Goal: Information Seeking & Learning: Learn about a topic

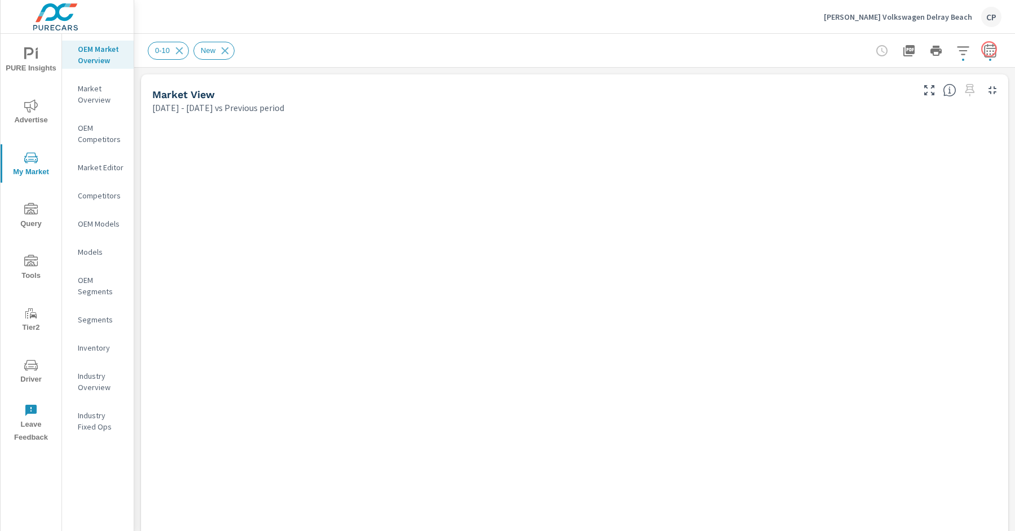
click at [984, 49] on icon "button" at bounding box center [991, 51] width 14 height 14
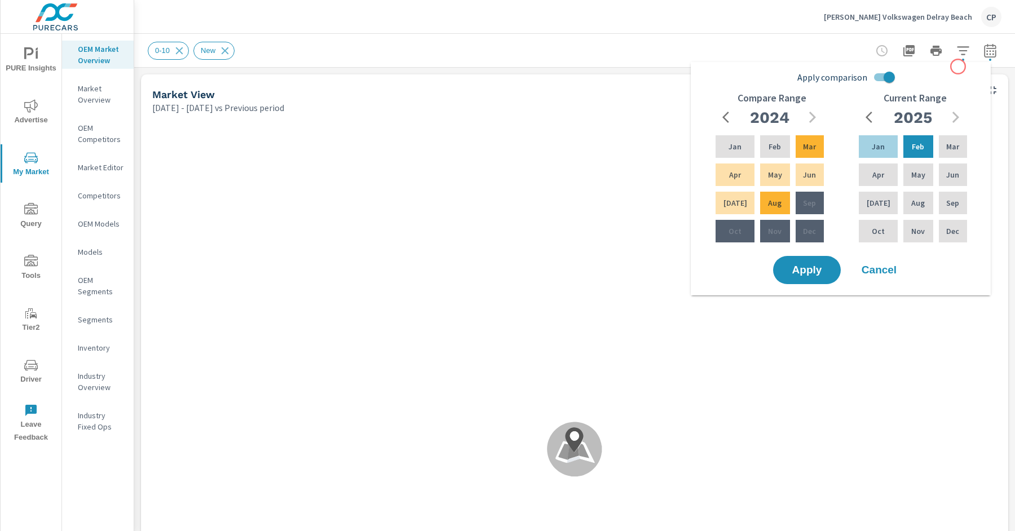
click at [958, 67] on div "Apply comparison Compare Range [DATE] Feb Mar Apr May Jun [DATE] Aug Sep Oct No…" at bounding box center [843, 160] width 286 height 187
click at [956, 53] on icon "button" at bounding box center [963, 51] width 14 height 14
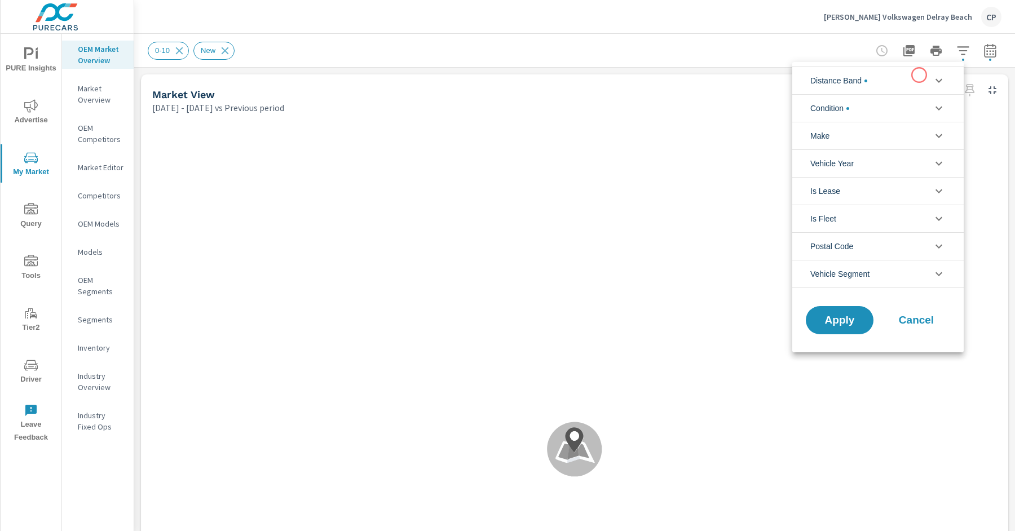
click at [900, 89] on li "Distance Band" at bounding box center [877, 81] width 171 height 28
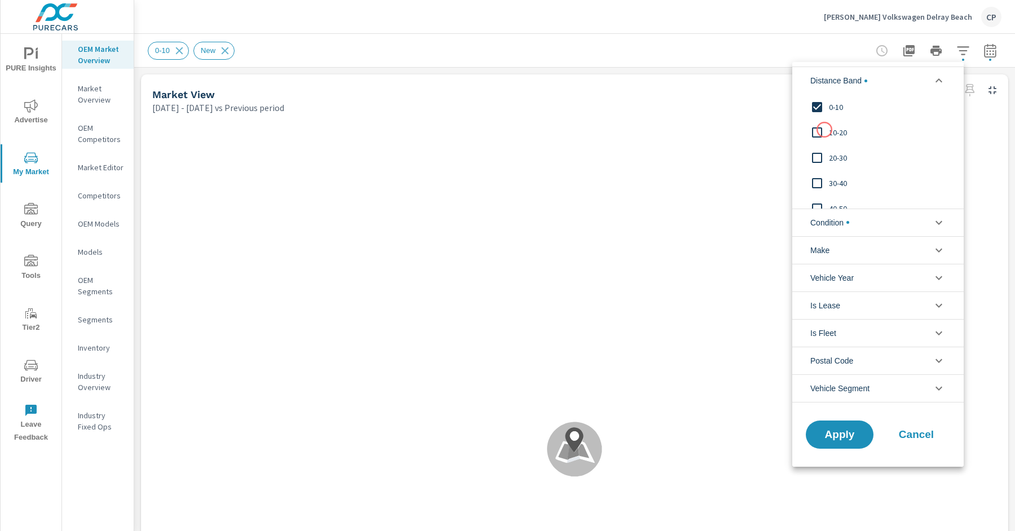
click at [825, 131] on input "filter options" at bounding box center [817, 133] width 24 height 24
click at [826, 129] on input "filter options" at bounding box center [817, 133] width 24 height 24
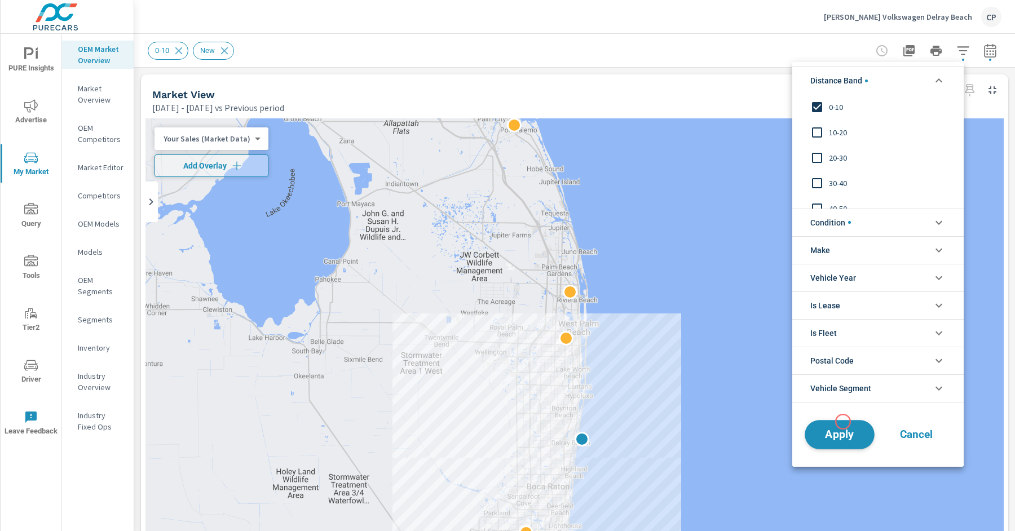
click at [843, 422] on button "Apply" at bounding box center [840, 434] width 70 height 29
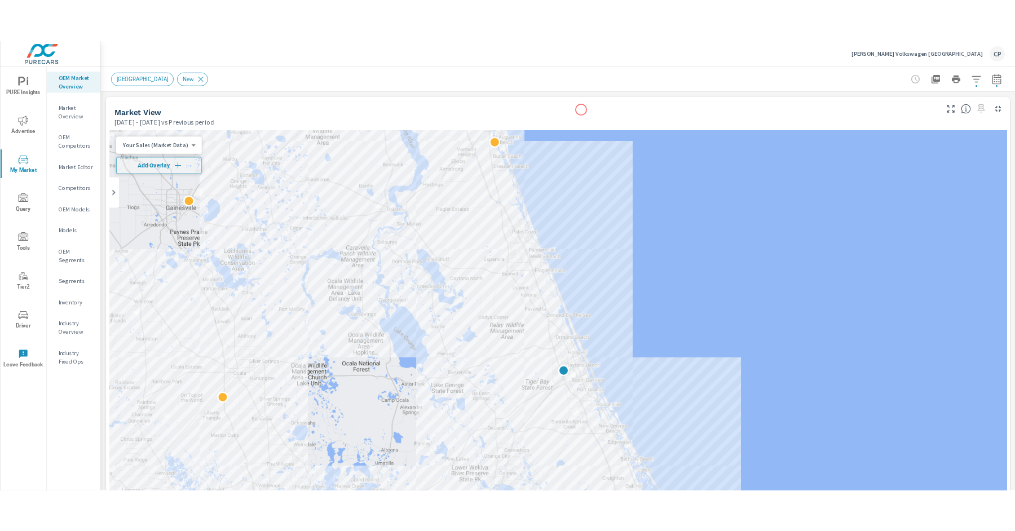
scroll to position [1, 0]
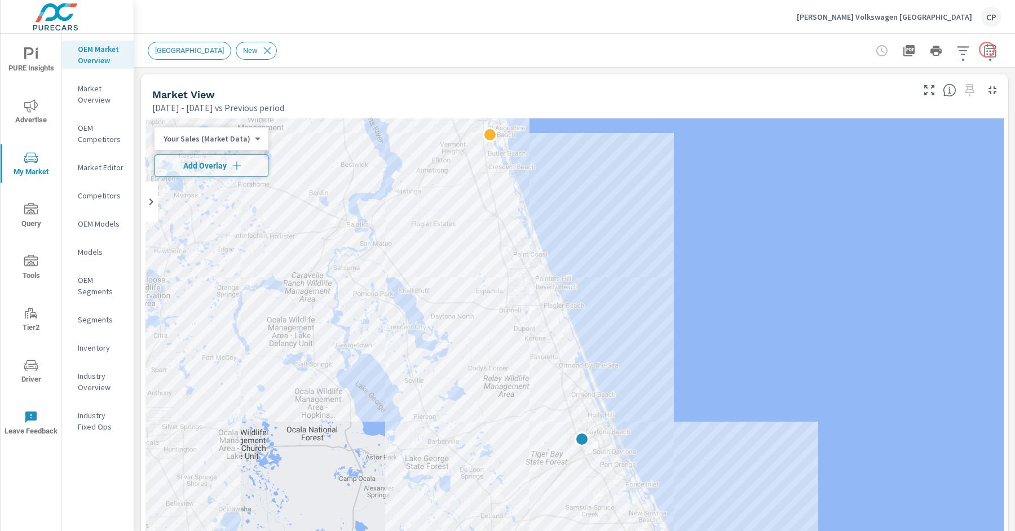
click at [986, 50] on button "button" at bounding box center [990, 50] width 23 height 23
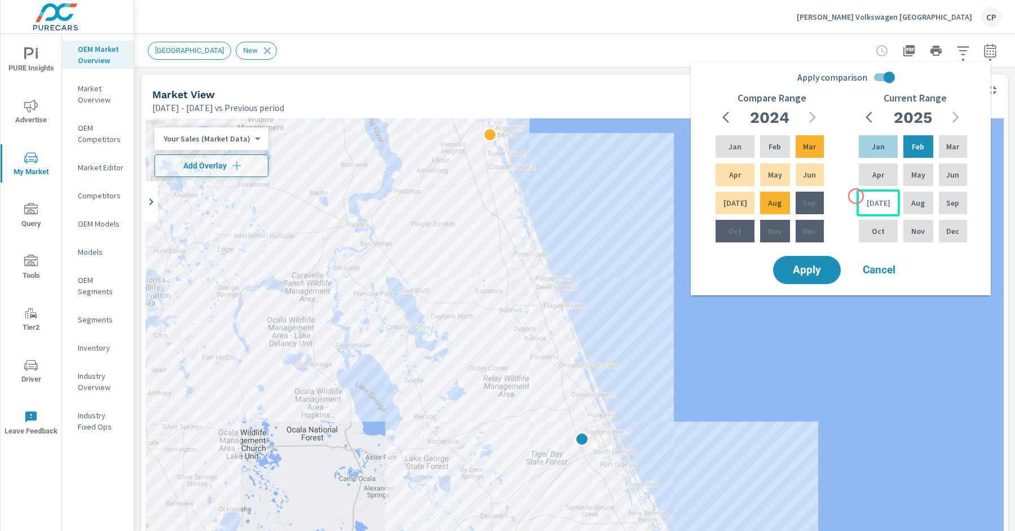
click at [857, 196] on div "[DATE]" at bounding box center [878, 202] width 43 height 27
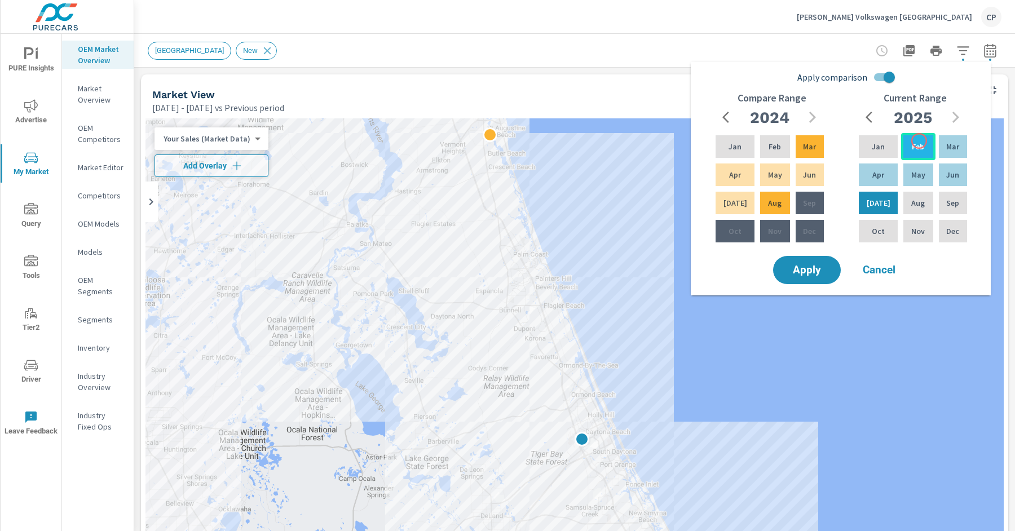
click at [919, 141] on div "Feb" at bounding box center [918, 146] width 34 height 27
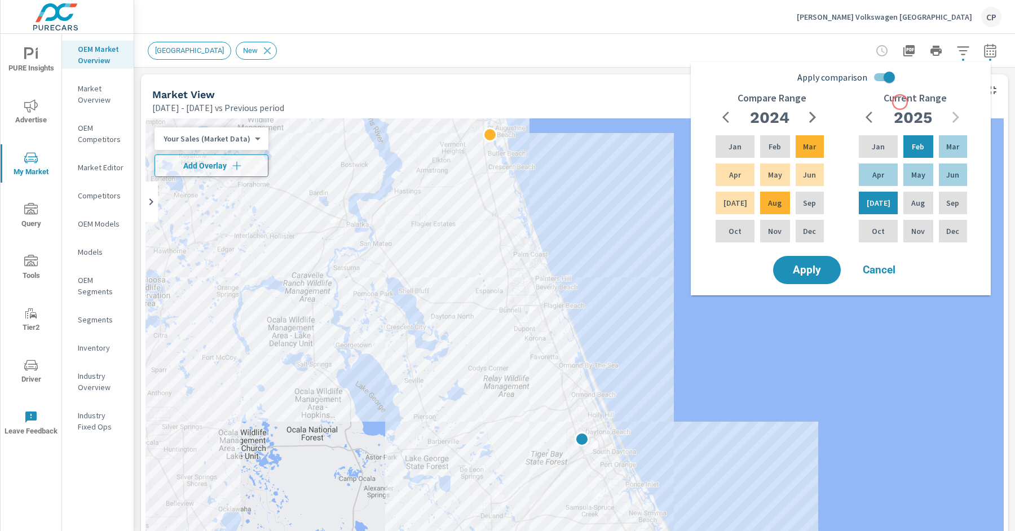
click at [883, 77] on input "Apply comparison" at bounding box center [889, 77] width 64 height 21
checkbox input "false"
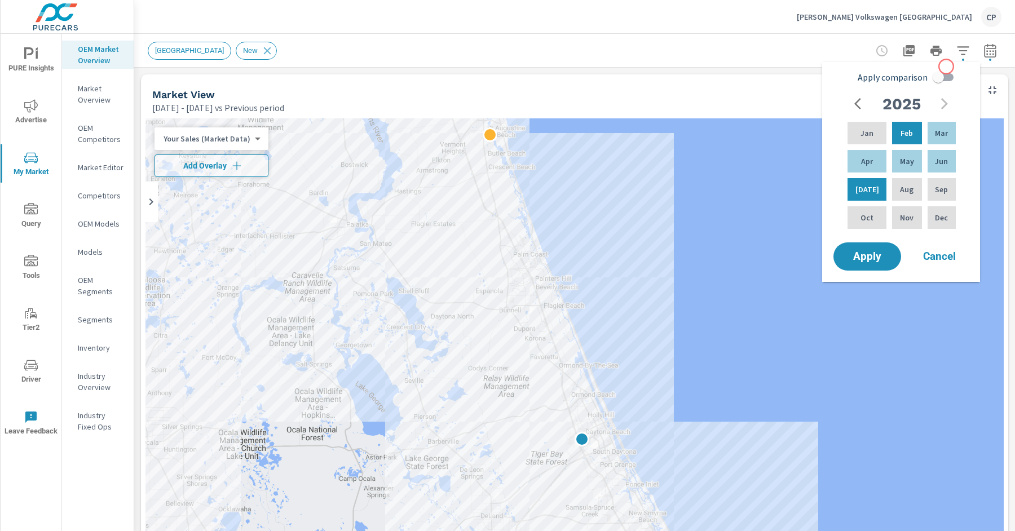
click at [956, 55] on icon "button" at bounding box center [963, 51] width 14 height 14
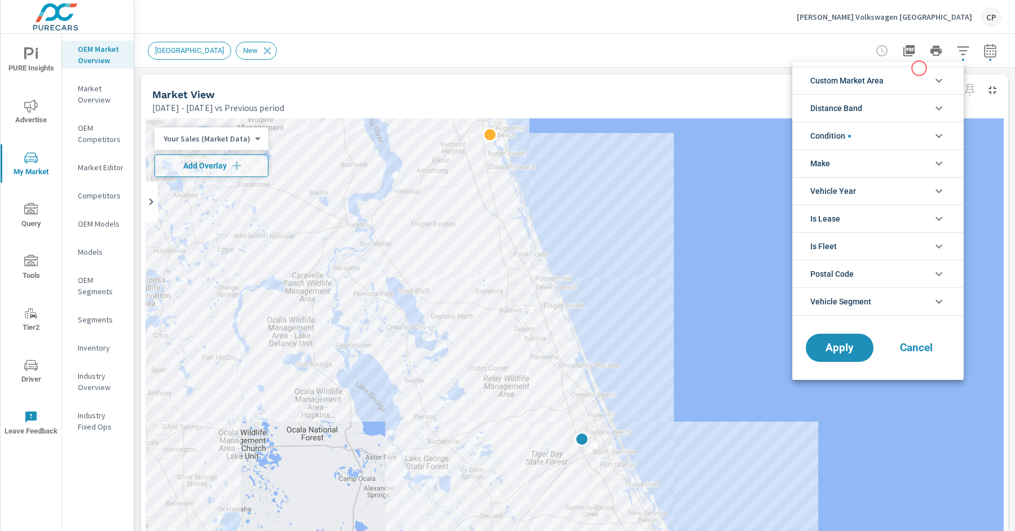
click at [897, 74] on li "Custom Market Area" at bounding box center [877, 81] width 171 height 28
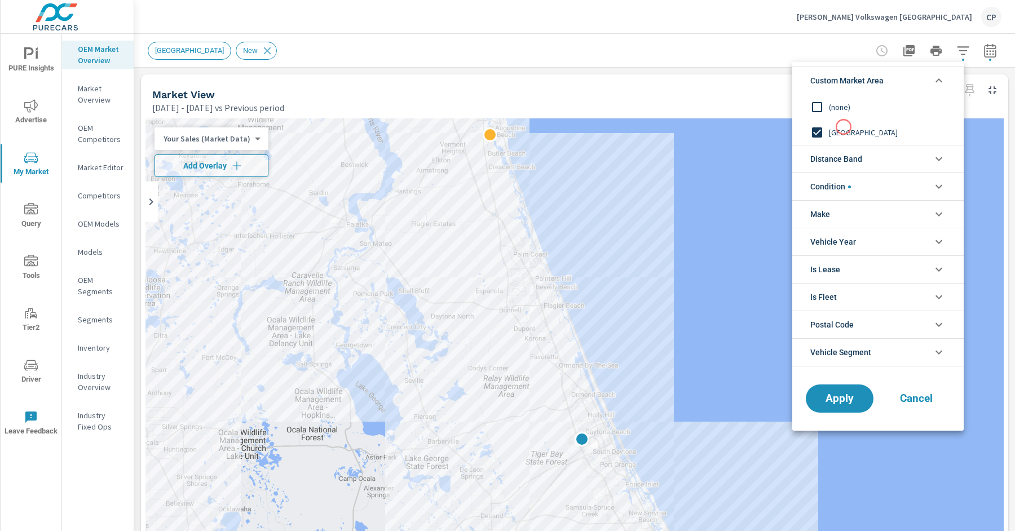
click at [832, 112] on span "(none)" at bounding box center [891, 107] width 124 height 14
click at [832, 165] on span "Distance Band" at bounding box center [836, 159] width 52 height 27
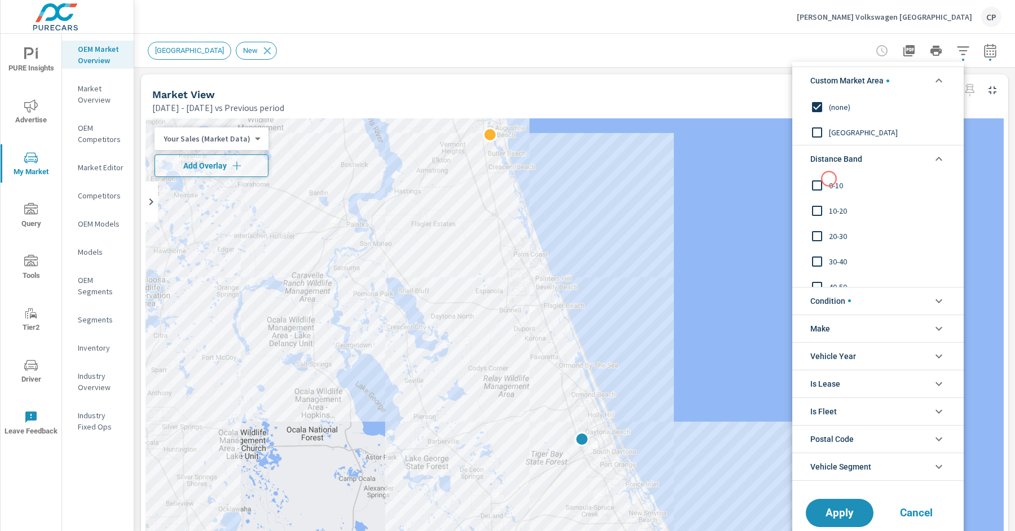
click at [828, 180] on input "filter options" at bounding box center [817, 186] width 24 height 24
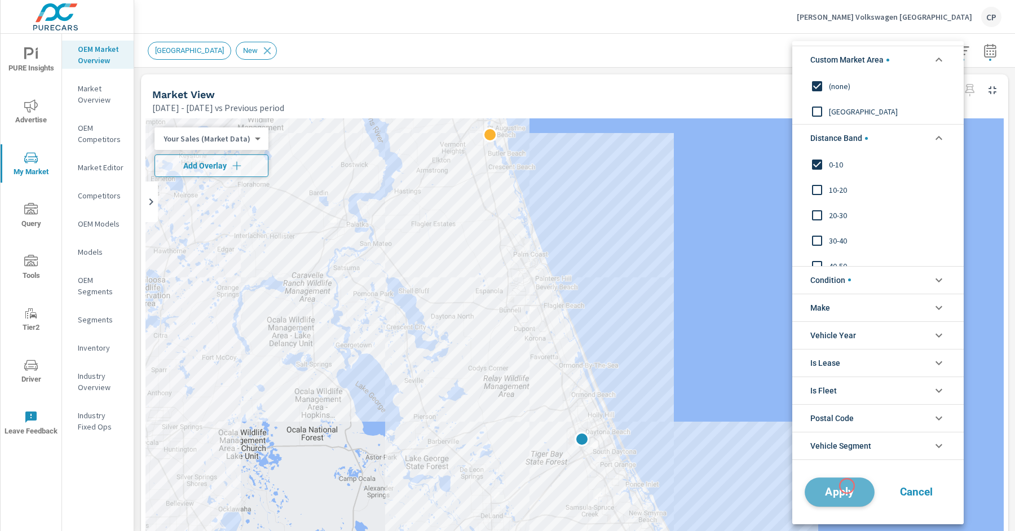
click at [847, 487] on span "Apply" at bounding box center [840, 492] width 46 height 11
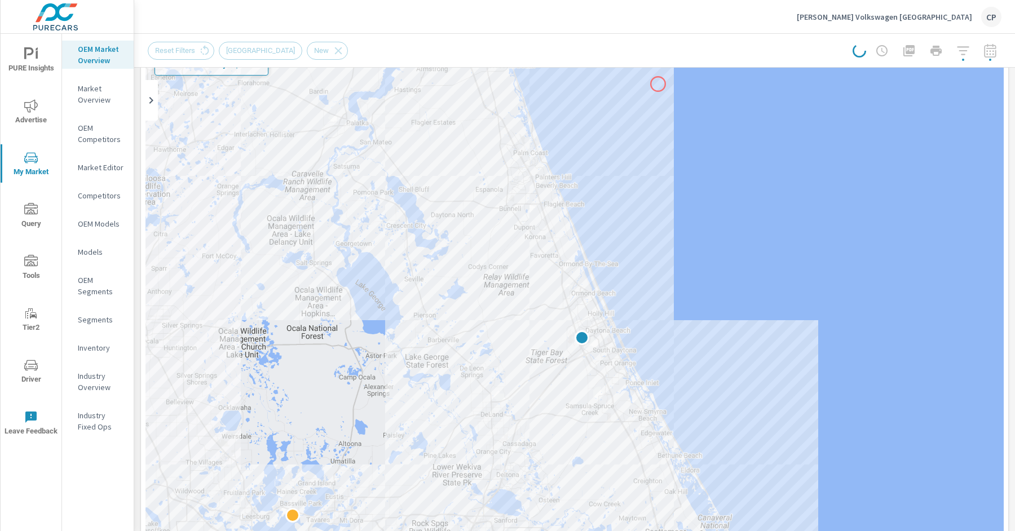
scroll to position [112, 0]
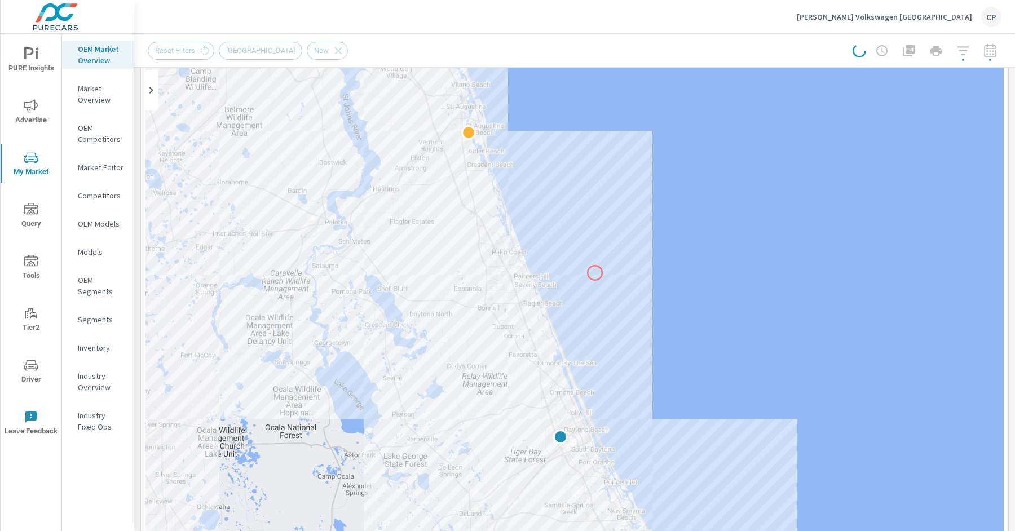
drag, startPoint x: 616, startPoint y: 161, endPoint x: 594, endPoint y: 270, distance: 110.5
click at [594, 270] on div at bounding box center [575, 320] width 858 height 627
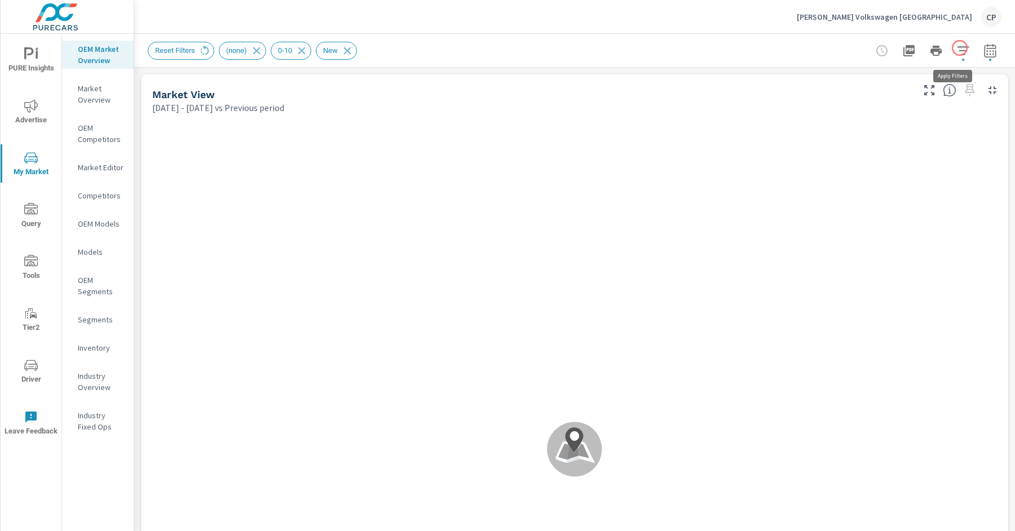
click at [959, 48] on icon "button" at bounding box center [963, 51] width 14 height 14
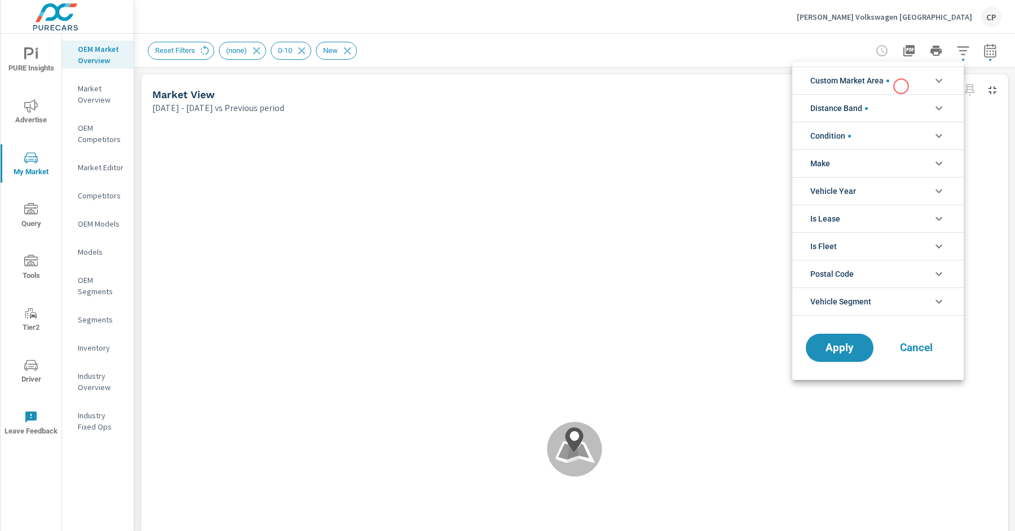
click at [894, 87] on li "Custom Market Area" at bounding box center [877, 81] width 171 height 28
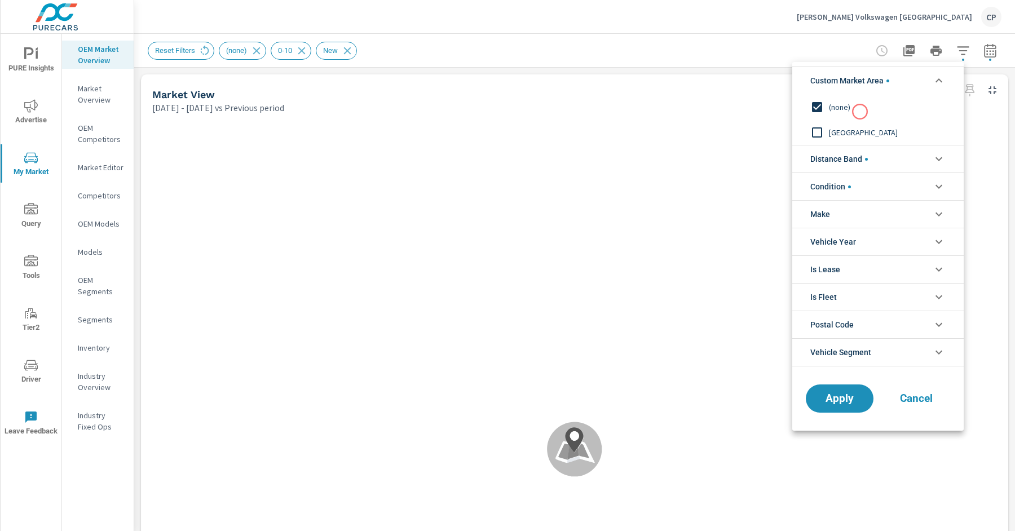
click at [852, 113] on span "(none)" at bounding box center [891, 107] width 124 height 14
click at [852, 126] on span "New Market Area" at bounding box center [891, 133] width 124 height 14
click at [852, 155] on span "Distance Band" at bounding box center [839, 159] width 58 height 27
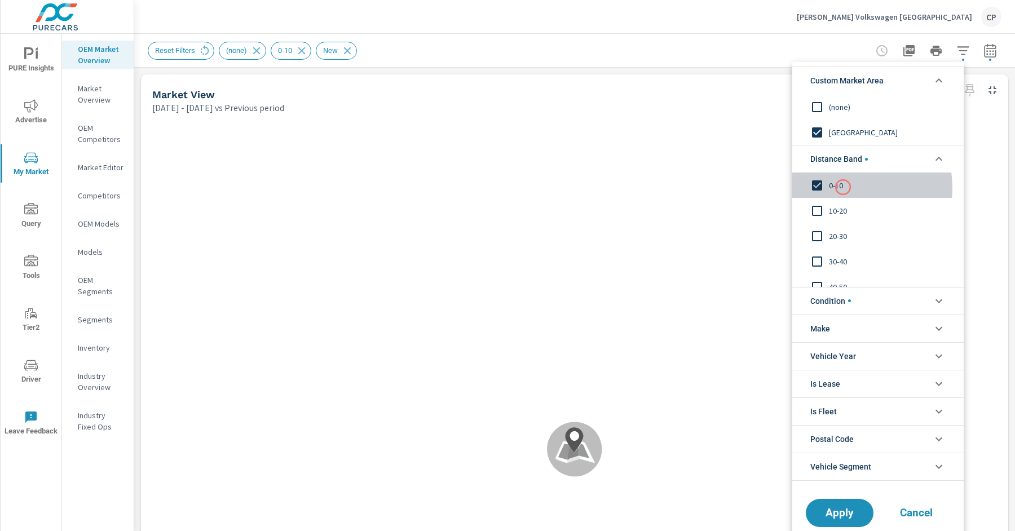
click at [843, 187] on span "0-10" at bounding box center [891, 186] width 124 height 14
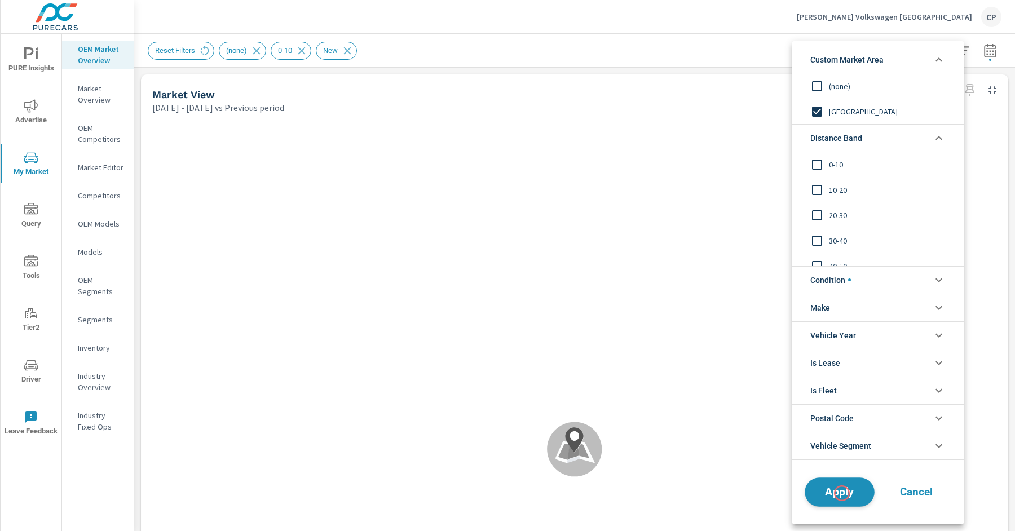
click at [842, 493] on span "Apply" at bounding box center [840, 492] width 46 height 11
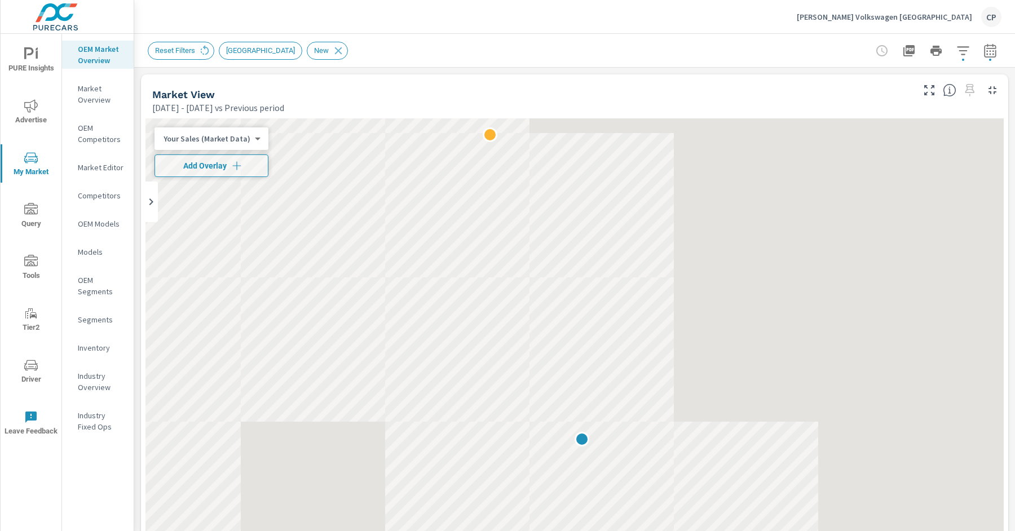
scroll to position [1, 0]
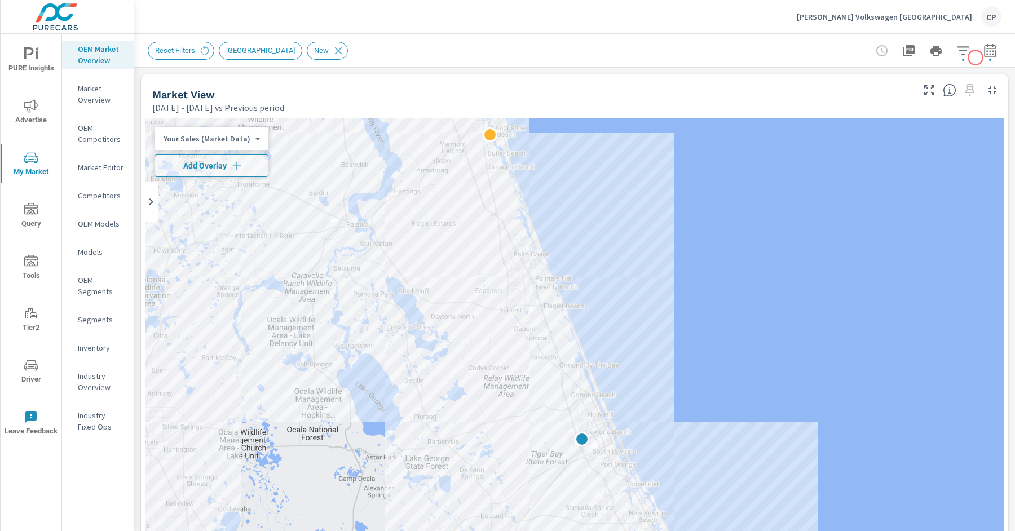
click at [979, 58] on button "button" at bounding box center [990, 50] width 23 height 23
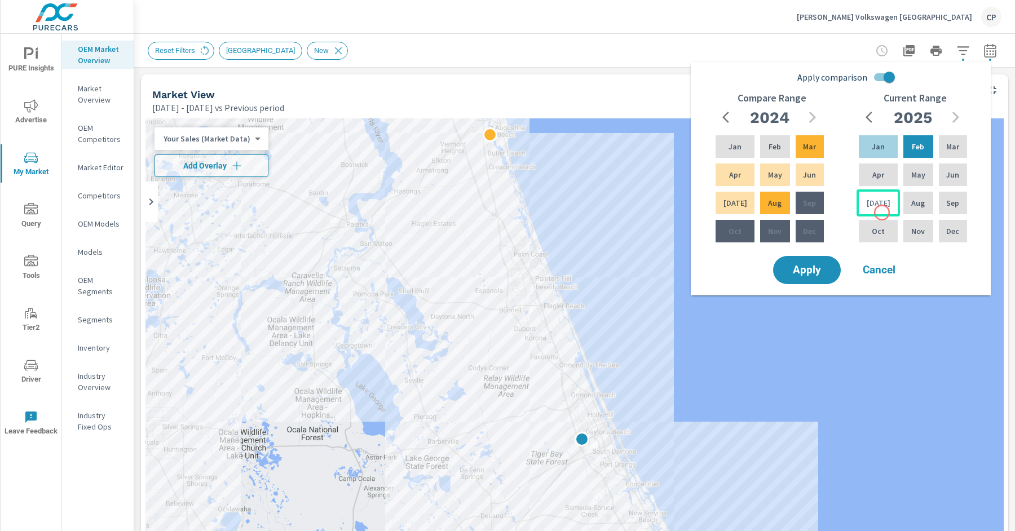
click at [881, 212] on div "Jul" at bounding box center [878, 202] width 43 height 27
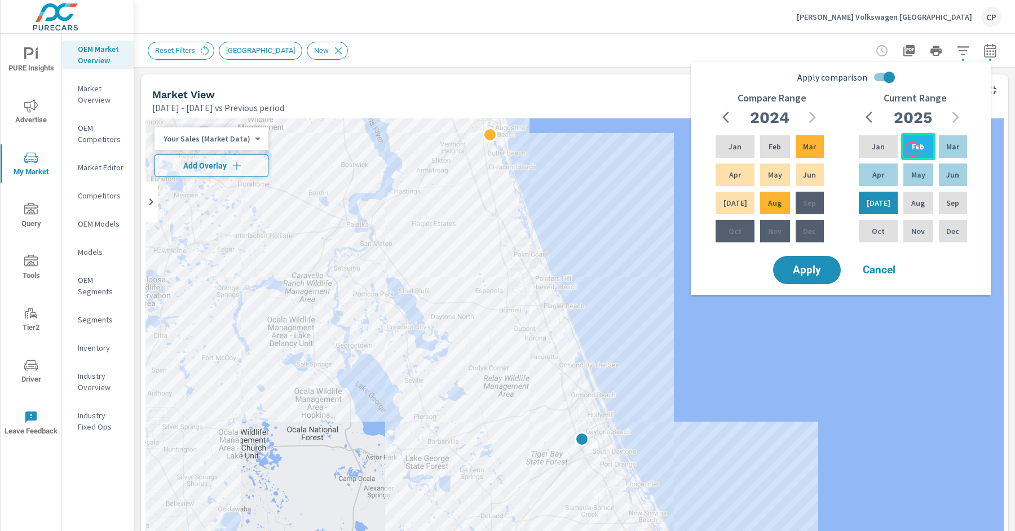
click at [912, 149] on p "Feb" at bounding box center [918, 146] width 12 height 11
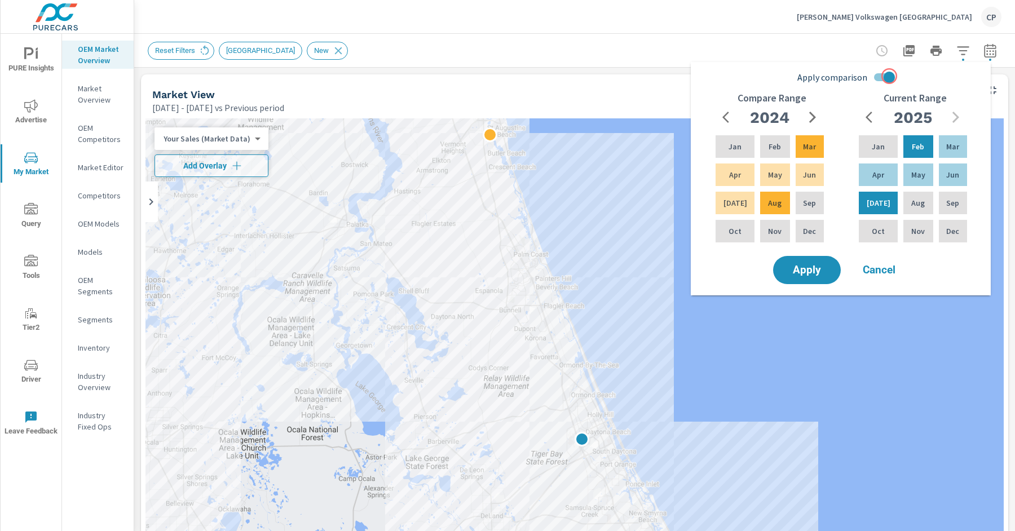
click at [889, 76] on input "Apply comparison" at bounding box center [889, 77] width 64 height 21
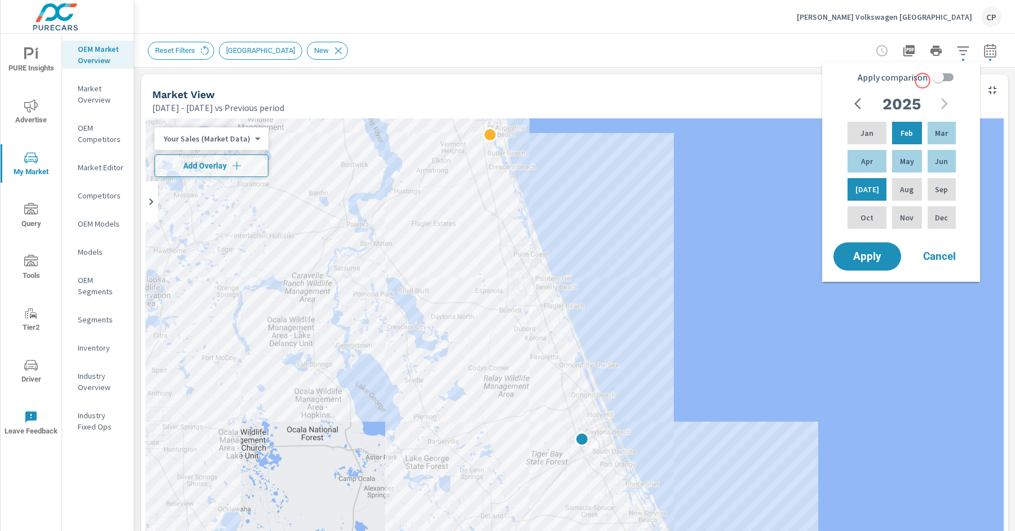
click at [945, 78] on input "Apply comparison" at bounding box center [938, 77] width 64 height 21
checkbox input "true"
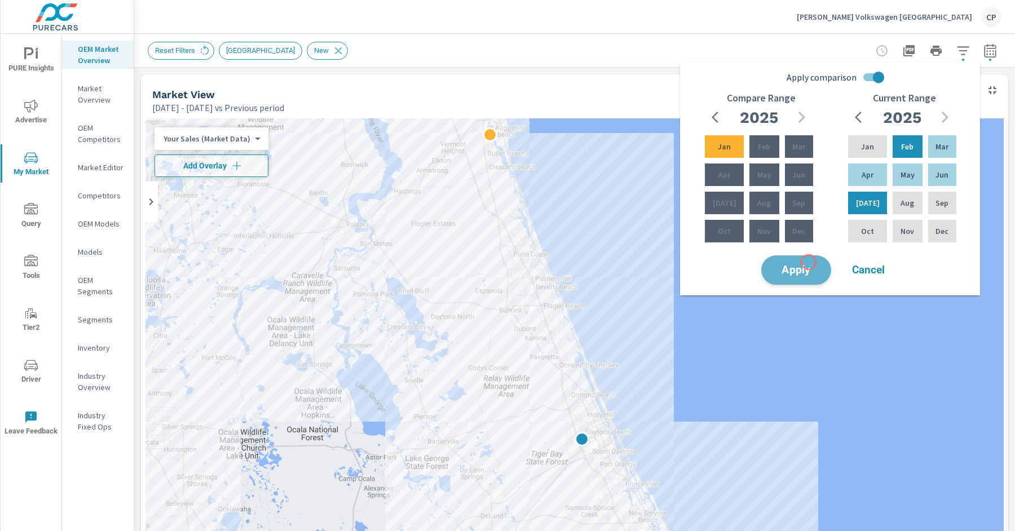
click at [809, 262] on button "Apply" at bounding box center [796, 269] width 70 height 29
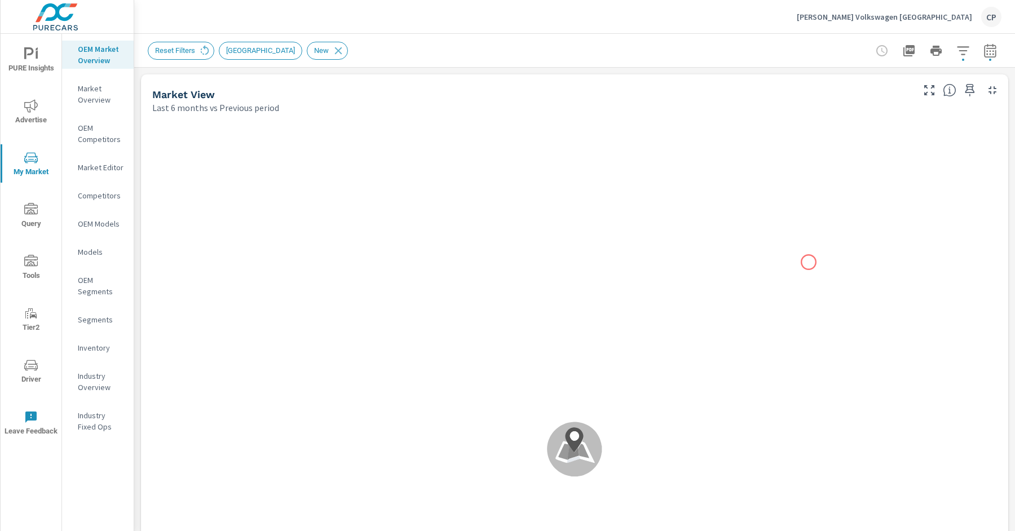
scroll to position [1, 0]
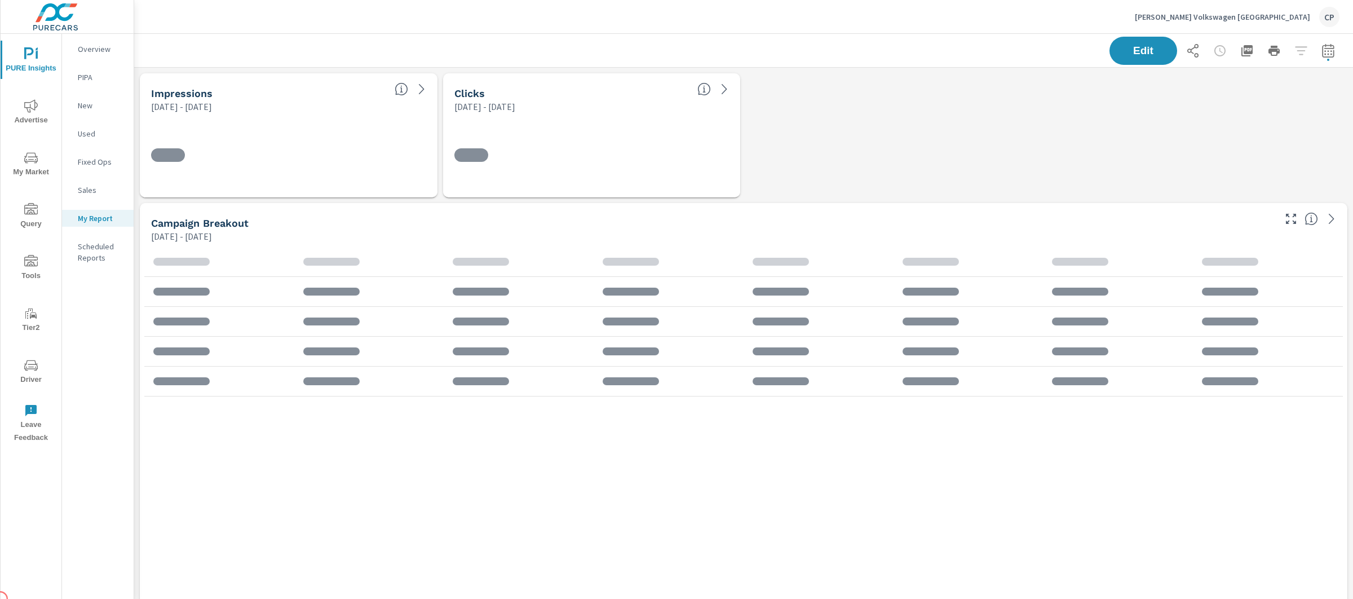
scroll to position [4956, 1231]
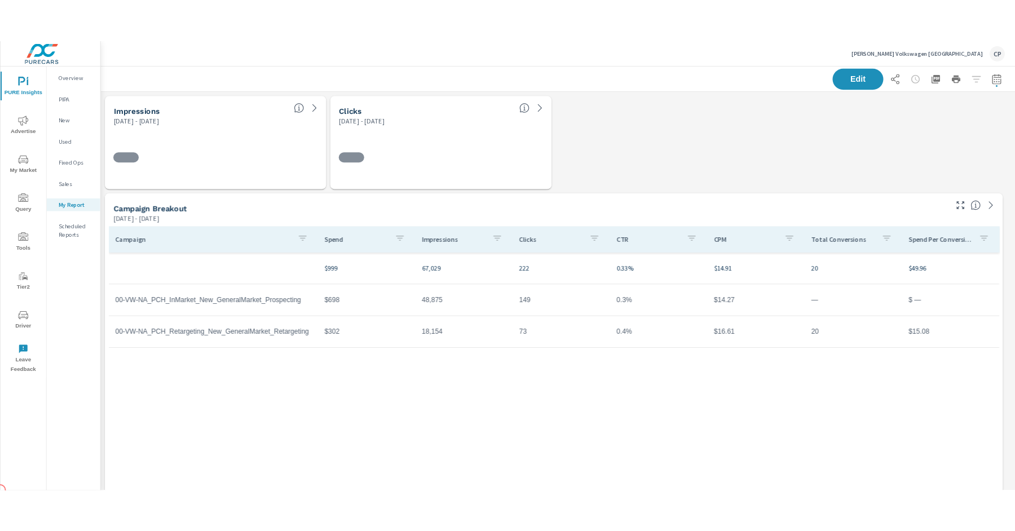
scroll to position [42, 0]
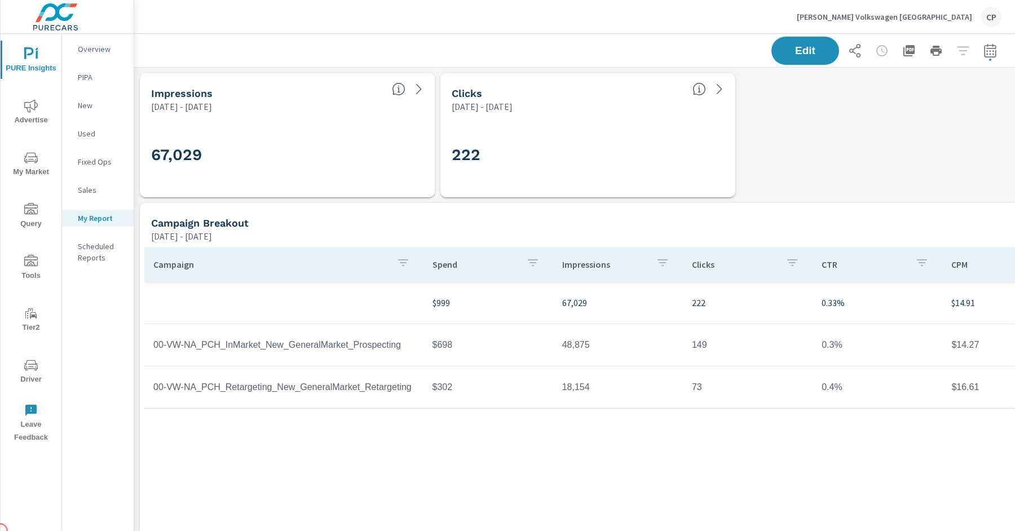
scroll to position [4957, 892]
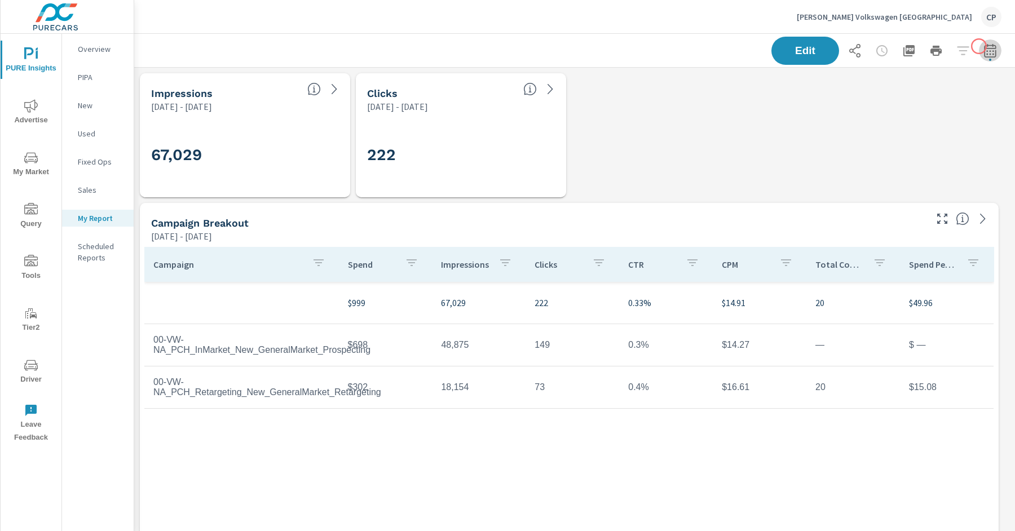
click at [984, 46] on icon "button" at bounding box center [991, 51] width 14 height 14
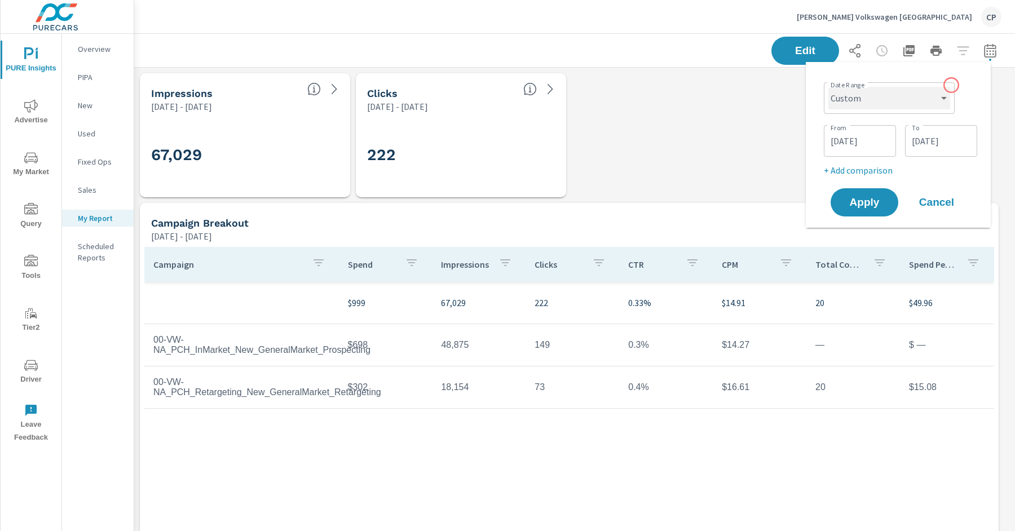
click at [941, 92] on select "Custom Yesterday Last week Last 7 days Last 14 days Last 30 days Last 45 days L…" at bounding box center [889, 98] width 122 height 23
select select "Last month"
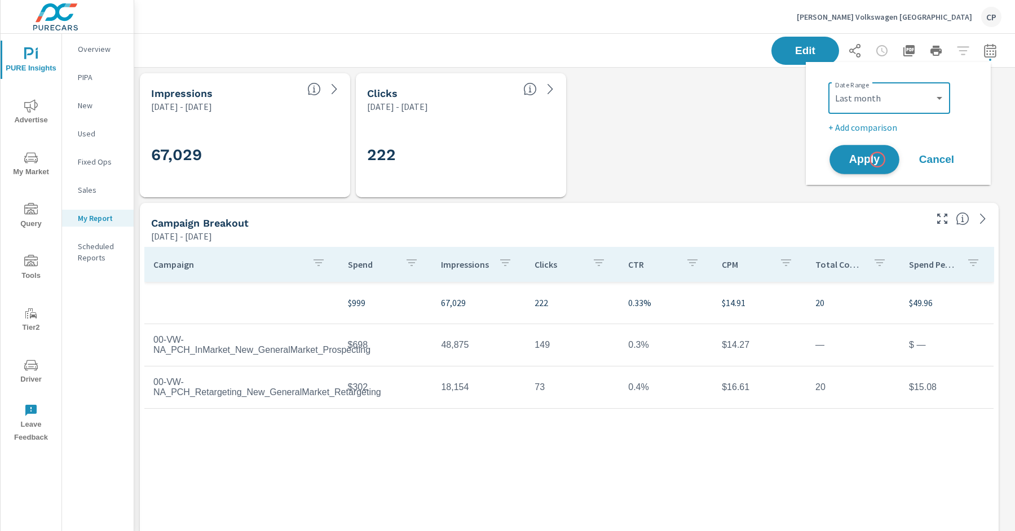
click at [876, 155] on span "Apply" at bounding box center [864, 160] width 46 height 11
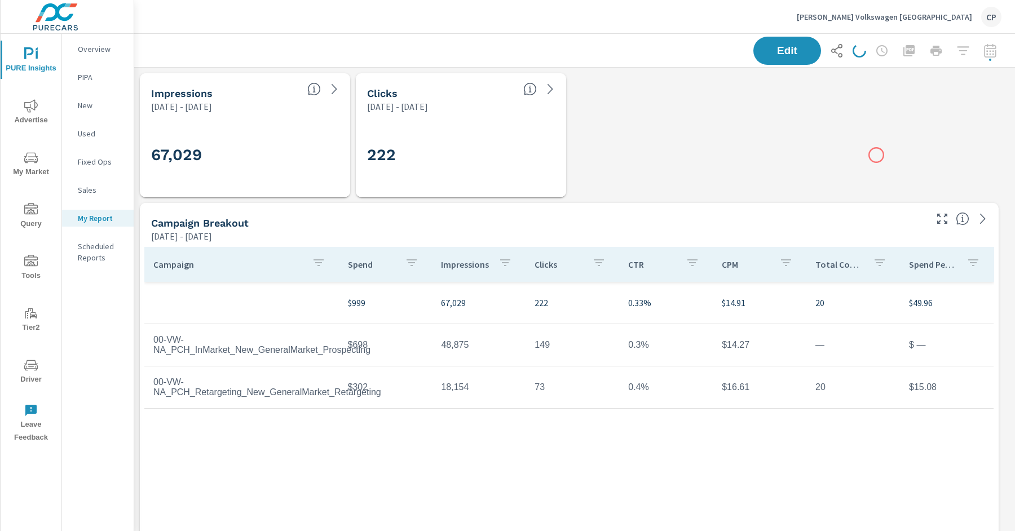
scroll to position [4957, 892]
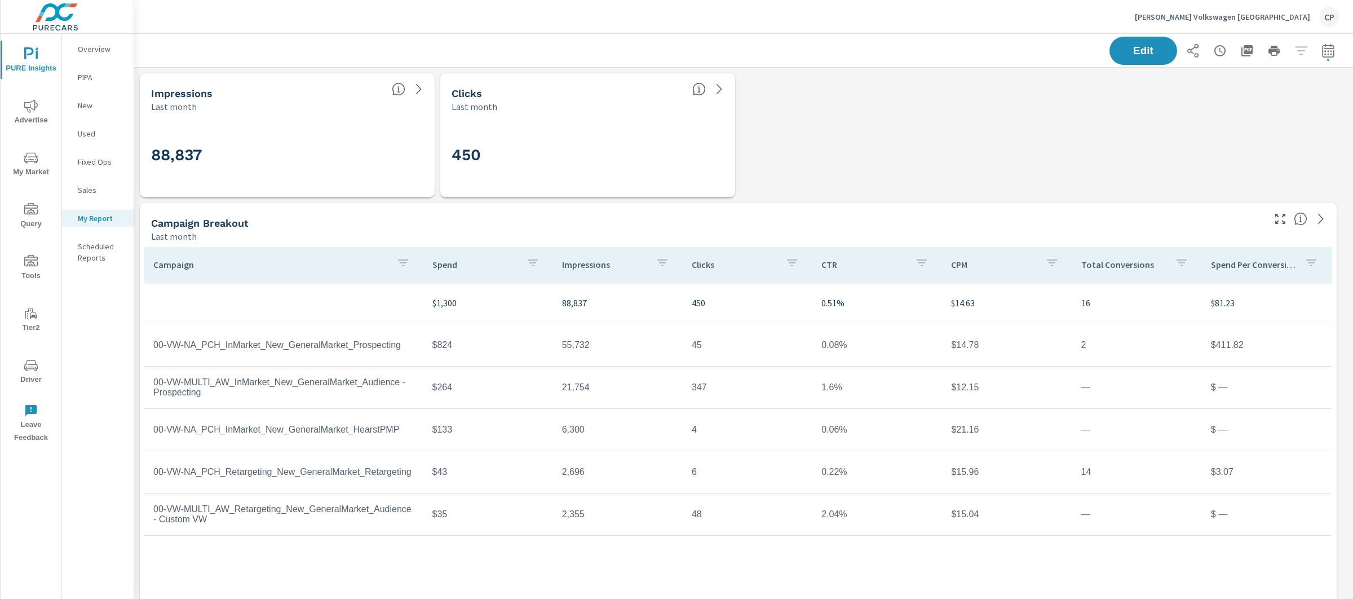
scroll to position [4956, 1231]
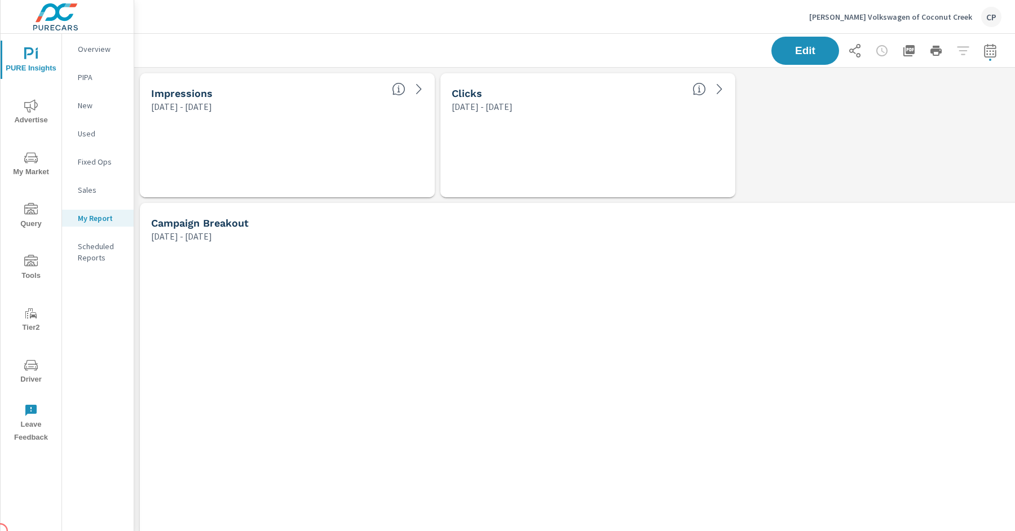
scroll to position [6, 5]
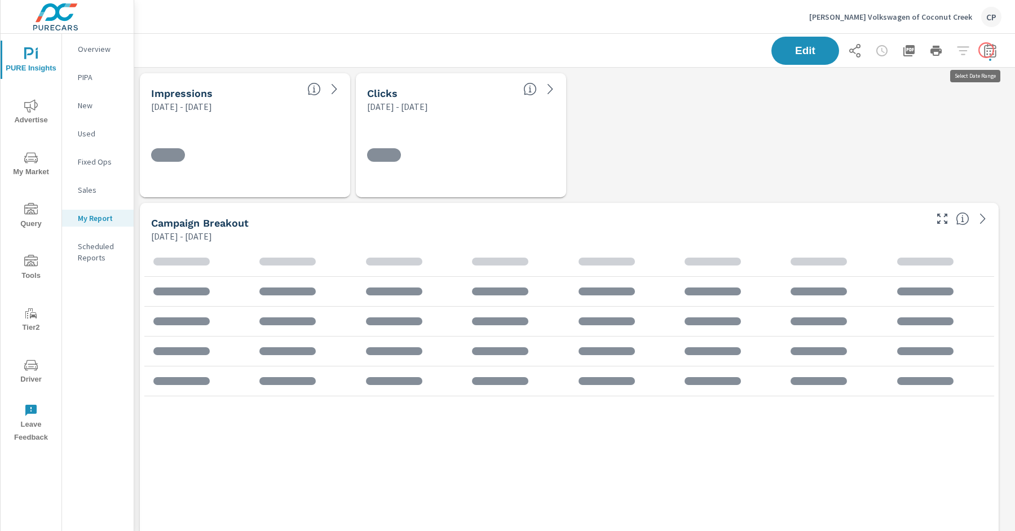
click at [985, 50] on icon "button" at bounding box center [990, 50] width 12 height 14
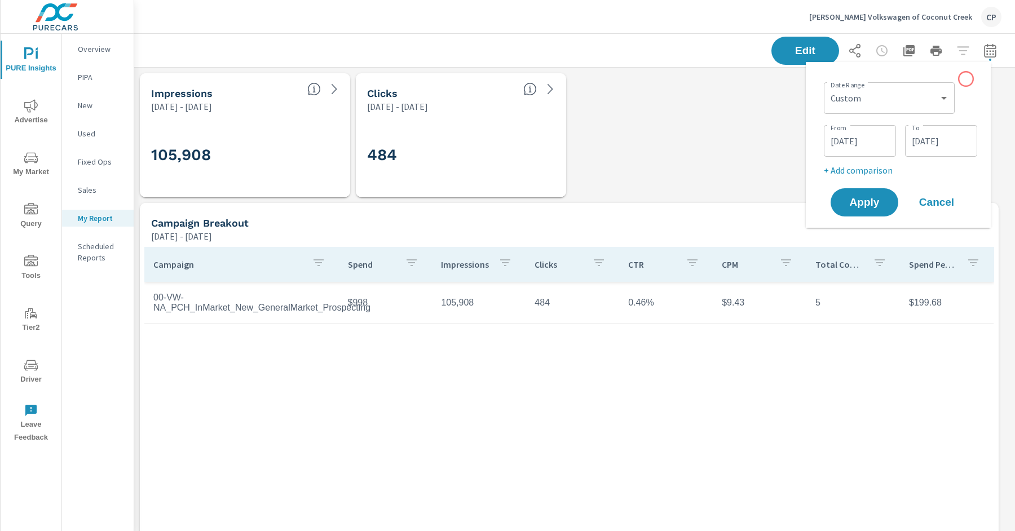
scroll to position [254, 0]
click at [942, 111] on div "Custom Yesterday Last week Last 7 days Last 14 days Last 30 days Last 45 days L…" at bounding box center [889, 98] width 131 height 32
click at [932, 98] on select "Custom Yesterday Last week Last 7 days Last 14 days Last 30 days Last 45 days L…" at bounding box center [889, 98] width 122 height 23
select select "Last month"
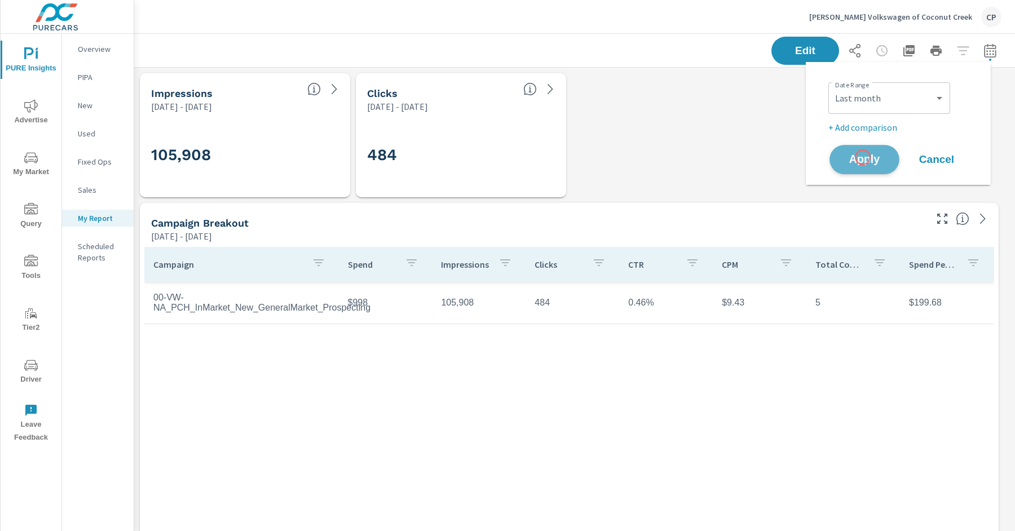
click at [863, 157] on span "Apply" at bounding box center [864, 160] width 46 height 11
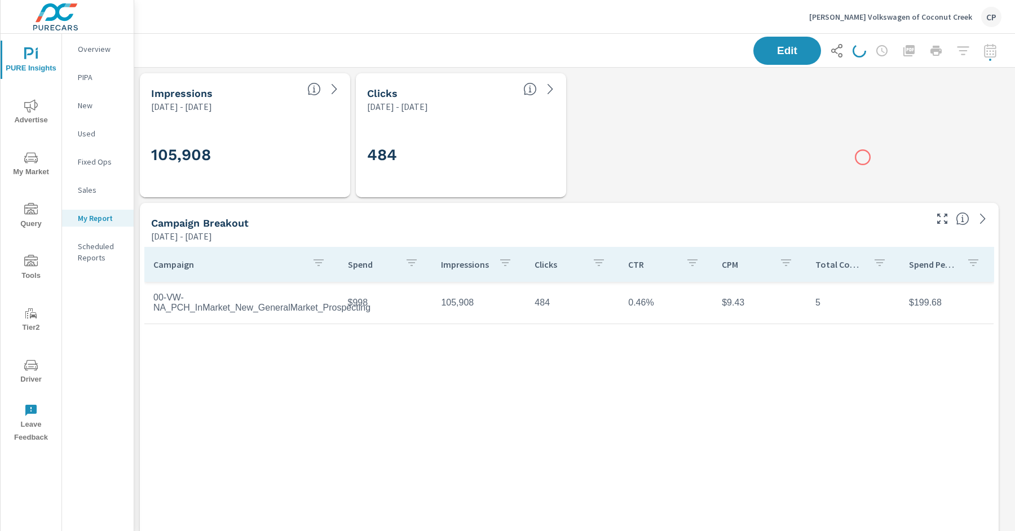
scroll to position [5475, 892]
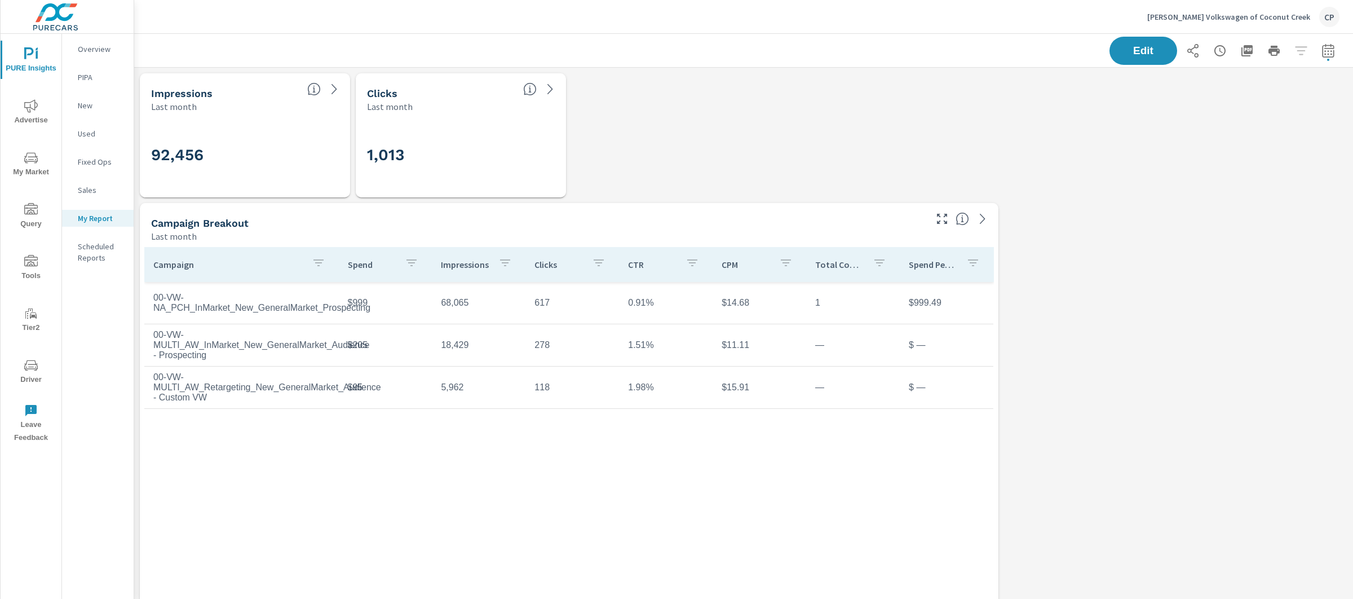
scroll to position [5475, 1231]
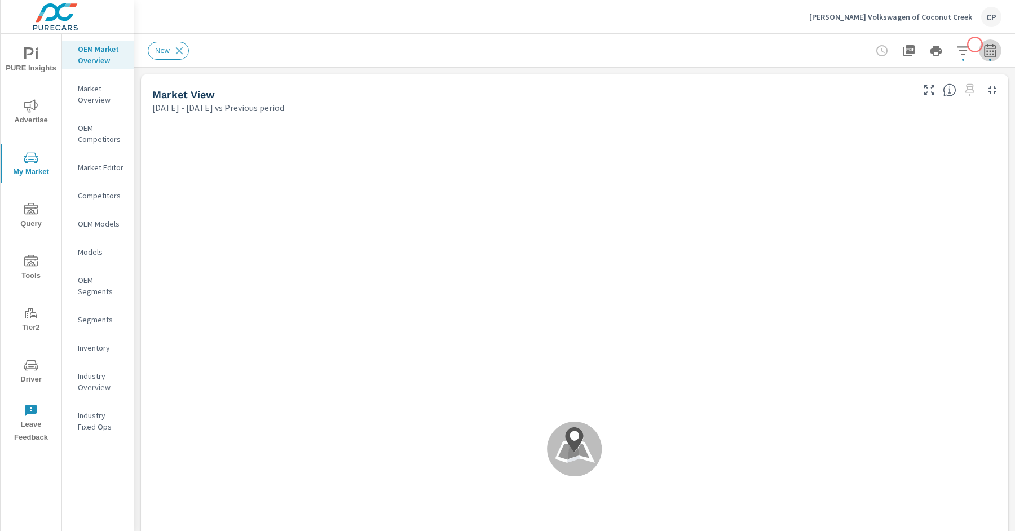
click at [984, 45] on icon "button" at bounding box center [990, 50] width 12 height 14
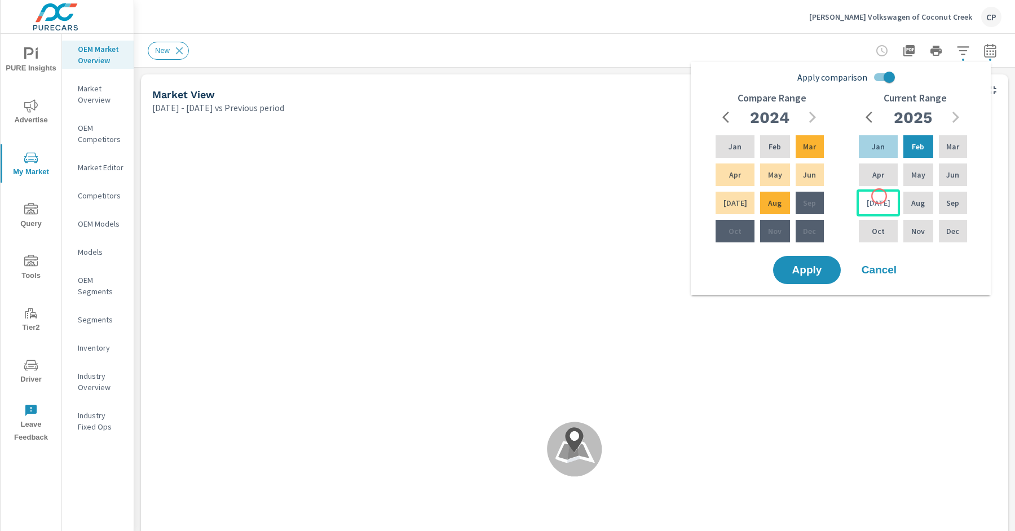
click at [879, 196] on div "[DATE]" at bounding box center [878, 202] width 43 height 27
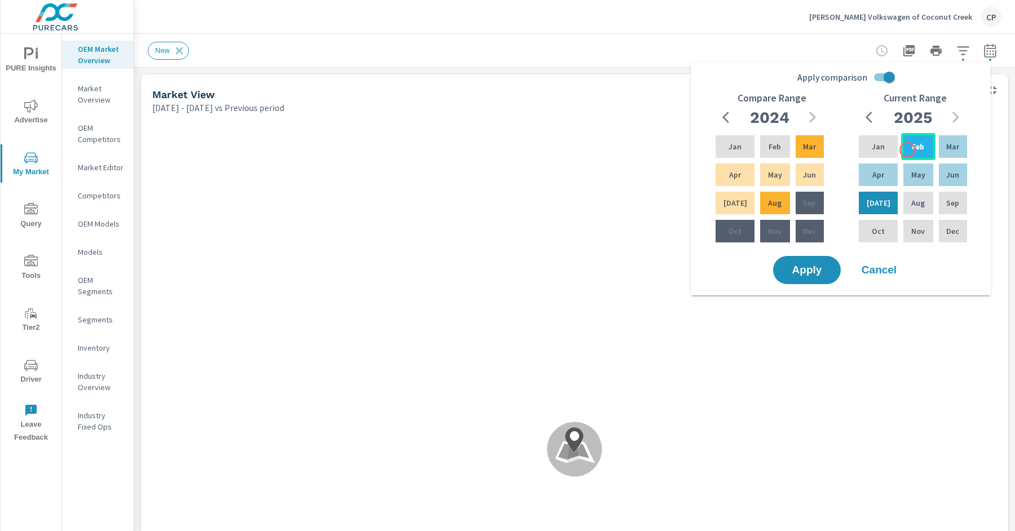
click at [912, 150] on p "Feb" at bounding box center [918, 146] width 12 height 11
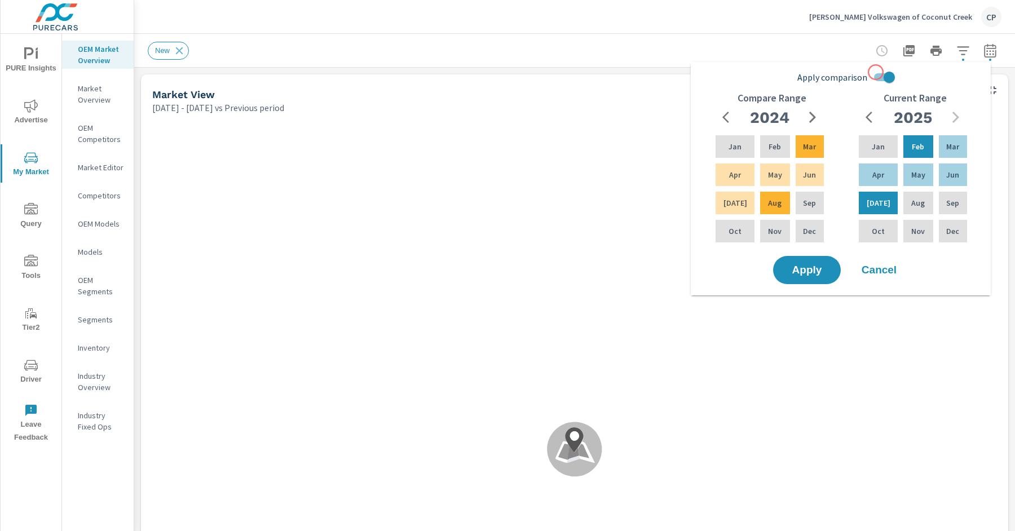
click at [873, 75] on input "Apply comparison" at bounding box center [889, 77] width 64 height 21
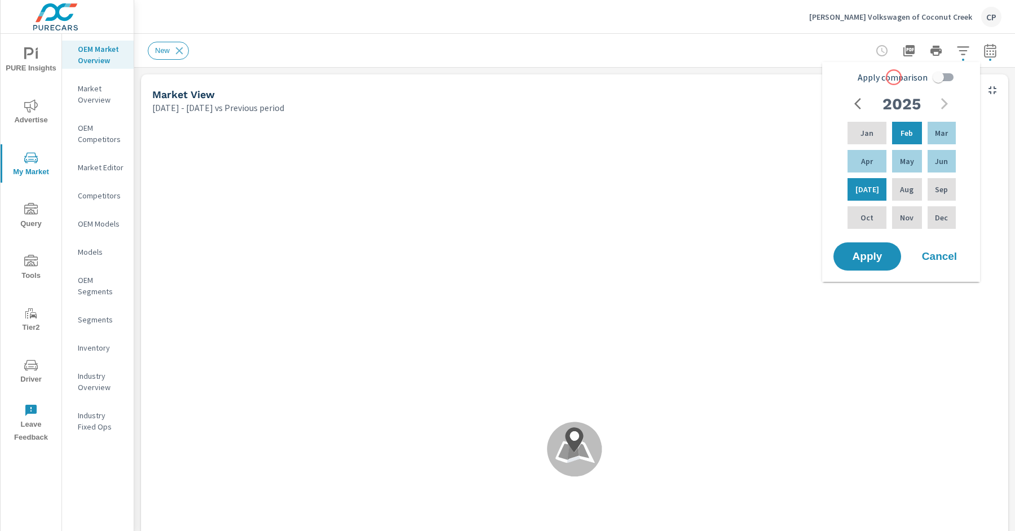
click at [933, 77] on input "Apply comparison" at bounding box center [938, 77] width 64 height 21
checkbox input "true"
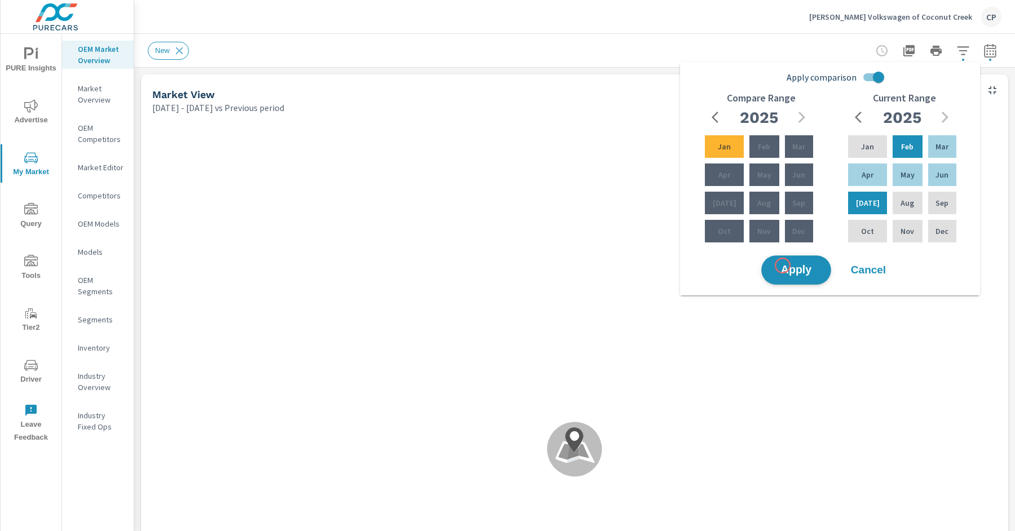
click at [782, 265] on span "Apply" at bounding box center [796, 270] width 46 height 11
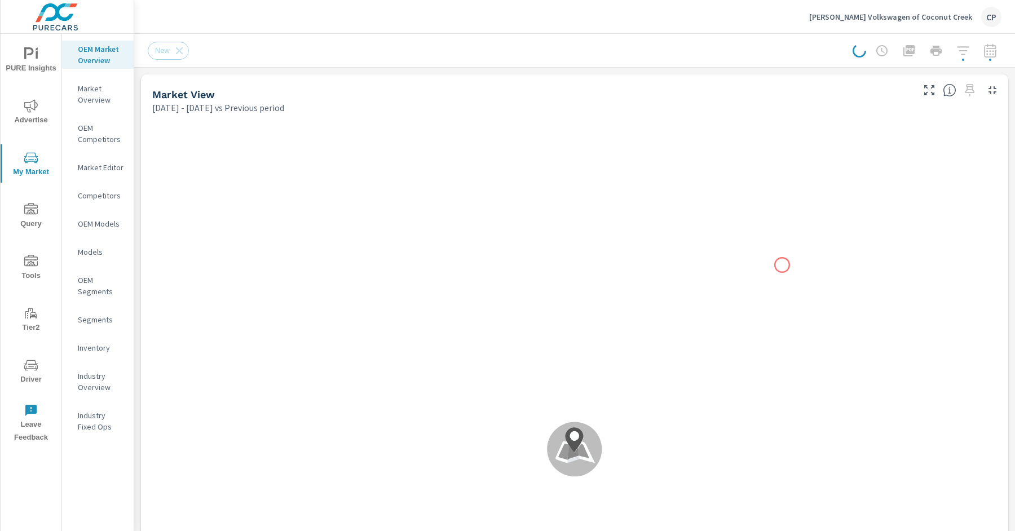
scroll to position [1, 0]
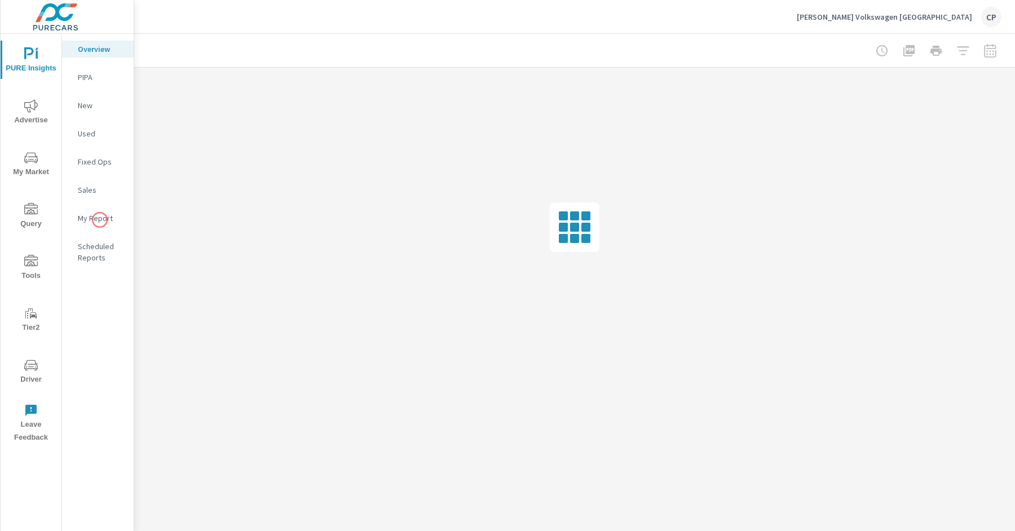
click at [99, 221] on p "My Report" at bounding box center [101, 218] width 47 height 11
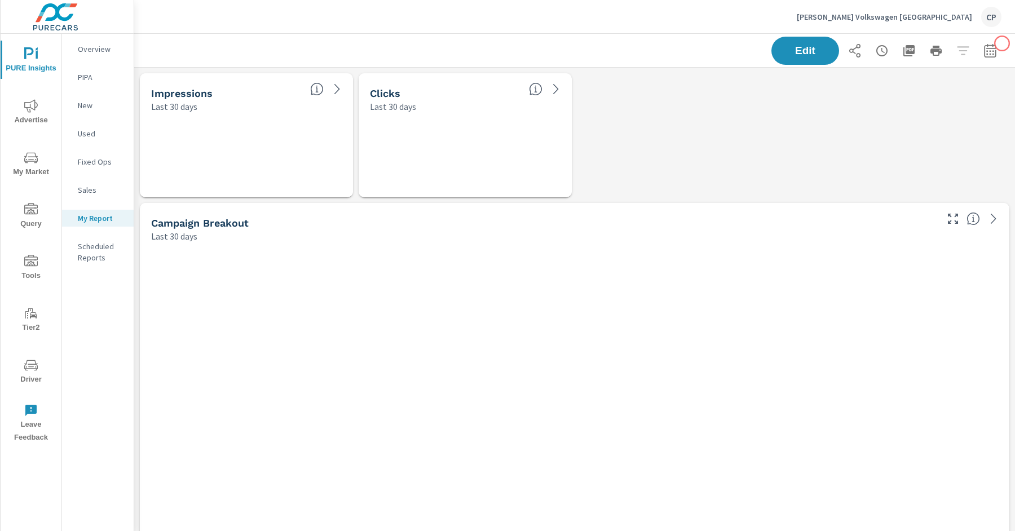
scroll to position [6, 5]
click at [1002, 43] on div "Edit" at bounding box center [574, 50] width 881 height 33
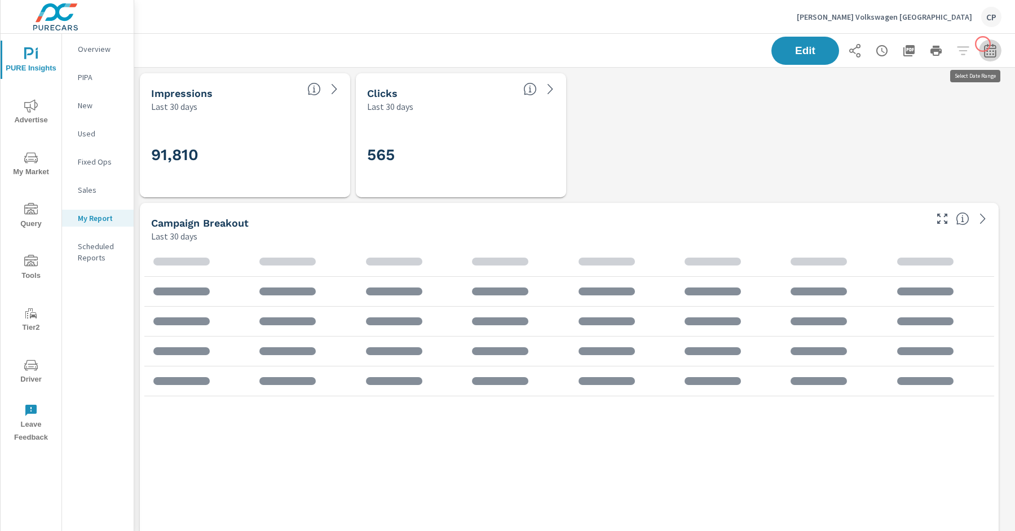
click at [984, 44] on icon "button" at bounding box center [991, 51] width 14 height 14
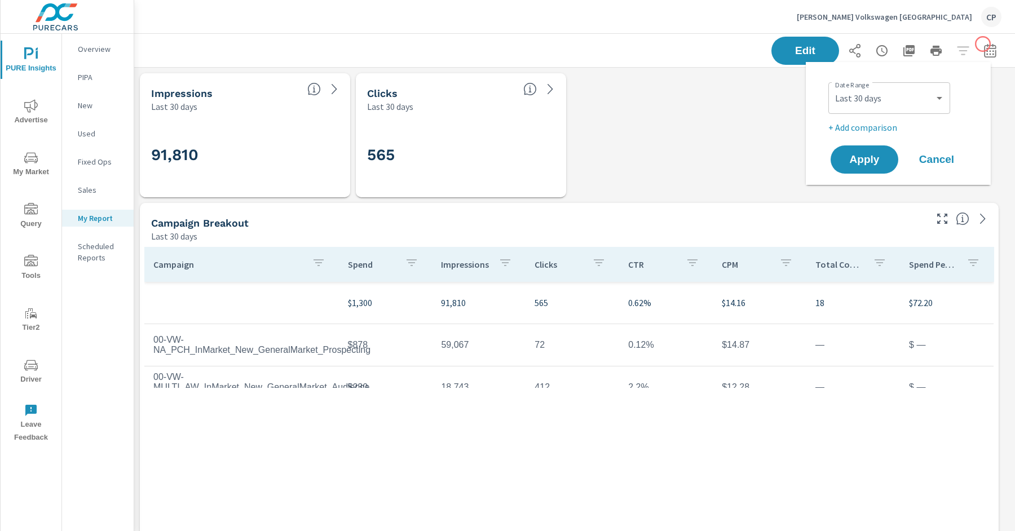
scroll to position [5346, 892]
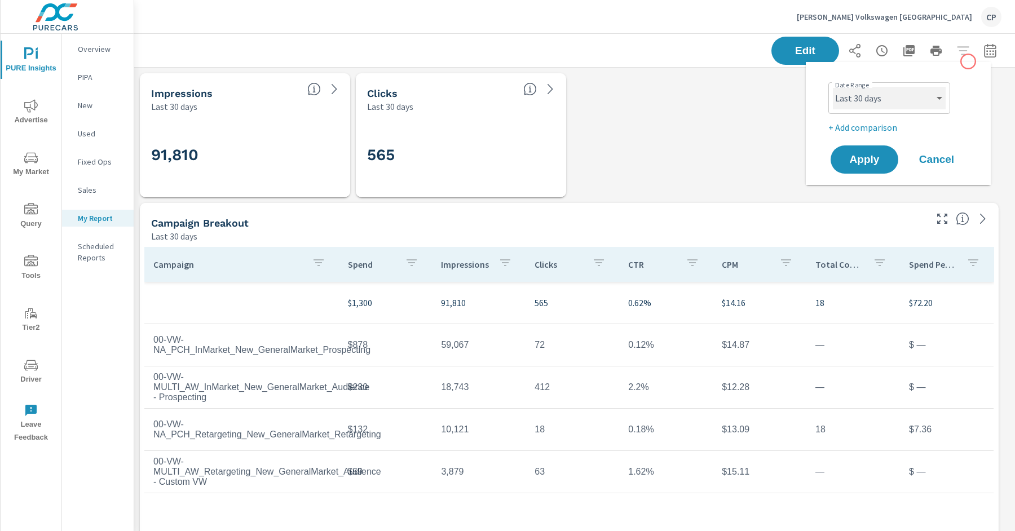
click at [923, 98] on select "Custom [DATE] Last week Last 7 days Last 14 days Last 30 days Last 45 days Last…" at bounding box center [889, 98] width 113 height 23
select select "Last month"
click at [881, 160] on span "Apply" at bounding box center [864, 160] width 46 height 11
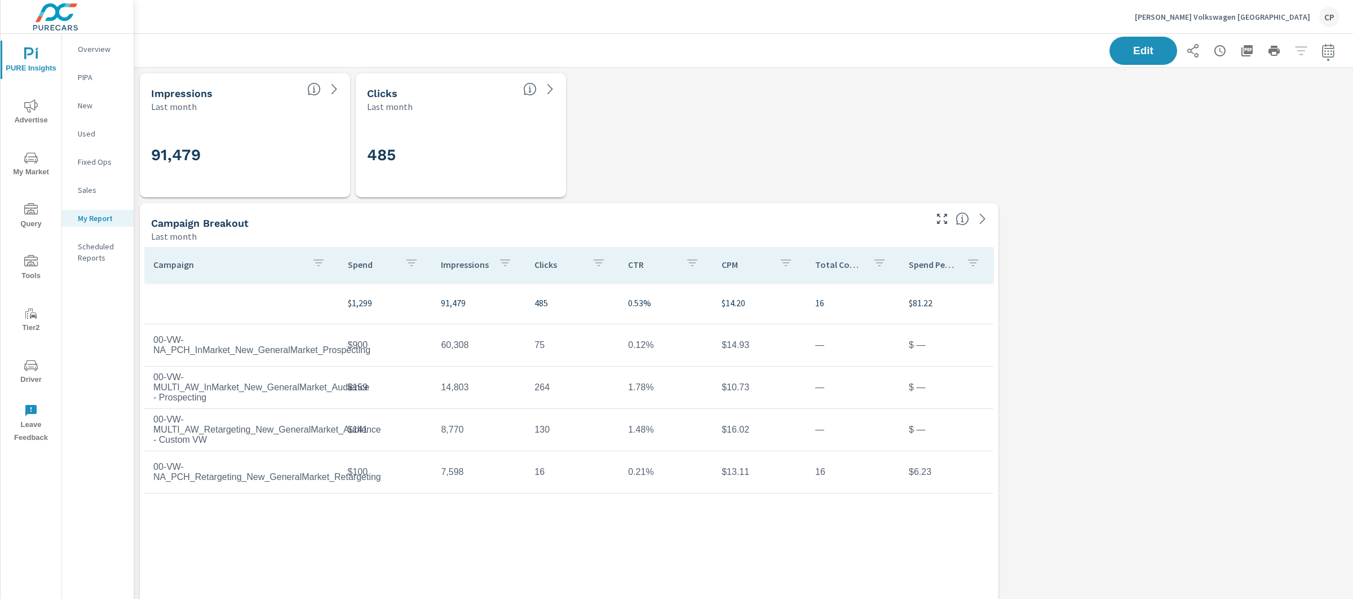
scroll to position [5345, 1231]
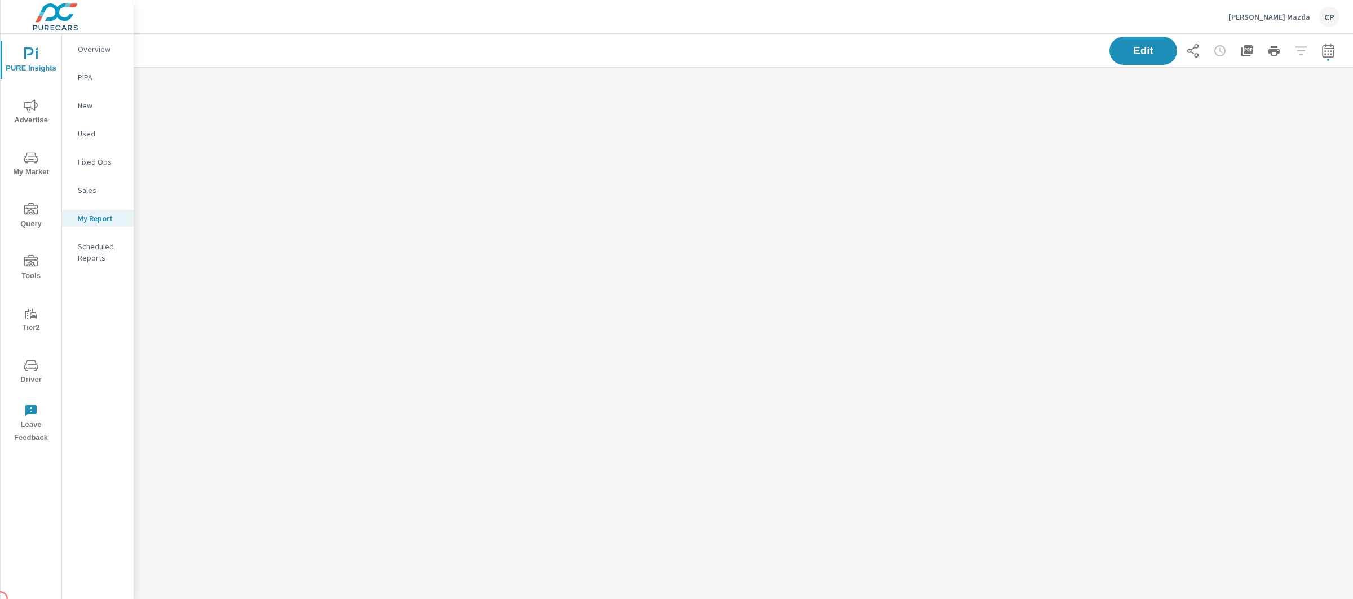
scroll to position [619, 1231]
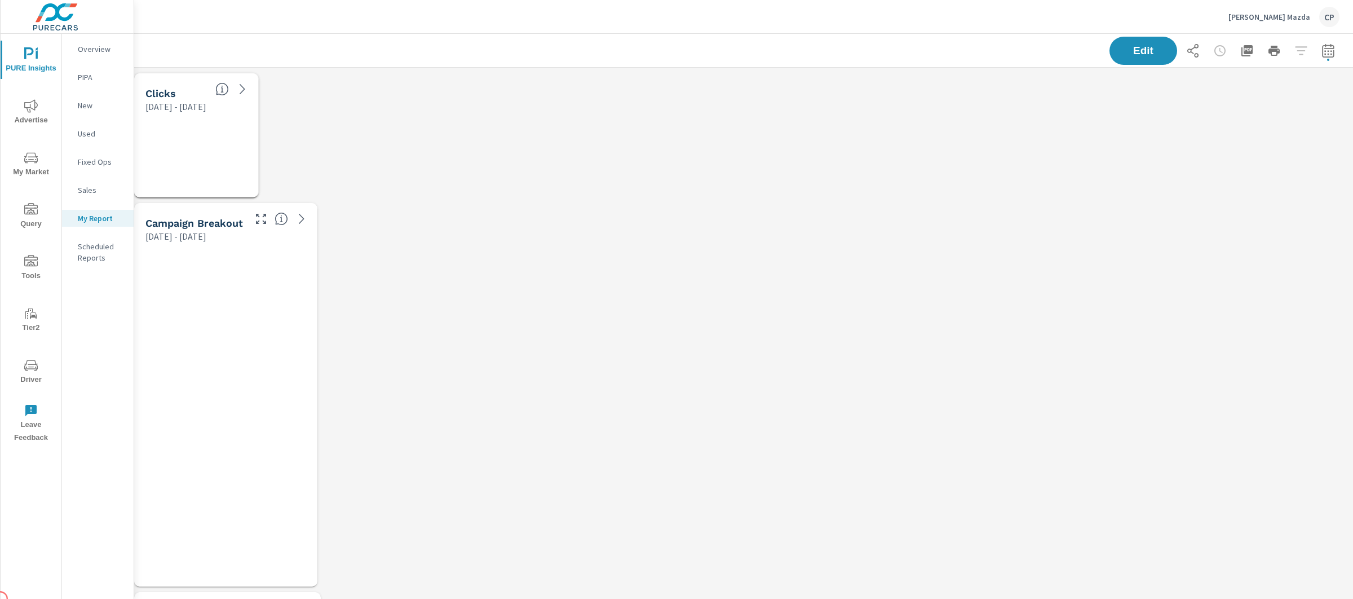
scroll to position [4956, 1231]
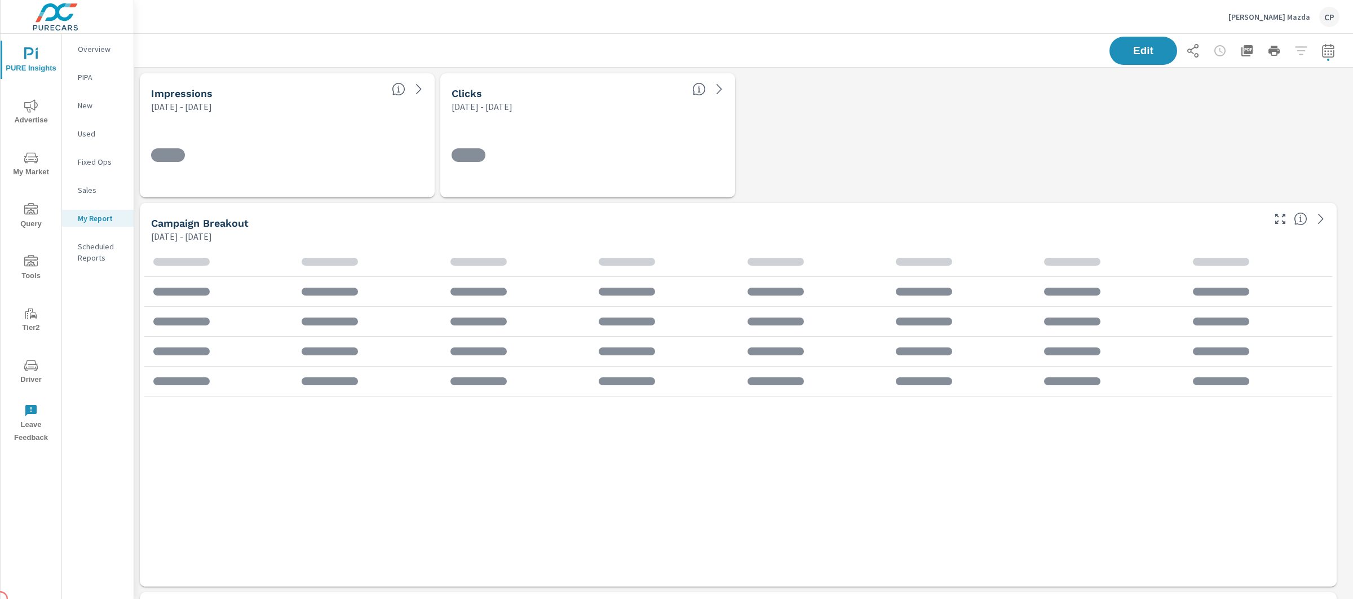
scroll to position [771, 0]
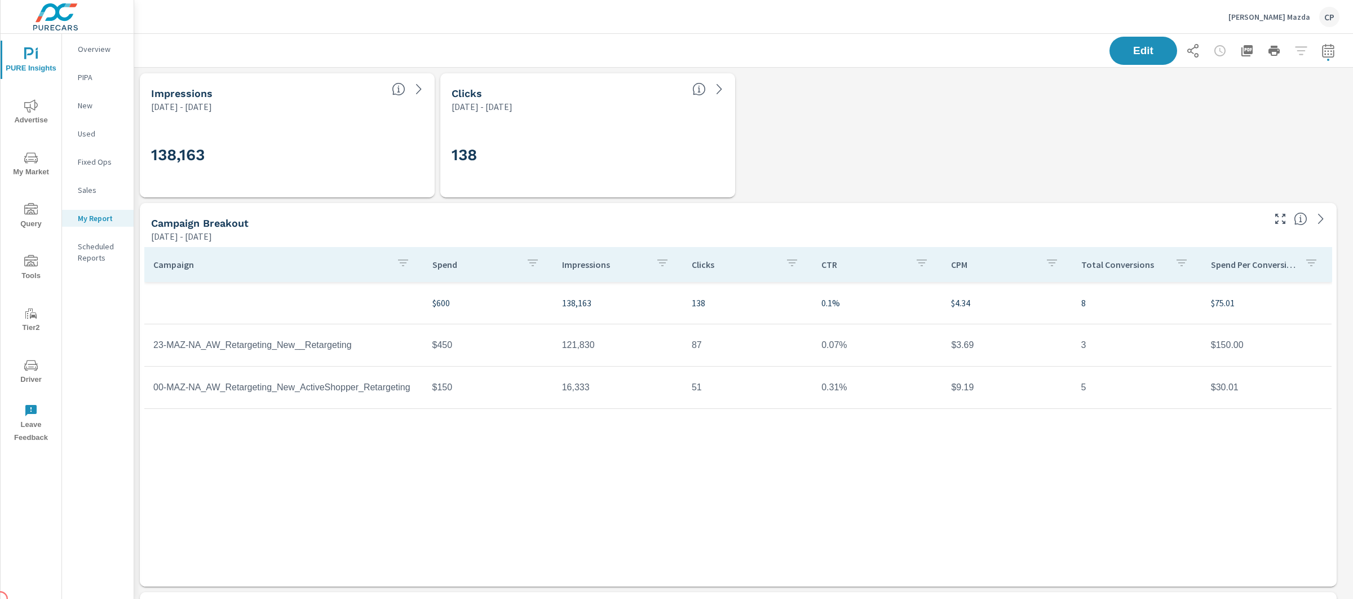
scroll to position [42, 0]
click at [1326, 43] on button "button" at bounding box center [1328, 50] width 23 height 23
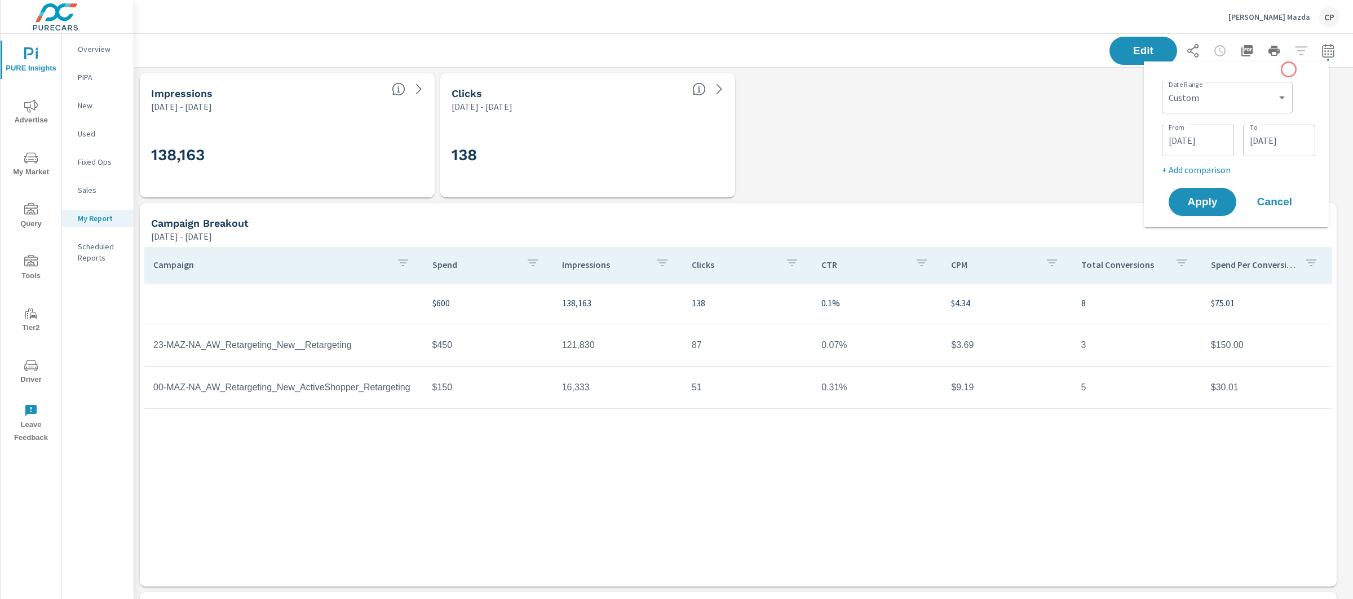
scroll to position [4956, 1231]
click at [1264, 100] on select "Custom Yesterday Last week Last 7 days Last 14 days Last 30 days Last 45 days L…" at bounding box center [1228, 97] width 122 height 23
select select "Last month"
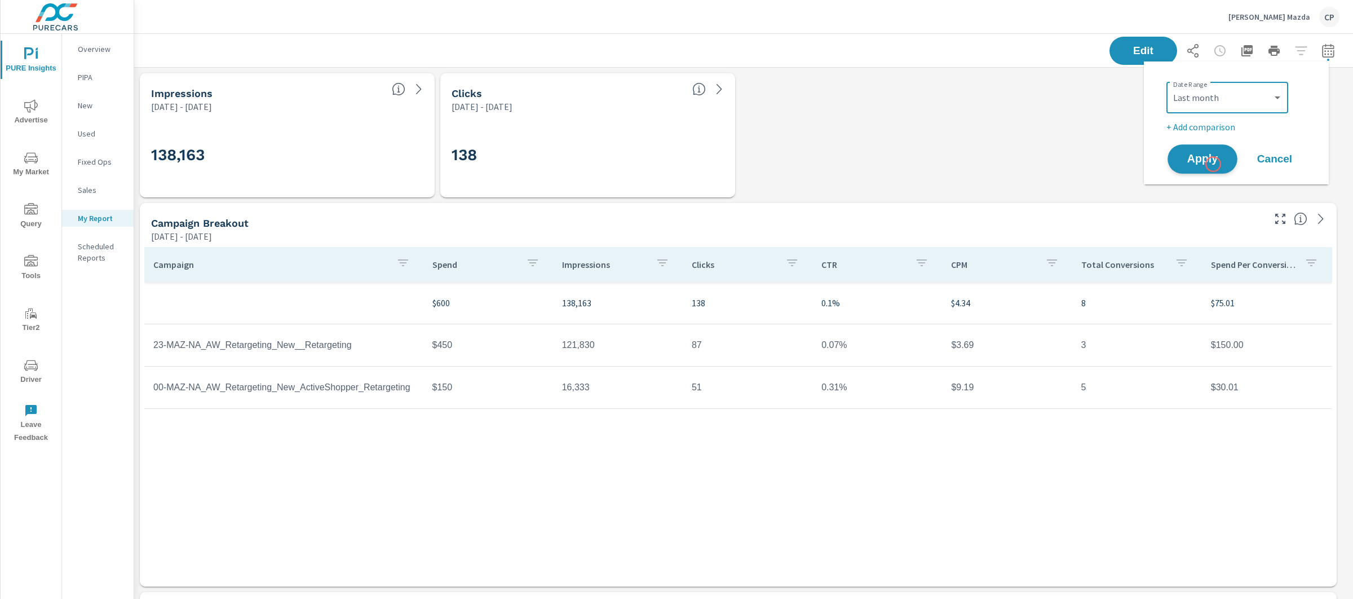
click at [1211, 156] on span "Apply" at bounding box center [1203, 159] width 46 height 11
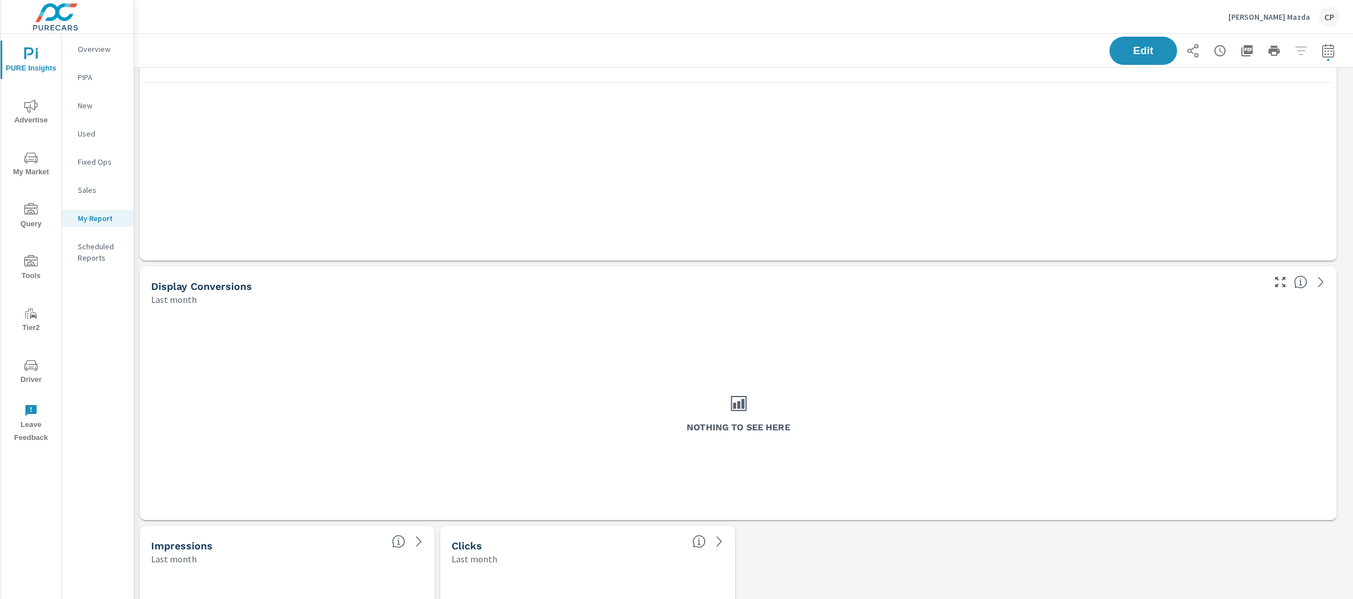
scroll to position [193, 0]
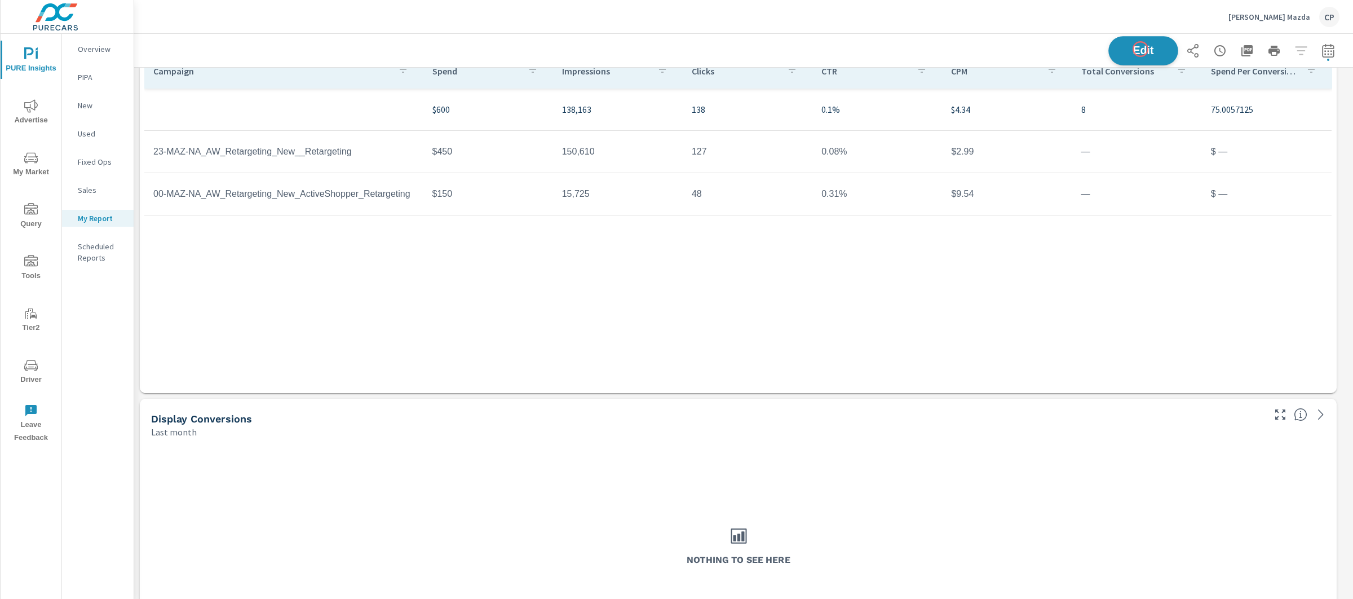
click at [1141, 49] on span "Edit" at bounding box center [1144, 50] width 46 height 11
click at [716, 431] on div "Last month" at bounding box center [707, 432] width 1112 height 14
click at [1121, 51] on span "Edit" at bounding box center [1144, 50] width 46 height 11
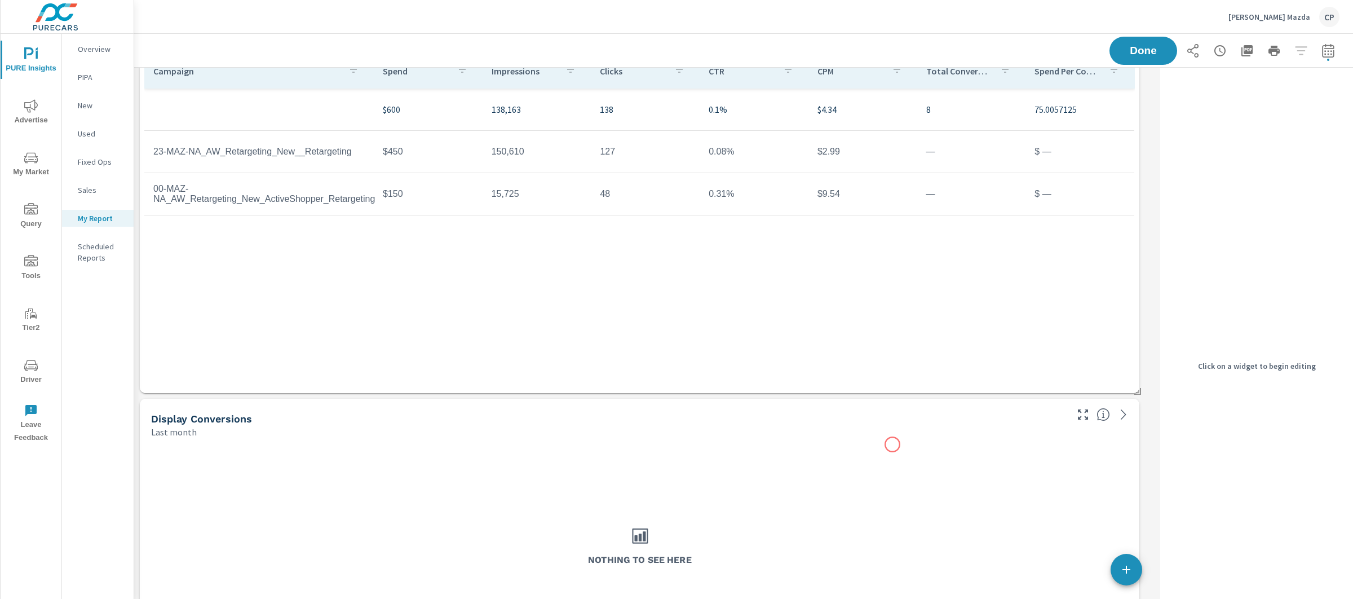
click at [892, 445] on div "Nothing to see here" at bounding box center [639, 545] width 991 height 205
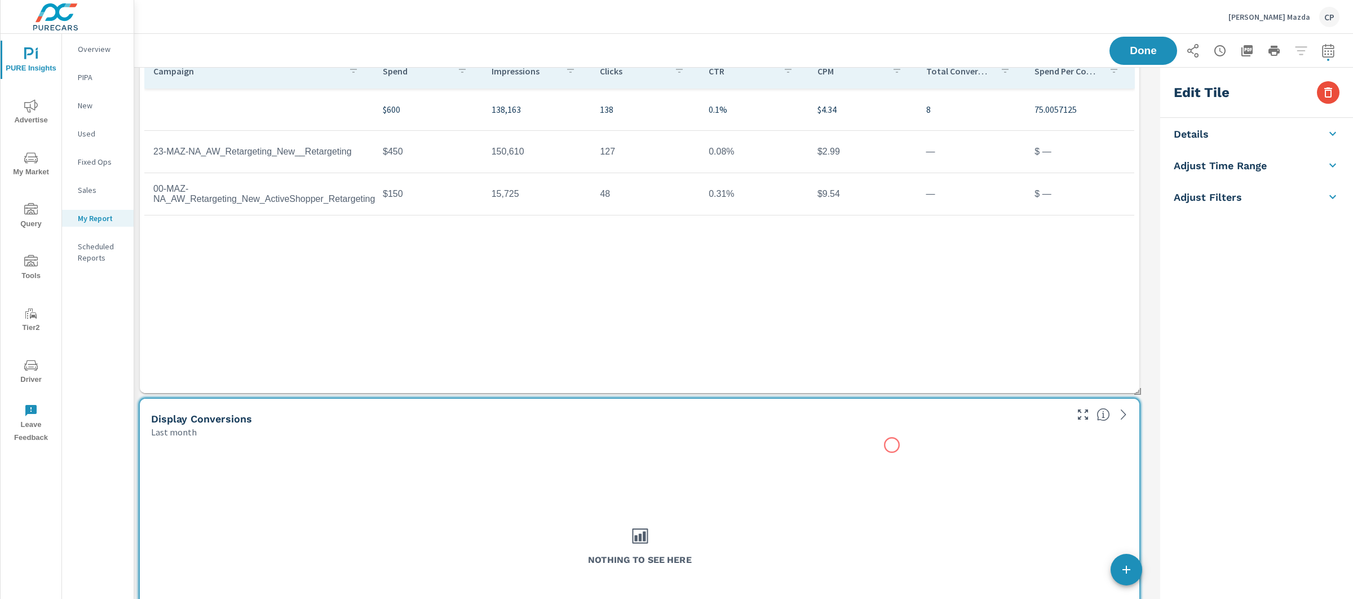
scroll to position [4956, 1033]
click at [1329, 86] on icon "button" at bounding box center [1329, 93] width 14 height 14
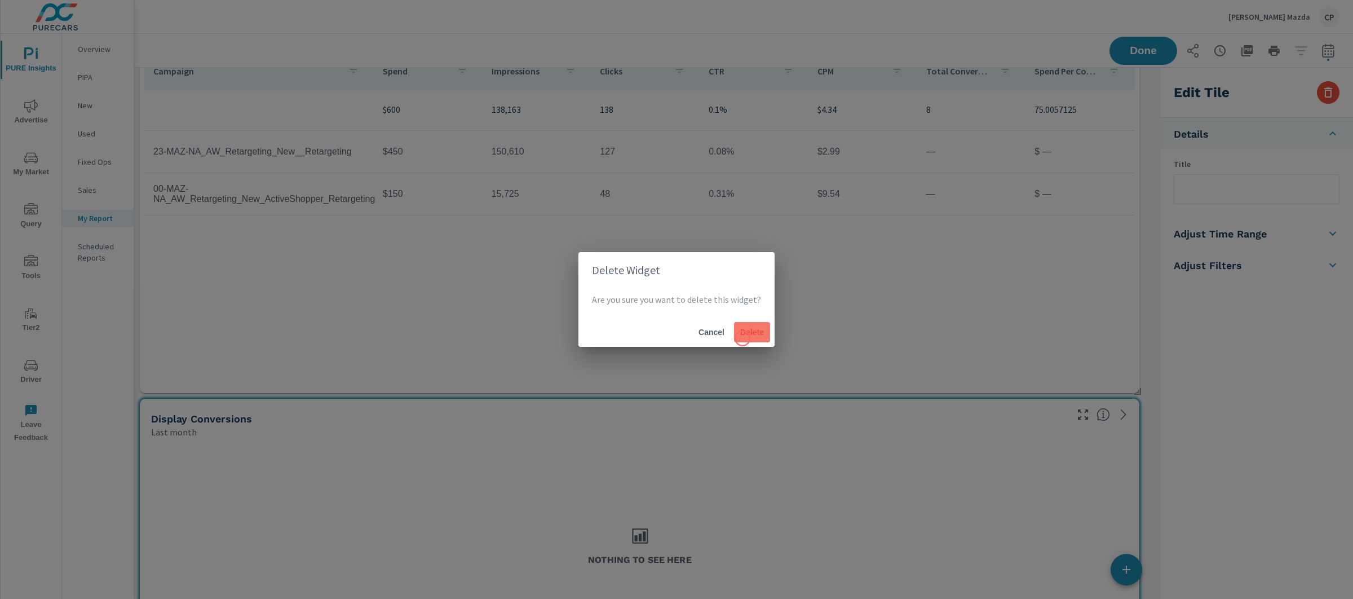
click at [757, 330] on span "Delete" at bounding box center [752, 332] width 27 height 10
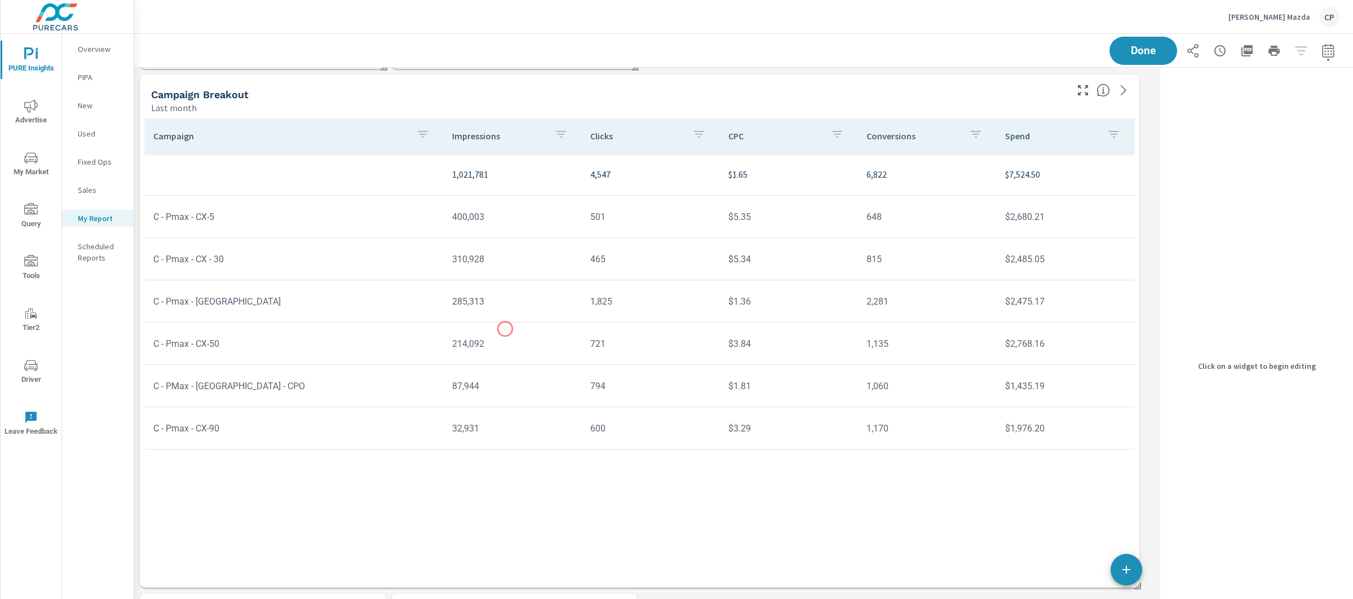
scroll to position [1554, 0]
click at [920, 330] on td "1,135" at bounding box center [927, 344] width 138 height 29
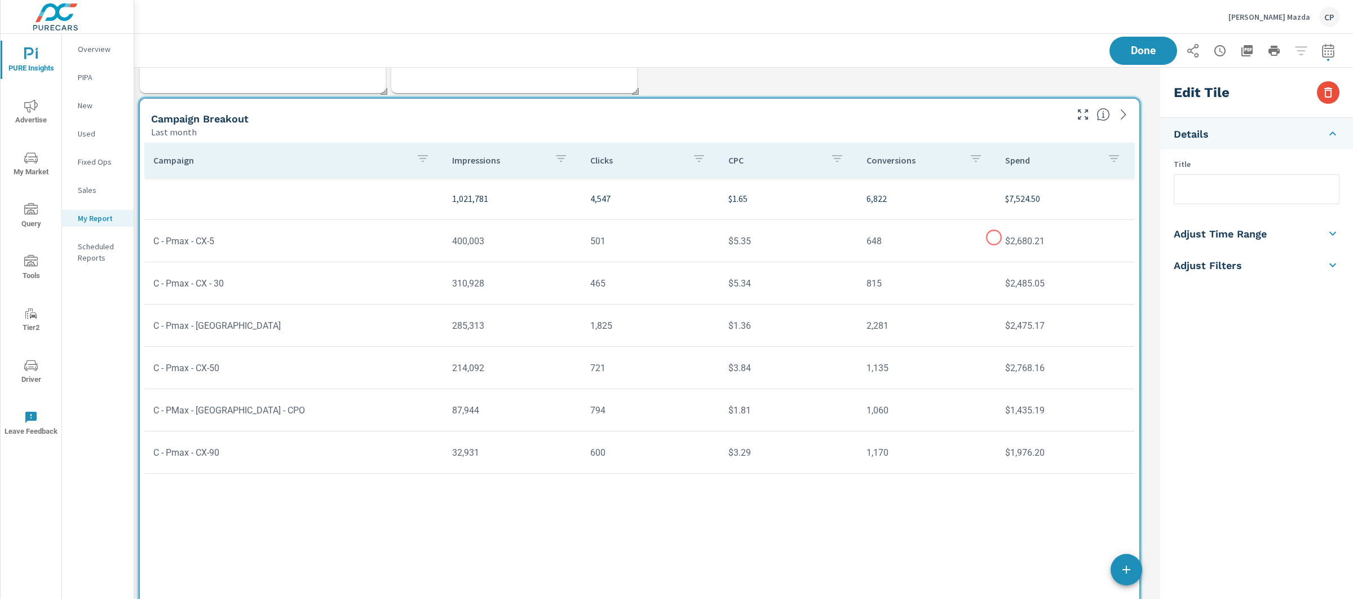
scroll to position [1527, 0]
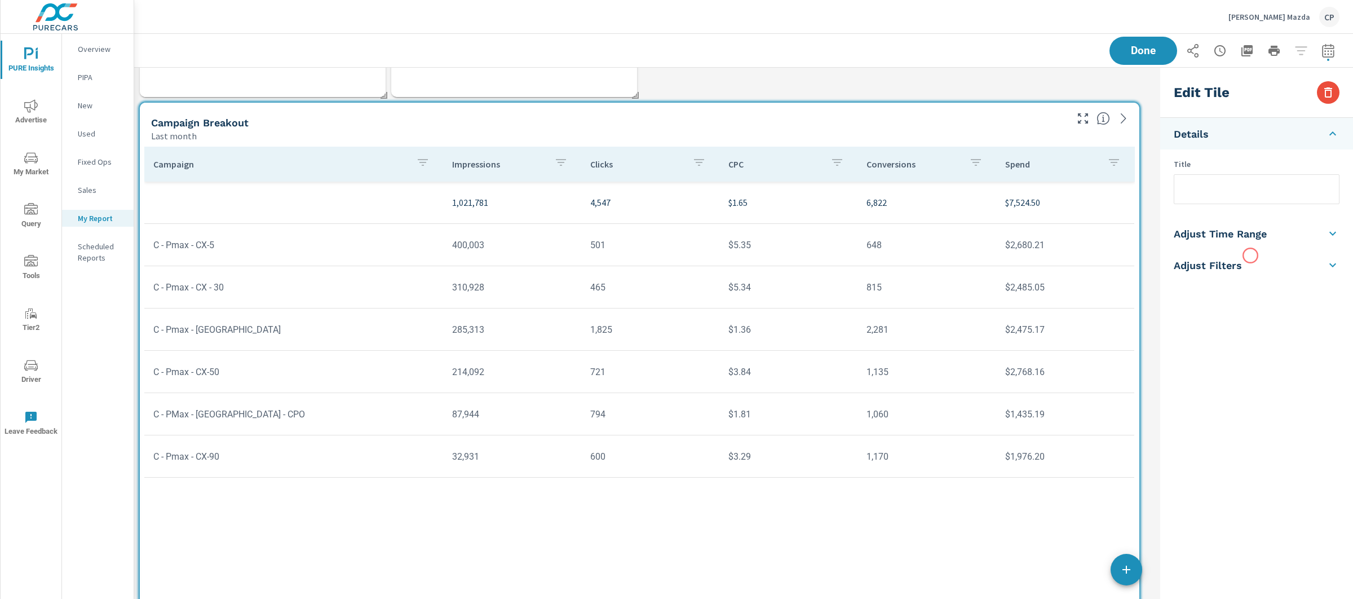
click at [1251, 256] on li "Adjust Filters" at bounding box center [1257, 265] width 193 height 32
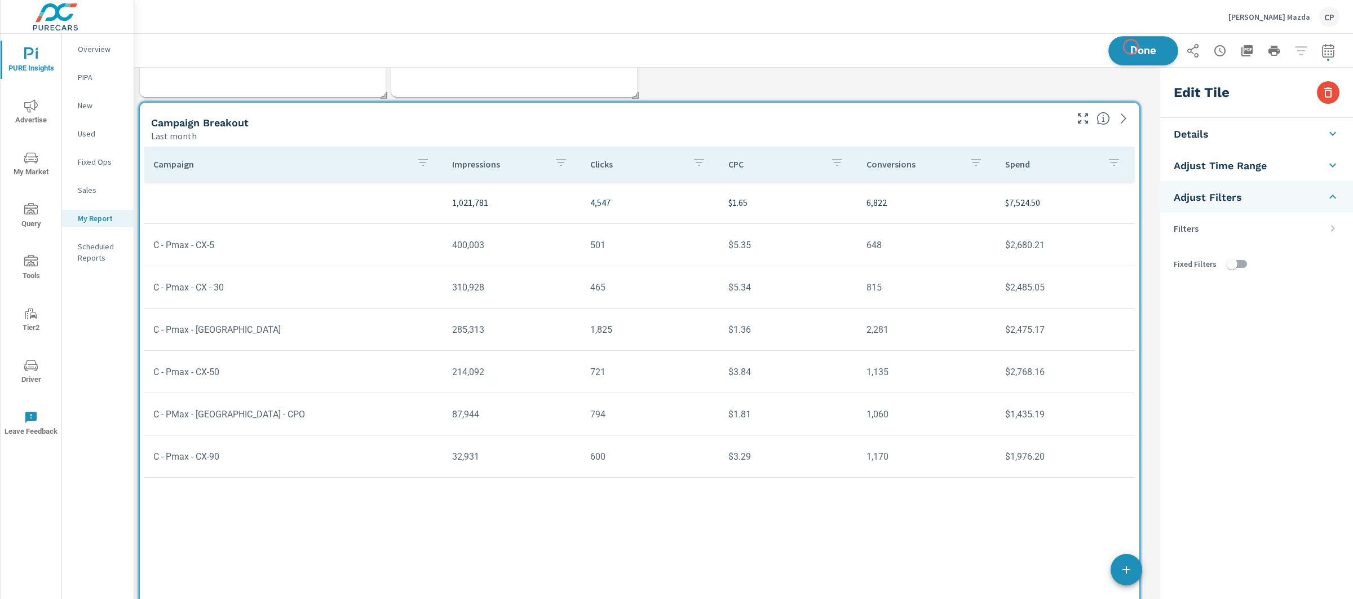
click at [1131, 46] on span "Done" at bounding box center [1144, 50] width 46 height 11
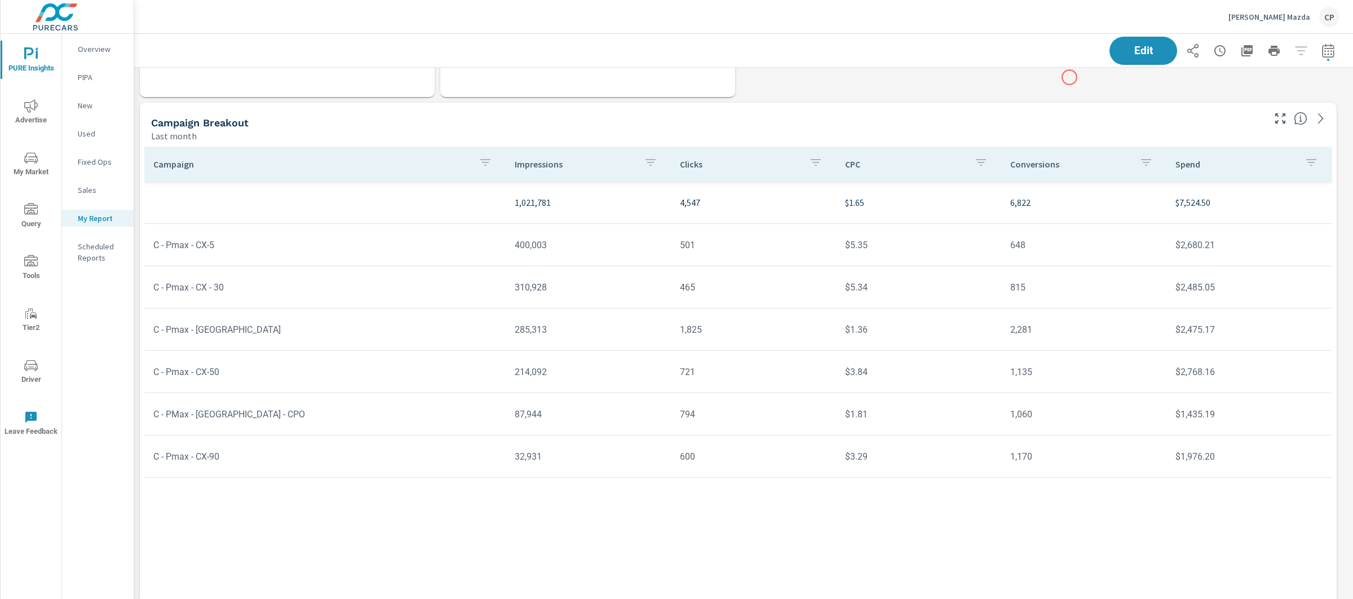
scroll to position [4697, 1231]
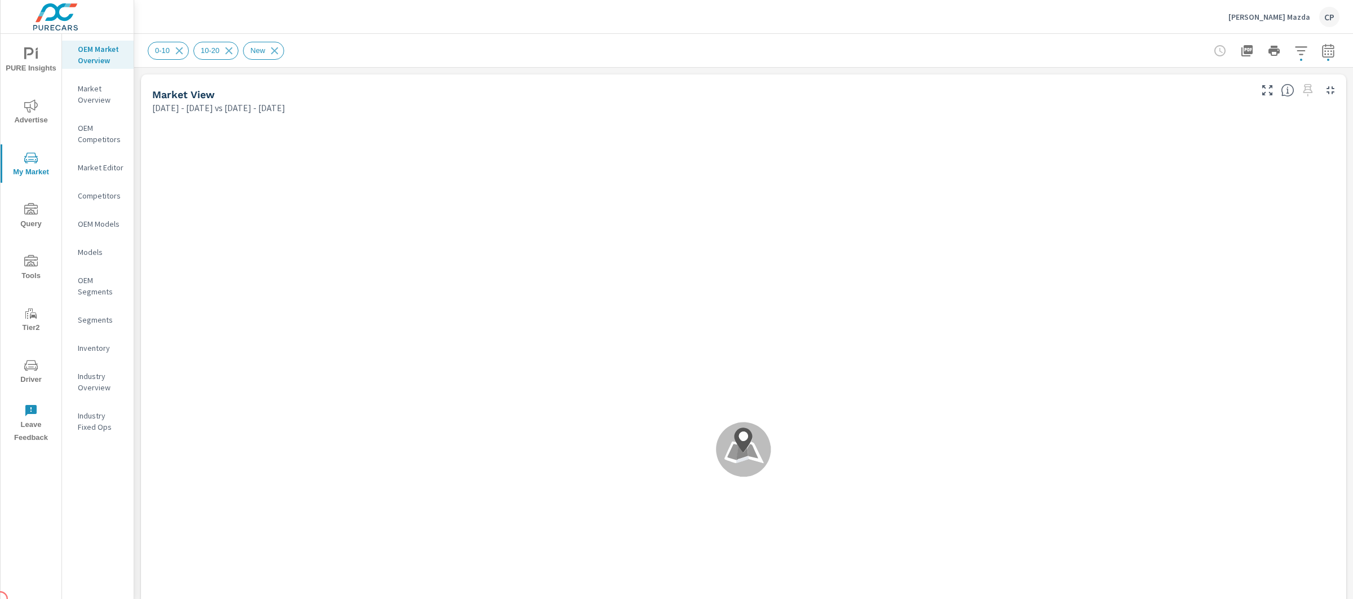
scroll to position [1, 0]
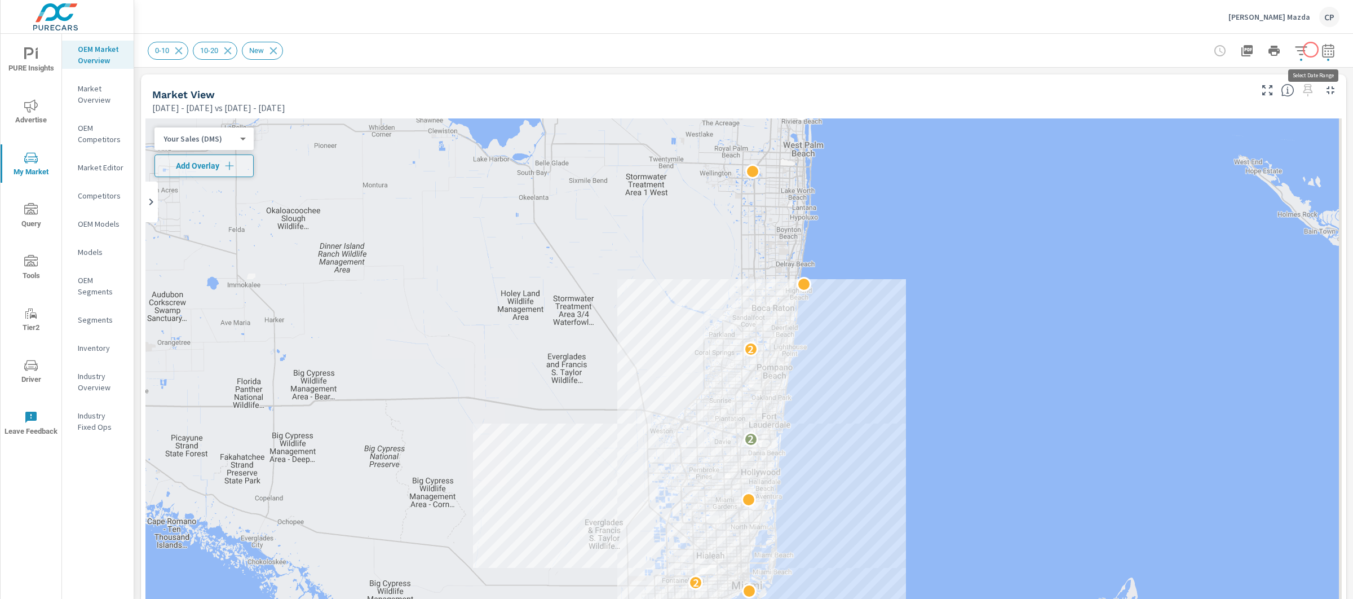
click at [1322, 50] on icon "button" at bounding box center [1329, 51] width 14 height 14
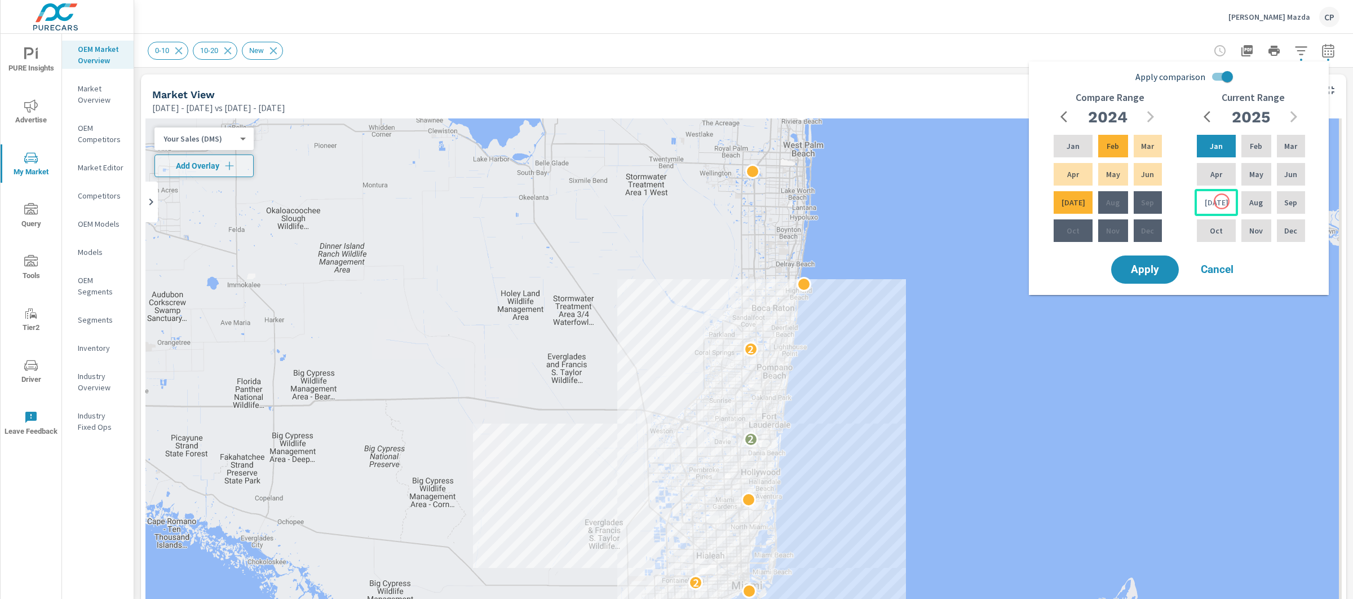
click at [1222, 201] on div "Jul" at bounding box center [1216, 202] width 43 height 27
click at [1245, 138] on div "Feb" at bounding box center [1257, 146] width 34 height 27
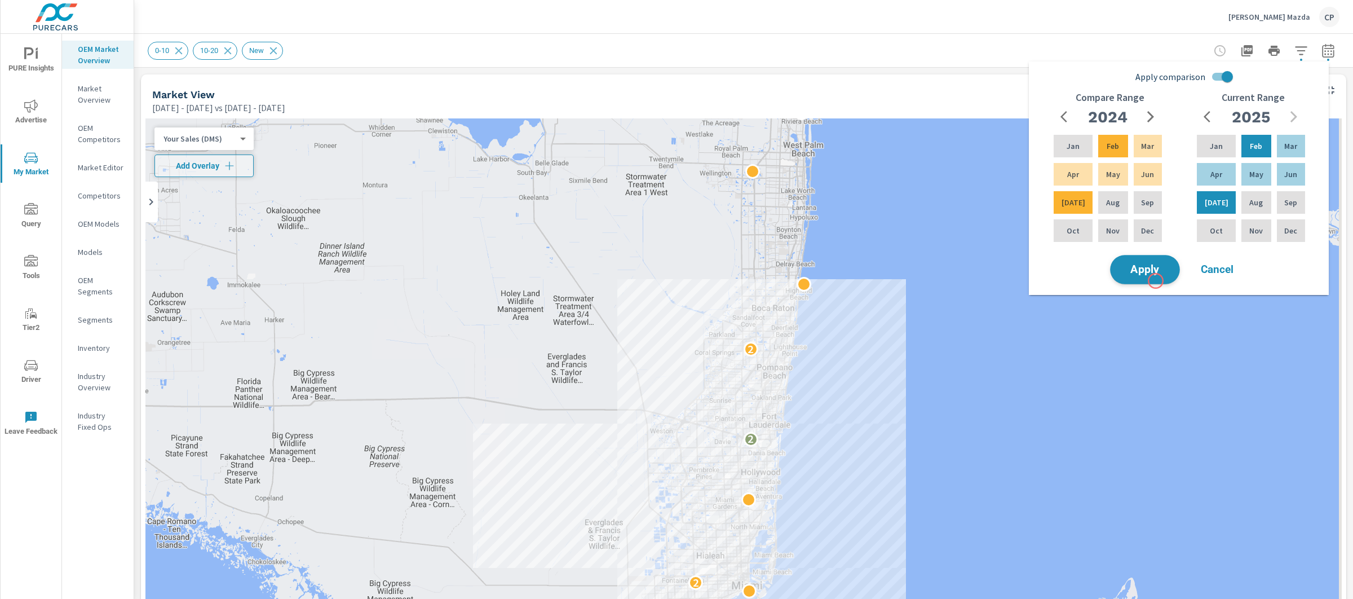
click at [1154, 270] on span "Apply" at bounding box center [1145, 269] width 46 height 11
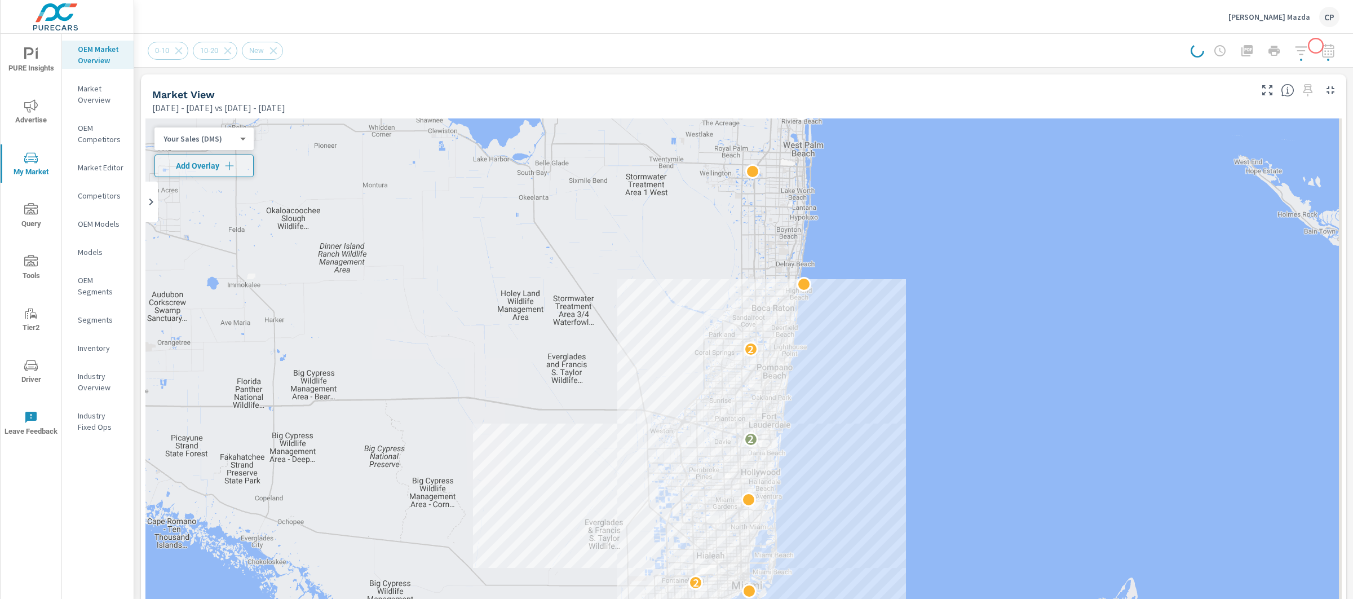
click at [1316, 46] on div at bounding box center [1265, 50] width 149 height 23
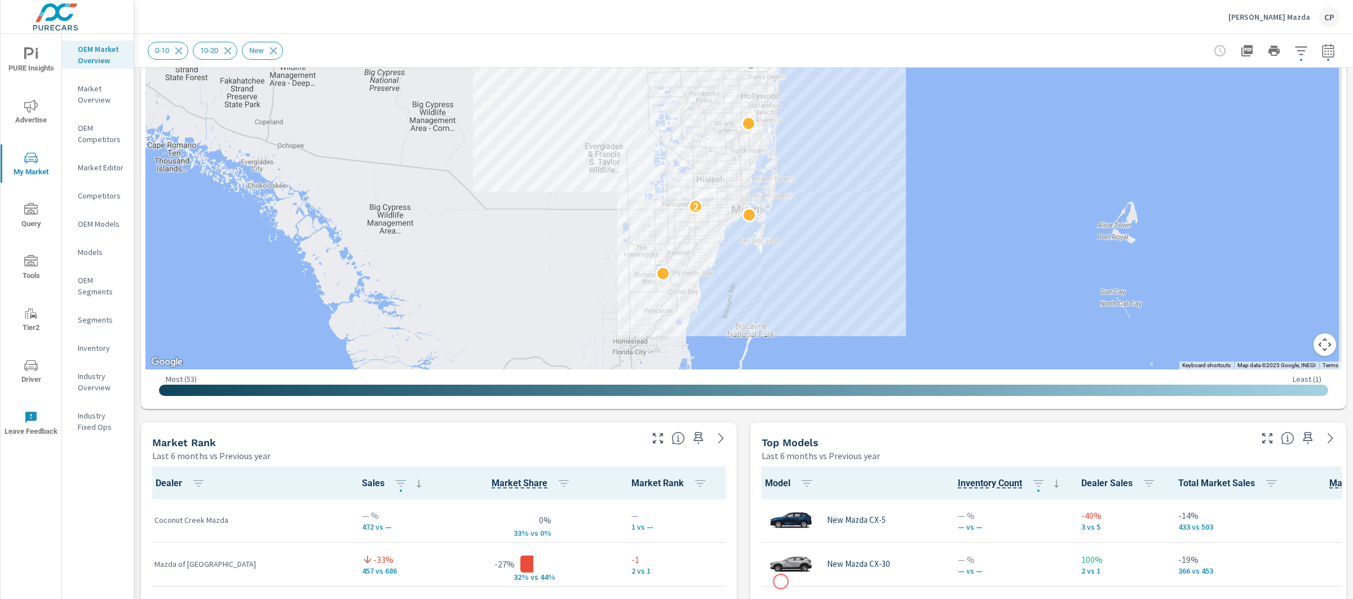
scroll to position [756, 0]
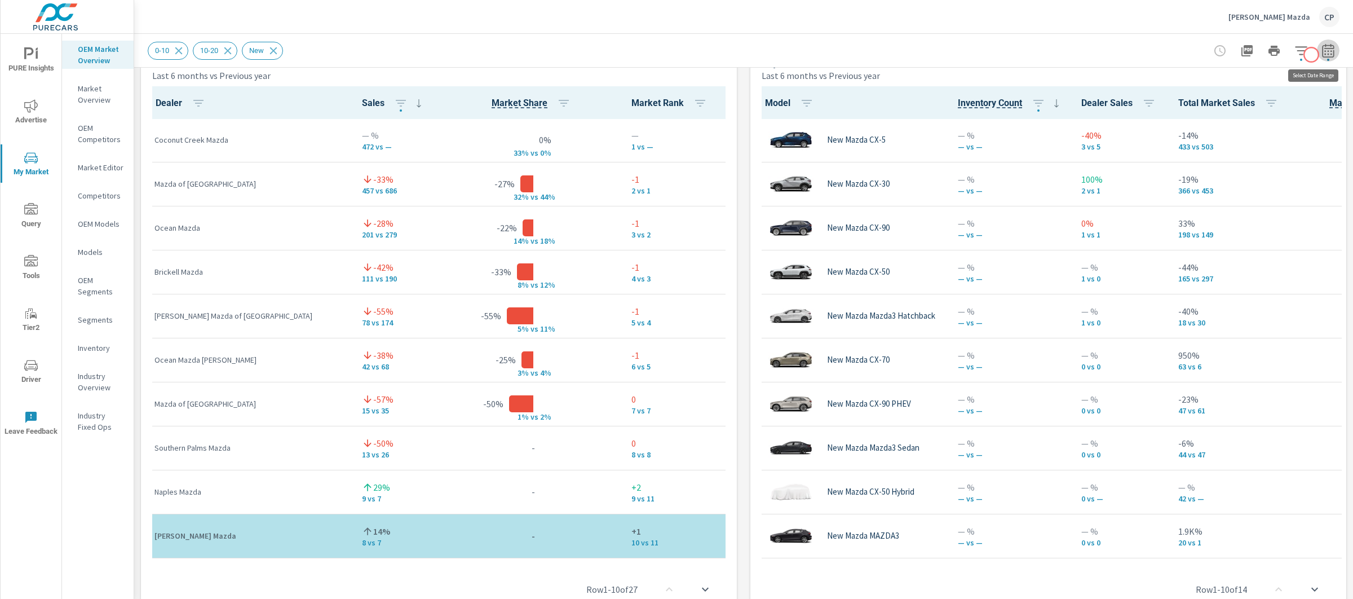
click at [1322, 55] on icon "button" at bounding box center [1329, 51] width 14 height 14
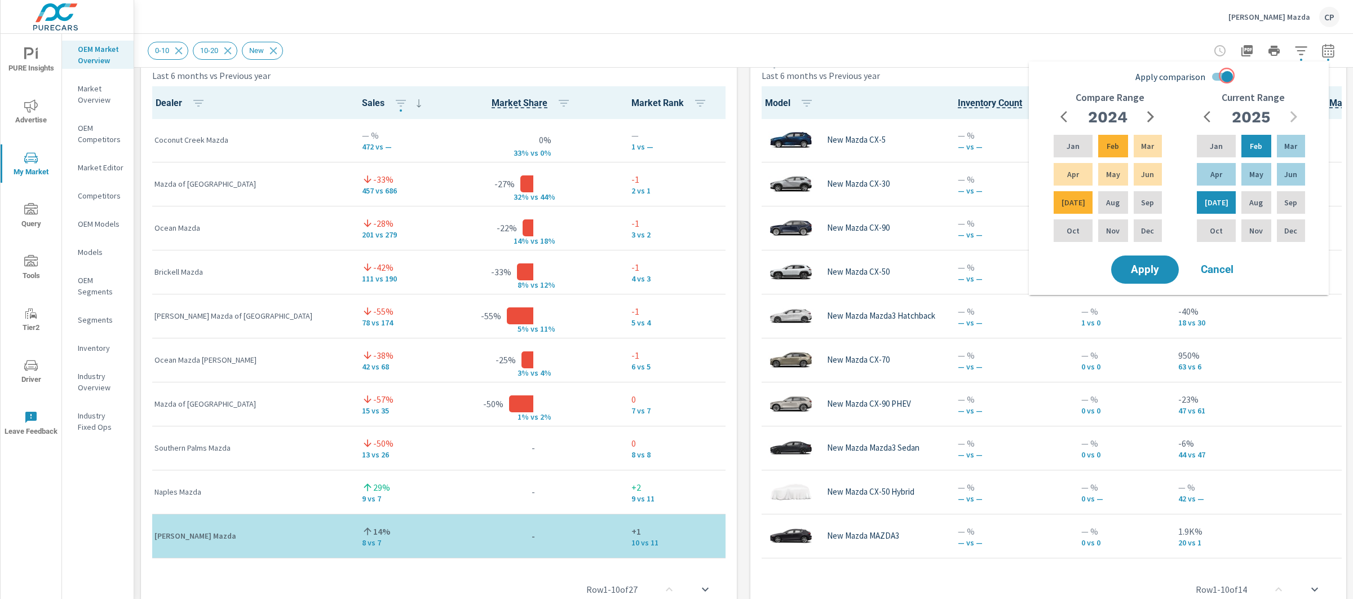
click at [1227, 76] on input "Apply comparison" at bounding box center [1228, 76] width 64 height 21
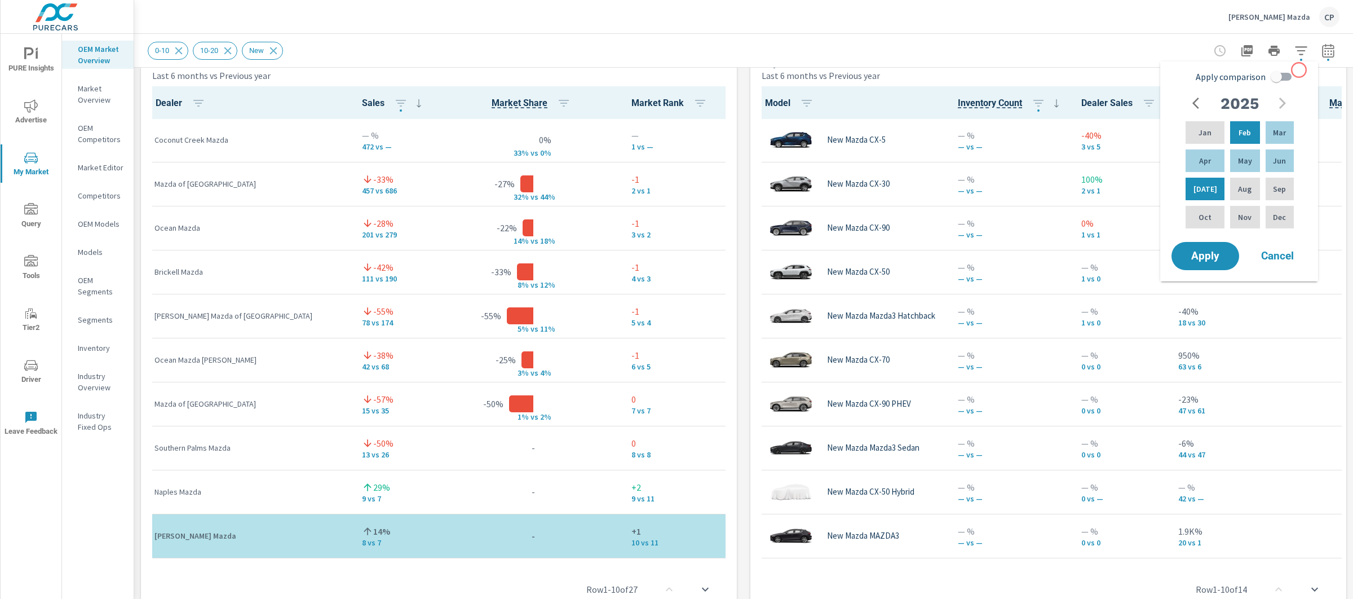
click at [1291, 70] on input "Apply comparison" at bounding box center [1277, 76] width 64 height 21
checkbox input "true"
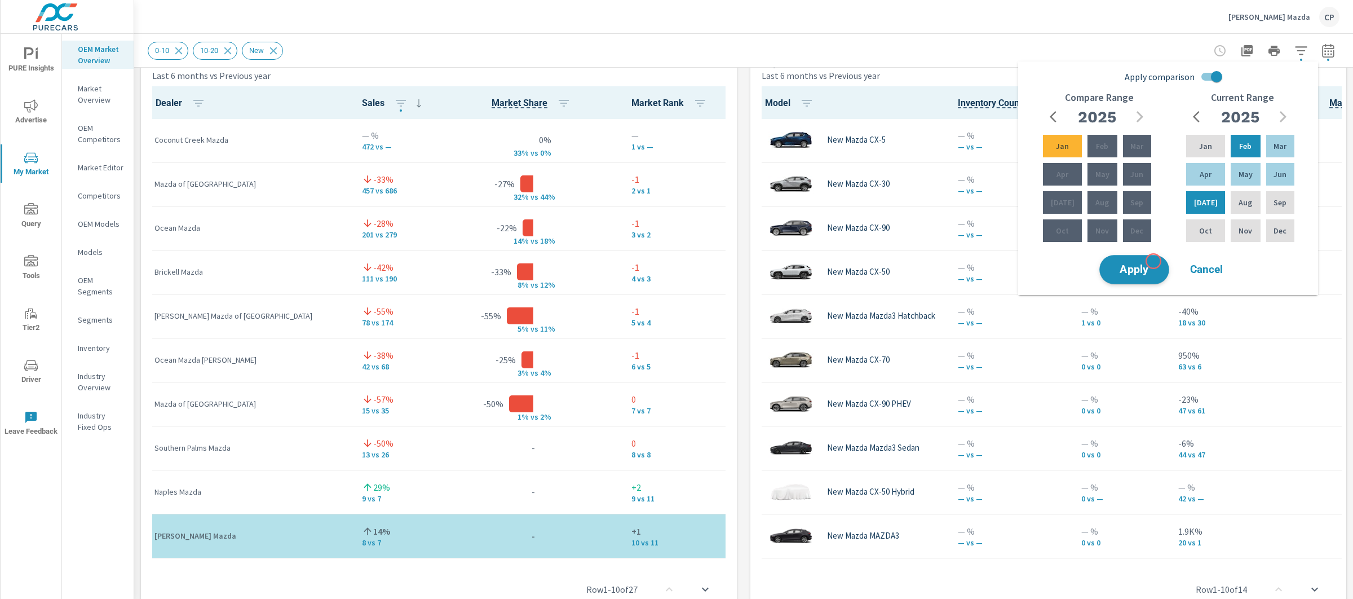
click at [1154, 261] on button "Apply" at bounding box center [1135, 269] width 70 height 29
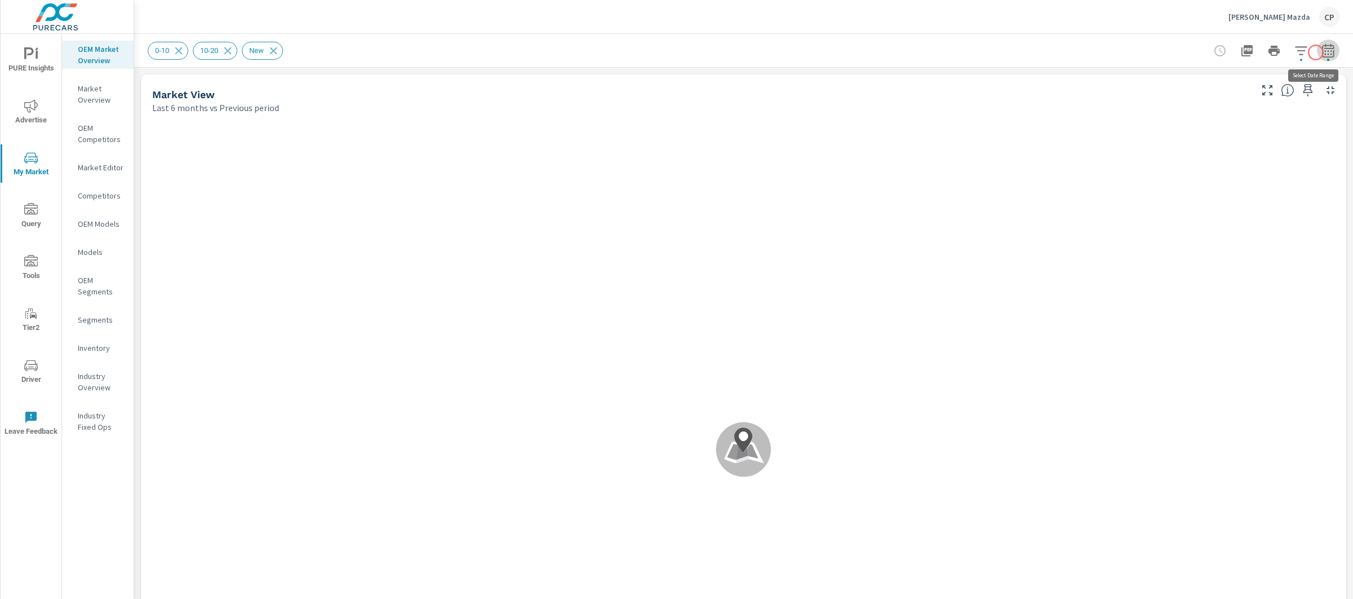
click at [1322, 52] on icon "button" at bounding box center [1329, 51] width 14 height 14
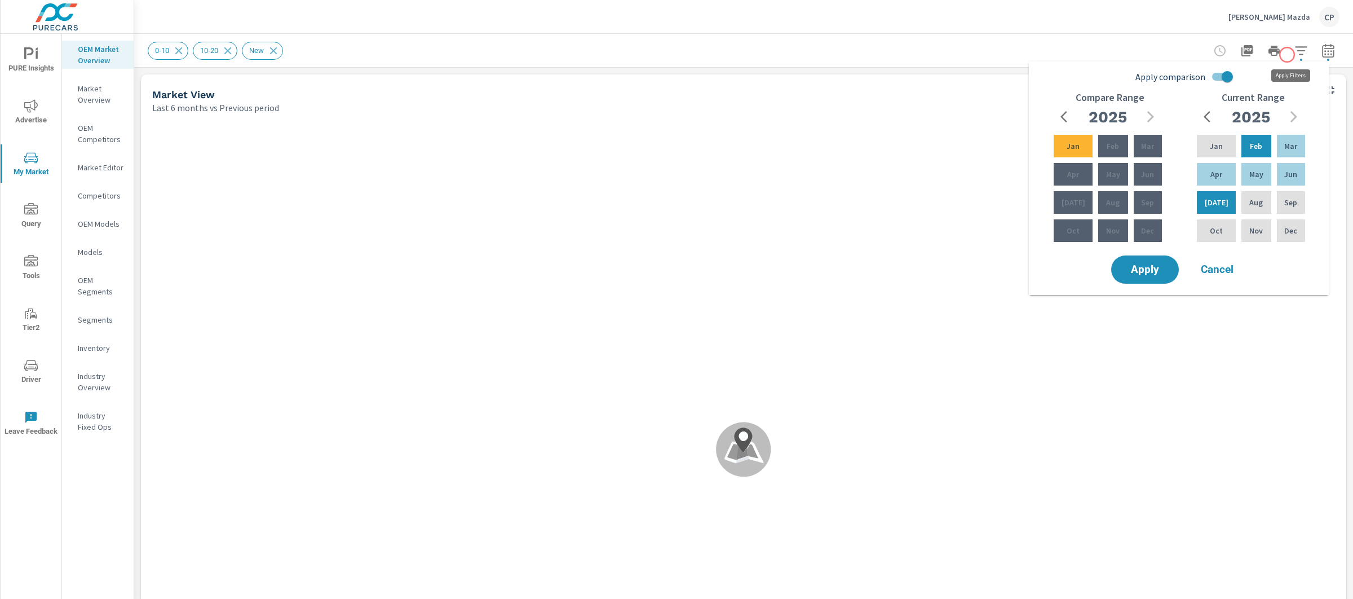
click at [1295, 55] on icon "button" at bounding box center [1302, 51] width 14 height 14
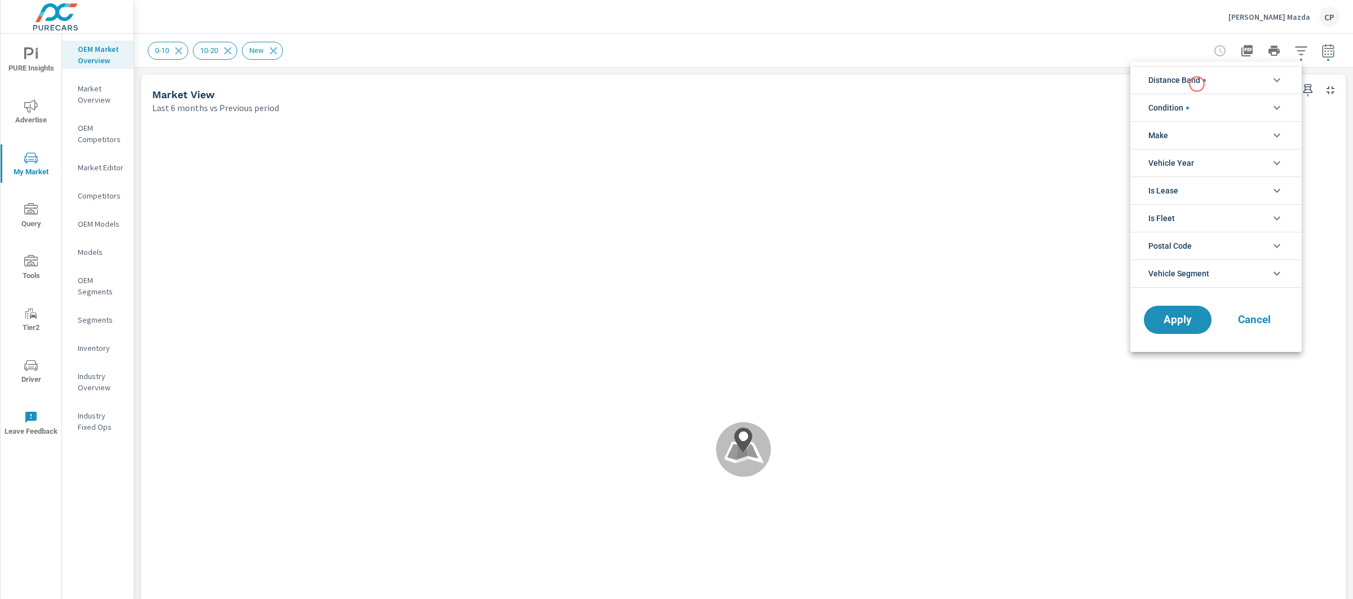
click at [1197, 84] on span "Distance Band" at bounding box center [1178, 80] width 58 height 27
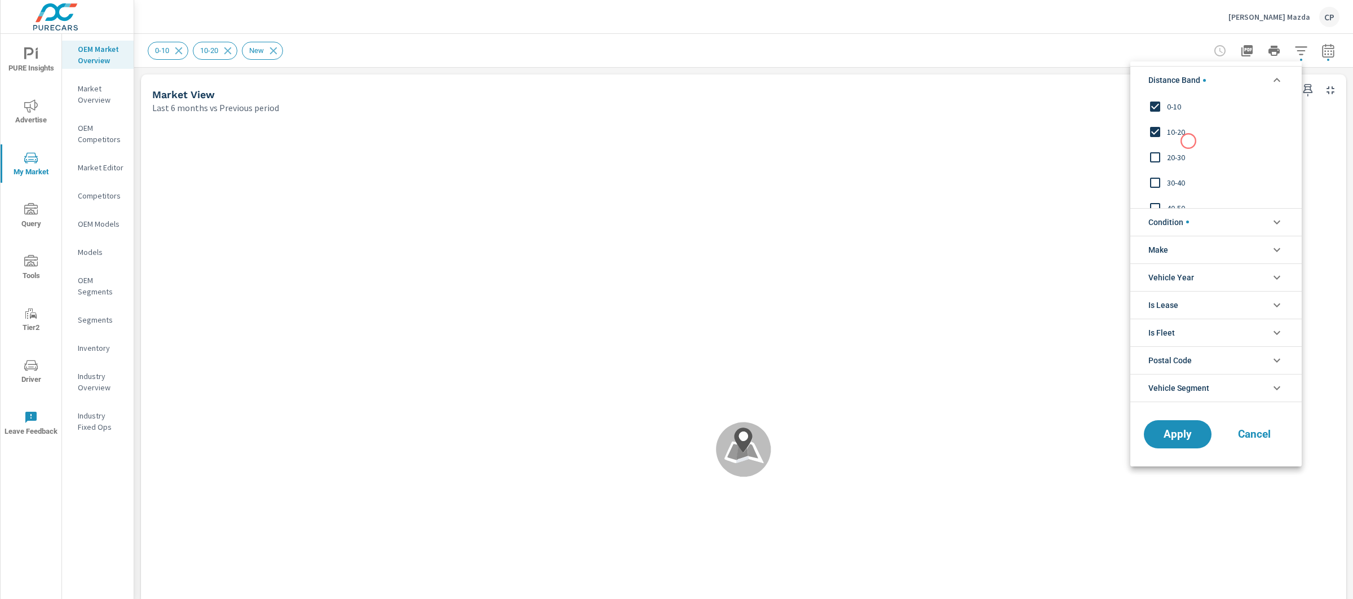
click at [1189, 141] on div "10-20" at bounding box center [1215, 131] width 169 height 25
click at [1190, 426] on button "Apply" at bounding box center [1178, 434] width 70 height 29
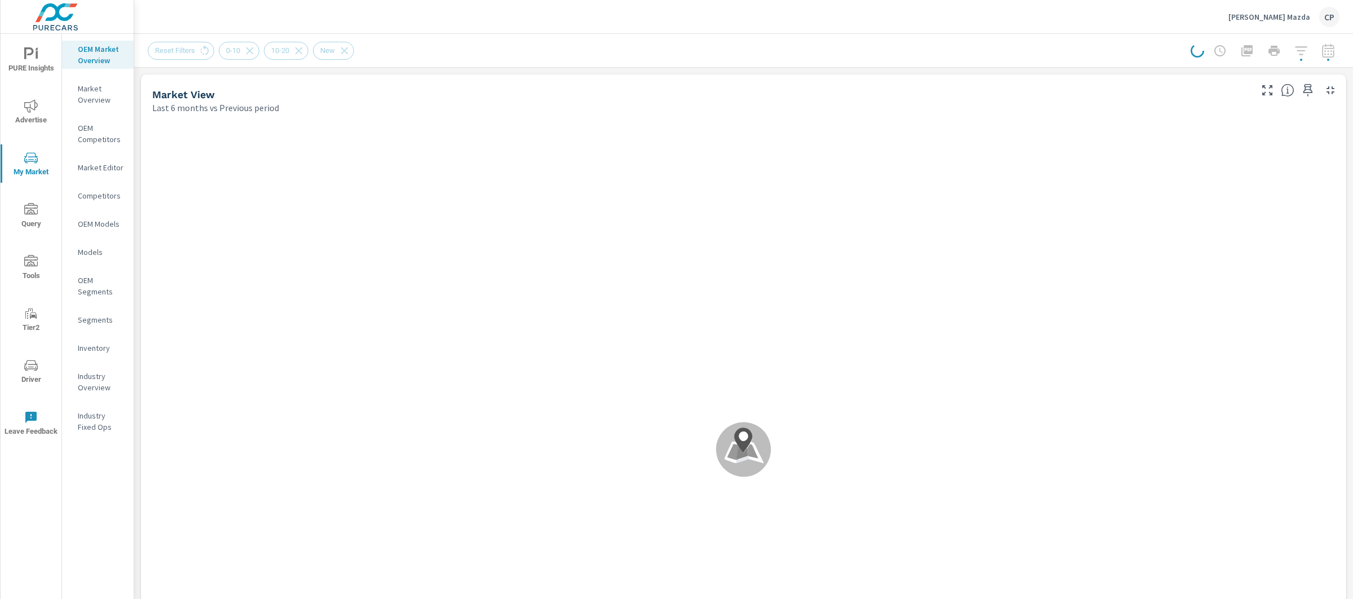
scroll to position [1, 0]
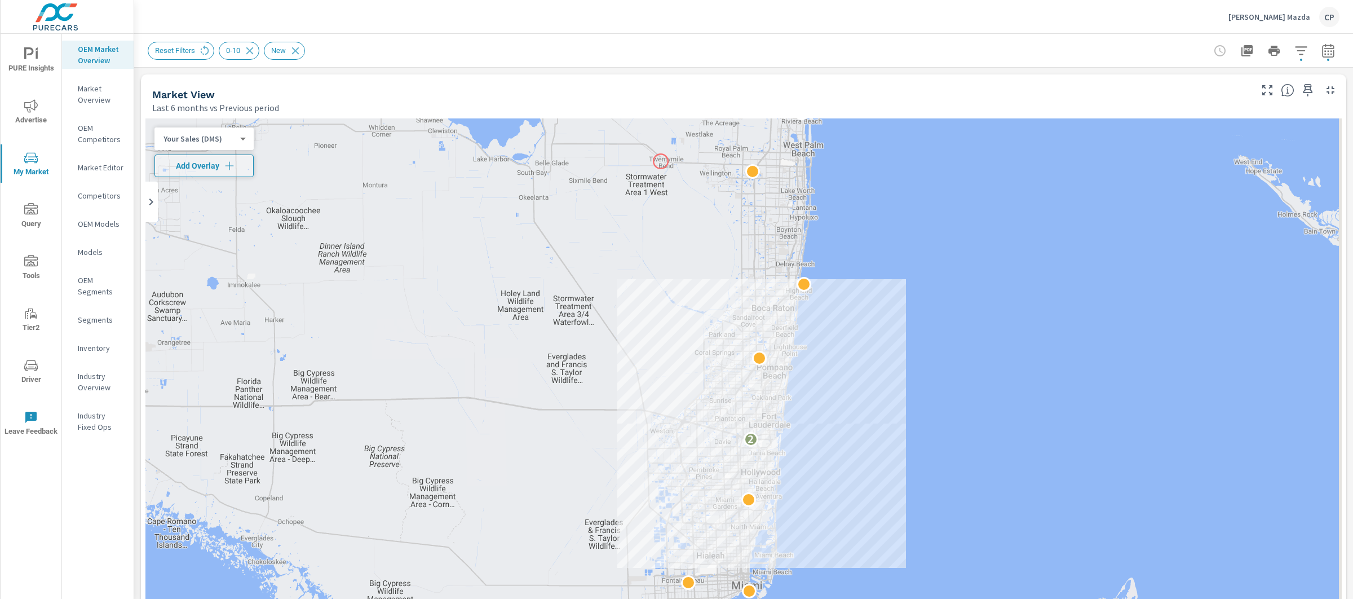
scroll to position [1, 0]
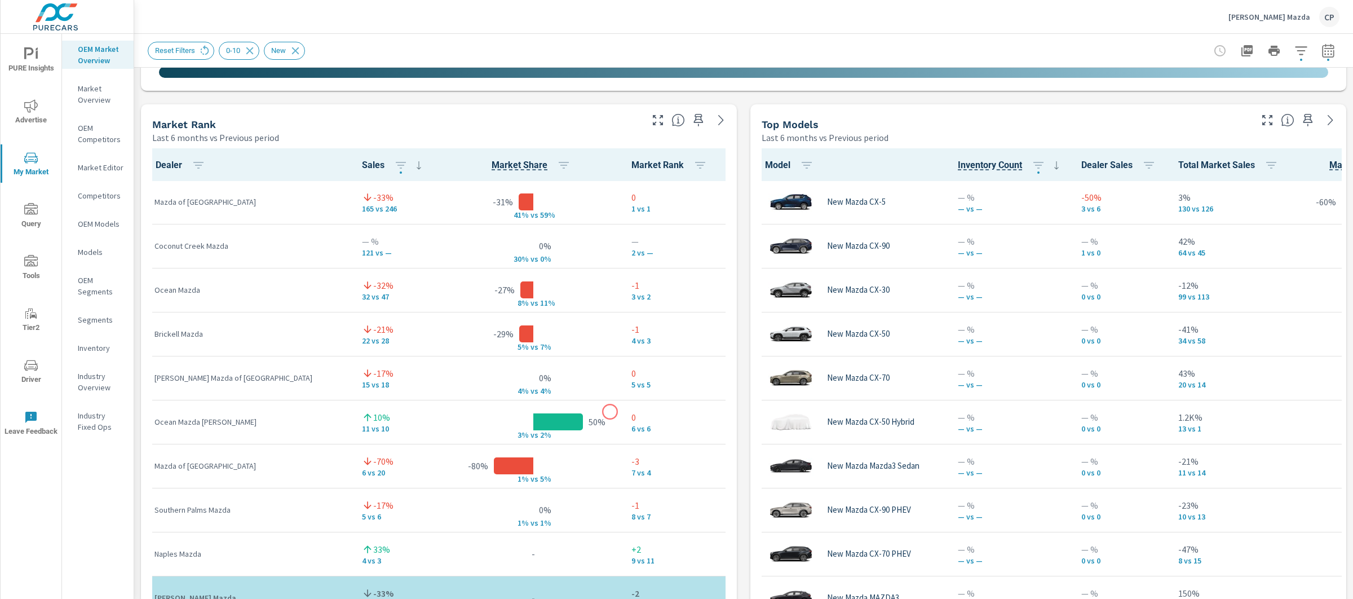
scroll to position [51, 0]
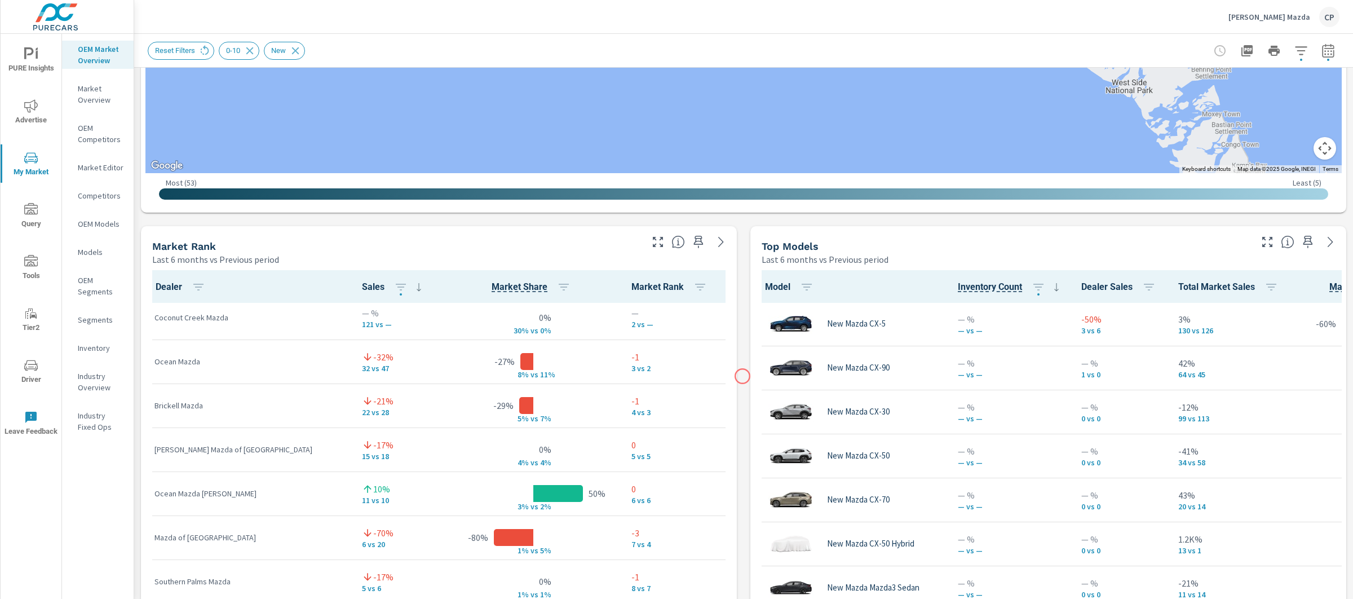
scroll to position [252, 0]
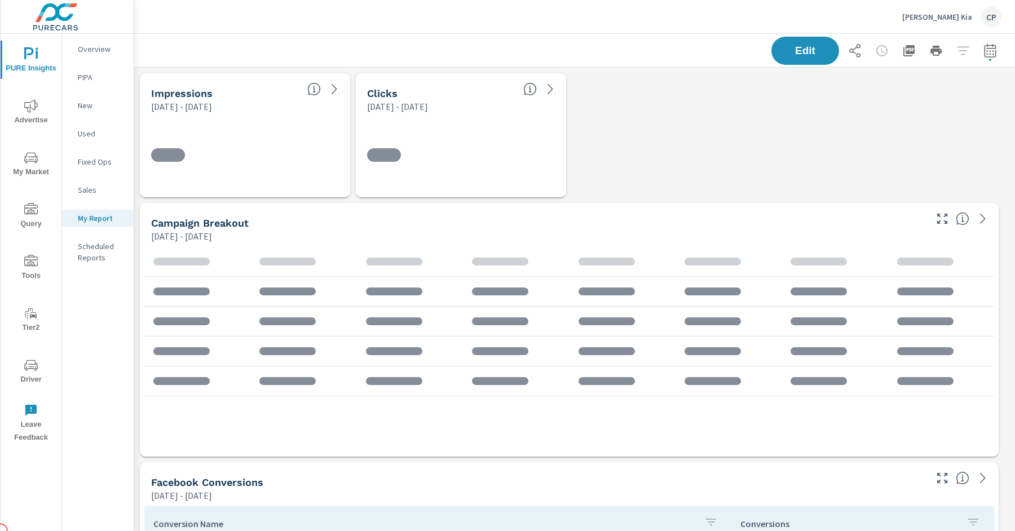
scroll to position [550, 0]
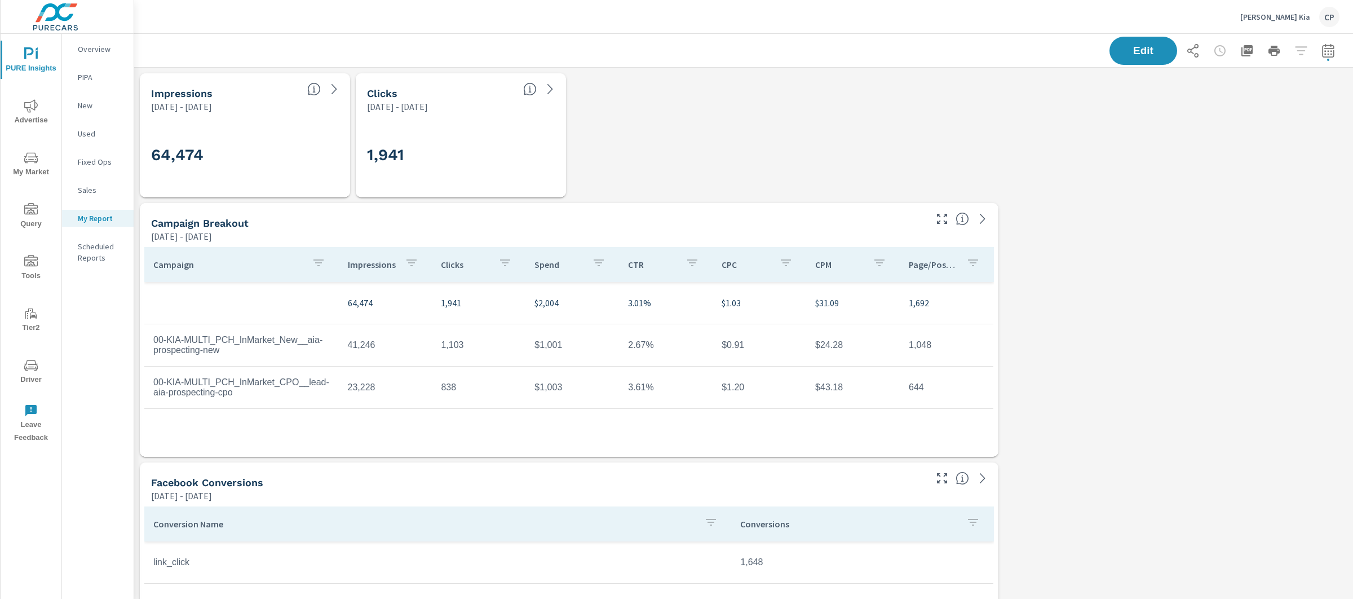
scroll to position [4178, 1231]
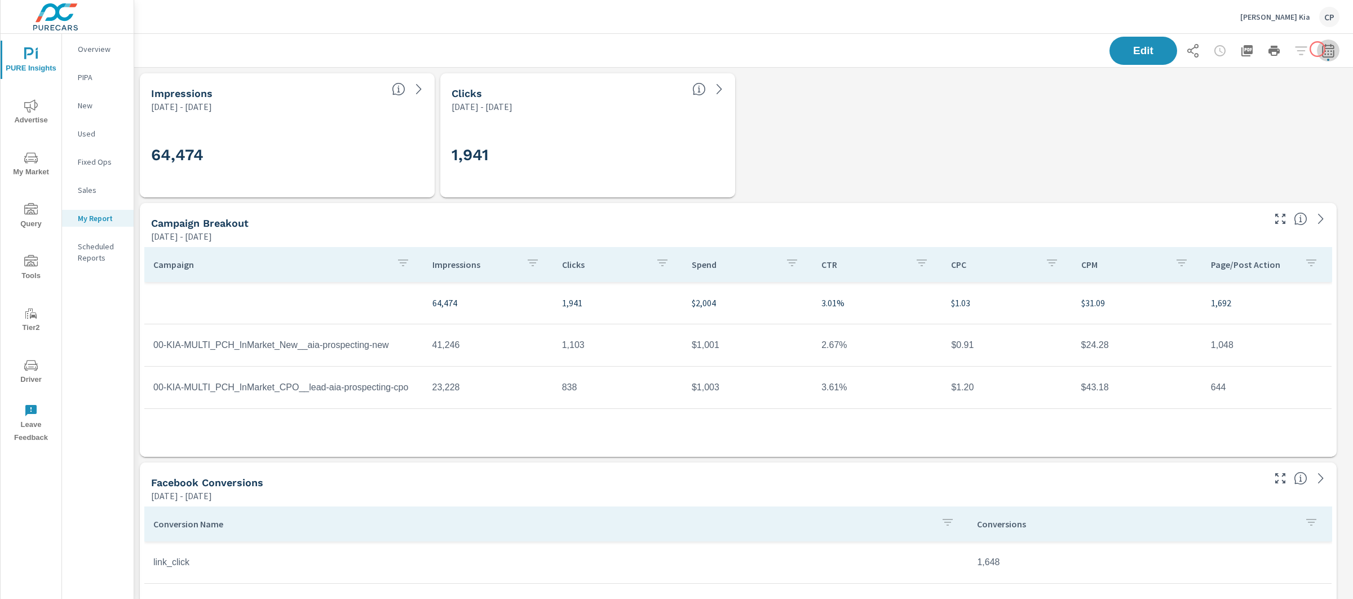
click at [1322, 49] on icon "button" at bounding box center [1329, 51] width 14 height 14
click at [1202, 101] on select "Custom [DATE] Last week Last 7 days Last 14 days Last 30 days Last 45 days Last…" at bounding box center [1228, 97] width 122 height 23
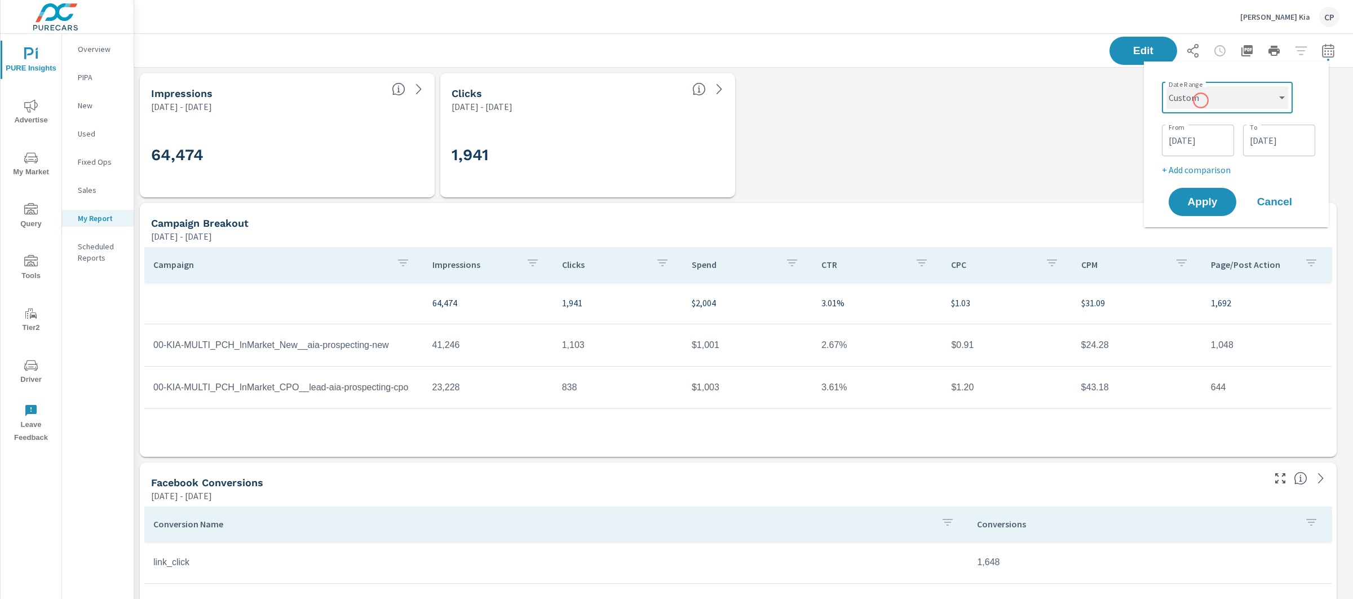
select select "Last month"
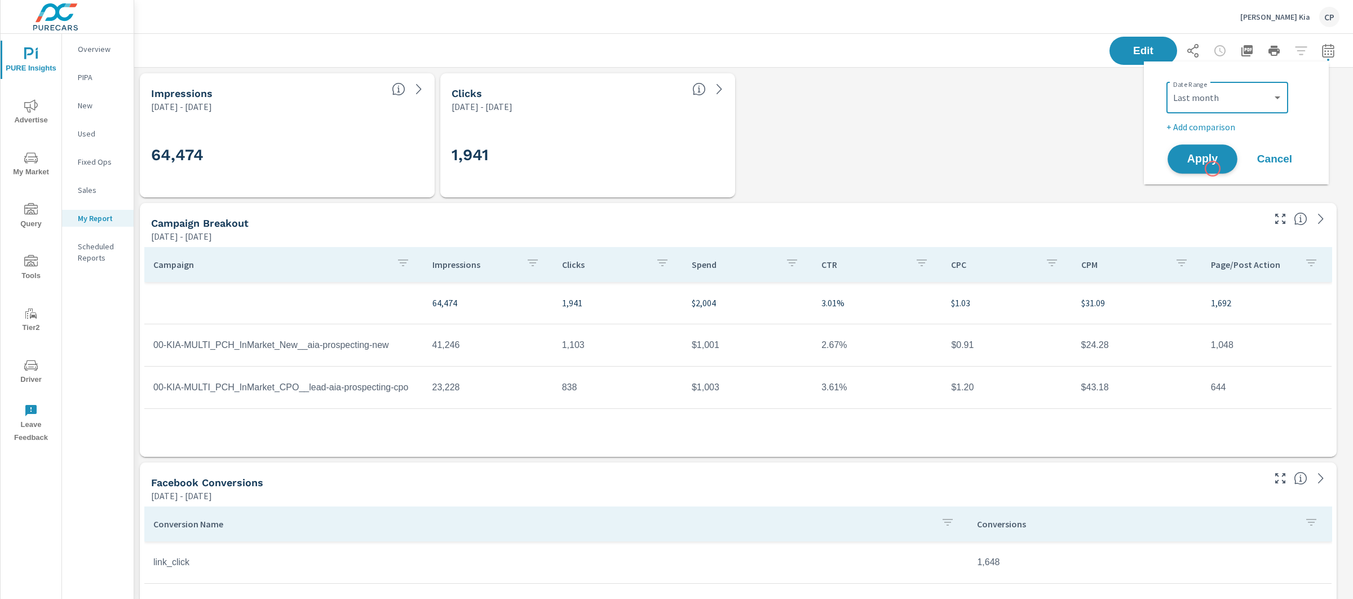
click at [1213, 167] on button "Apply" at bounding box center [1203, 158] width 70 height 29
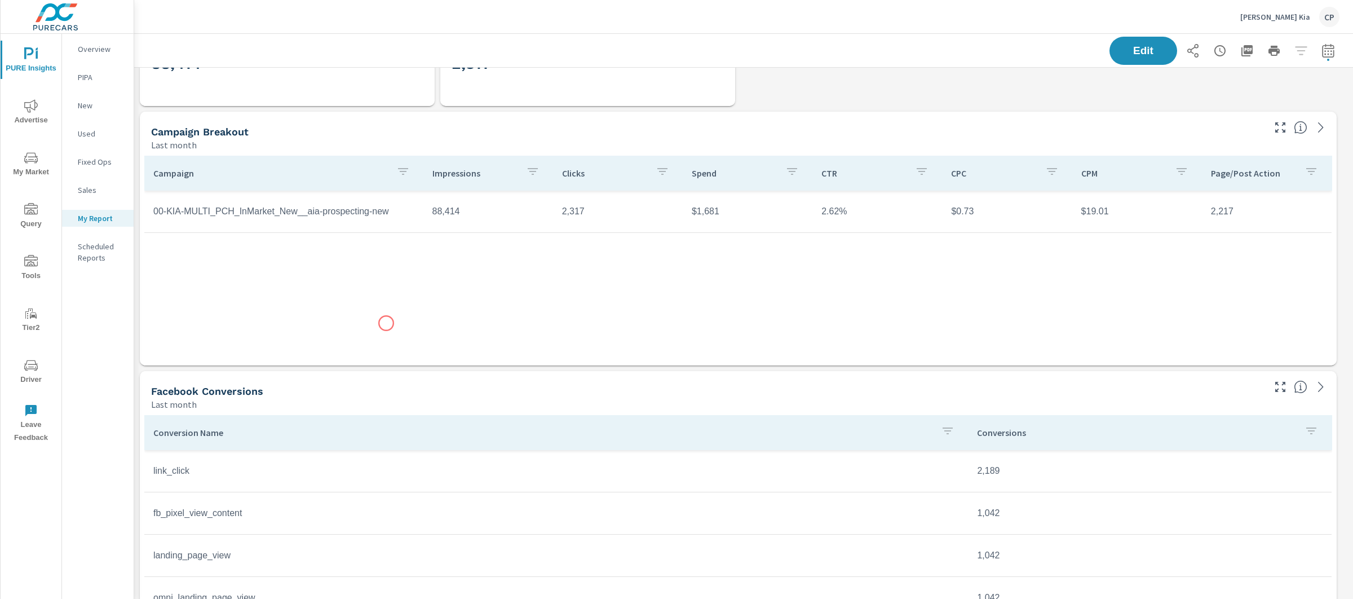
scroll to position [308, 0]
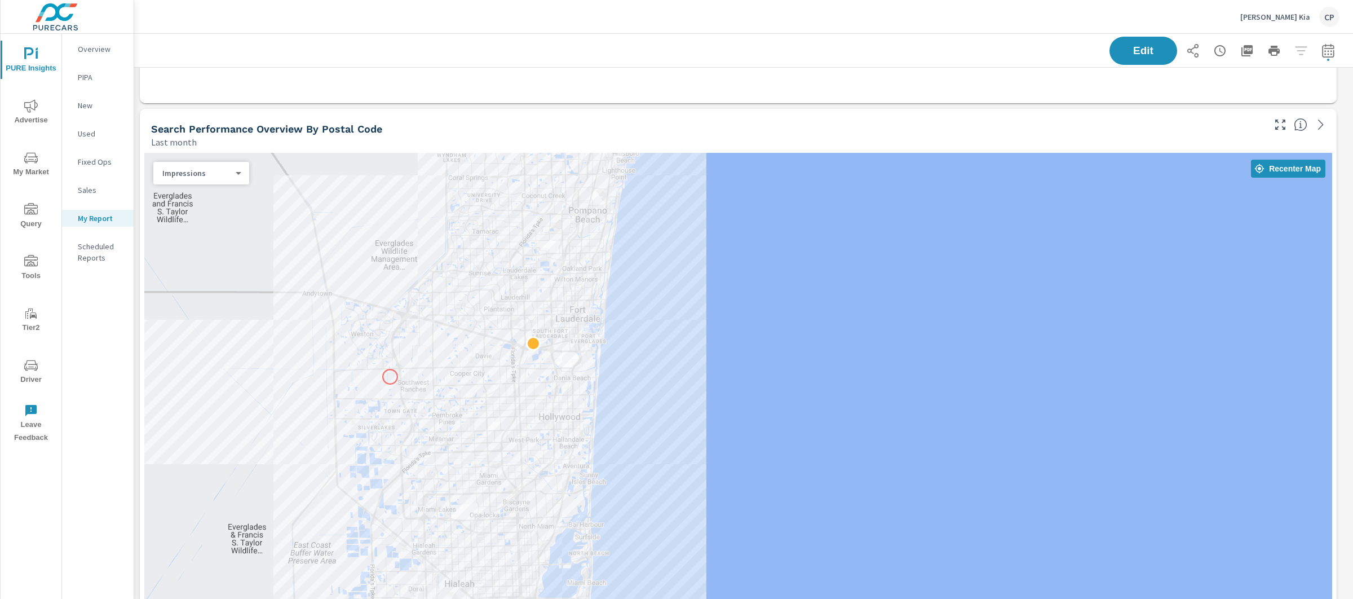
scroll to position [2364, 0]
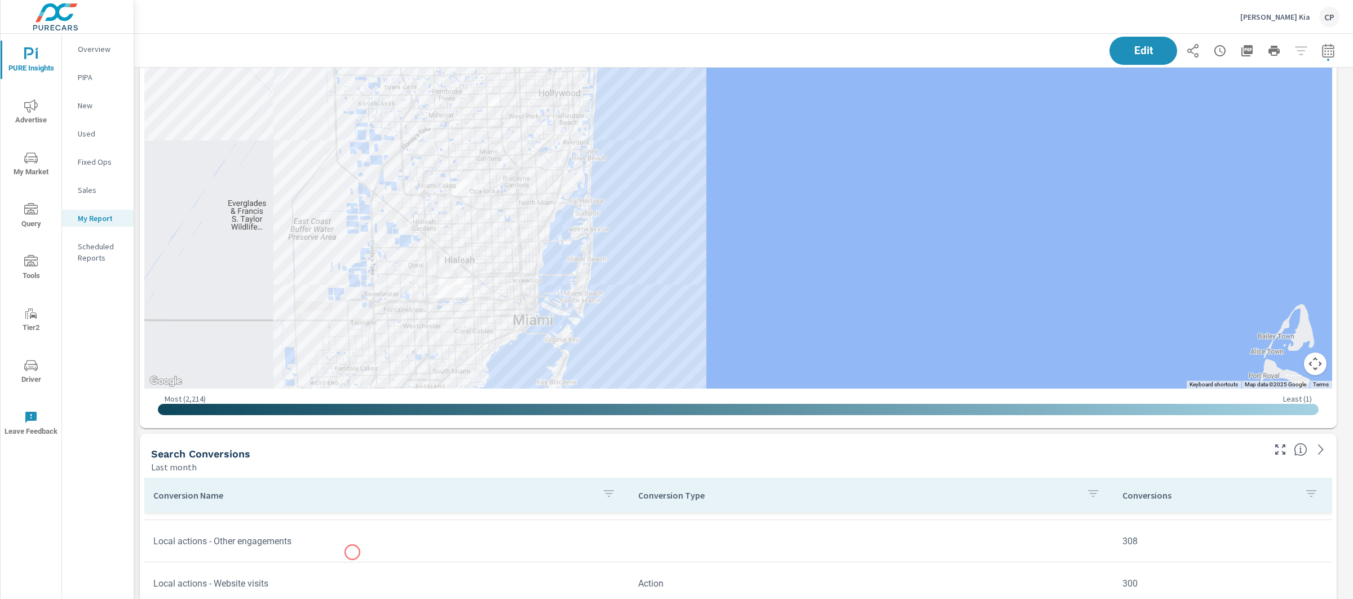
scroll to position [161, 0]
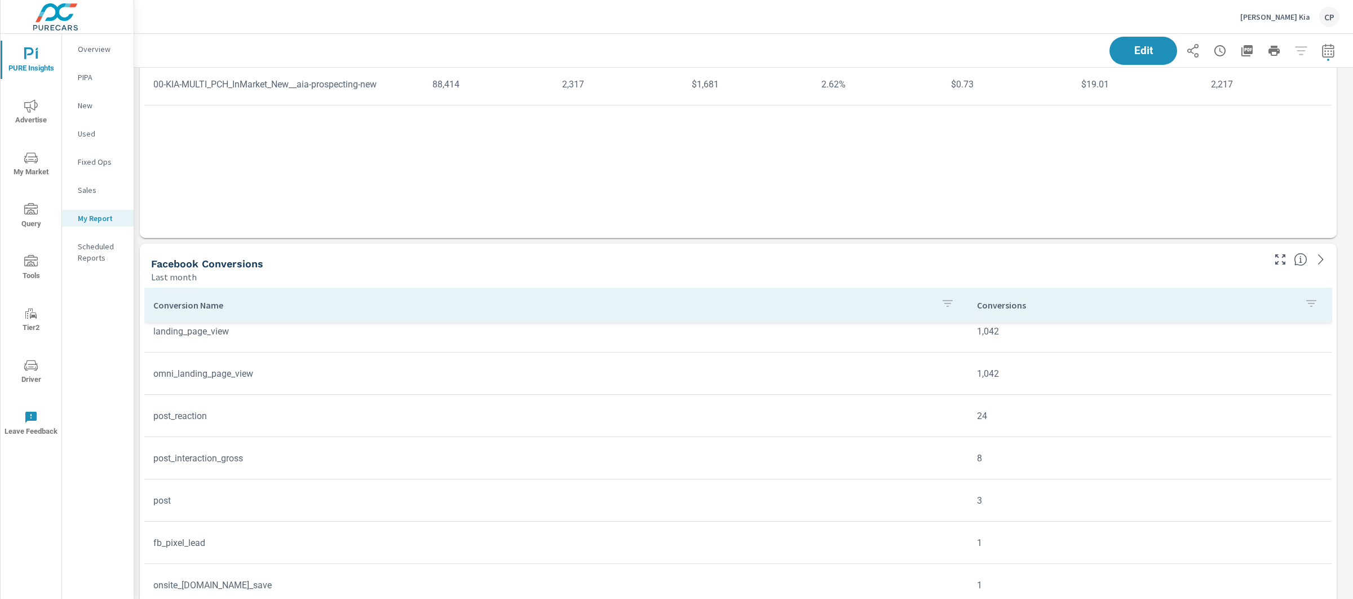
scroll to position [521, 0]
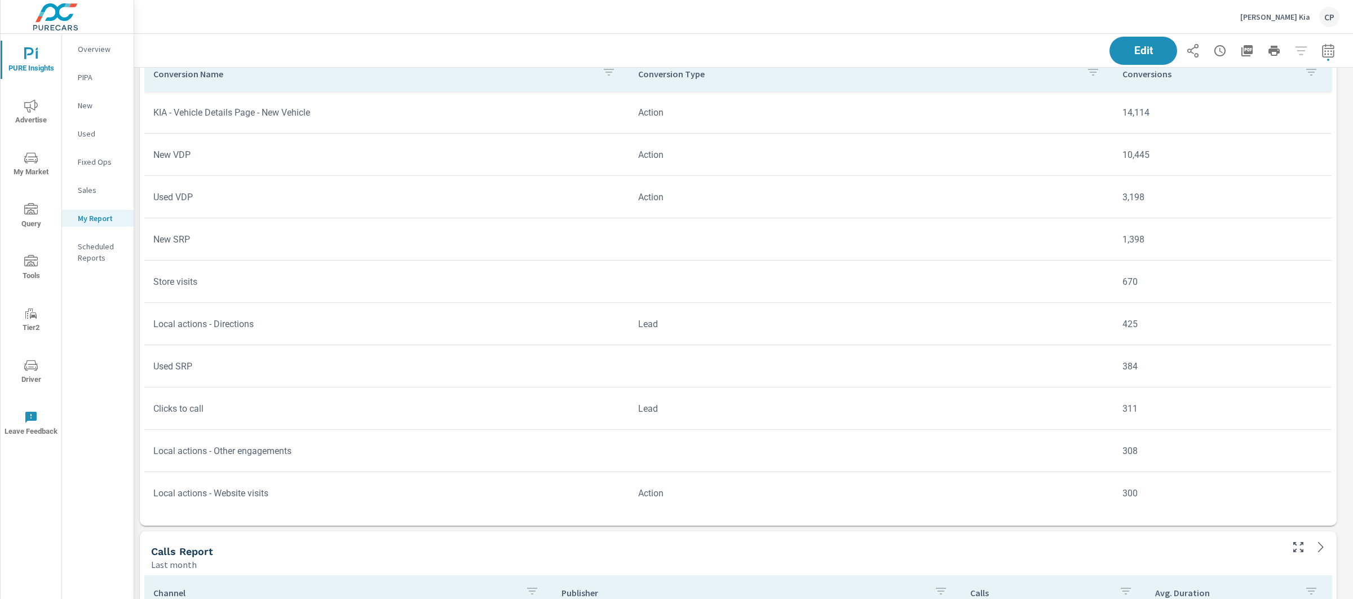
scroll to position [2776, 0]
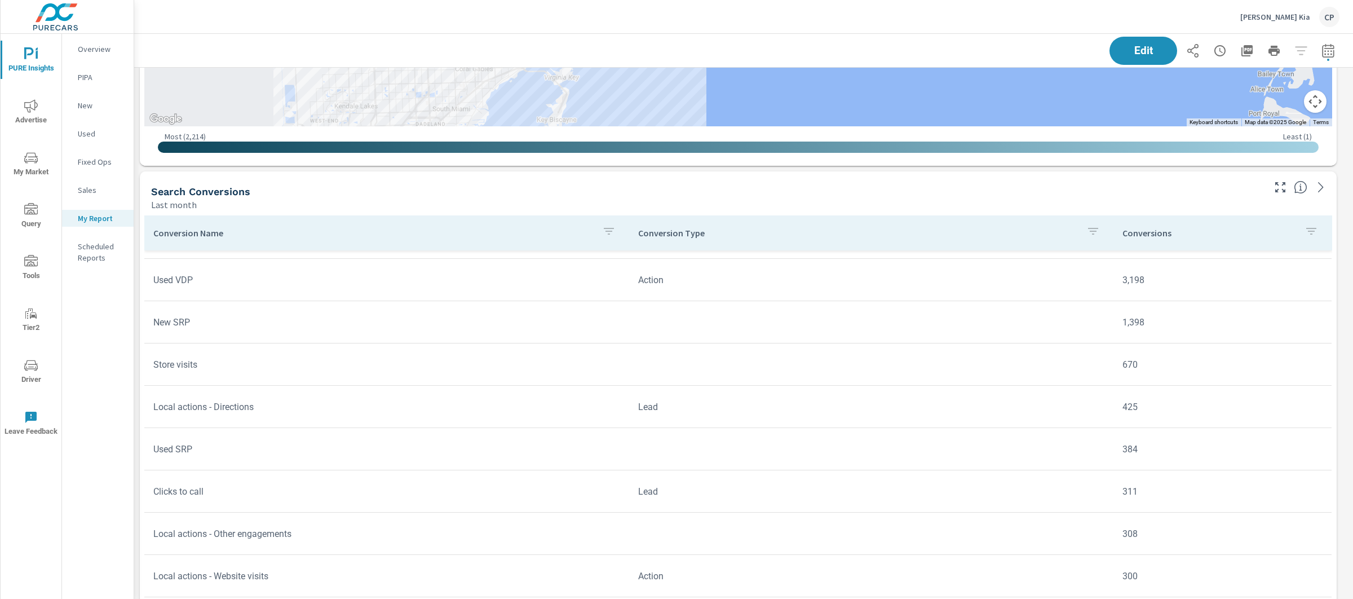
scroll to position [2589, 0]
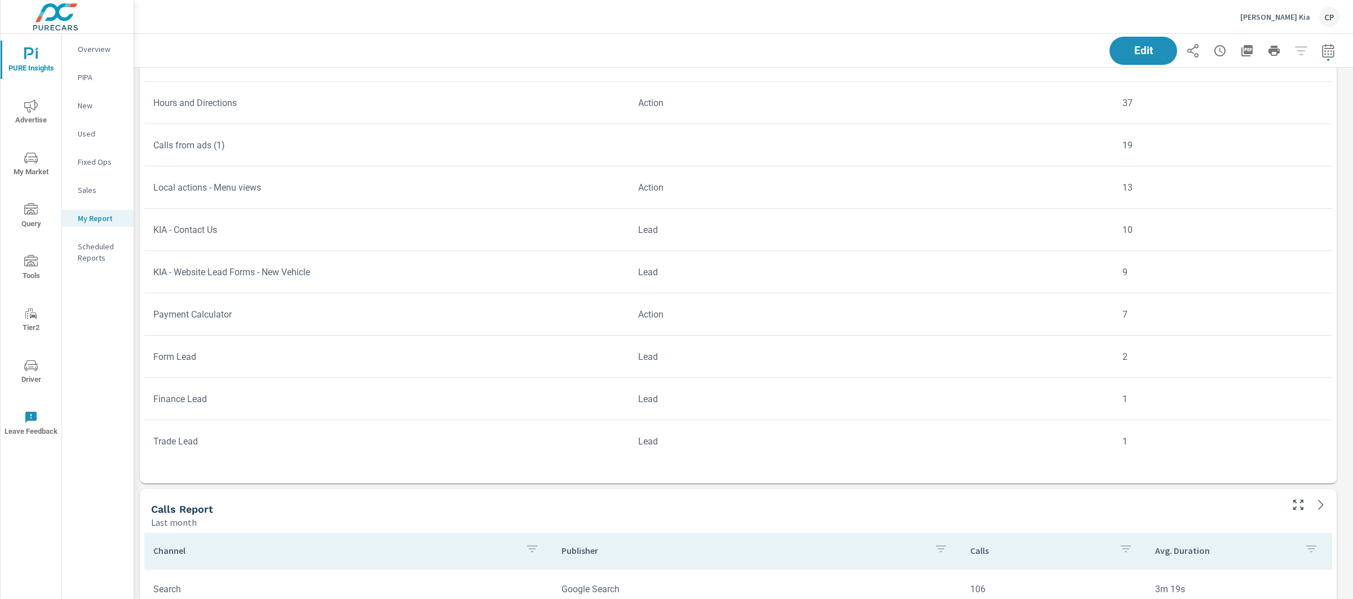
scroll to position [2930, 0]
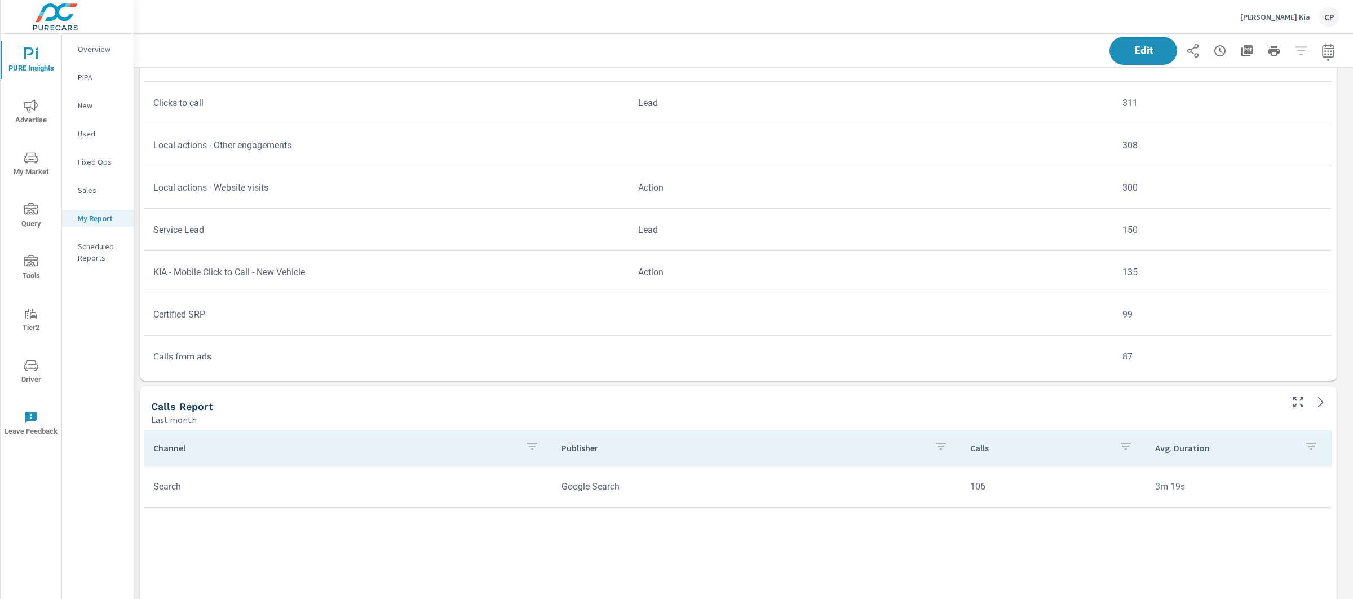
scroll to position [118, 0]
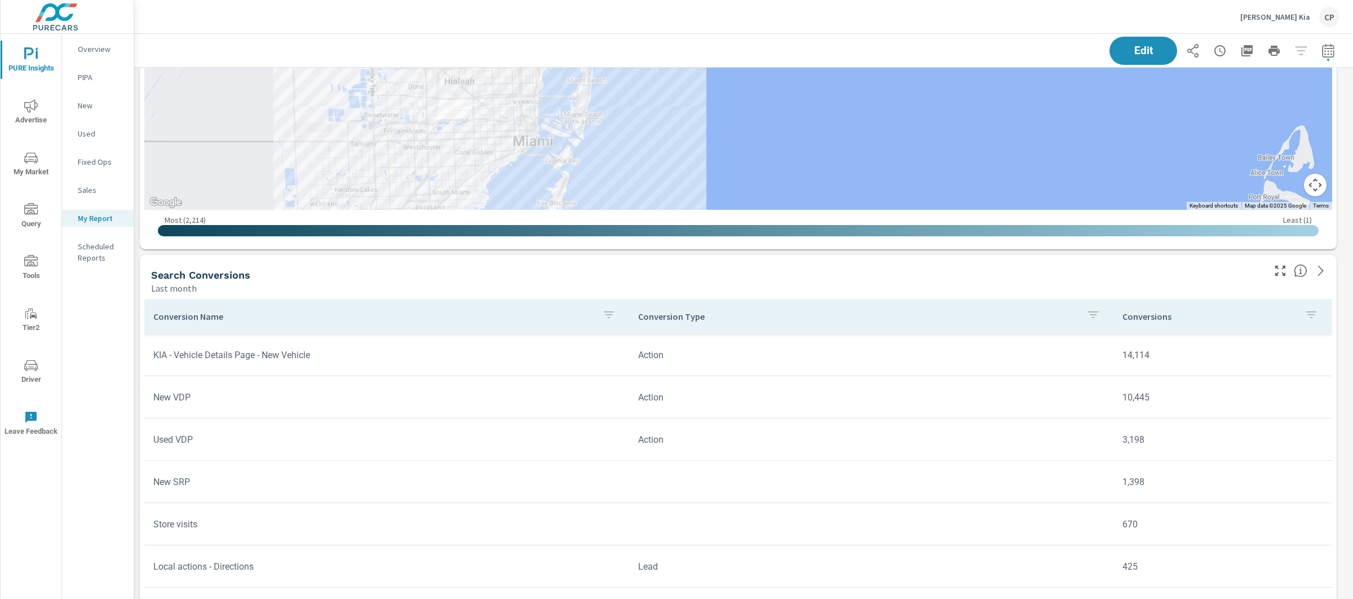
scroll to position [2401, 0]
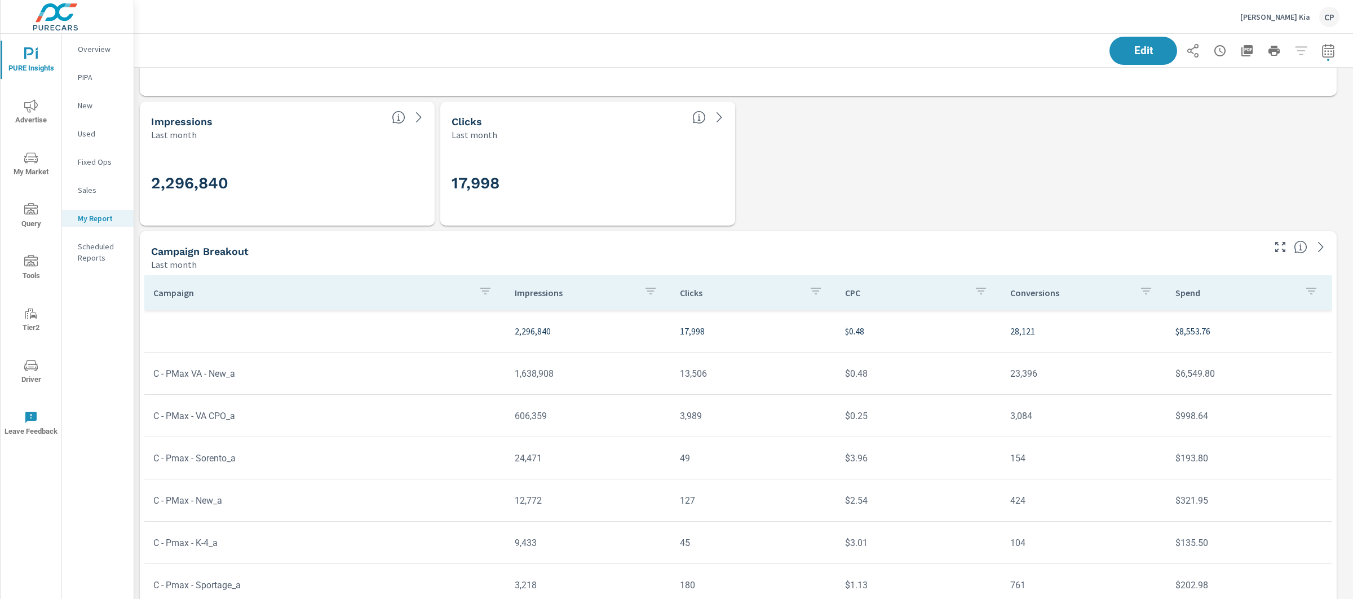
scroll to position [528, 0]
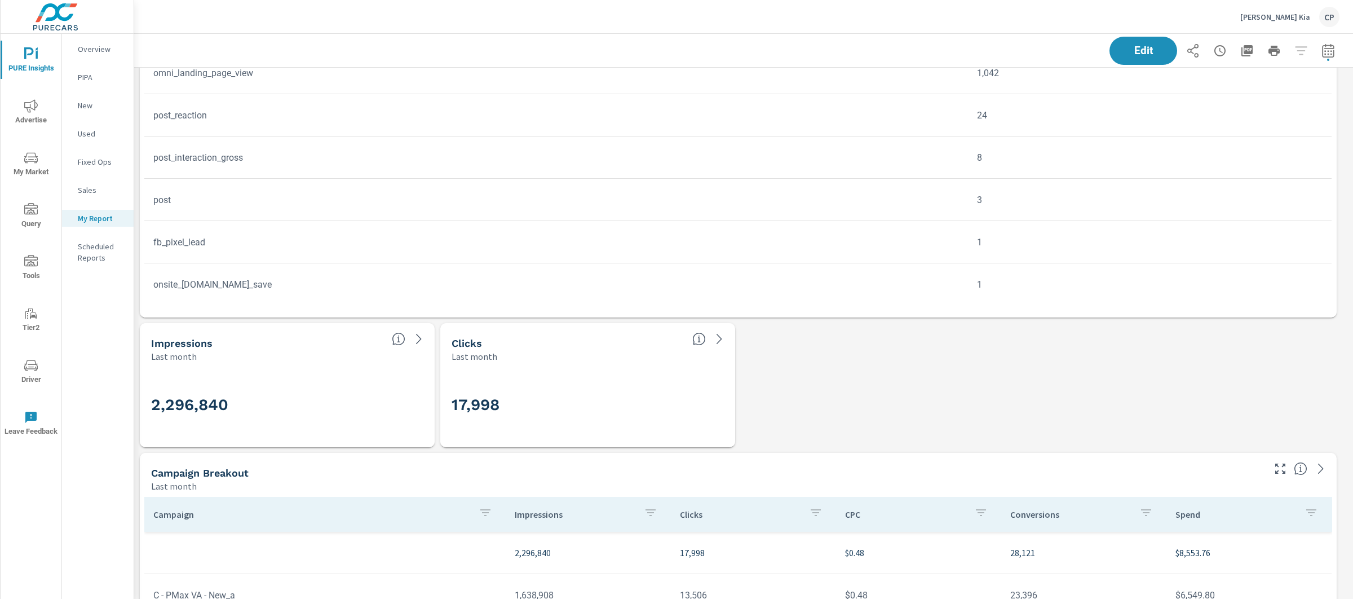
scroll to position [86, 0]
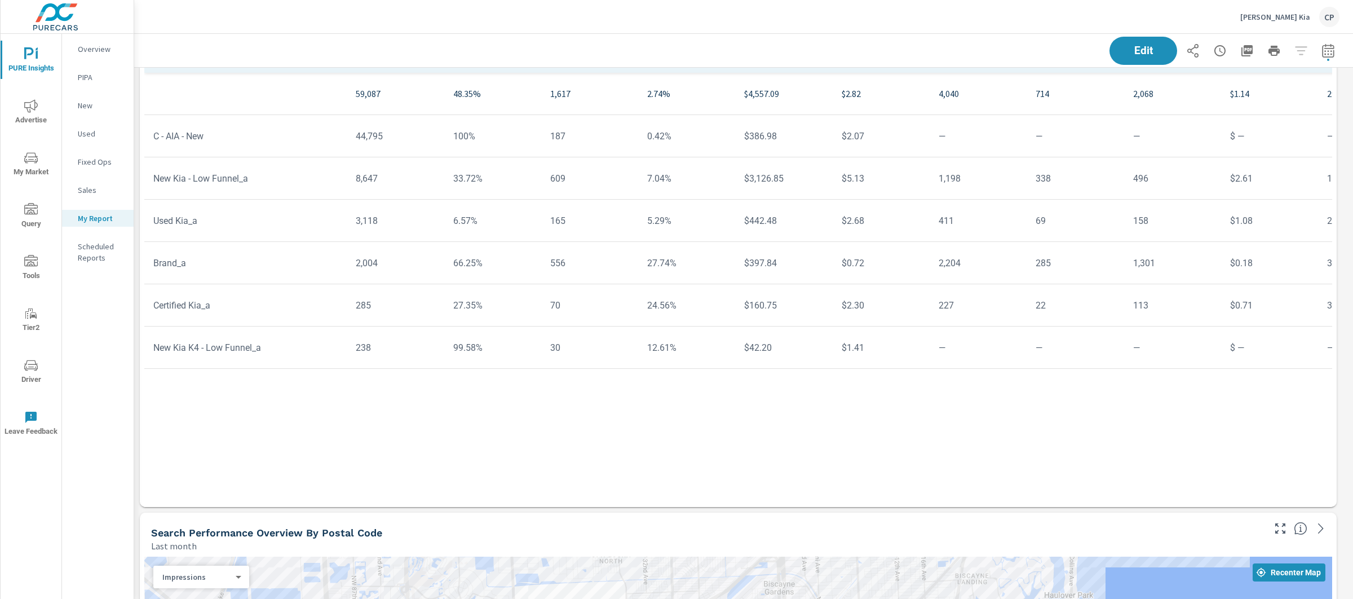
scroll to position [1754, 0]
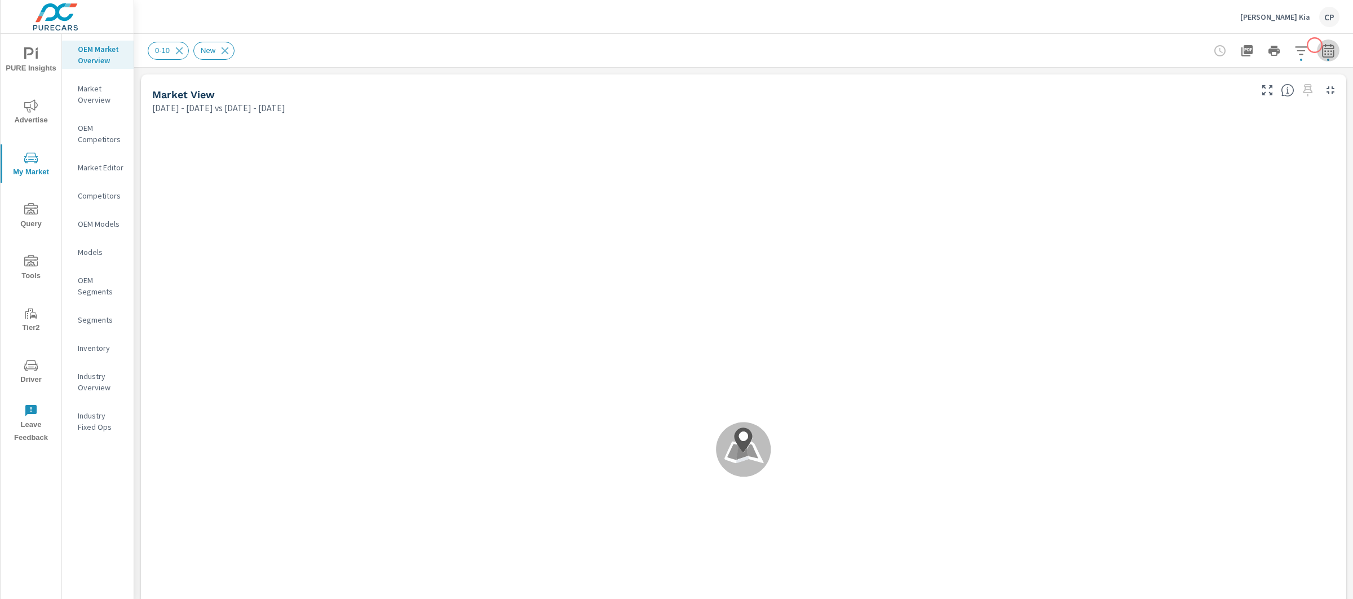
click at [1322, 45] on icon "button" at bounding box center [1328, 50] width 12 height 14
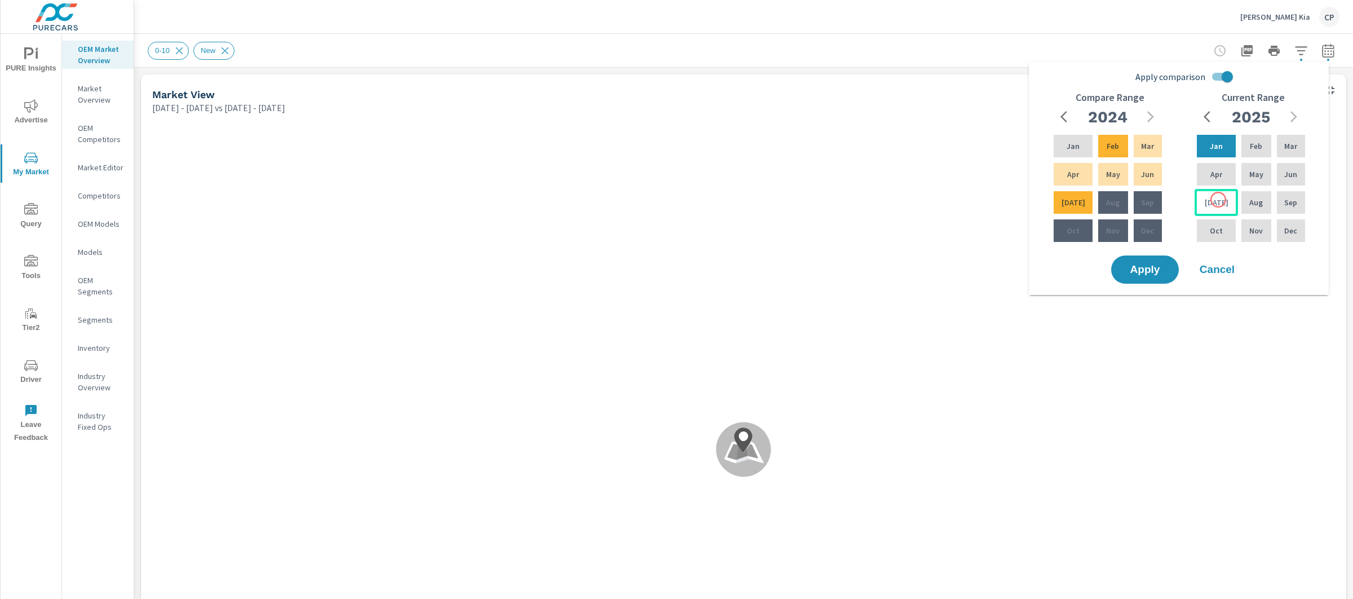
click at [1219, 200] on div "[DATE]" at bounding box center [1216, 202] width 43 height 27
click at [1250, 148] on p "Feb" at bounding box center [1256, 145] width 12 height 11
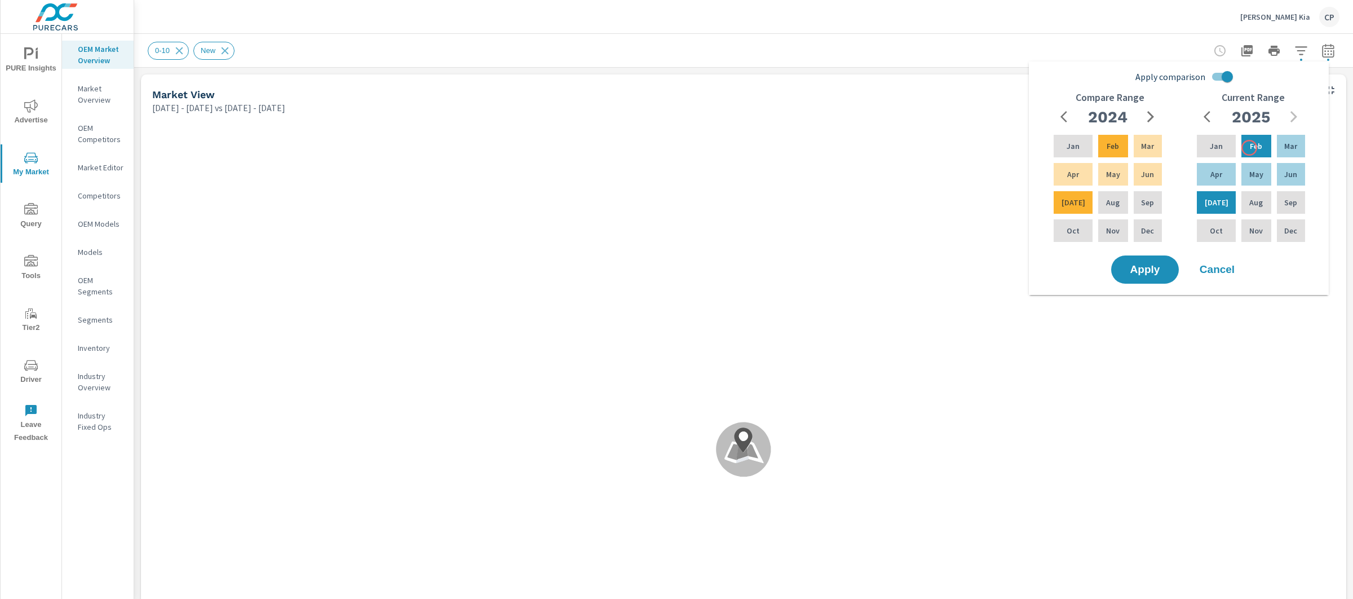
click at [1223, 77] on input "Apply comparison" at bounding box center [1228, 76] width 64 height 21
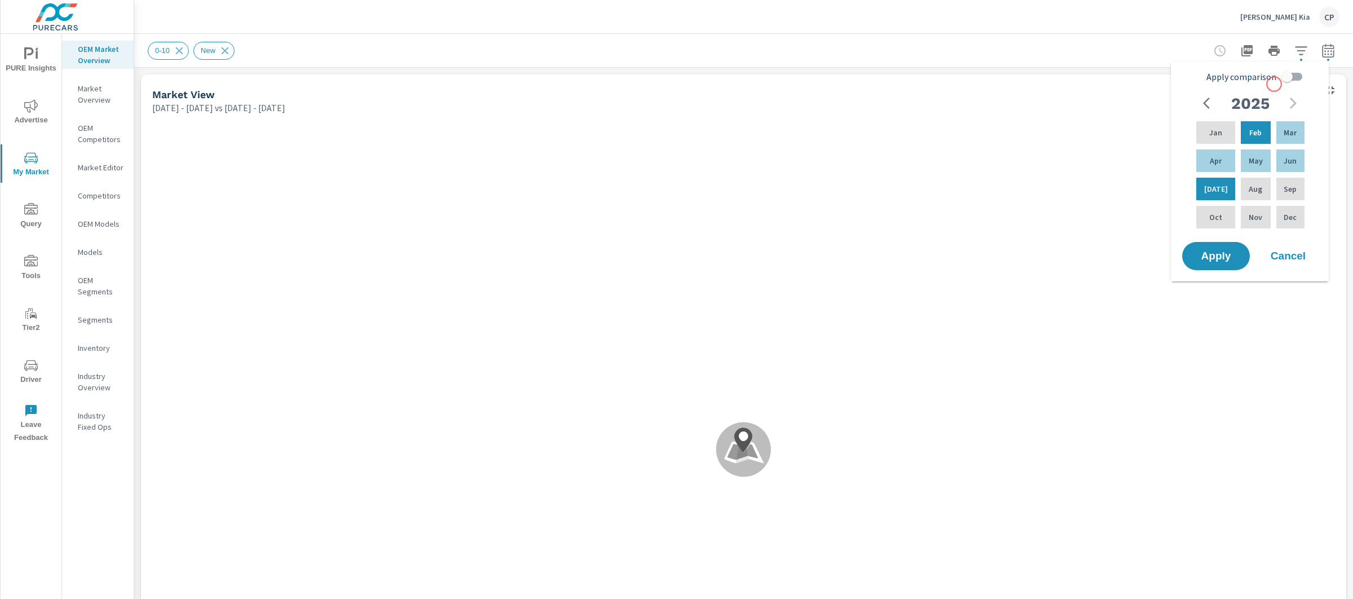
scroll to position [1, 0]
click at [1280, 79] on input "Apply comparison" at bounding box center [1287, 76] width 64 height 21
checkbox input "true"
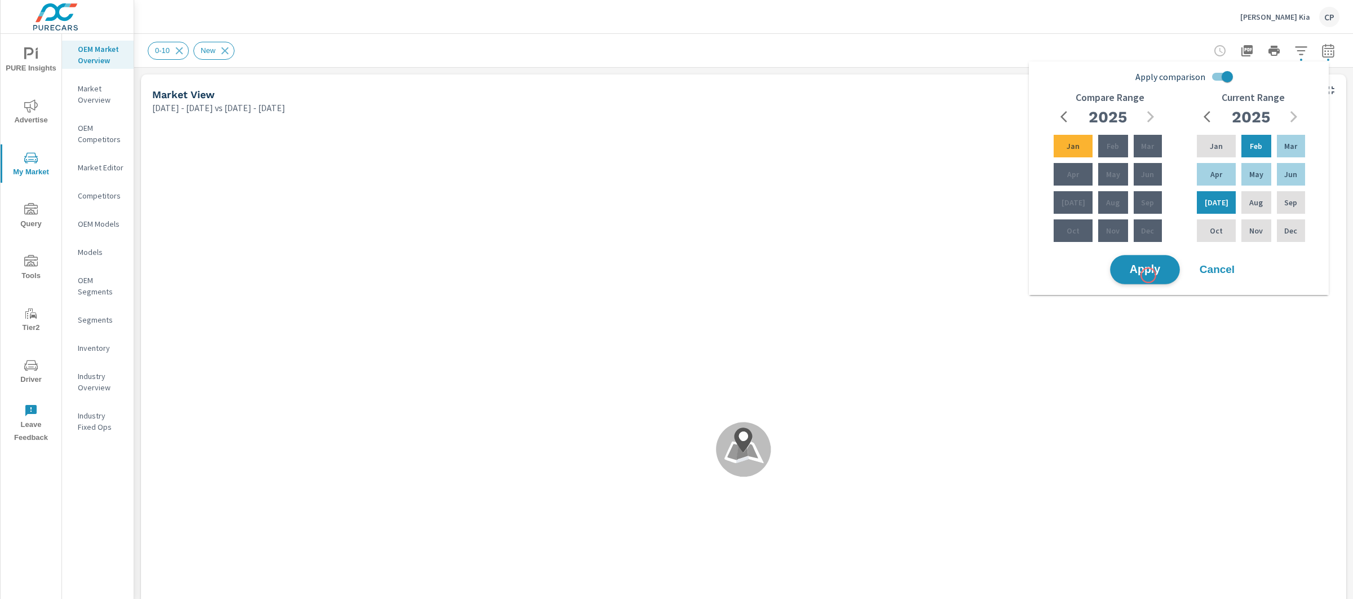
click at [1140, 278] on button "Apply" at bounding box center [1145, 269] width 70 height 29
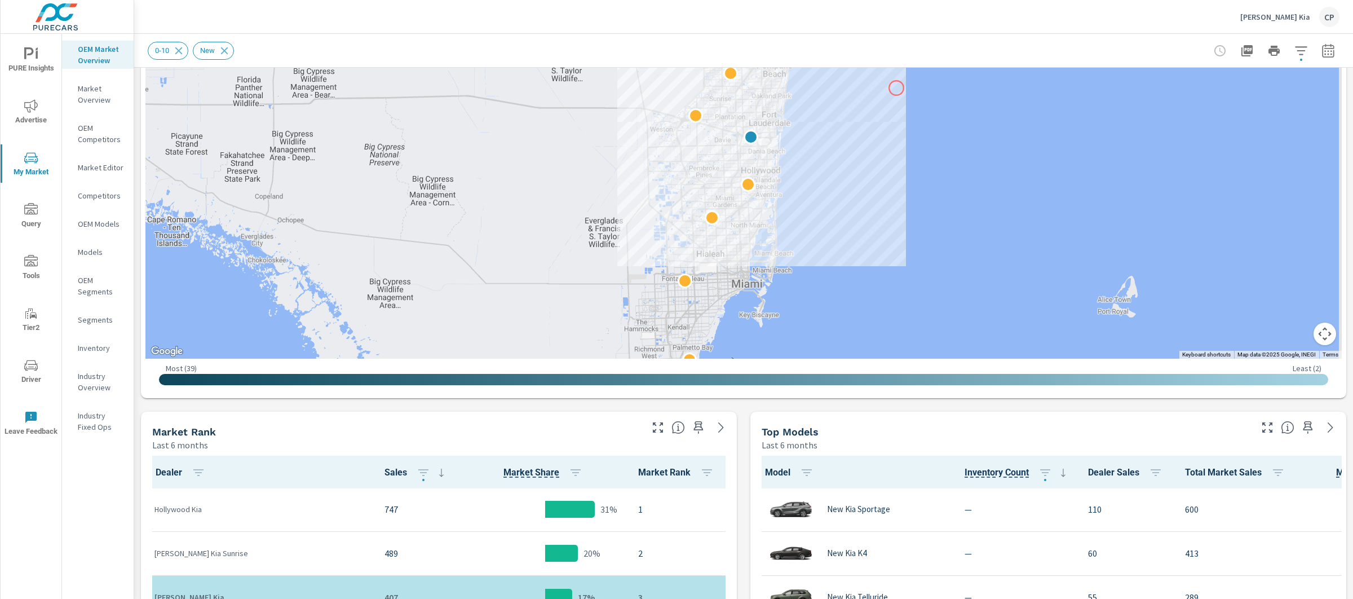
scroll to position [246, 0]
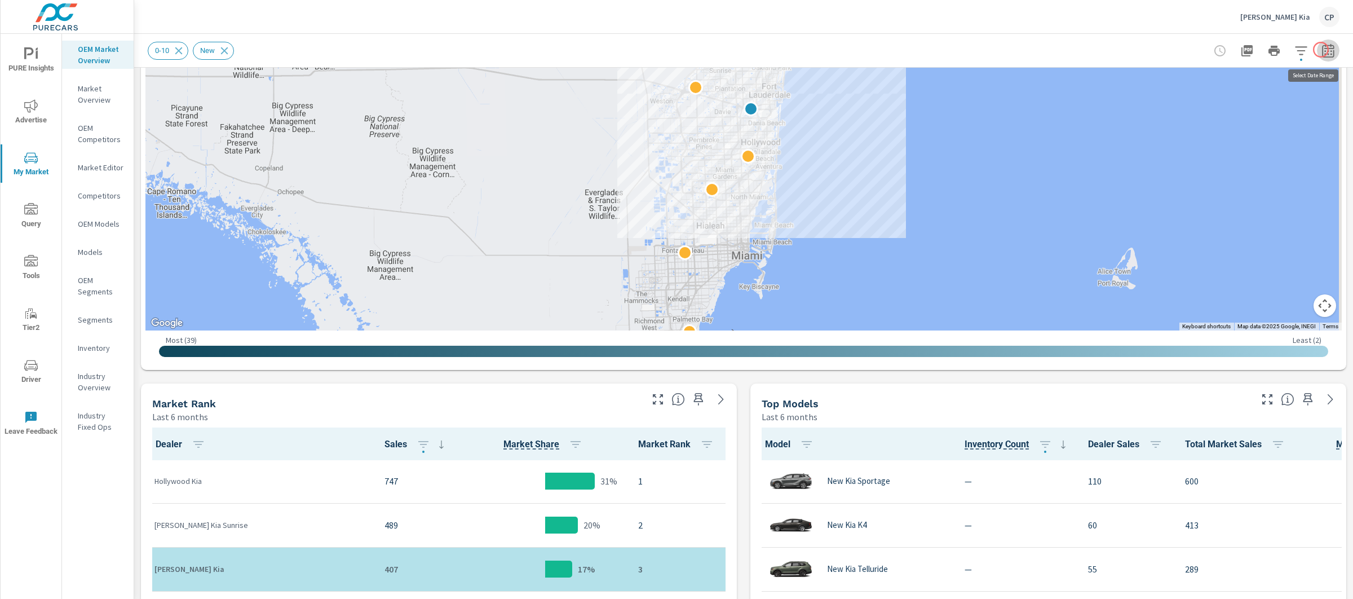
click at [1325, 50] on icon "button" at bounding box center [1328, 52] width 7 height 5
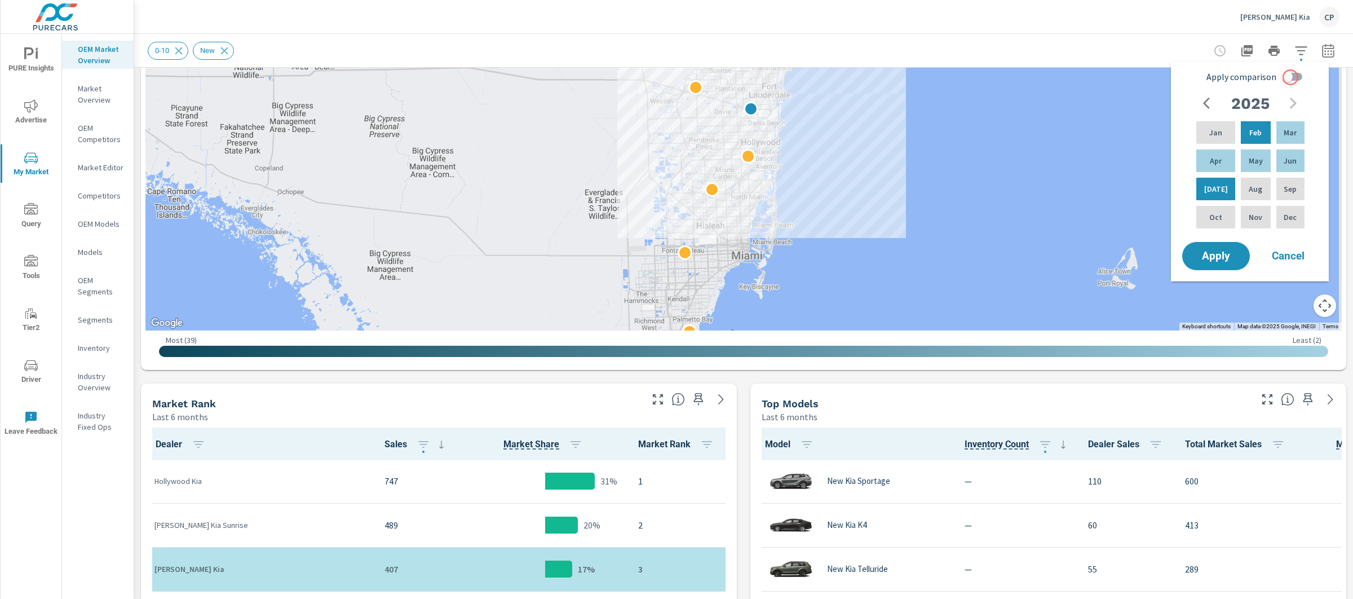
click at [1290, 73] on input "Apply comparison" at bounding box center [1287, 76] width 64 height 21
checkbox input "true"
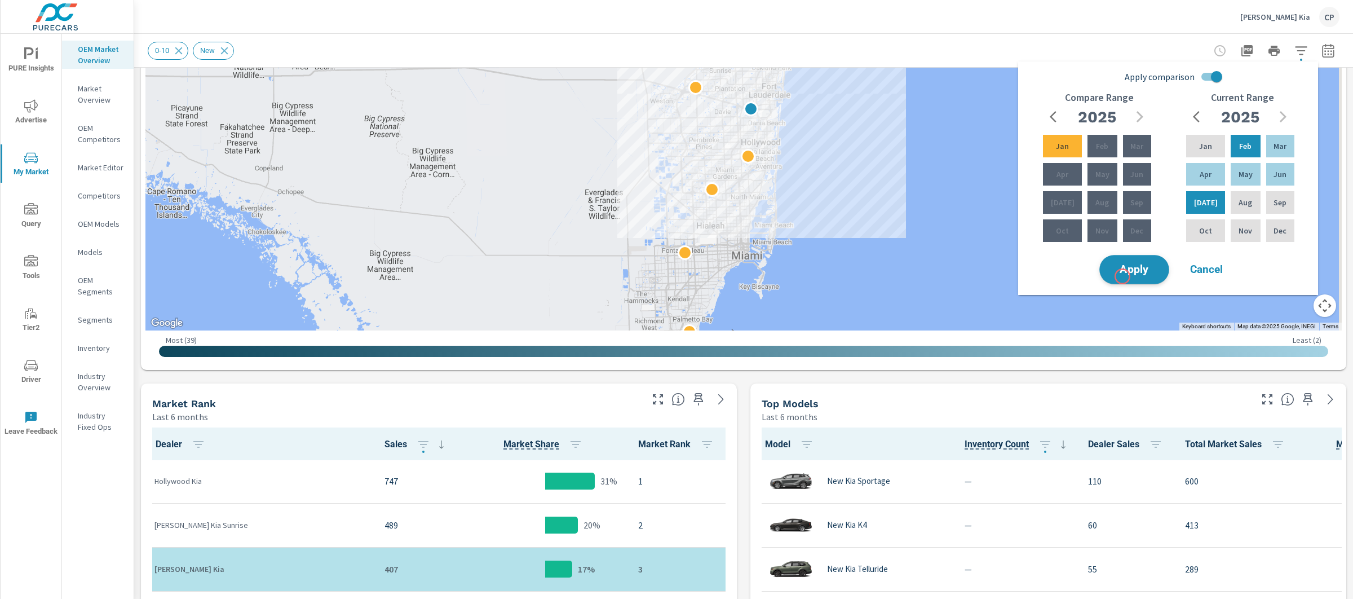
click at [1123, 276] on button "Apply" at bounding box center [1135, 269] width 70 height 29
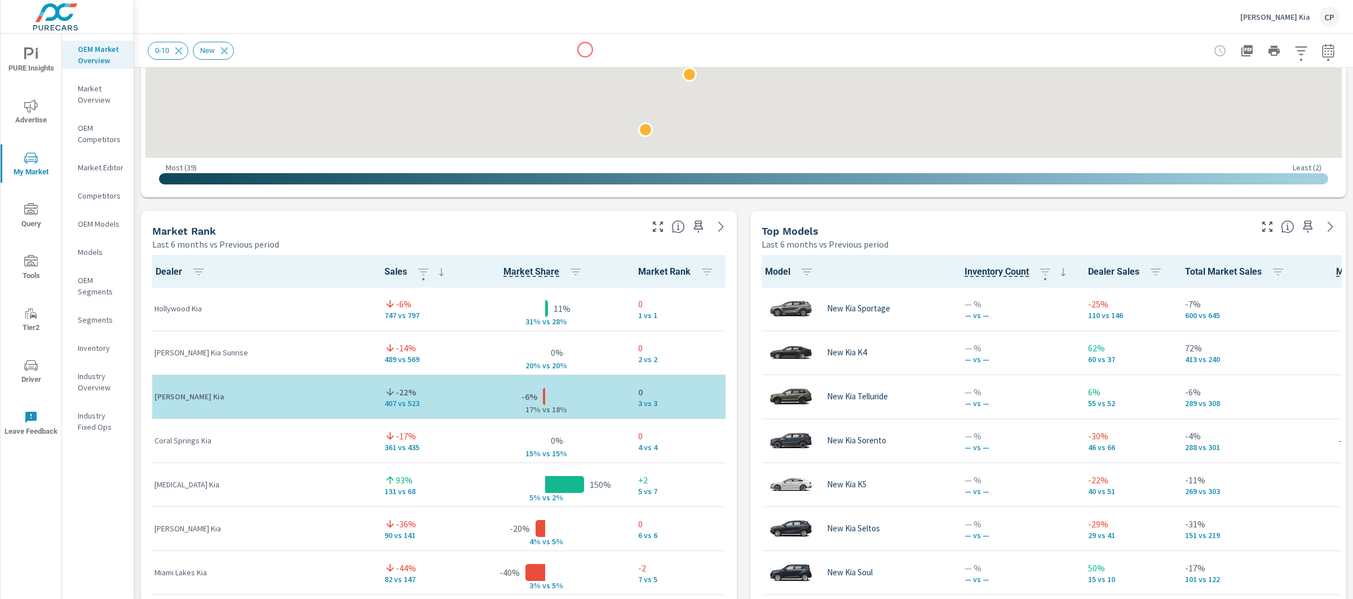
scroll to position [696, 0]
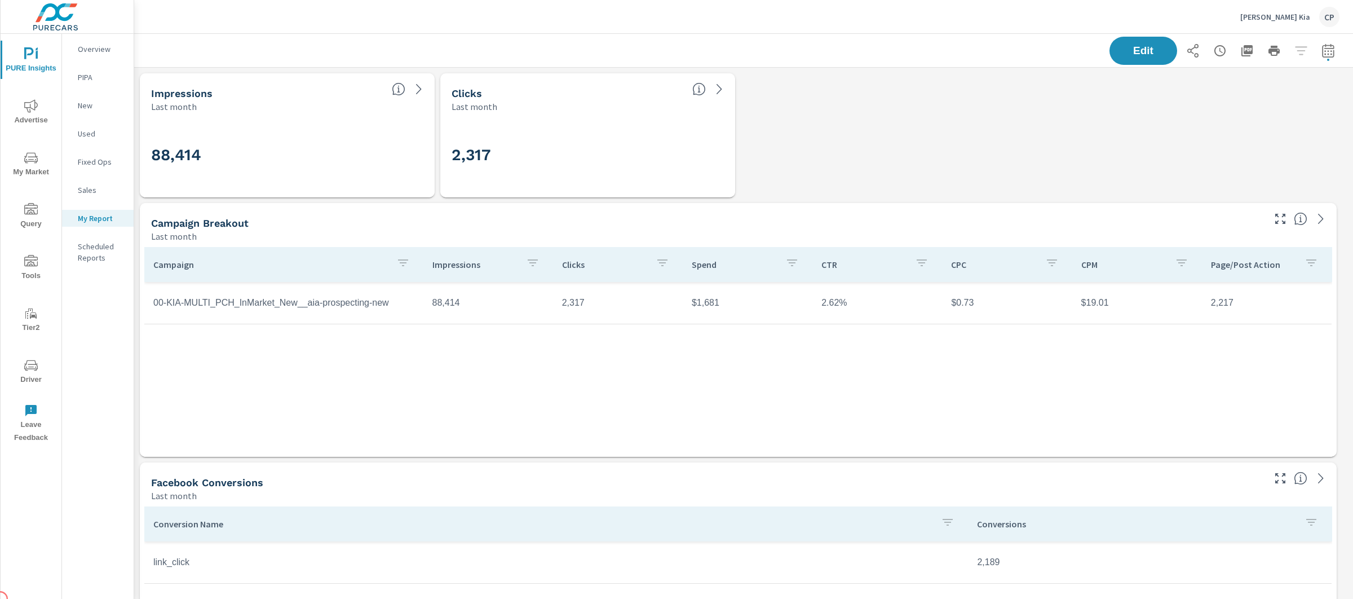
scroll to position [4178, 1231]
click at [1325, 49] on button "button" at bounding box center [1328, 50] width 23 height 23
select select "Last month"
click at [1256, 92] on select "Custom [DATE] Last week Last 7 days Last 14 days Last 30 days Last 45 days Last…" at bounding box center [1227, 97] width 113 height 23
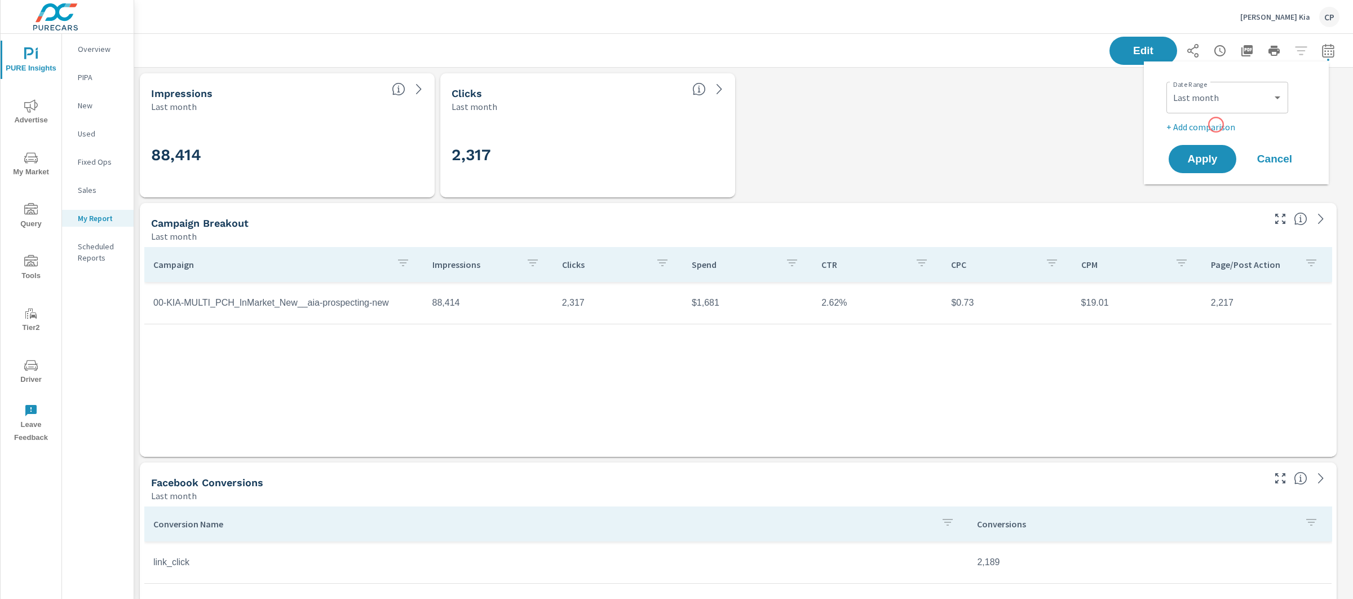
click at [1216, 125] on p "+ Add comparison" at bounding box center [1239, 127] width 144 height 14
click at [1228, 151] on select "Custom Previous period Previous month Previous year" at bounding box center [1227, 147] width 113 height 23
select select "Previous month"
click at [1215, 190] on span "Apply" at bounding box center [1203, 191] width 46 height 11
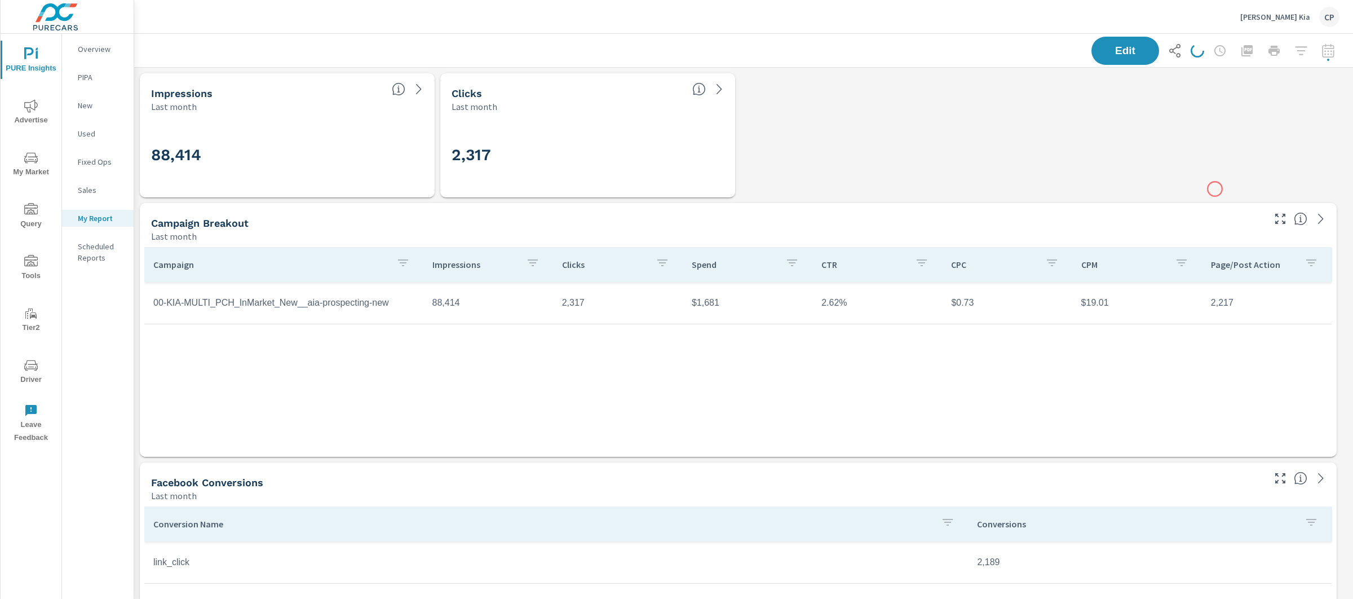
scroll to position [4178, 1231]
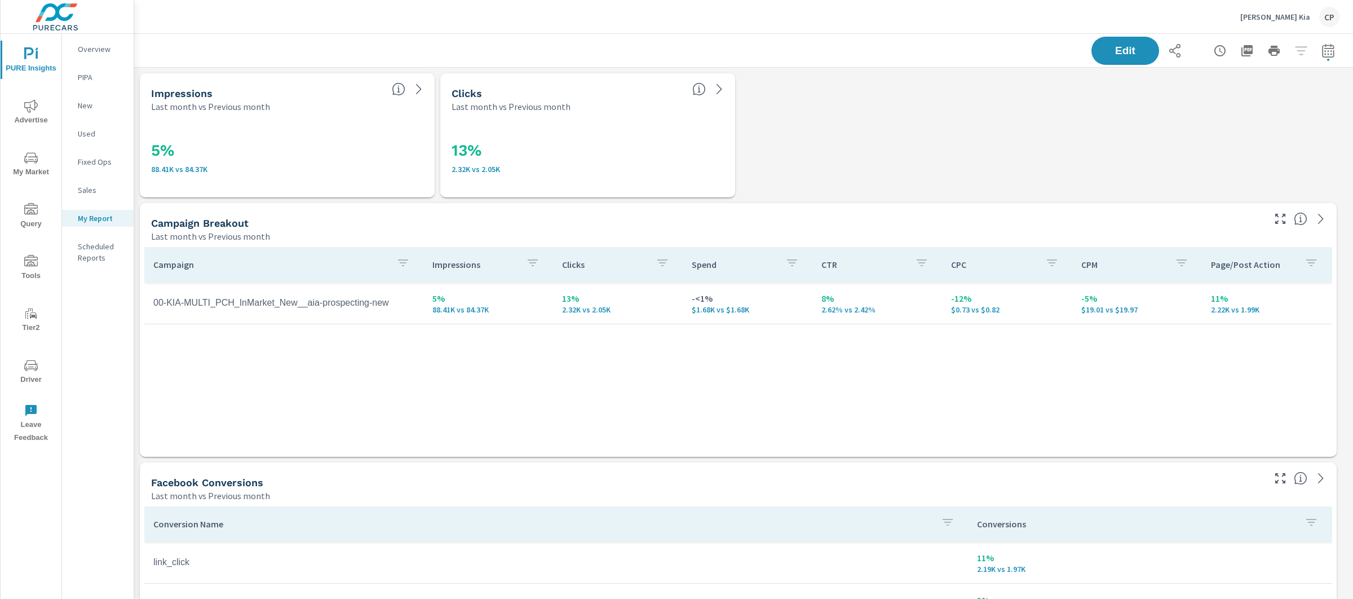
scroll to position [4178, 1231]
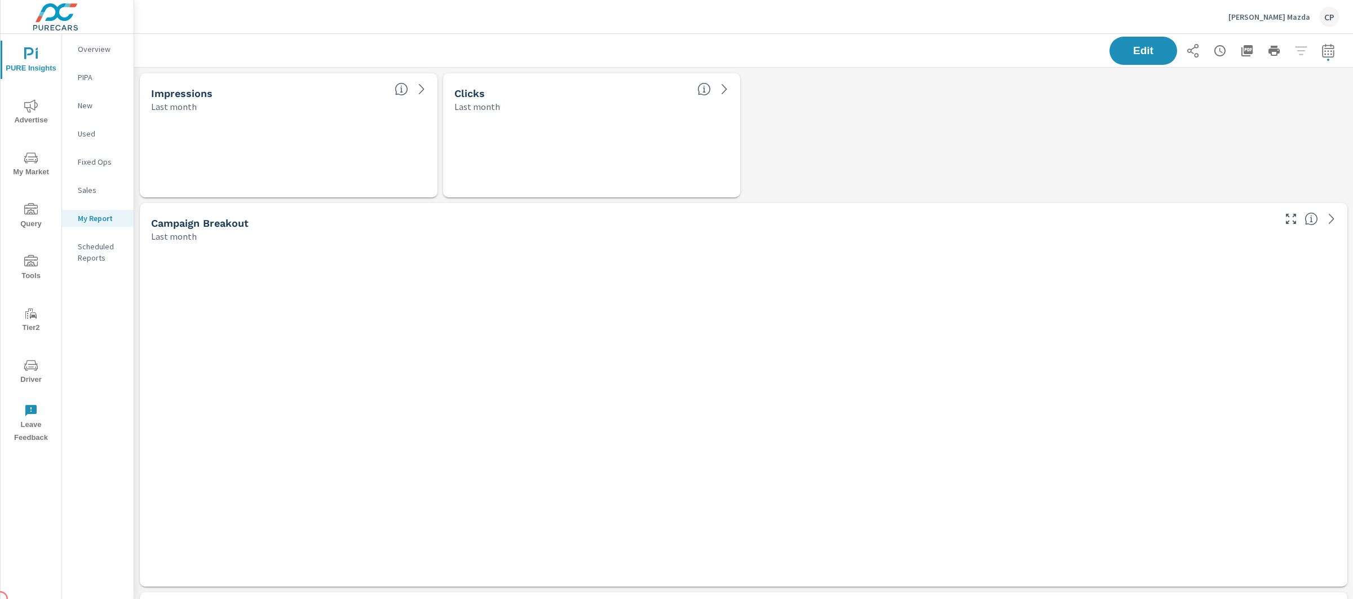
scroll to position [4956, 1231]
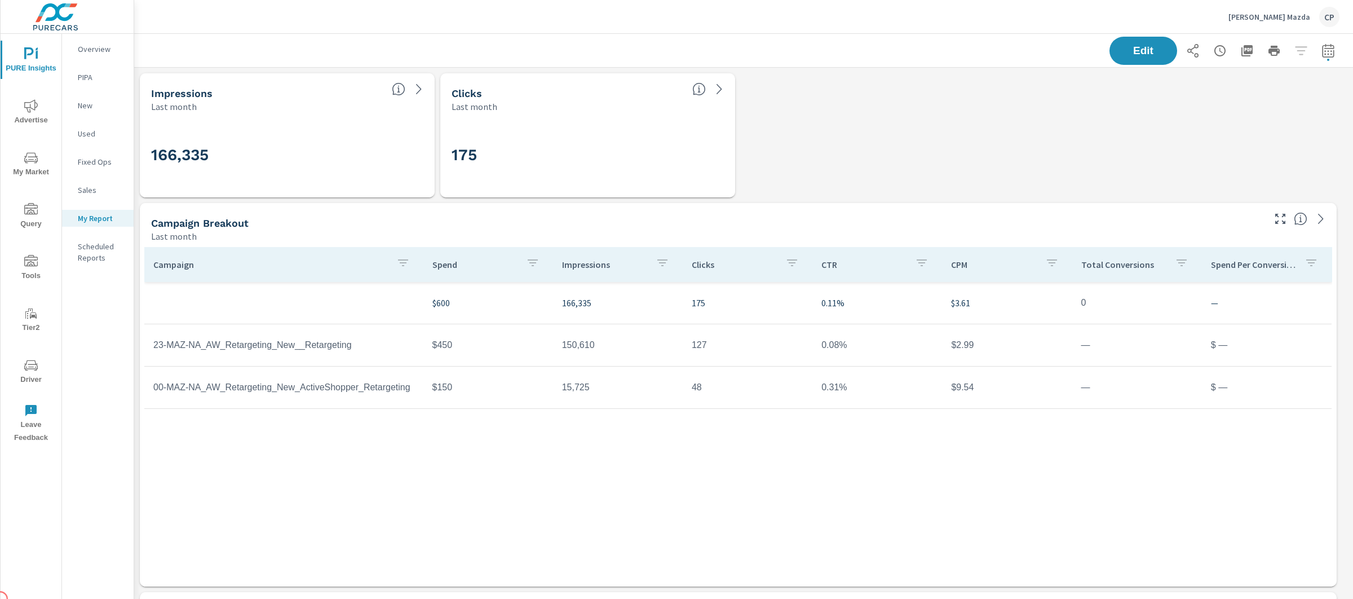
scroll to position [677, 0]
click at [1322, 47] on icon "button" at bounding box center [1328, 50] width 12 height 14
select select "Last month"
click at [1205, 99] on select "Custom [DATE] Last week Last 7 days Last 14 days Last 30 days Last 45 days Last…" at bounding box center [1227, 97] width 113 height 23
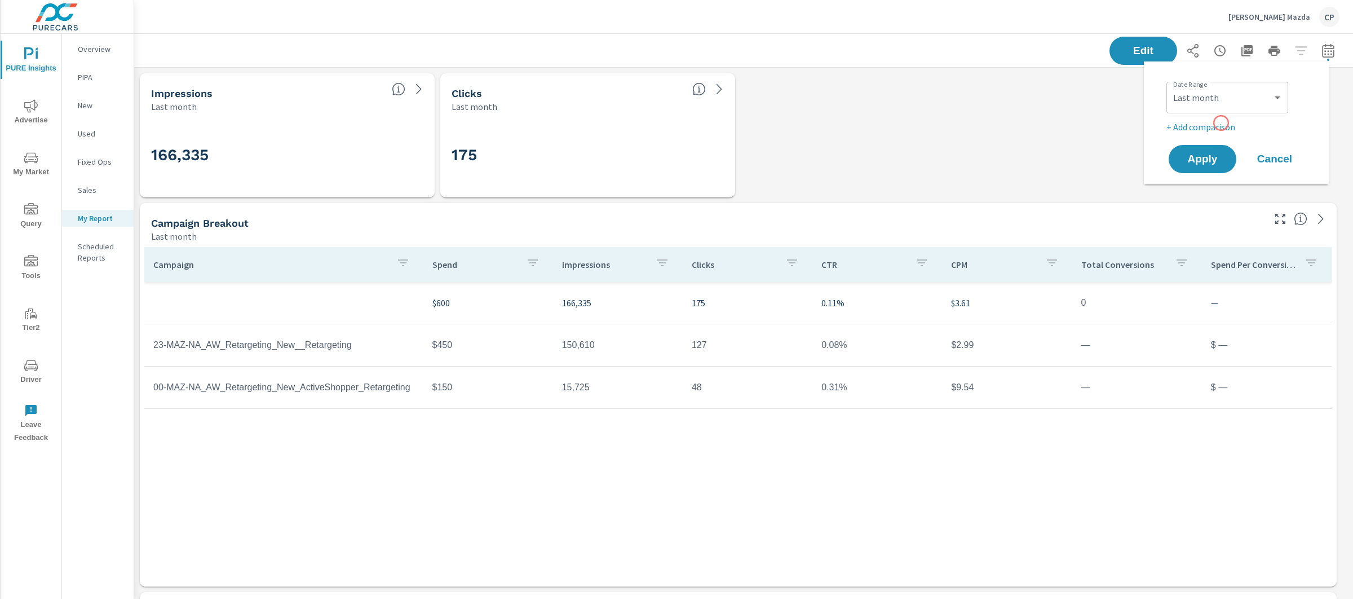
click at [1222, 123] on p "+ Add comparison" at bounding box center [1239, 127] width 144 height 14
click at [1226, 139] on select "Custom Previous period Previous month Previous year" at bounding box center [1227, 147] width 113 height 23
select select "Previous month"
click at [1217, 177] on button "Apply" at bounding box center [1203, 190] width 70 height 29
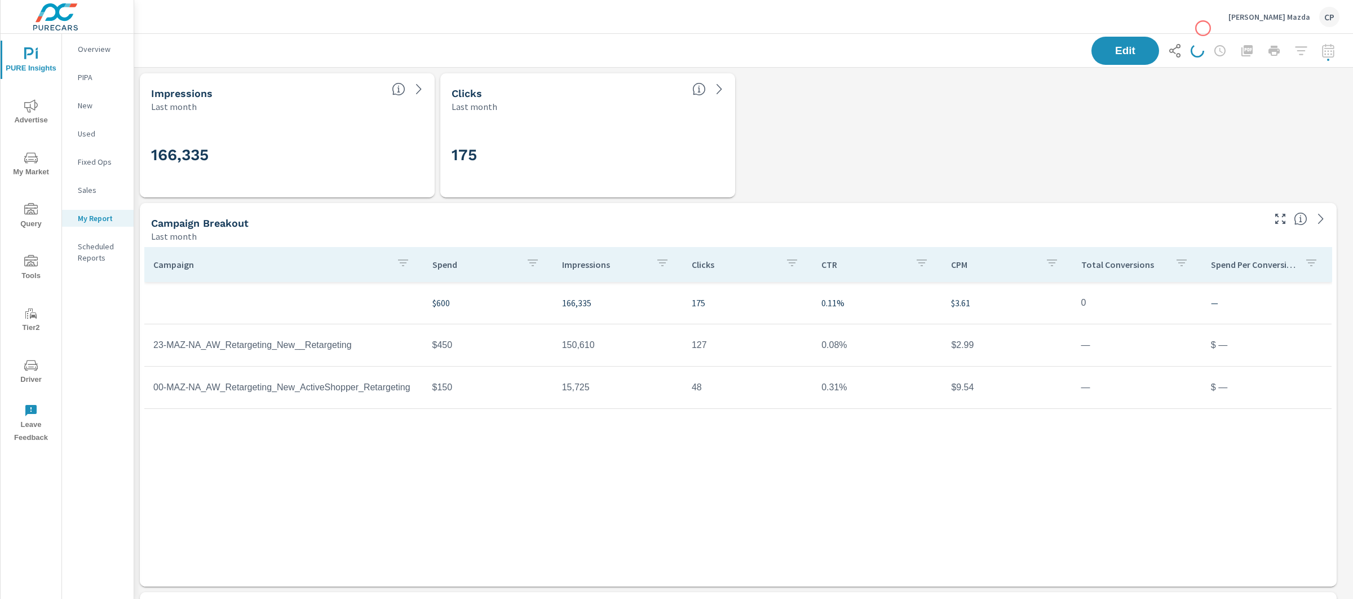
scroll to position [4956, 1231]
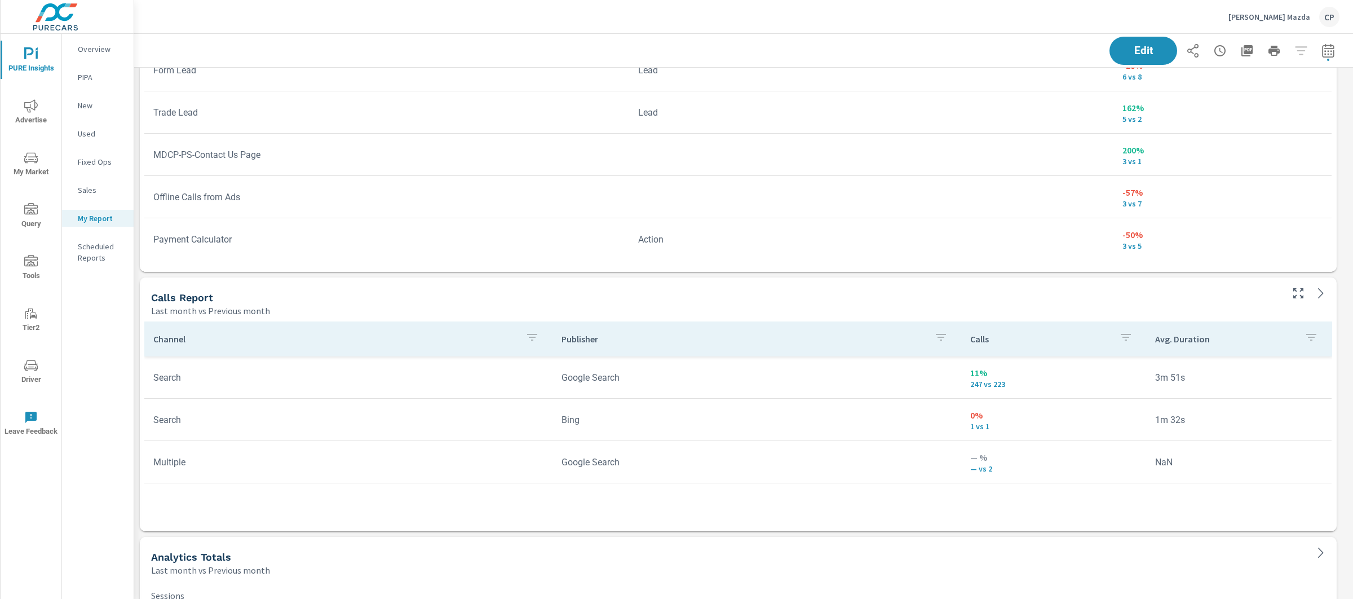
scroll to position [3847, 0]
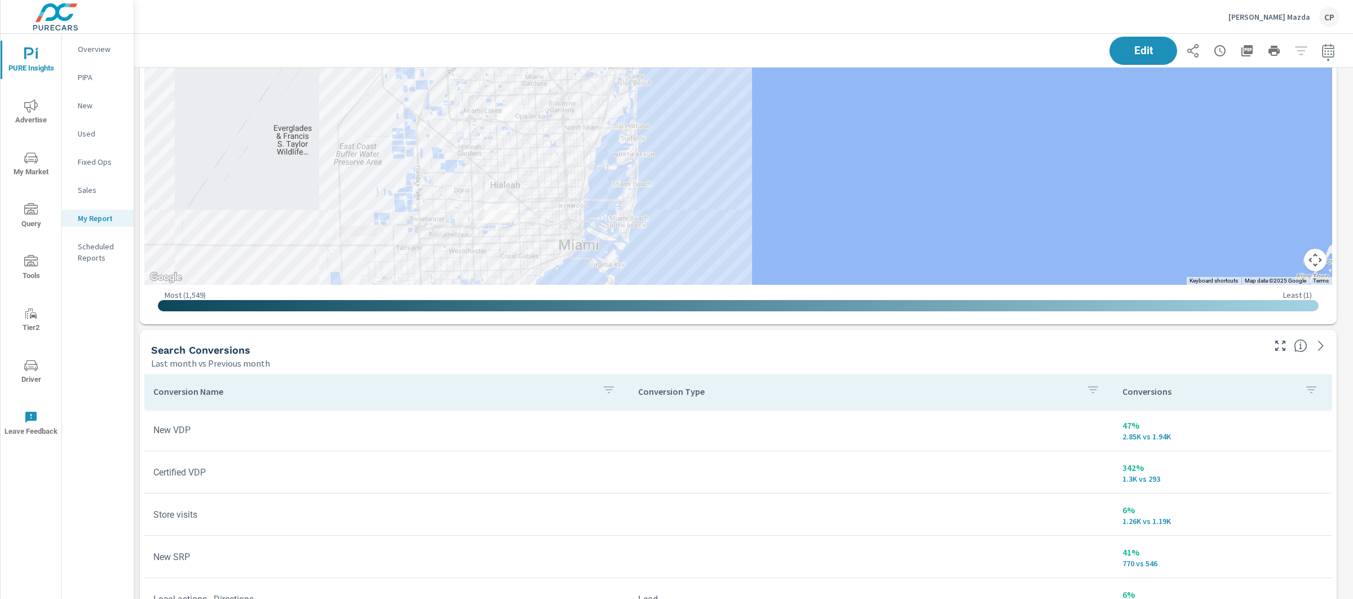
scroll to position [3294, 0]
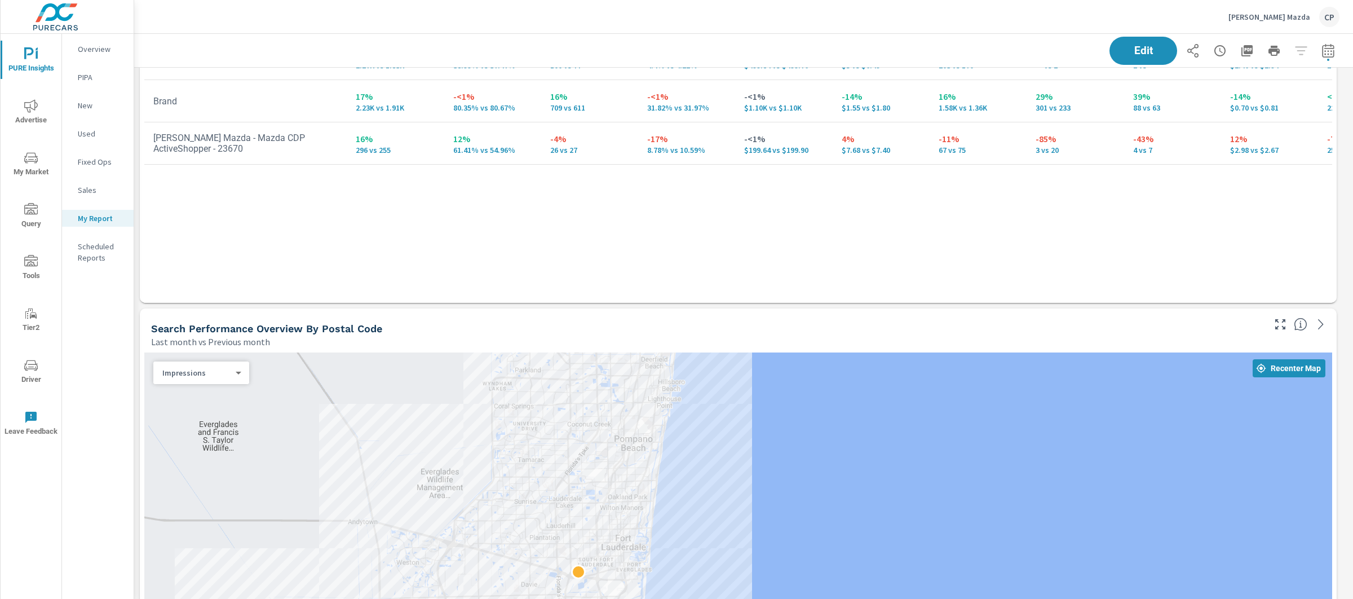
scroll to position [2806, 0]
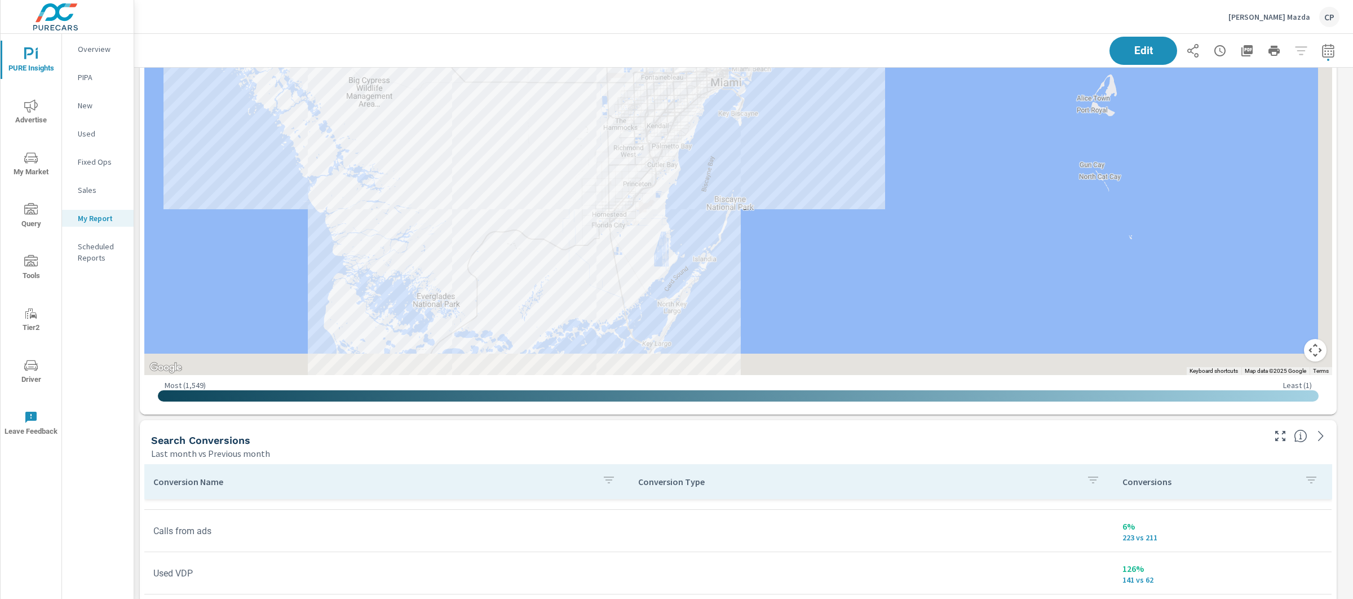
scroll to position [3568, 0]
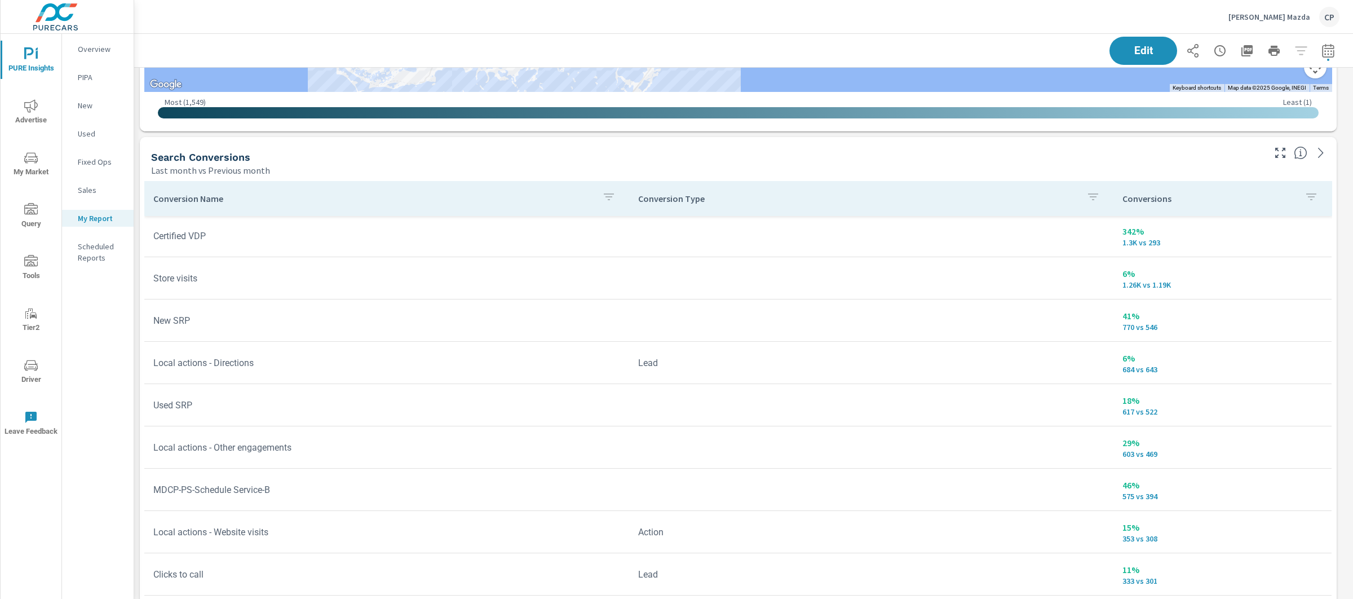
scroll to position [1, 0]
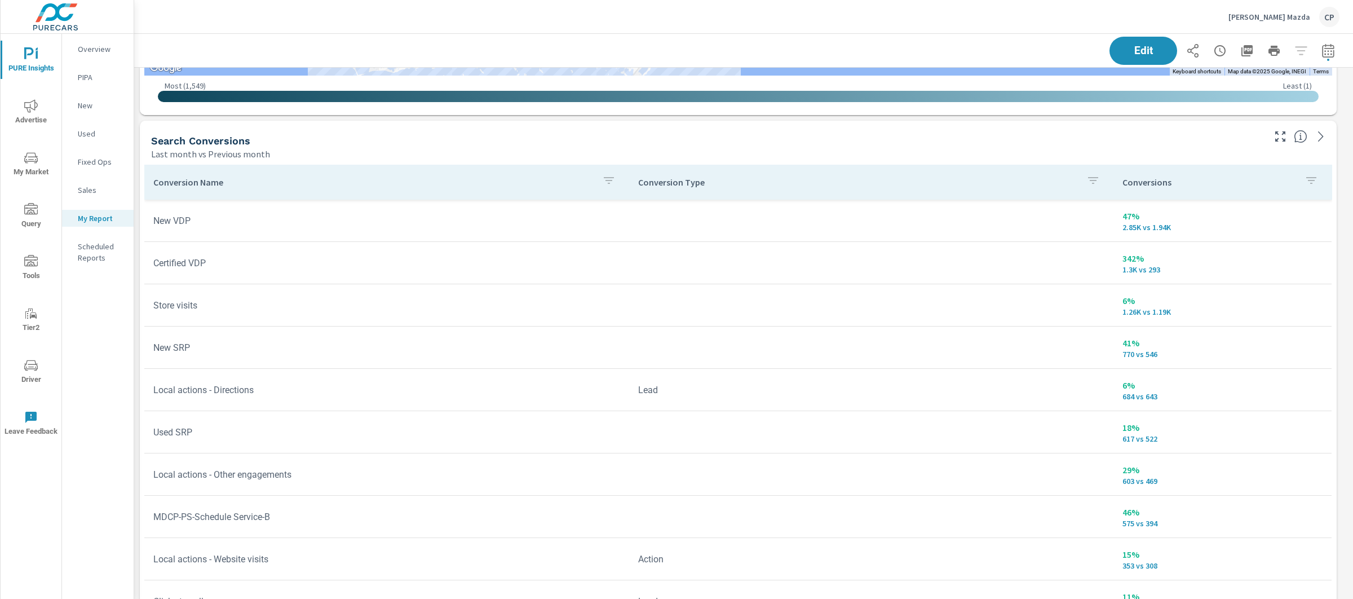
scroll to position [3586, 0]
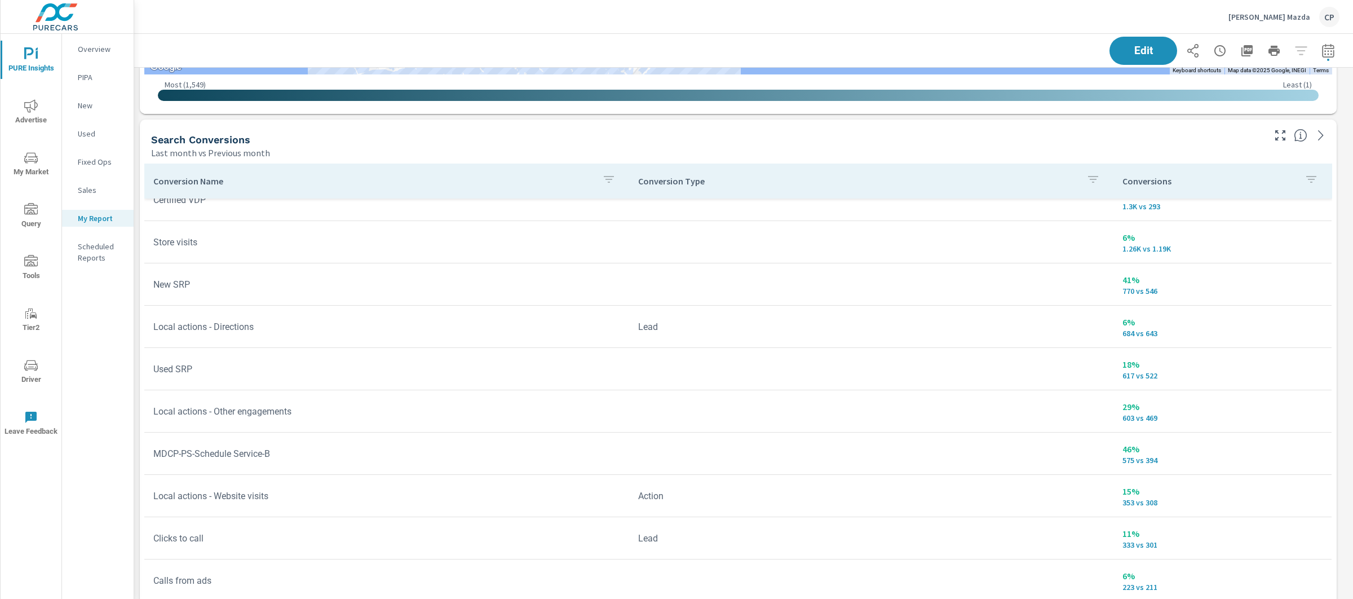
scroll to position [206, 0]
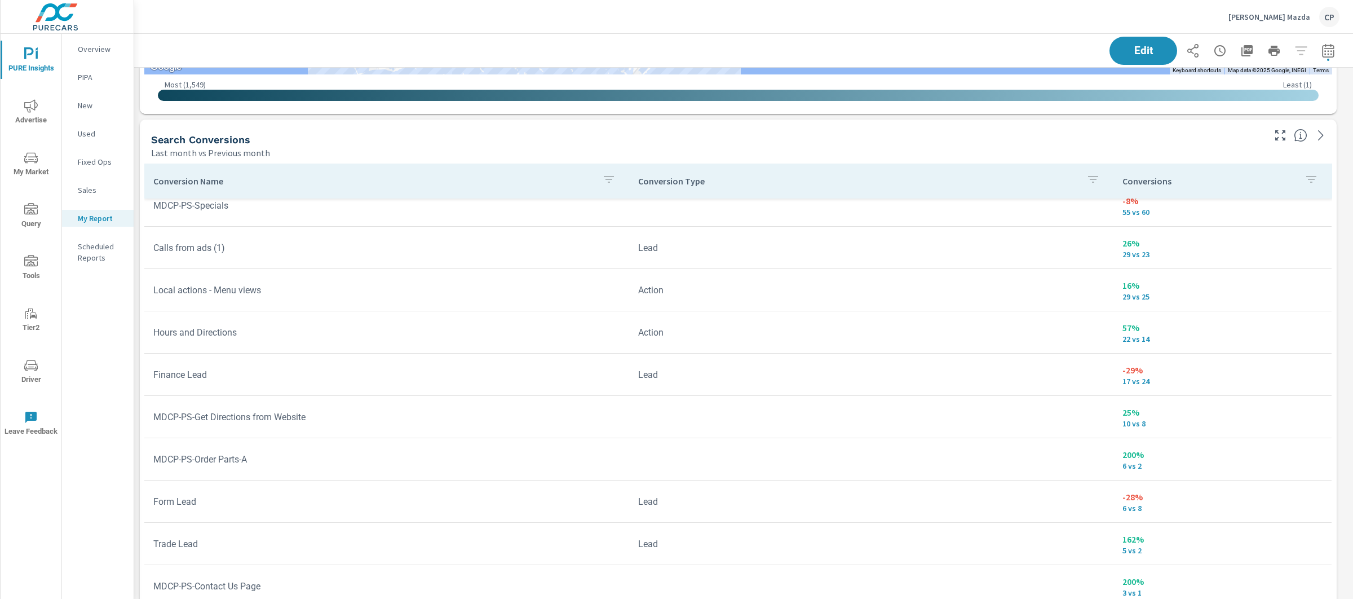
scroll to position [616, 0]
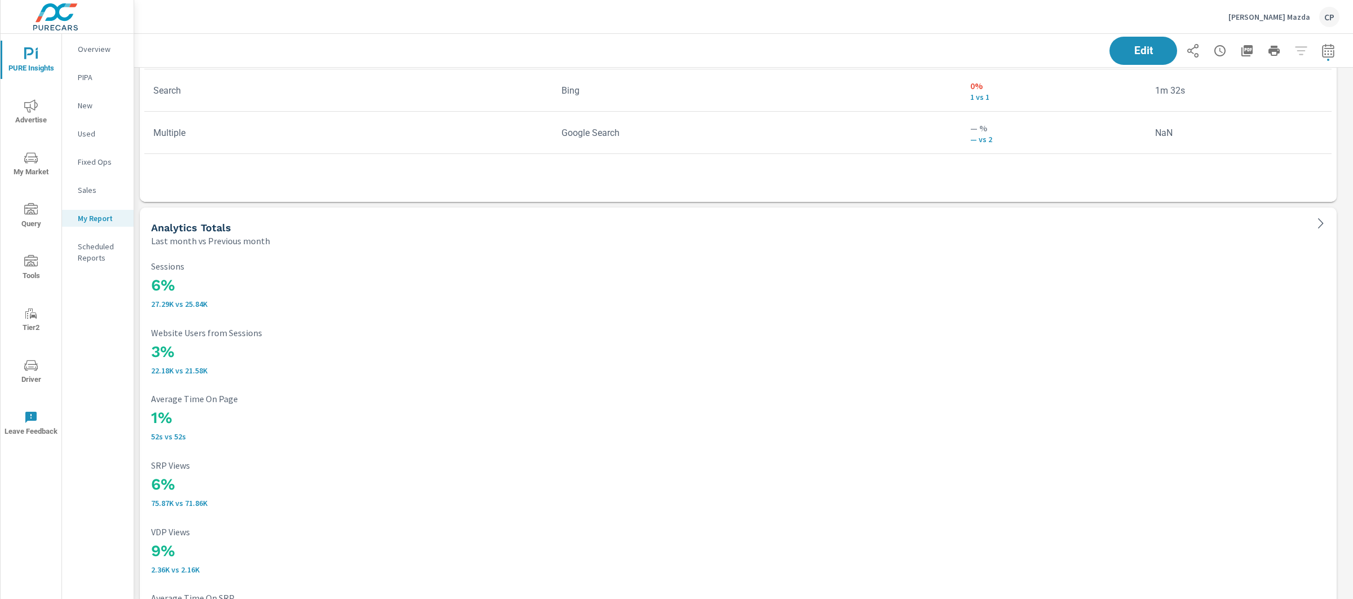
scroll to position [4385, 0]
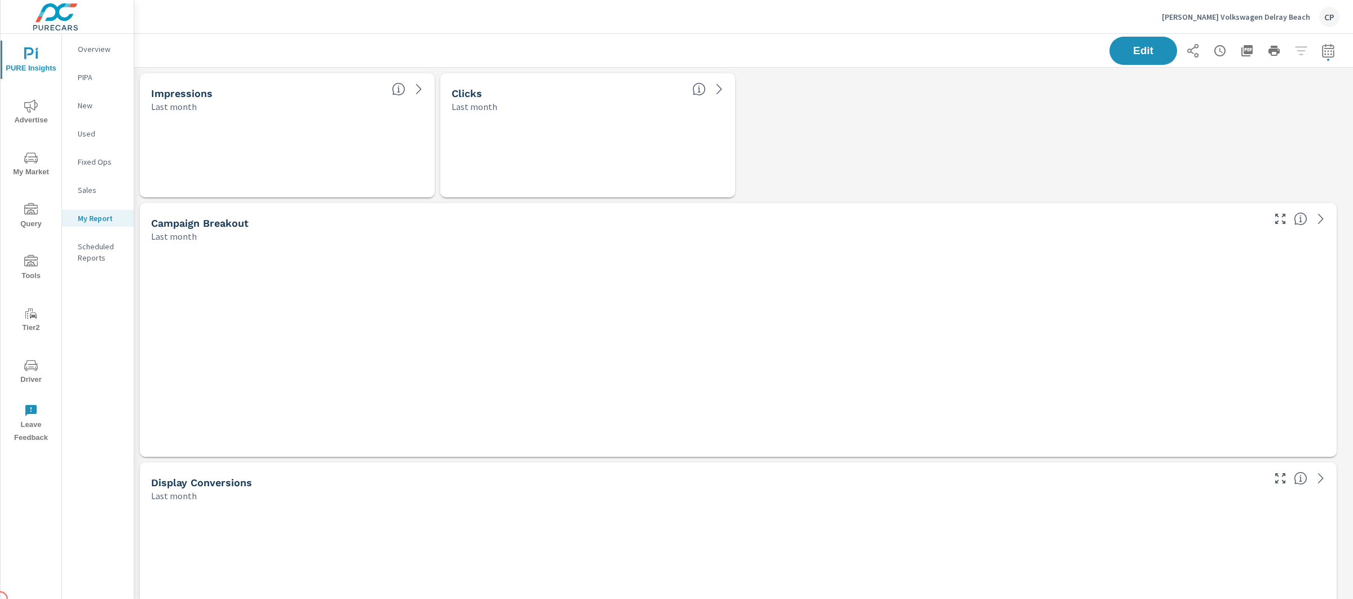
scroll to position [5086, 1231]
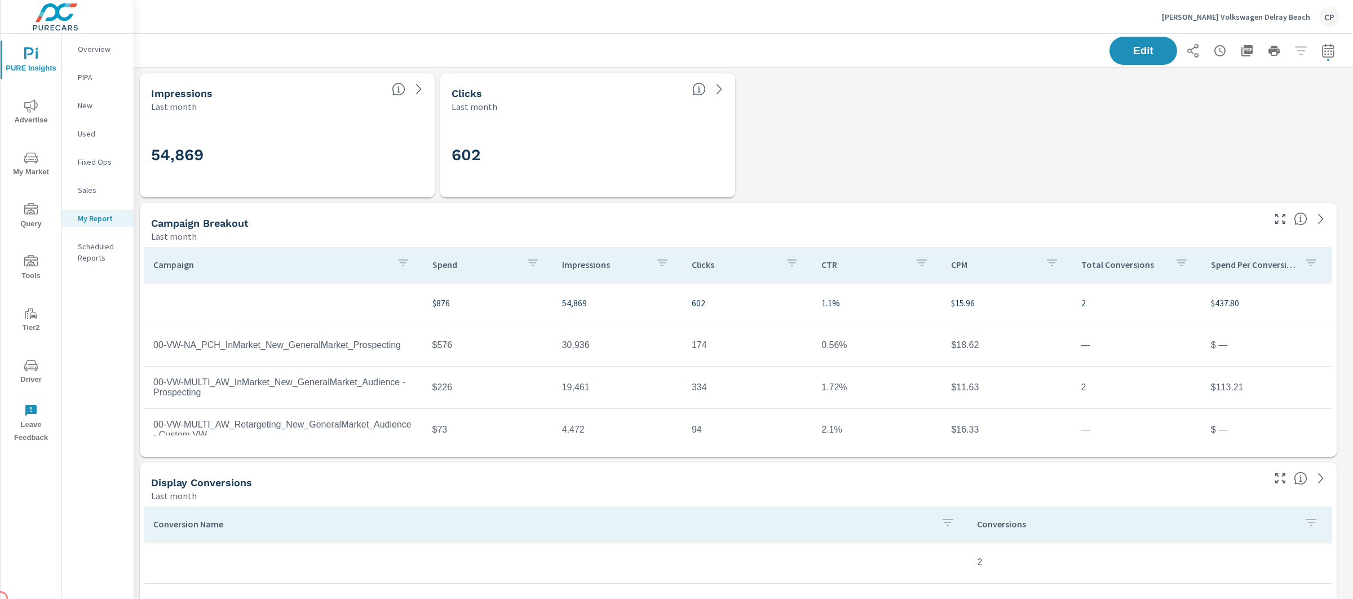
scroll to position [381, 0]
click at [1326, 46] on button "button" at bounding box center [1328, 50] width 23 height 23
select select "Last month"
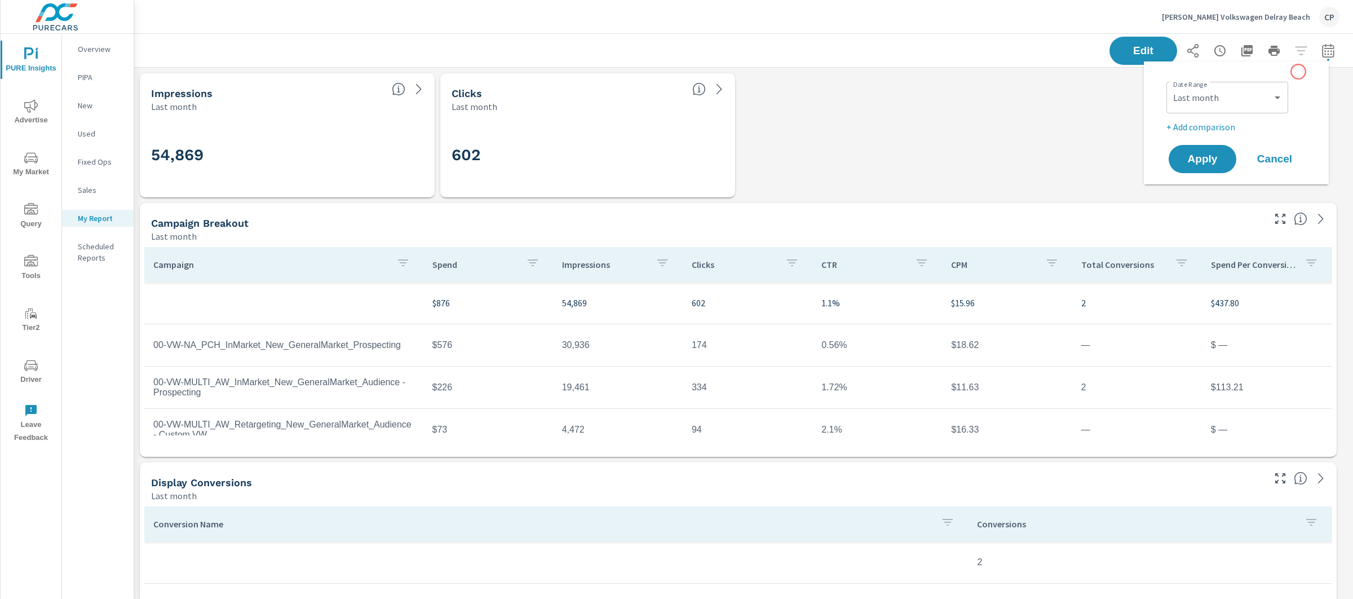
scroll to position [5086, 1231]
click at [1275, 83] on div "Custom Yesterday Last week Last 7 days Last 14 days Last 30 days Last 45 days L…" at bounding box center [1228, 98] width 122 height 32
click at [1299, 94] on div "Date Range Custom Yesterday Last week Last 7 days Last 14 days Last 30 days Las…" at bounding box center [1239, 96] width 144 height 38
click at [1229, 124] on p "+ Add comparison" at bounding box center [1239, 127] width 144 height 14
click at [1245, 148] on select "Custom Previous period Previous month Previous year" at bounding box center [1227, 147] width 113 height 23
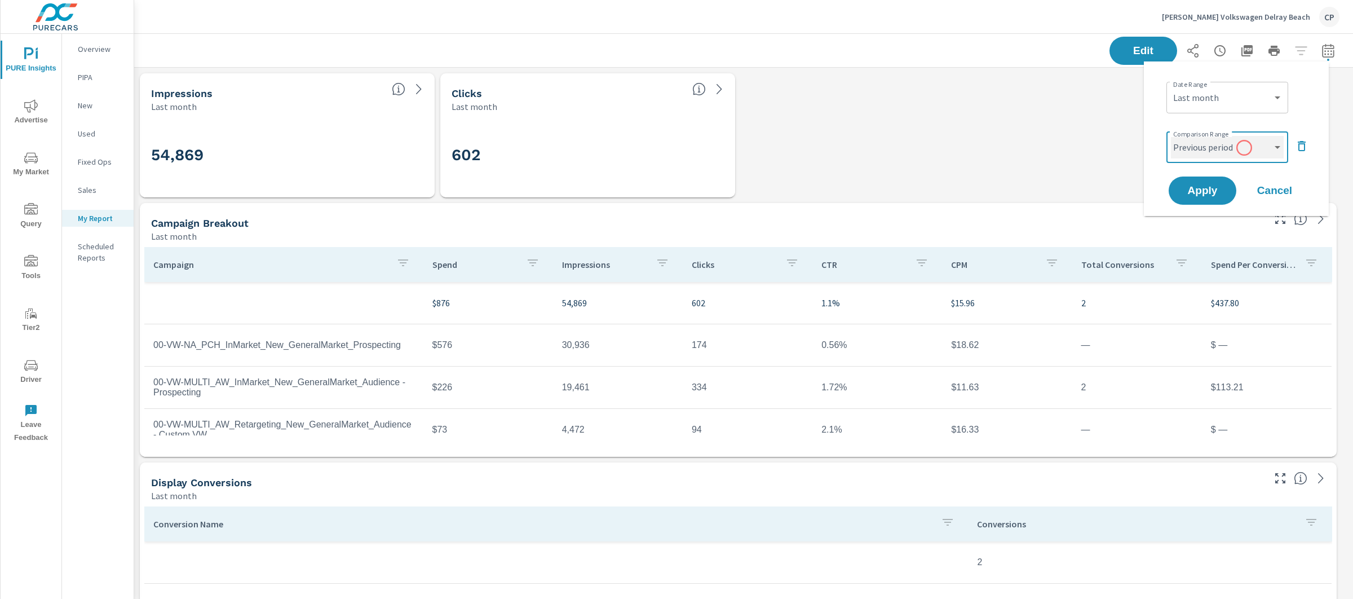
select select "Previous month"
drag, startPoint x: 1245, startPoint y: 148, endPoint x: 1218, endPoint y: 178, distance: 40.7
click at [1217, 178] on button "Apply" at bounding box center [1203, 190] width 70 height 29
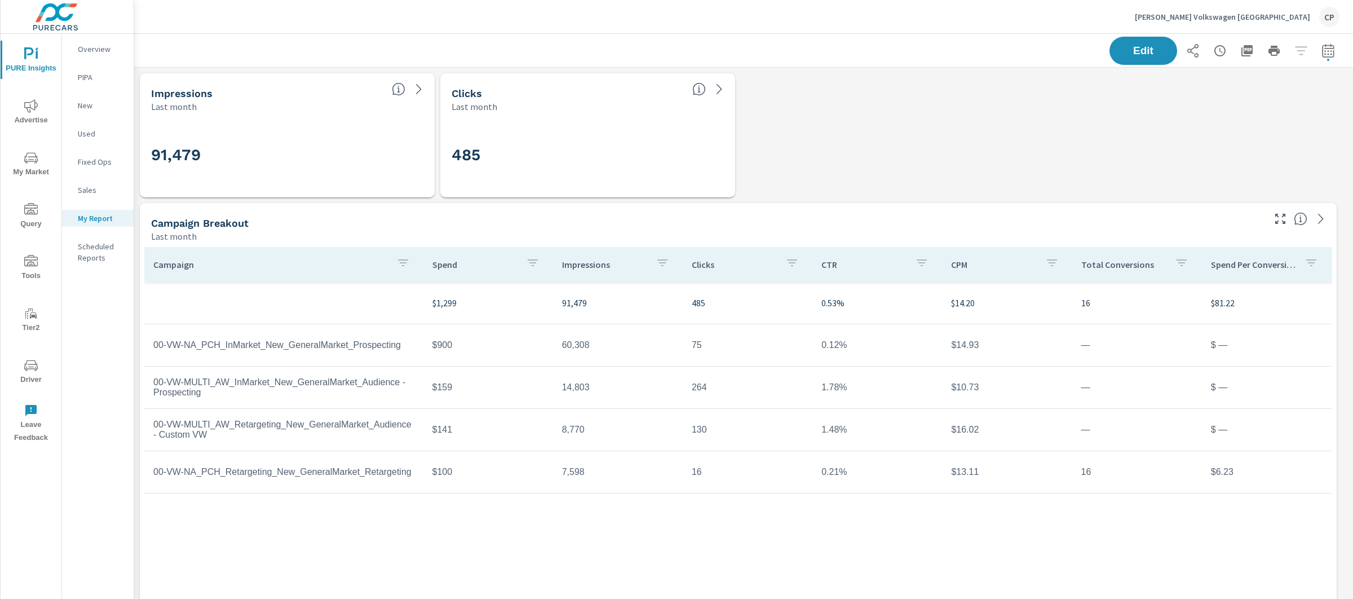
scroll to position [6, 6]
click at [1322, 52] on icon "button" at bounding box center [1329, 51] width 14 height 14
select select "Last month"
click at [1269, 96] on select "Custom Yesterday Last week Last 7 days Last 14 days Last 30 days Last 45 days L…" at bounding box center [1227, 97] width 113 height 23
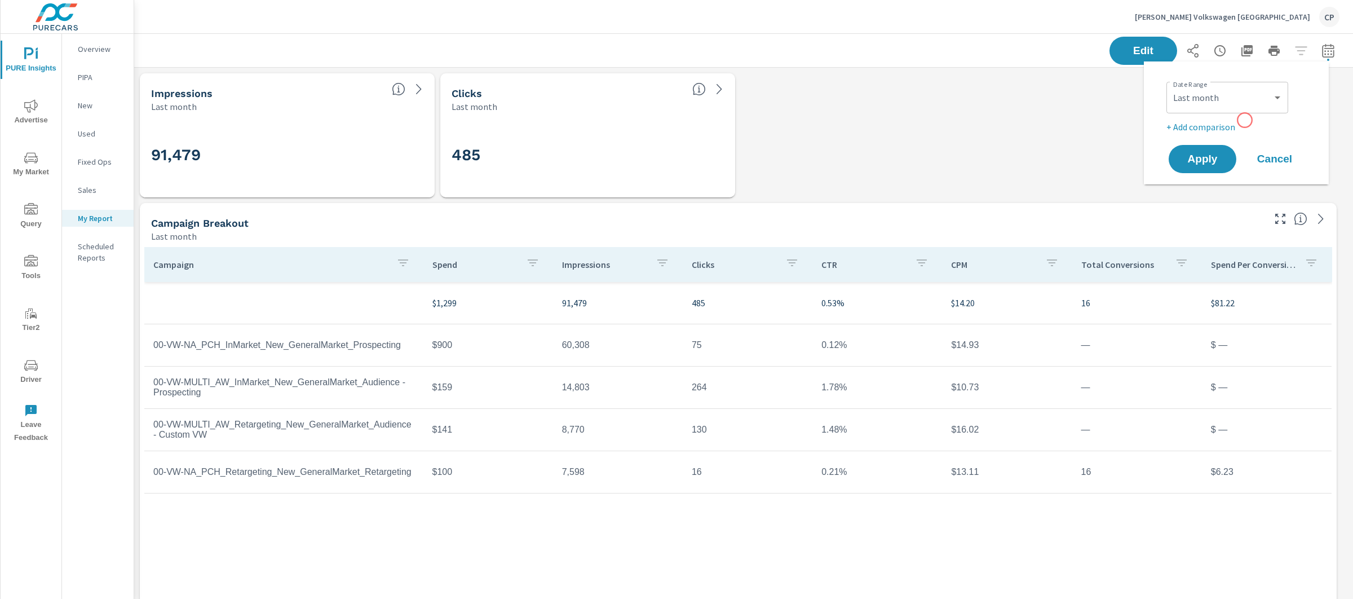
click at [1245, 120] on p "+ Add comparison" at bounding box center [1239, 127] width 144 height 14
click at [1237, 133] on div "Custom Previous period Previous month Previous year ​" at bounding box center [1228, 147] width 122 height 32
click at [1240, 137] on select "Custom Previous period Previous month Previous year" at bounding box center [1227, 147] width 113 height 23
select select "Previous month"
click at [1221, 192] on span "Apply" at bounding box center [1203, 191] width 46 height 11
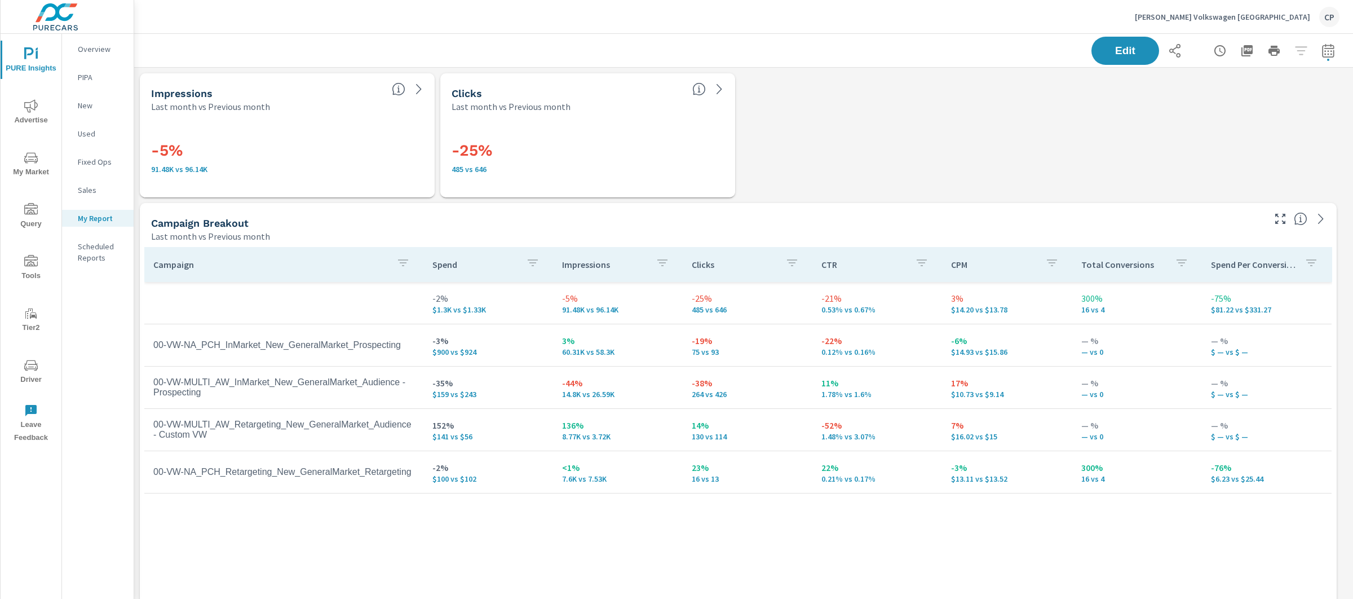
scroll to position [5345, 1231]
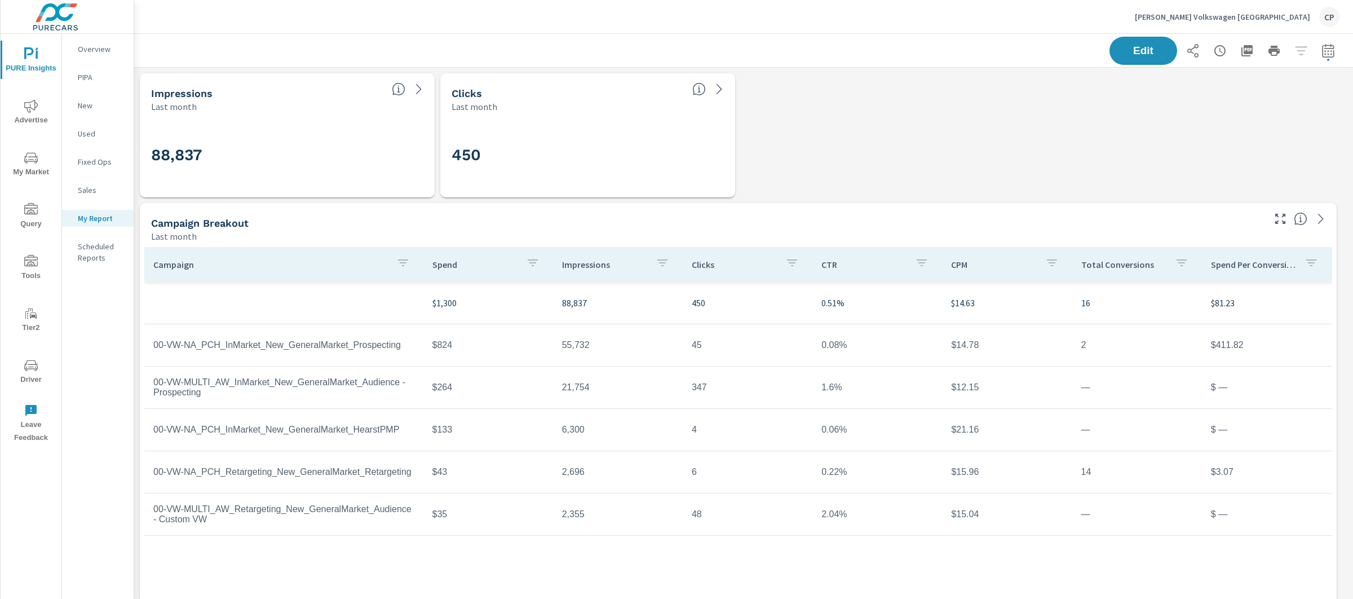
scroll to position [42, 0]
click at [1317, 60] on button "button" at bounding box center [1328, 50] width 23 height 23
select select "Last month"
click at [1216, 120] on p "+ Add comparison" at bounding box center [1239, 127] width 144 height 14
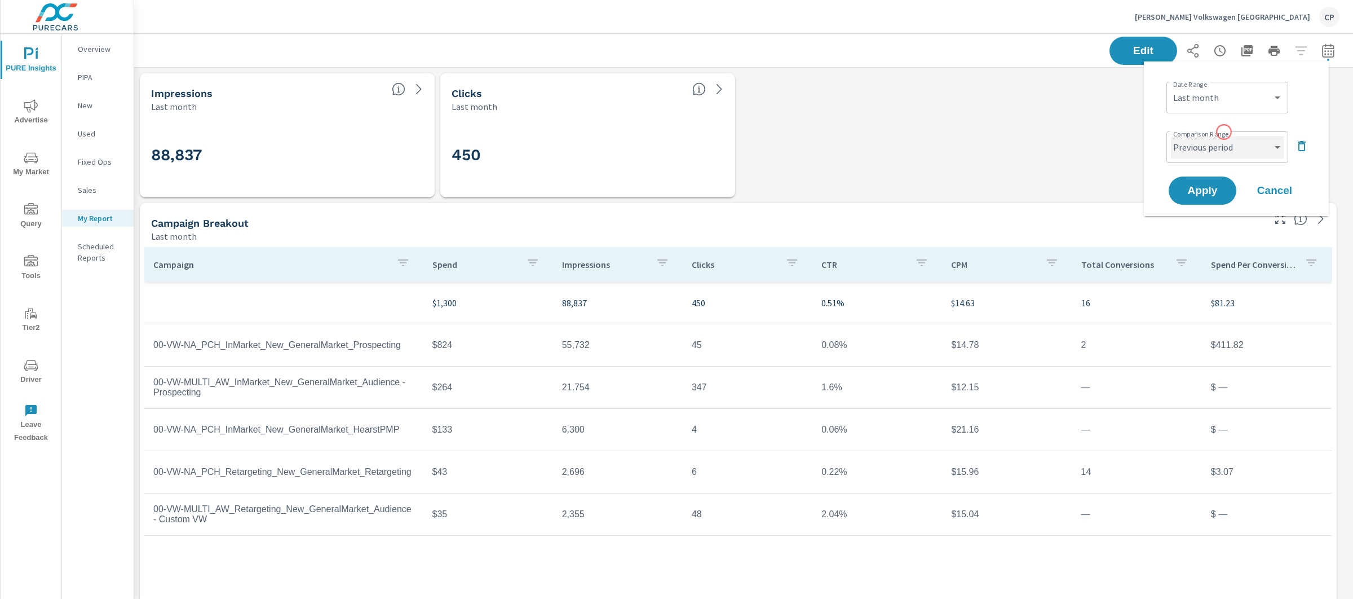
click at [1233, 149] on select "Custom Previous period Previous month Previous year" at bounding box center [1227, 147] width 113 height 23
click at [1245, 130] on div "Comparison Range Custom Previous period Previous month Previous year ​" at bounding box center [1239, 146] width 144 height 38
click at [1245, 138] on select "Custom Previous period Previous month Previous year" at bounding box center [1227, 147] width 113 height 23
select select "Previous month"
click at [1225, 191] on button "Apply" at bounding box center [1203, 190] width 70 height 29
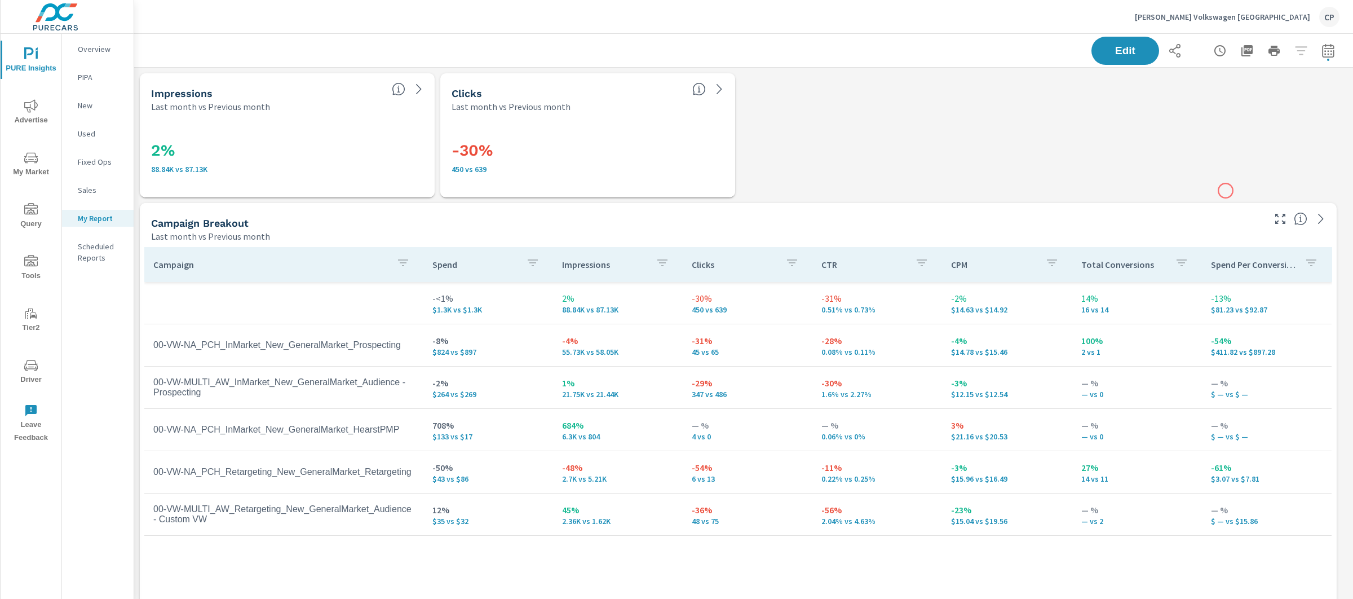
scroll to position [4956, 1231]
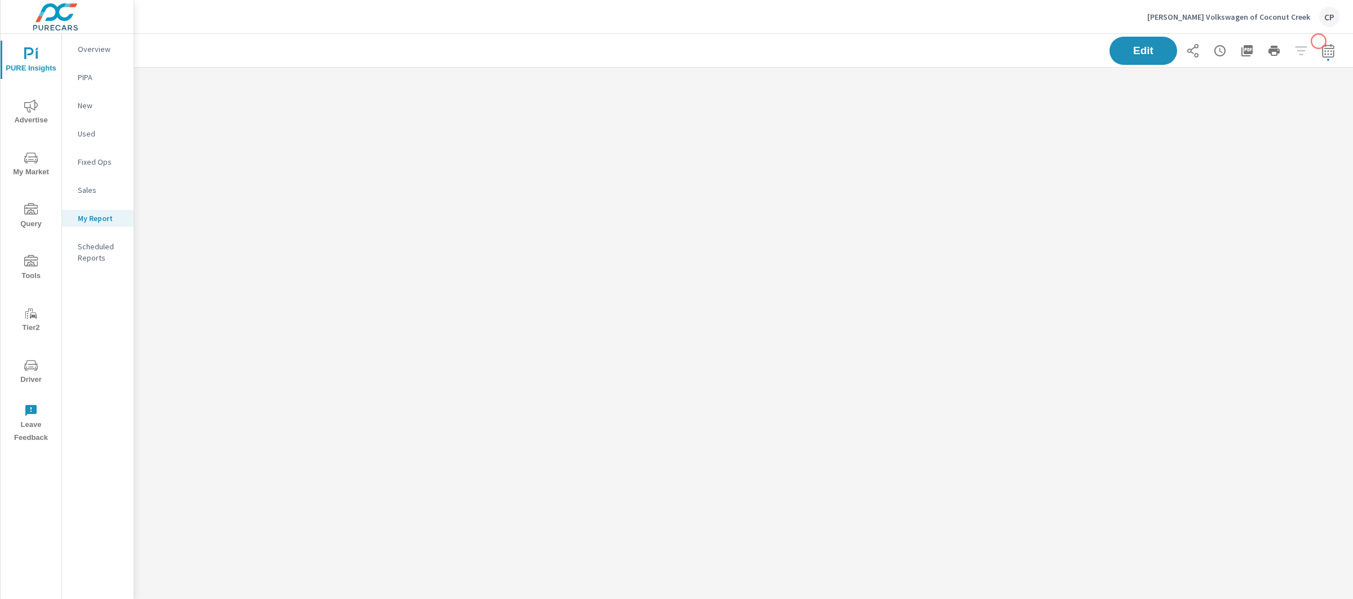
scroll to position [6, 6]
click at [1328, 47] on button "button" at bounding box center [1328, 50] width 23 height 23
select select "Last month"
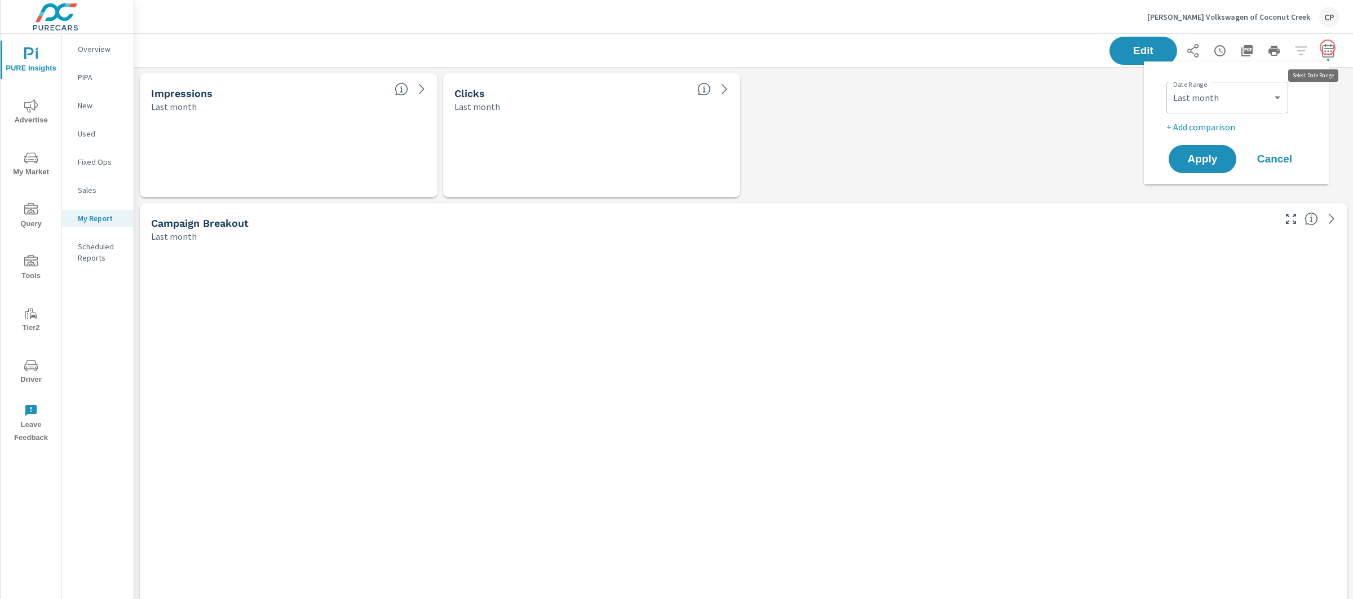
scroll to position [6, 6]
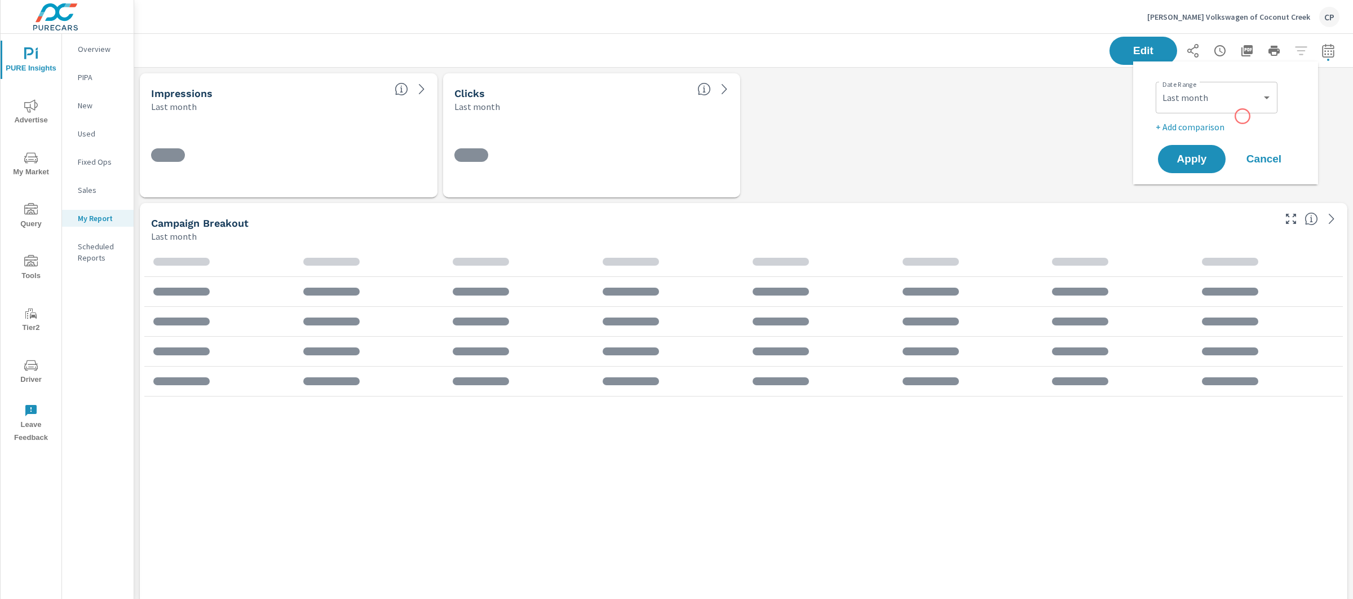
click at [1203, 131] on p "+ Add comparison" at bounding box center [1228, 127] width 144 height 14
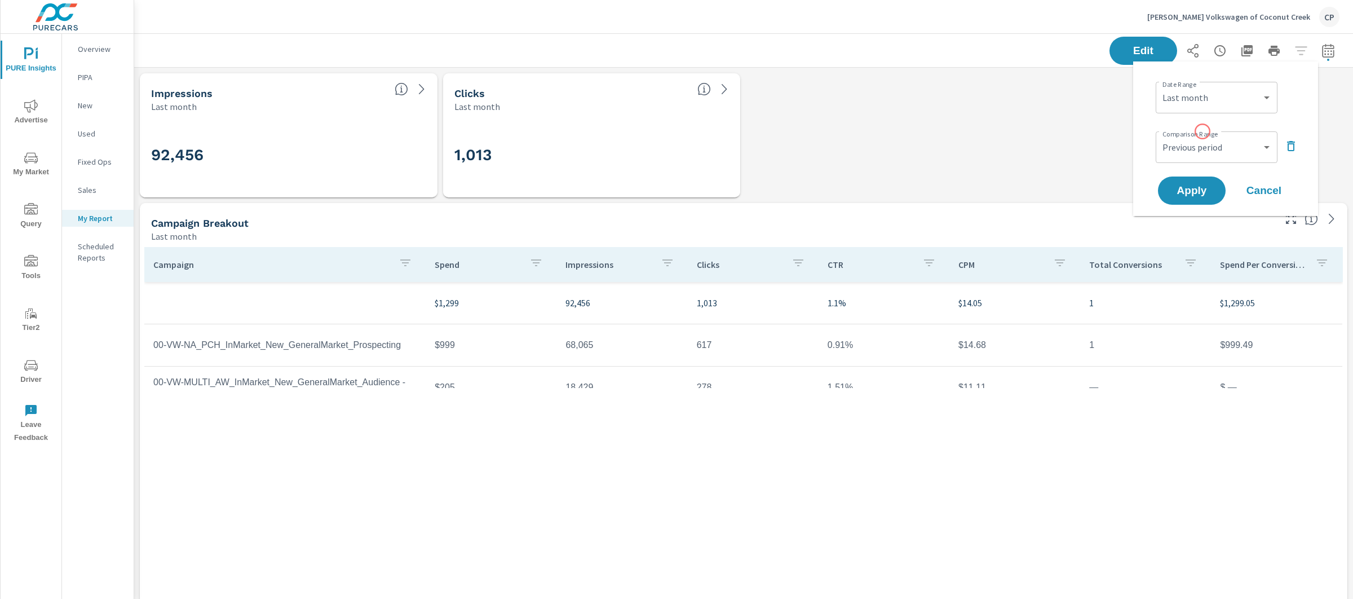
scroll to position [5475, 1231]
click at [1210, 155] on select "Custom Previous period Previous month Previous year" at bounding box center [1217, 147] width 113 height 23
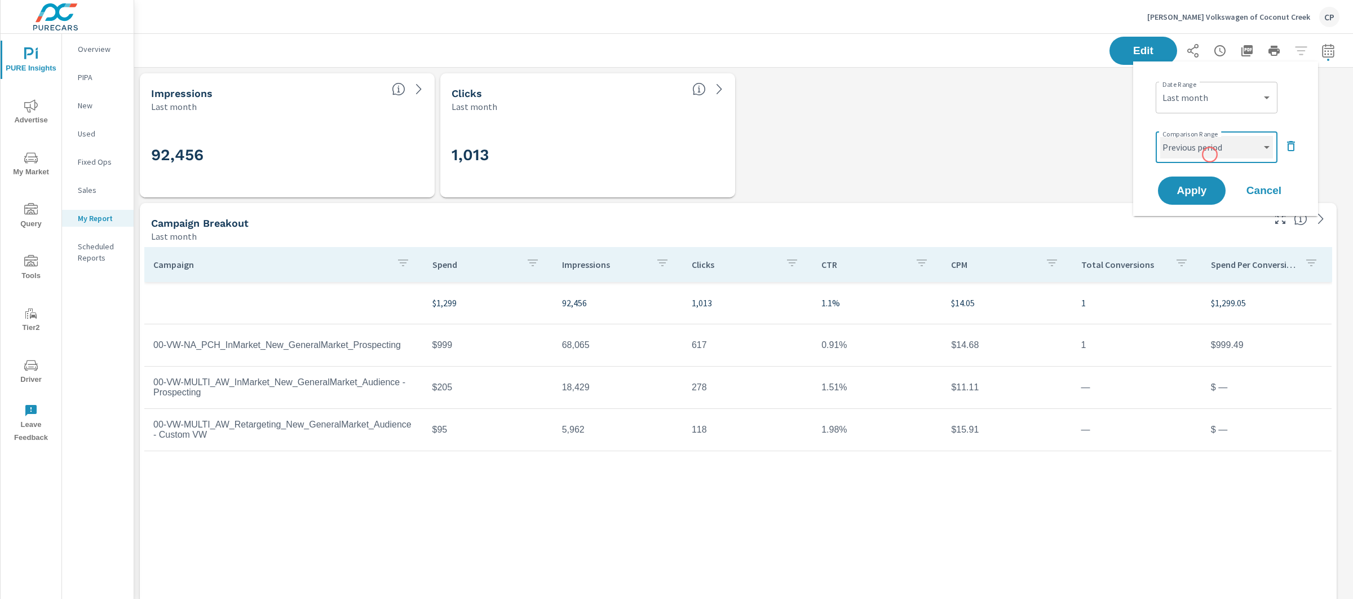
scroll to position [254, 0]
select select "Previous month"
click at [1201, 209] on div "Date Range Custom [DATE] Last week Last 7 days Last 14 days Last 30 days Last 4…" at bounding box center [1226, 138] width 185 height 155
click at [1200, 197] on button "Apply" at bounding box center [1192, 190] width 70 height 29
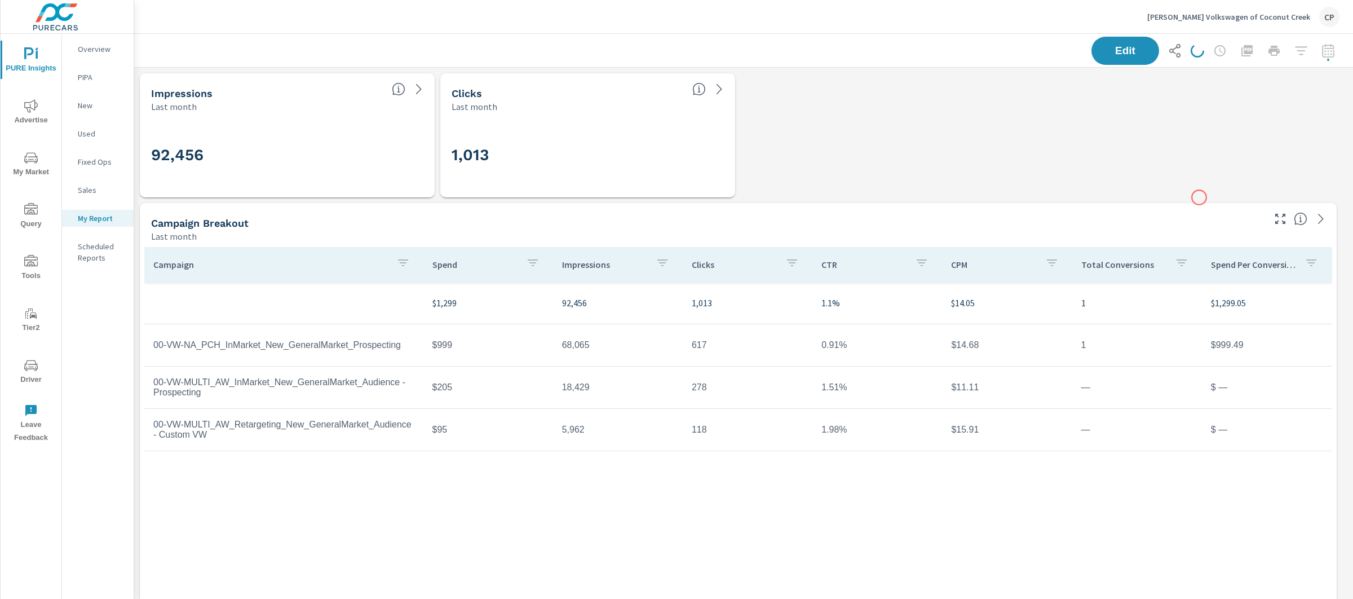
scroll to position [5475, 1231]
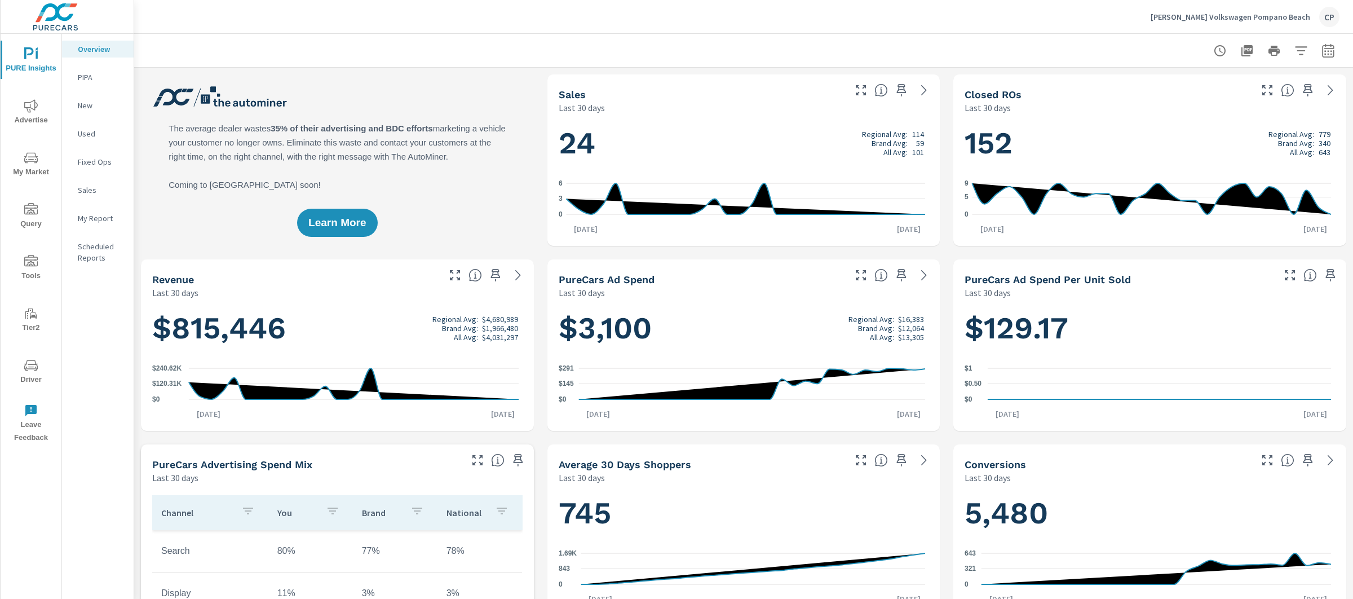
scroll to position [1, 0]
click at [25, 104] on icon "nav menu" at bounding box center [31, 106] width 14 height 14
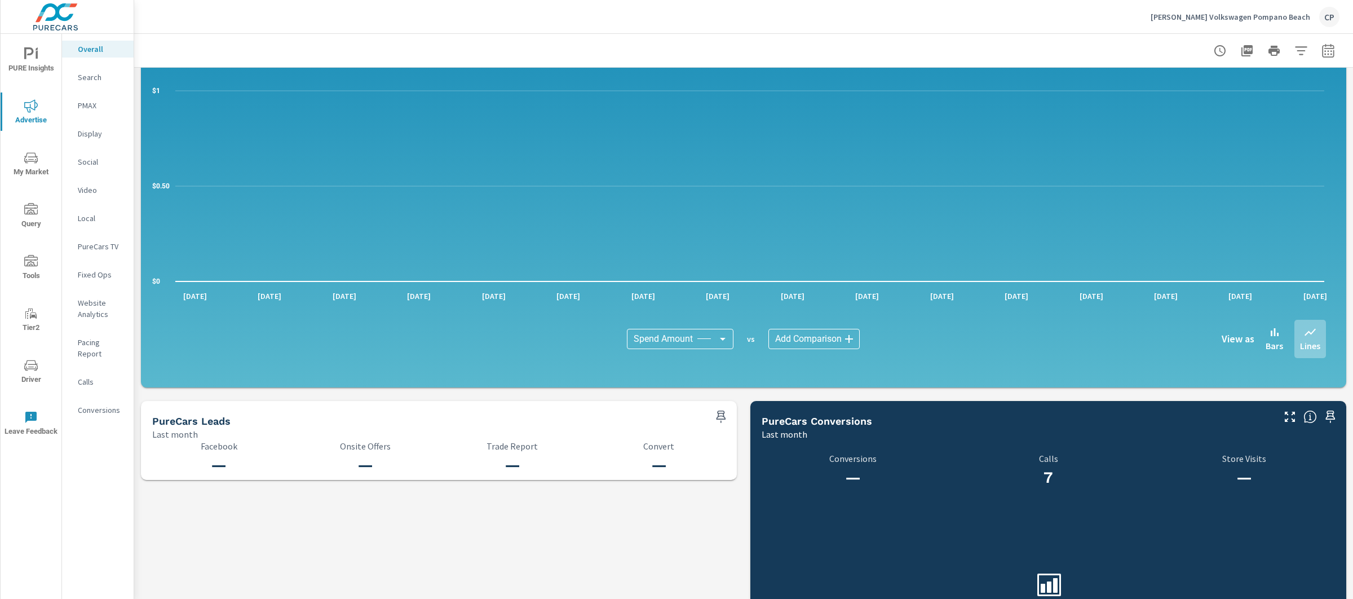
scroll to position [919, 0]
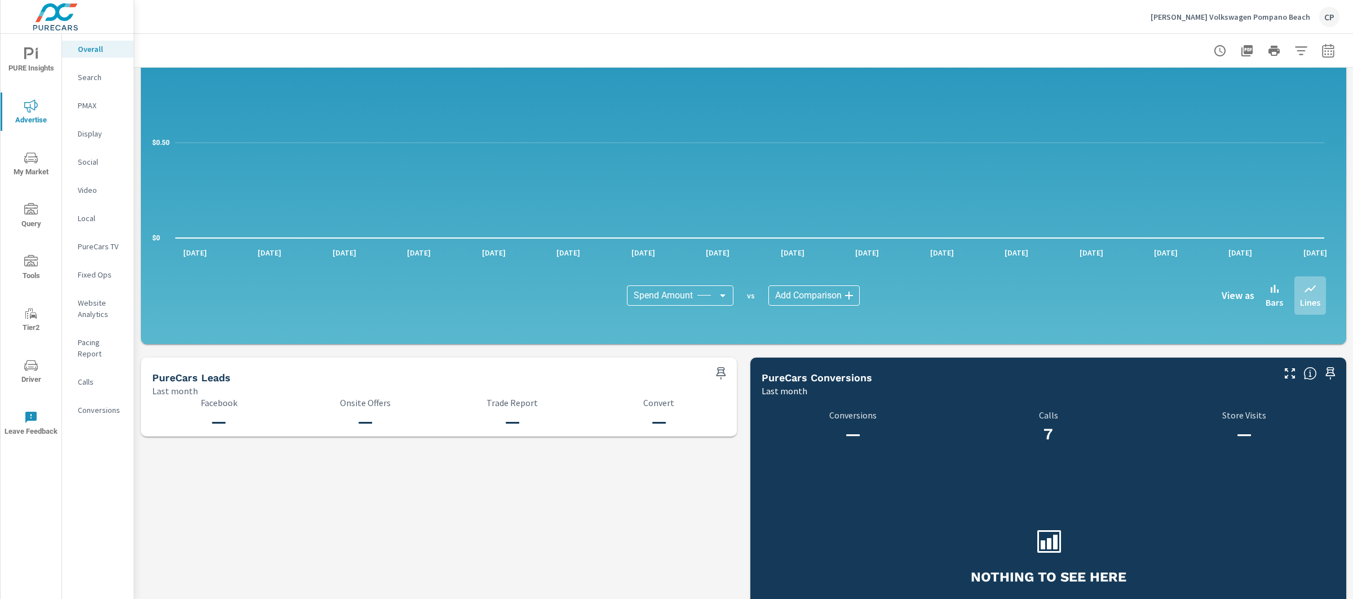
click at [1328, 42] on div at bounding box center [1274, 50] width 131 height 23
click at [1322, 49] on icon "button" at bounding box center [1329, 51] width 14 height 14
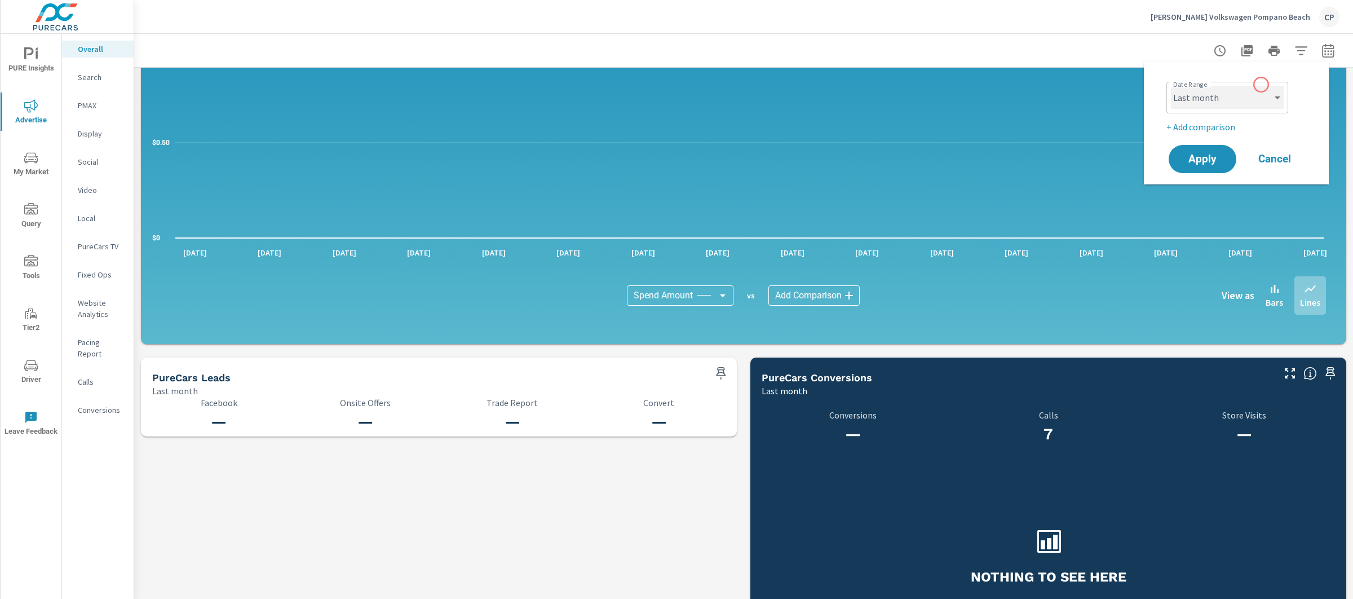
click at [1243, 91] on select "Custom Yesterday Last week Last 7 days Last 14 days Last 30 days Last 45 days L…" at bounding box center [1227, 97] width 113 height 23
select select "Month to date"
click at [1214, 148] on button "Apply" at bounding box center [1203, 158] width 70 height 29
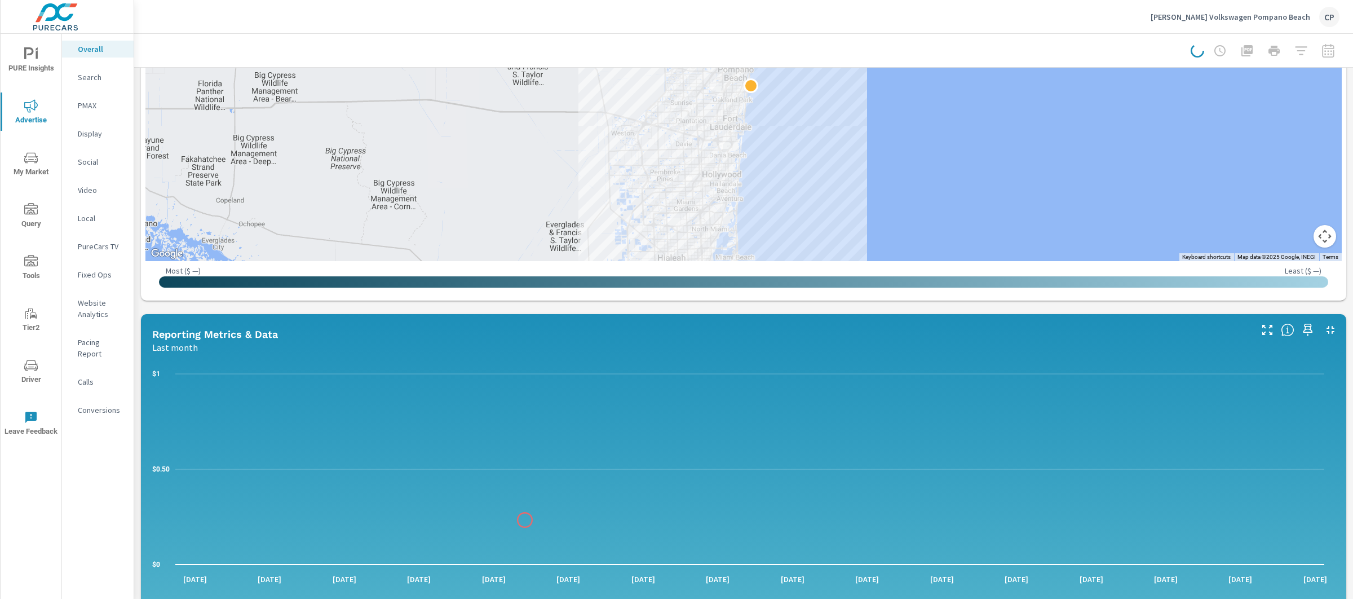
scroll to position [439, 0]
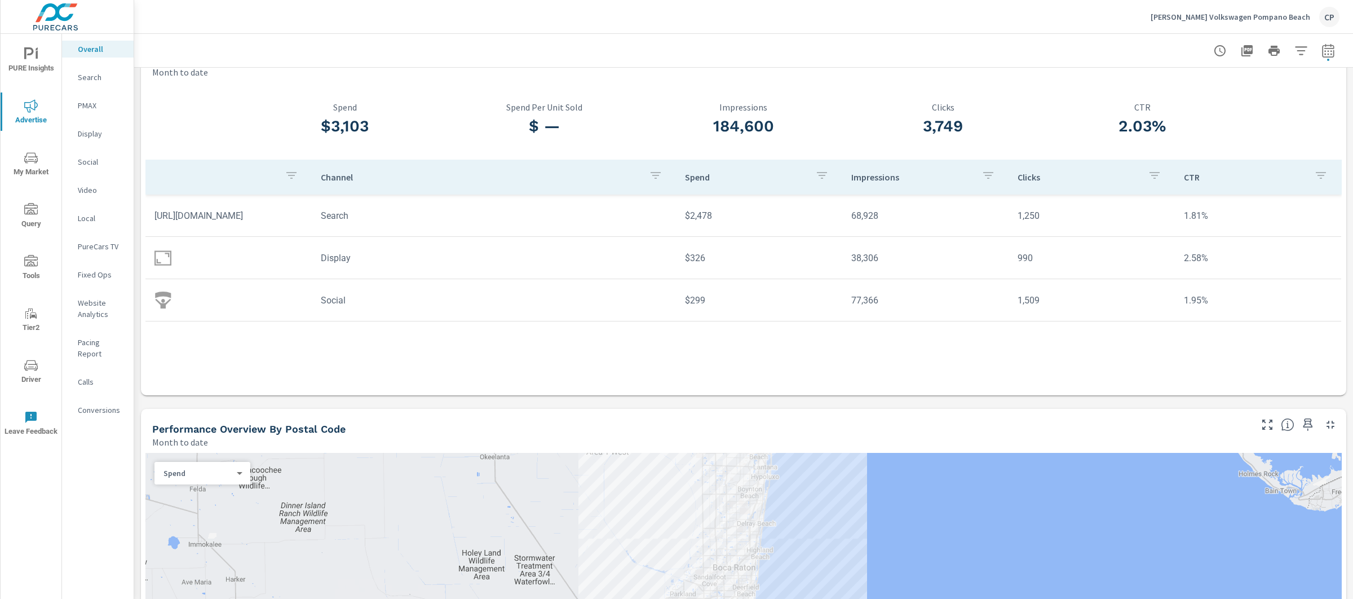
scroll to position [34, 0]
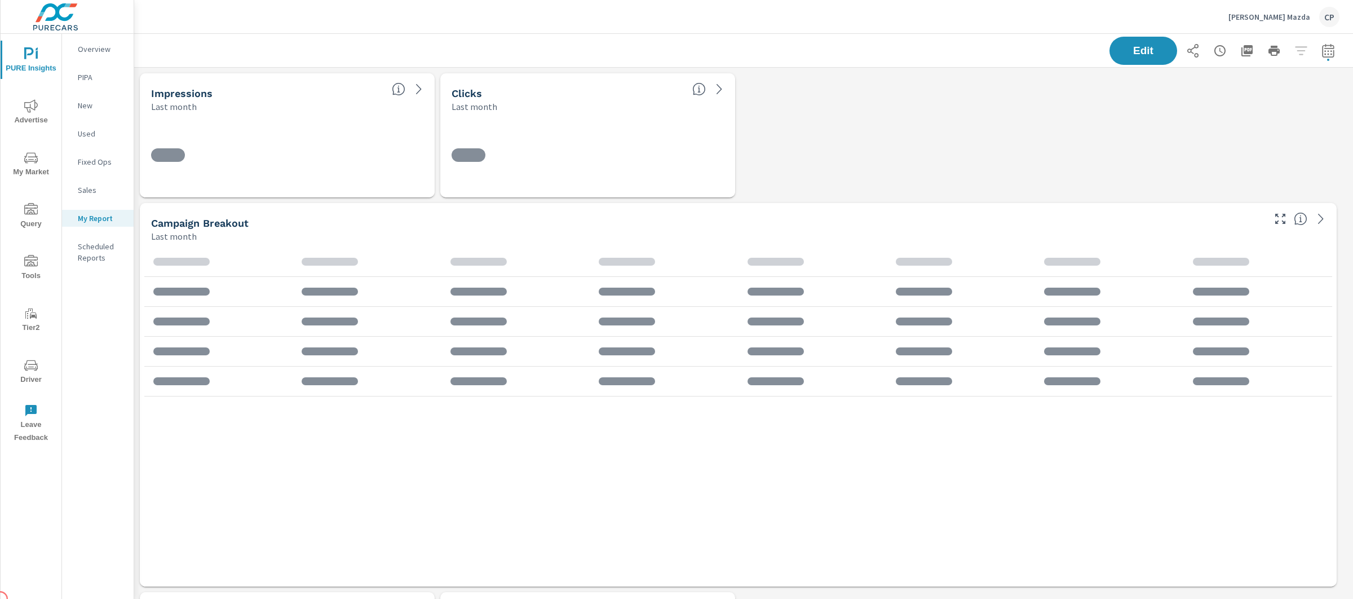
scroll to position [4697, 1231]
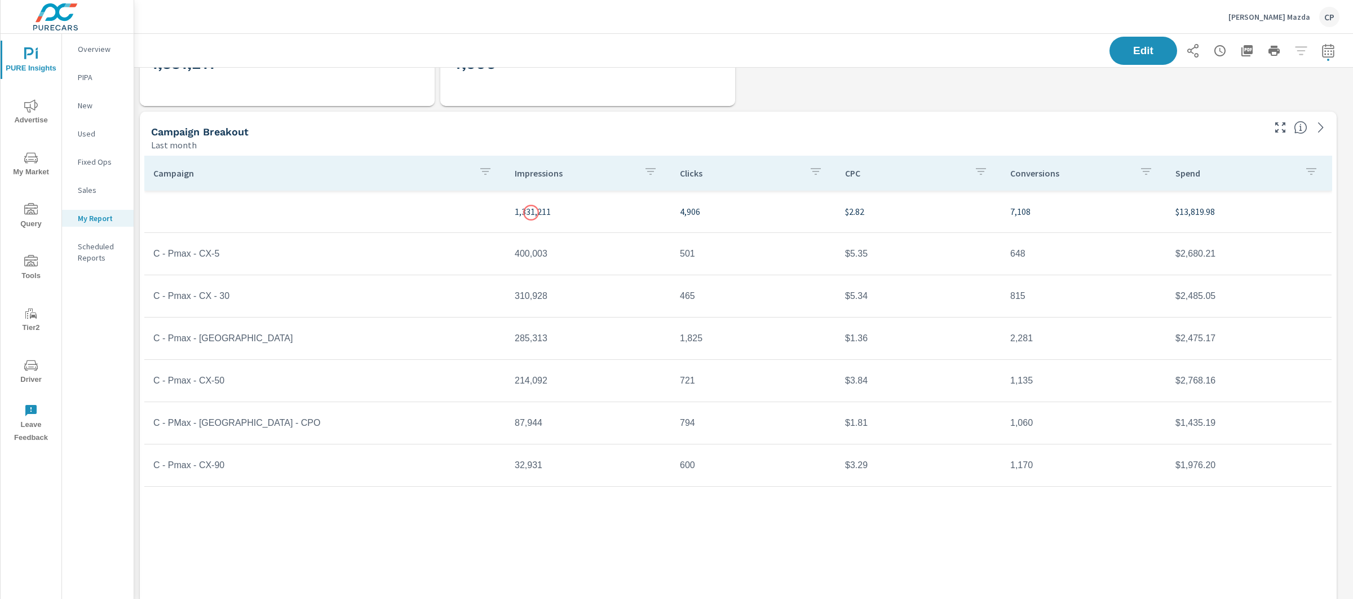
scroll to position [1529, 0]
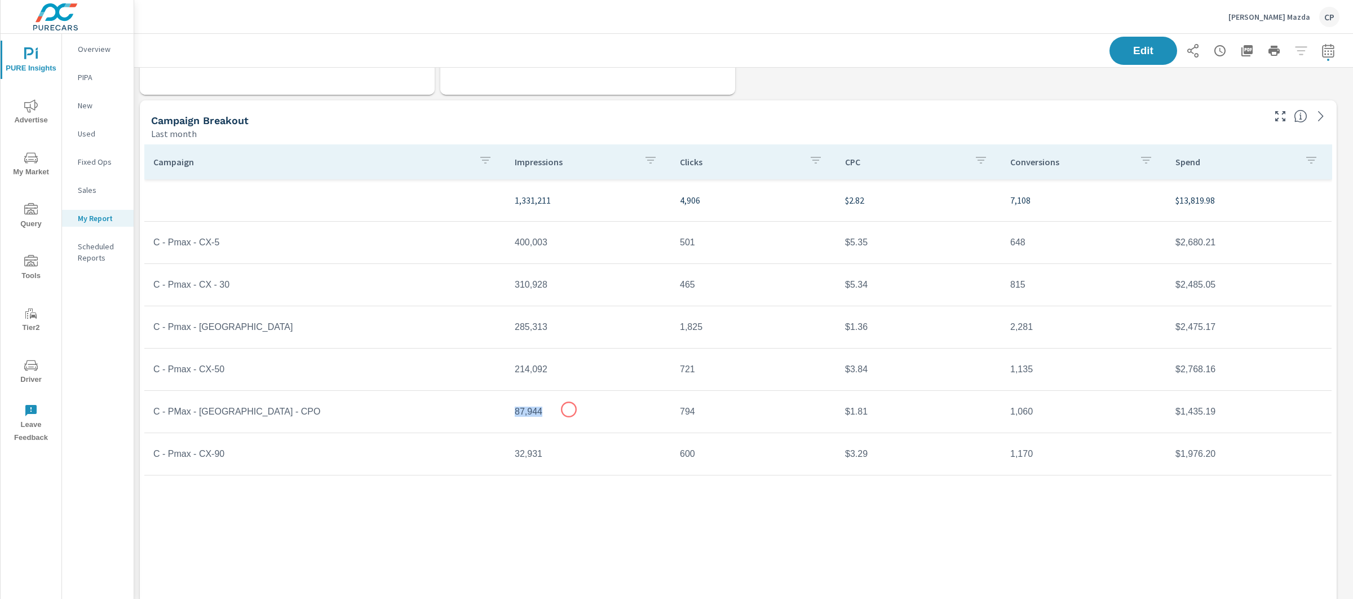
click at [567, 409] on td "87,944" at bounding box center [588, 412] width 165 height 28
click at [937, 398] on td "$1.81" at bounding box center [918, 412] width 165 height 28
drag, startPoint x: 855, startPoint y: 407, endPoint x: 870, endPoint y: 408, distance: 15.3
click at [856, 408] on td "$1.81" at bounding box center [918, 412] width 165 height 28
click at [876, 408] on td "$1.81" at bounding box center [918, 412] width 165 height 28
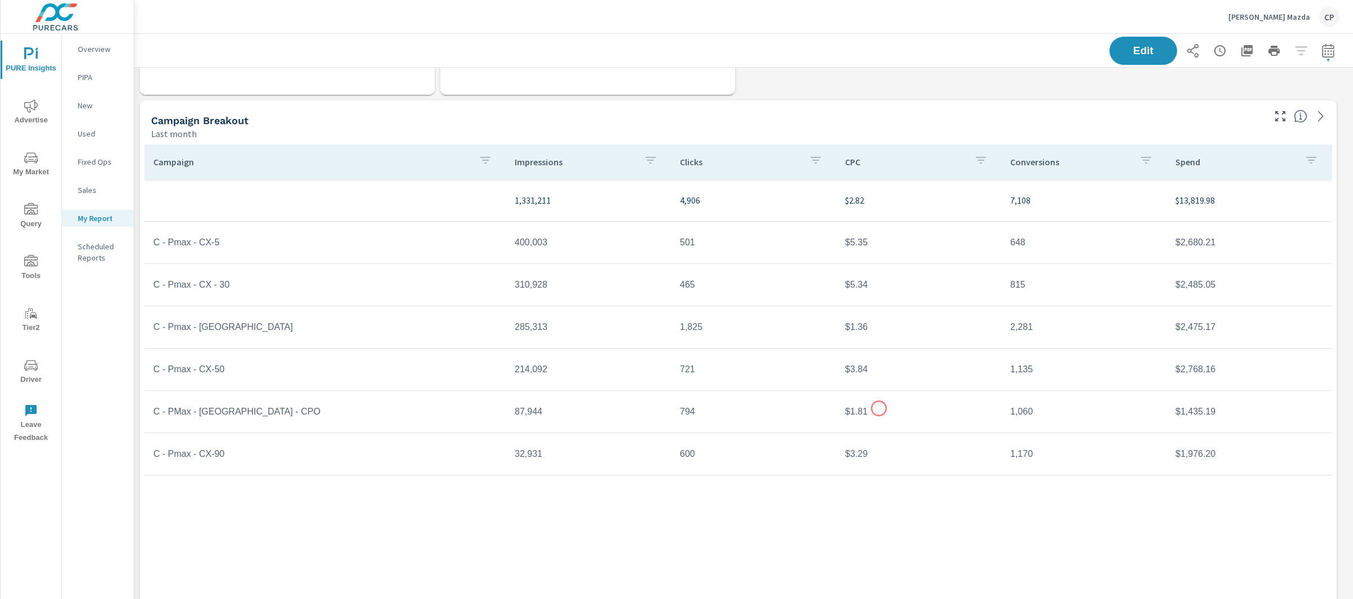
drag, startPoint x: 879, startPoint y: 408, endPoint x: 837, endPoint y: 408, distance: 41.7
click at [846, 408] on td "$1.81" at bounding box center [918, 412] width 165 height 28
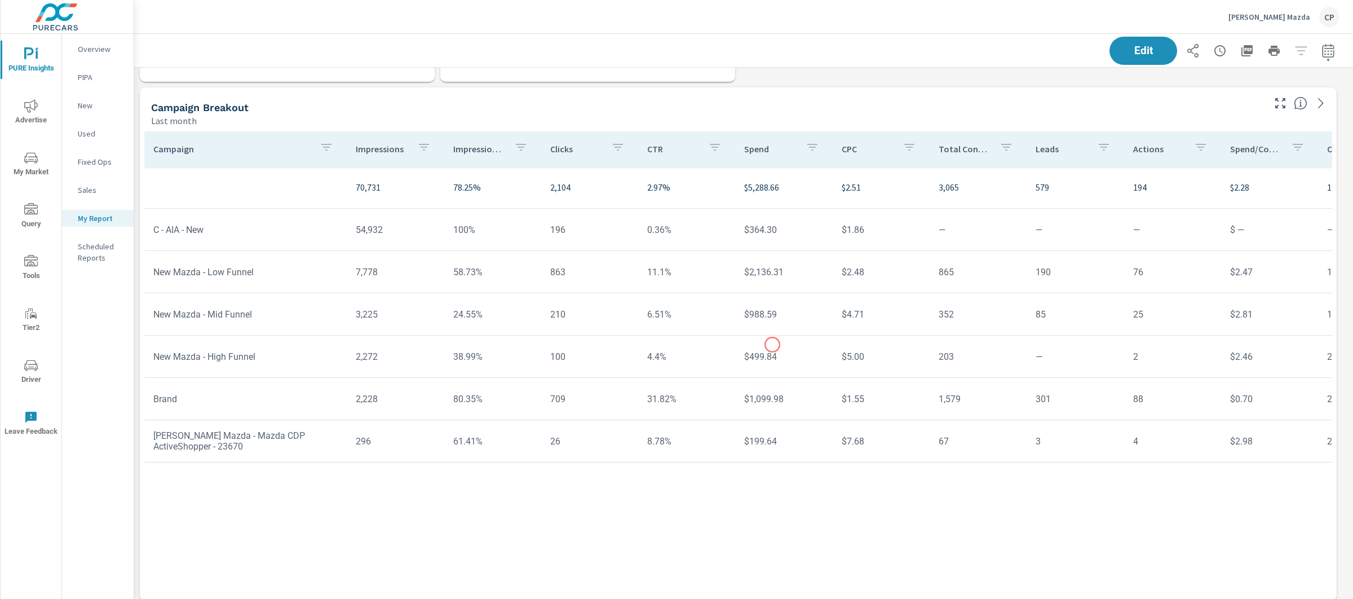
scroll to position [2185, 0]
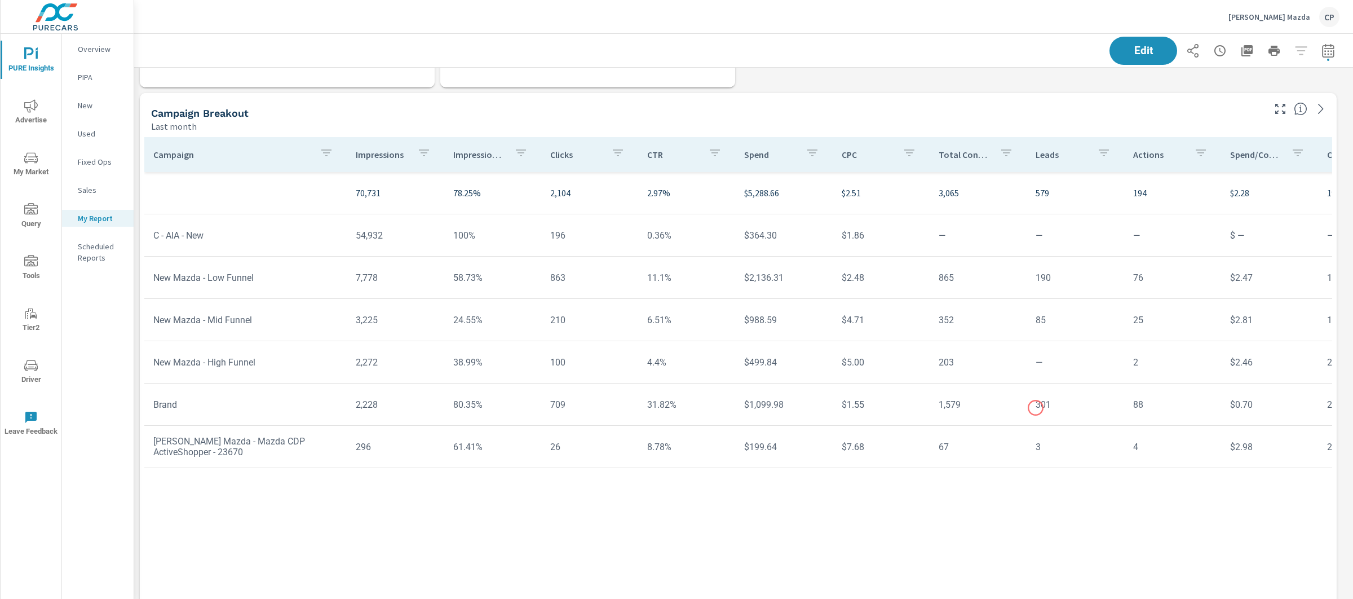
click at [1027, 409] on td "301" at bounding box center [1075, 404] width 97 height 29
drag, startPoint x: 1023, startPoint y: 403, endPoint x: 1062, endPoint y: 403, distance: 38.9
click at [1062, 403] on td "301" at bounding box center [1075, 404] width 97 height 29
drag, startPoint x: 1023, startPoint y: 273, endPoint x: 1042, endPoint y: 272, distance: 18.6
click at [1042, 272] on td "190" at bounding box center [1075, 277] width 97 height 29
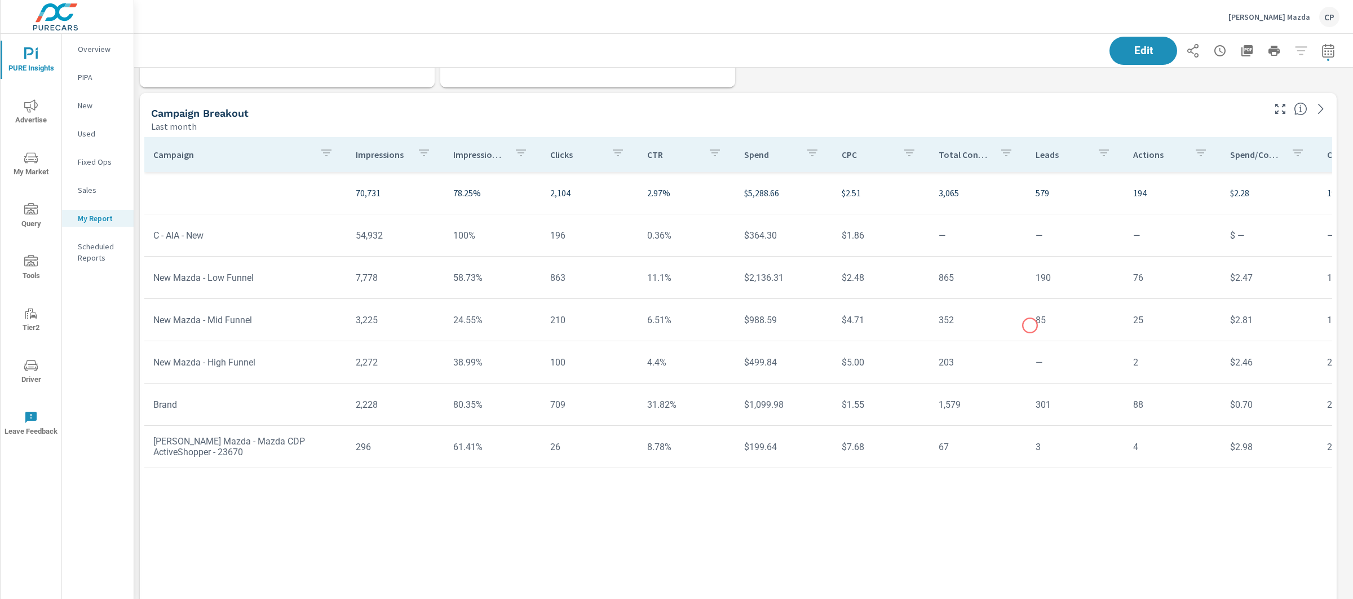
click at [1030, 325] on td "85" at bounding box center [1075, 320] width 97 height 29
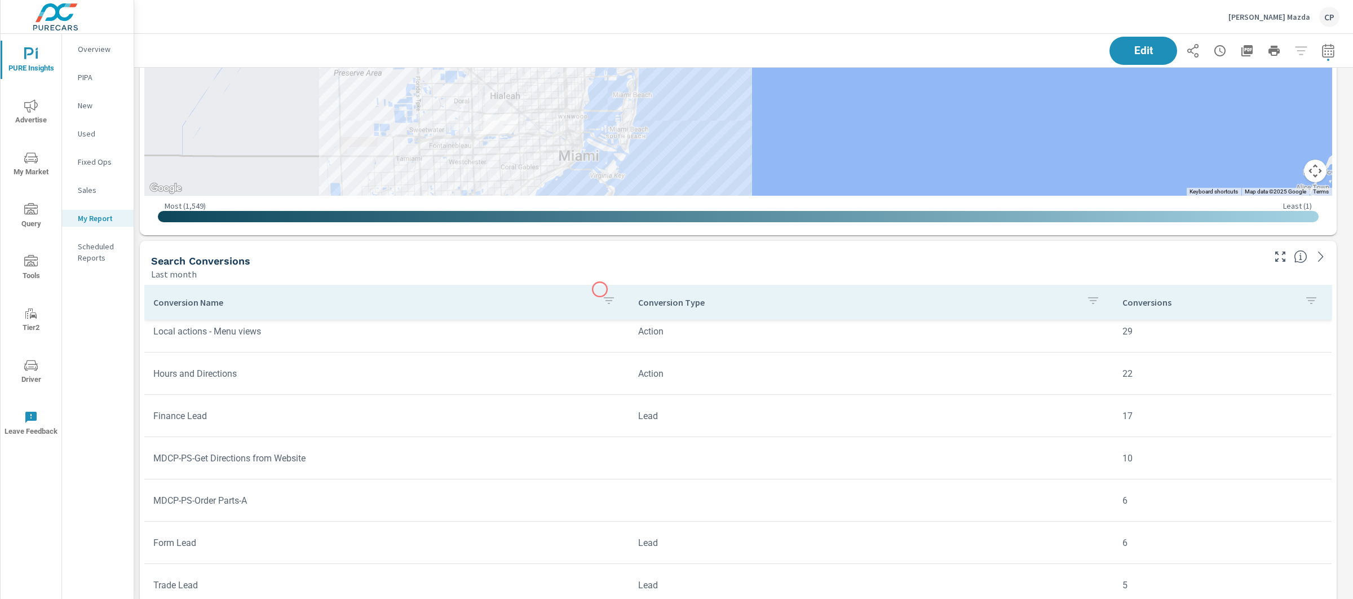
scroll to position [3410, 0]
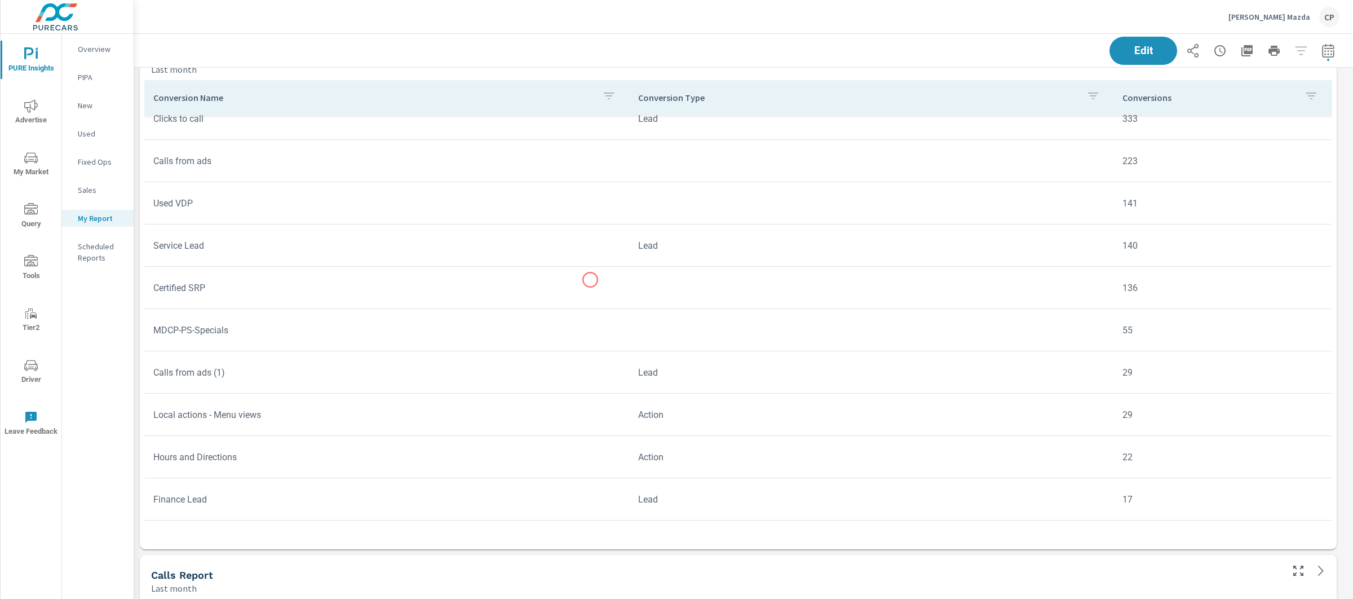
scroll to position [114, 0]
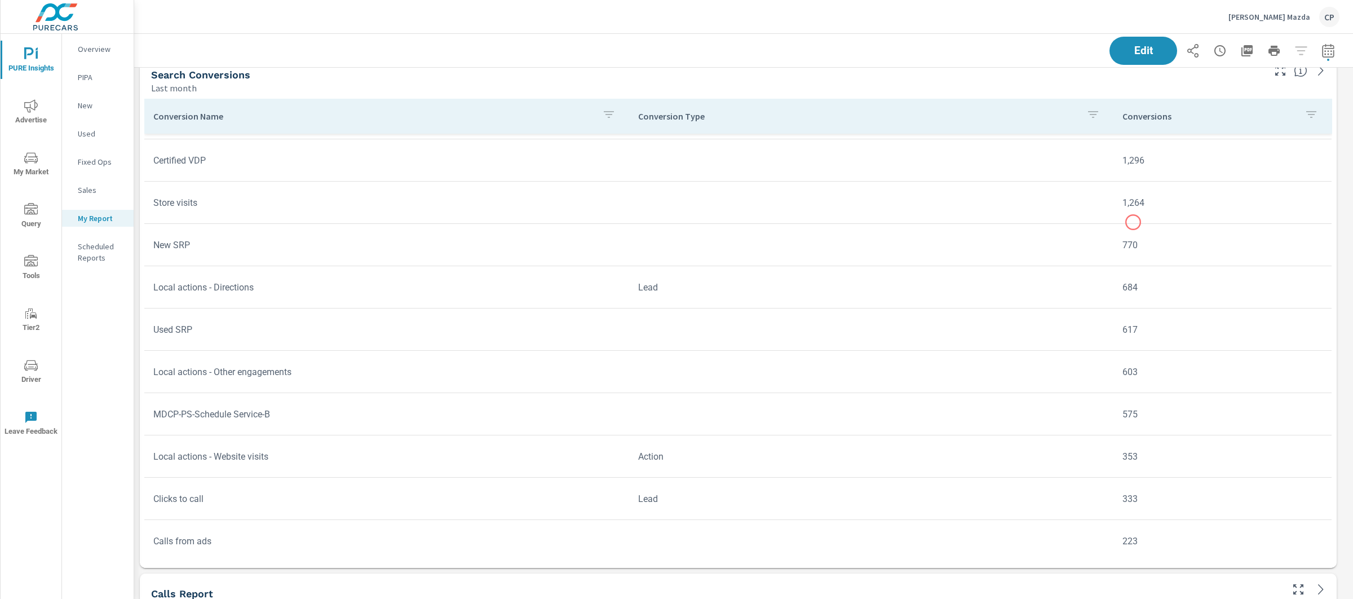
scroll to position [38, 0]
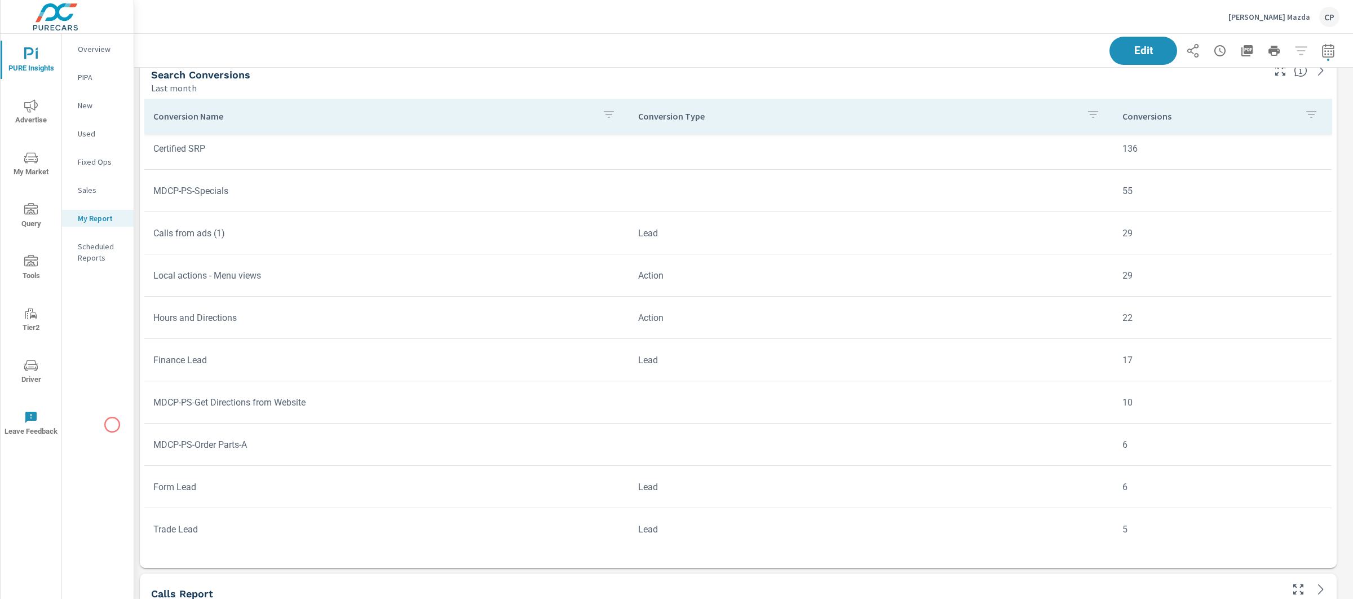
click at [113, 426] on div "Overview PIPA New Used Fixed Ops Sales My Report Scheduled Reports" at bounding box center [98, 316] width 72 height 565
click at [131, 414] on div "Overview PIPA New Used Fixed Ops Sales My Report Scheduled Reports" at bounding box center [98, 316] width 72 height 565
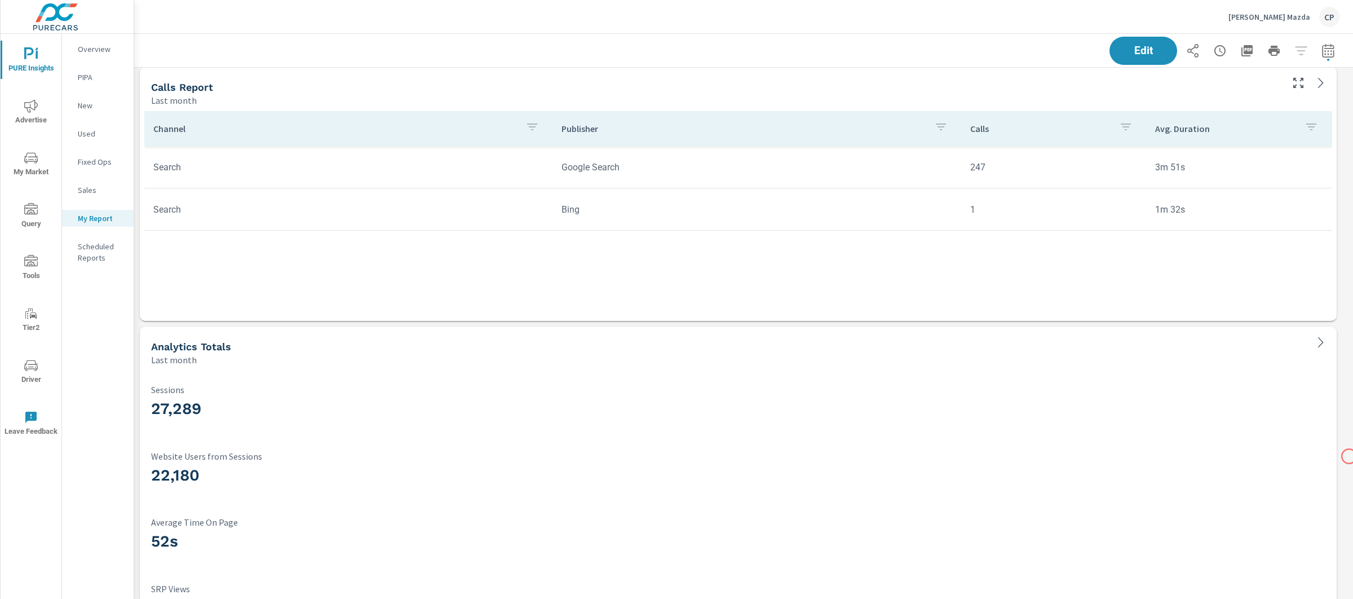
scroll to position [3856, 0]
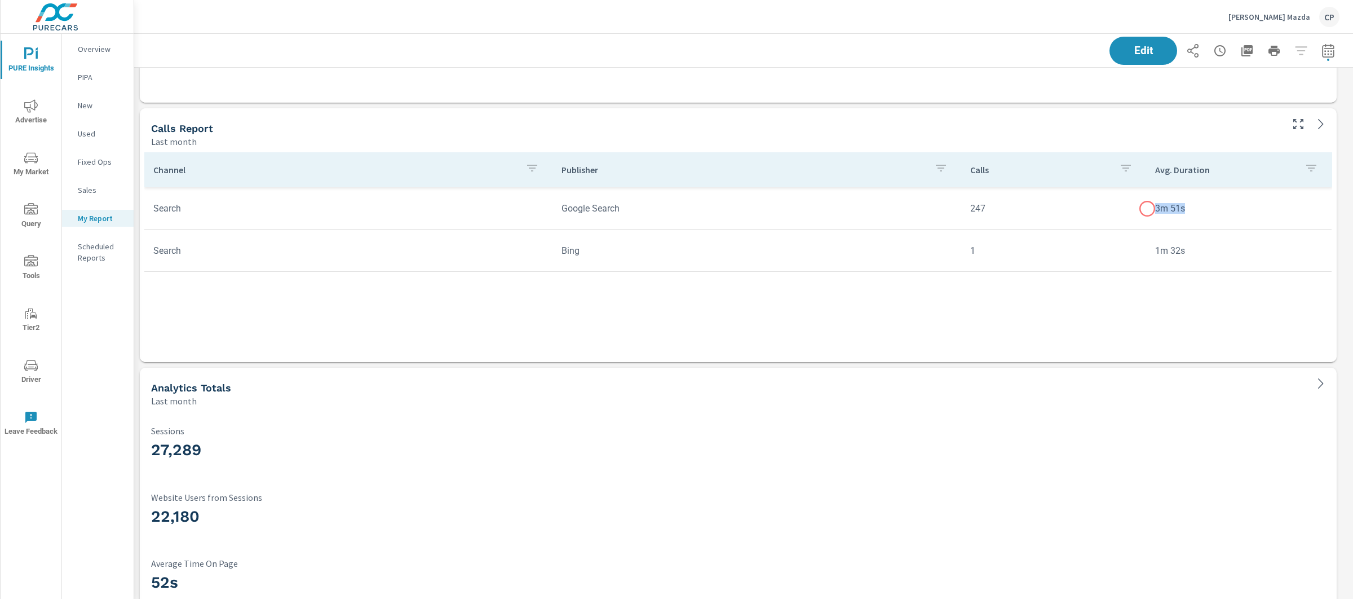
drag, startPoint x: 1194, startPoint y: 206, endPoint x: 1148, endPoint y: 209, distance: 46.3
click at [1148, 209] on td "3m 51s" at bounding box center [1240, 208] width 186 height 29
drag, startPoint x: 1149, startPoint y: 250, endPoint x: 1193, endPoint y: 255, distance: 44.9
click at [1193, 255] on td "1m 32s" at bounding box center [1240, 250] width 186 height 29
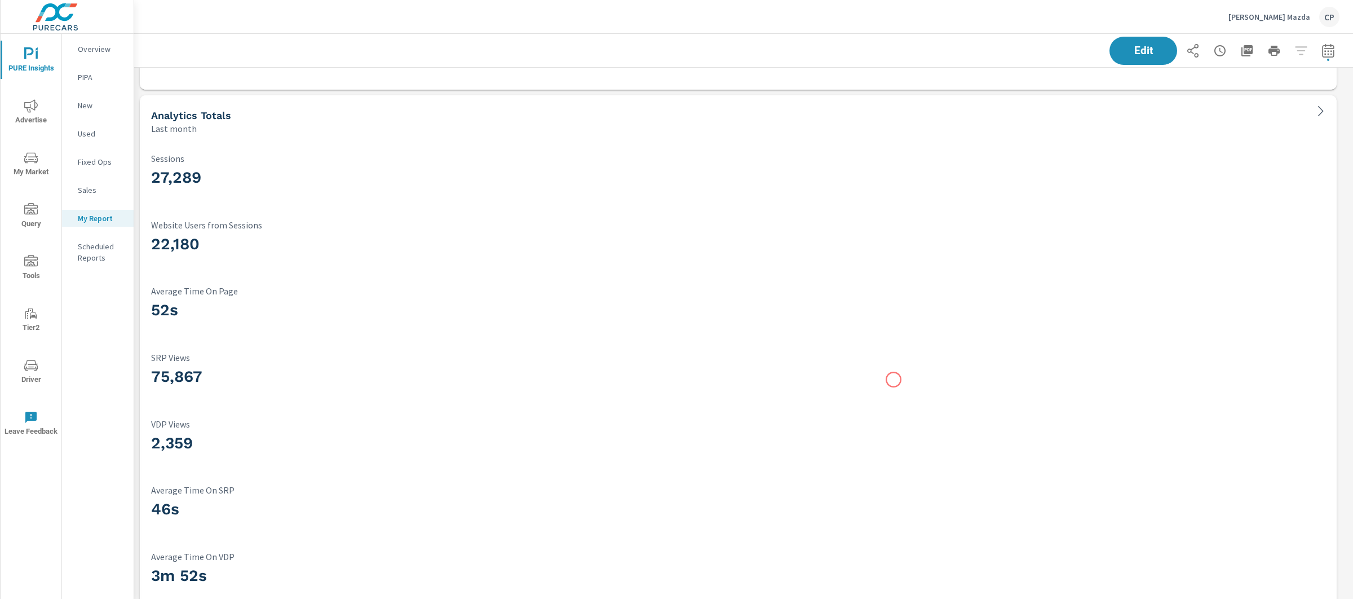
scroll to position [4143, 0]
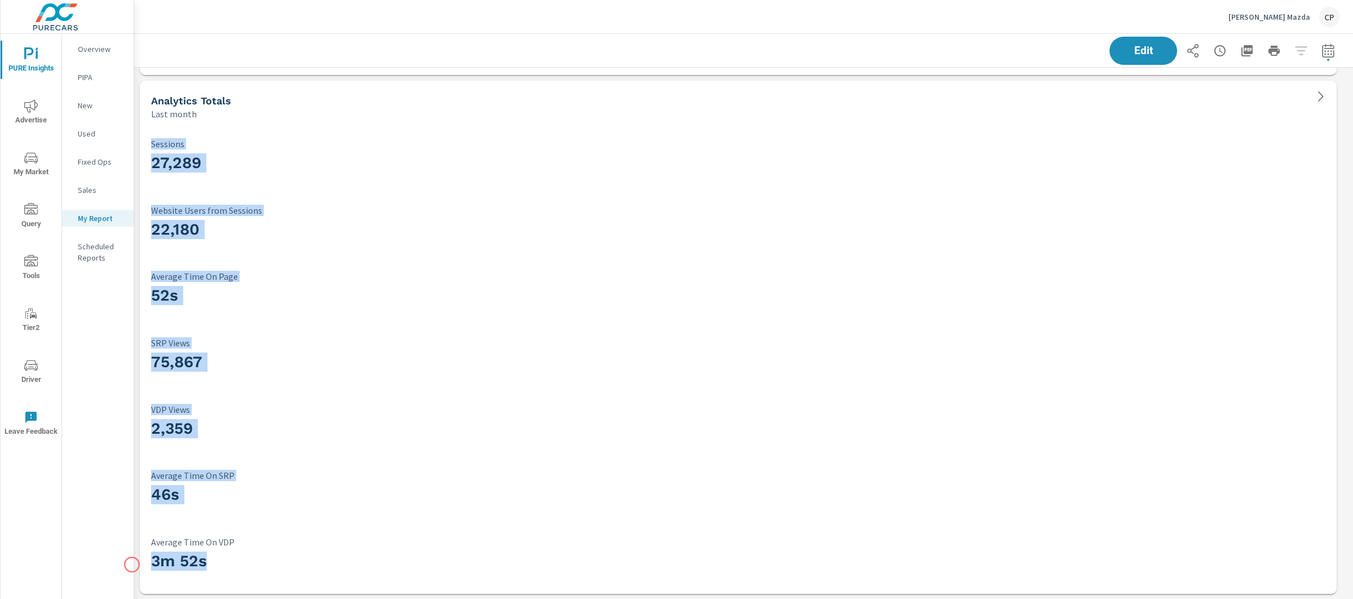
drag, startPoint x: 191, startPoint y: 561, endPoint x: 132, endPoint y: 565, distance: 59.3
click at [132, 565] on div "PURE Insights Advertise My Market Query Tools Tier2 Driver Leave Feedback Overv…" at bounding box center [676, 299] width 1353 height 599
click at [155, 562] on h3 "3m 52s" at bounding box center [738, 561] width 1175 height 19
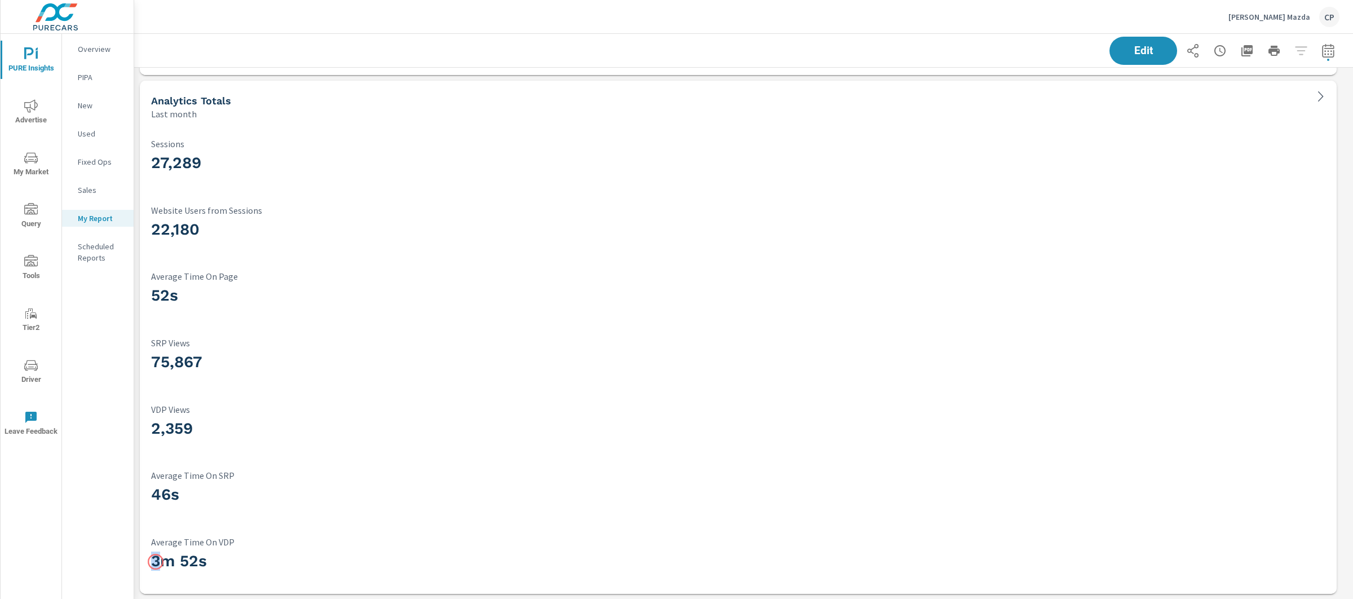
drag, startPoint x: 155, startPoint y: 562, endPoint x: 207, endPoint y: 556, distance: 52.2
click at [173, 561] on h3 "3m 52s" at bounding box center [738, 561] width 1175 height 19
click at [223, 555] on h3 "3m 52s" at bounding box center [738, 561] width 1175 height 19
drag, startPoint x: 224, startPoint y: 563, endPoint x: 157, endPoint y: 553, distance: 68.0
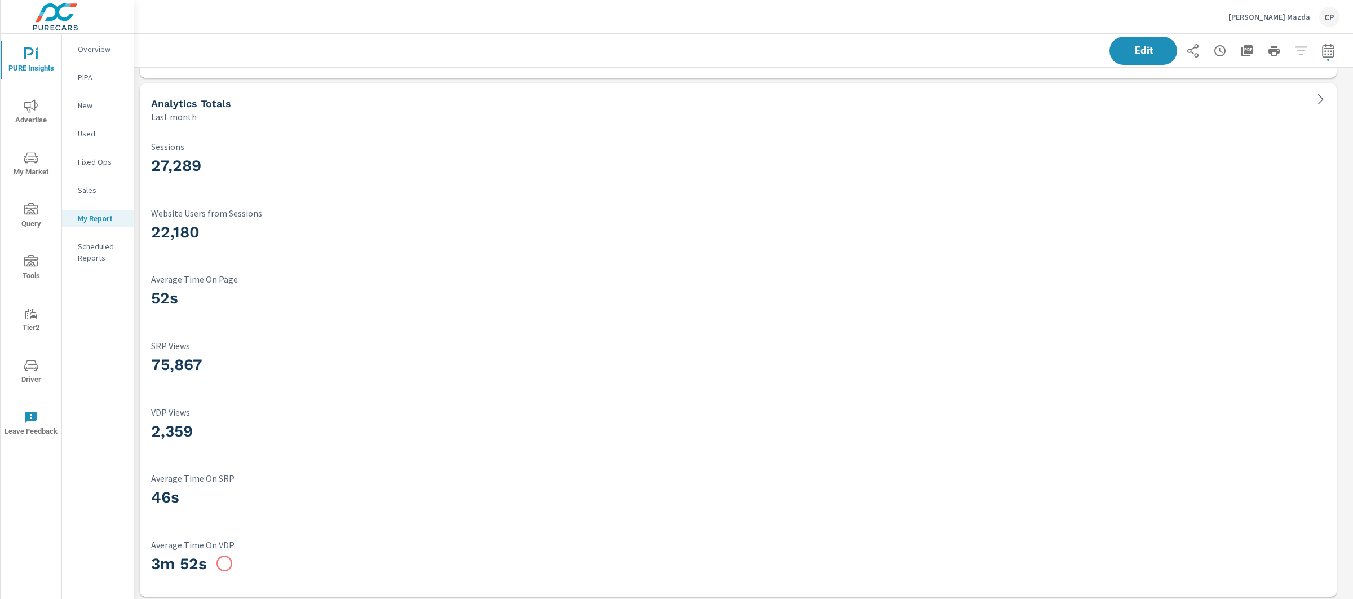
click at [180, 559] on h3 "3m 52s" at bounding box center [738, 563] width 1175 height 19
click at [1284, 7] on div "Gunther Mazda CP" at bounding box center [1284, 17] width 111 height 20
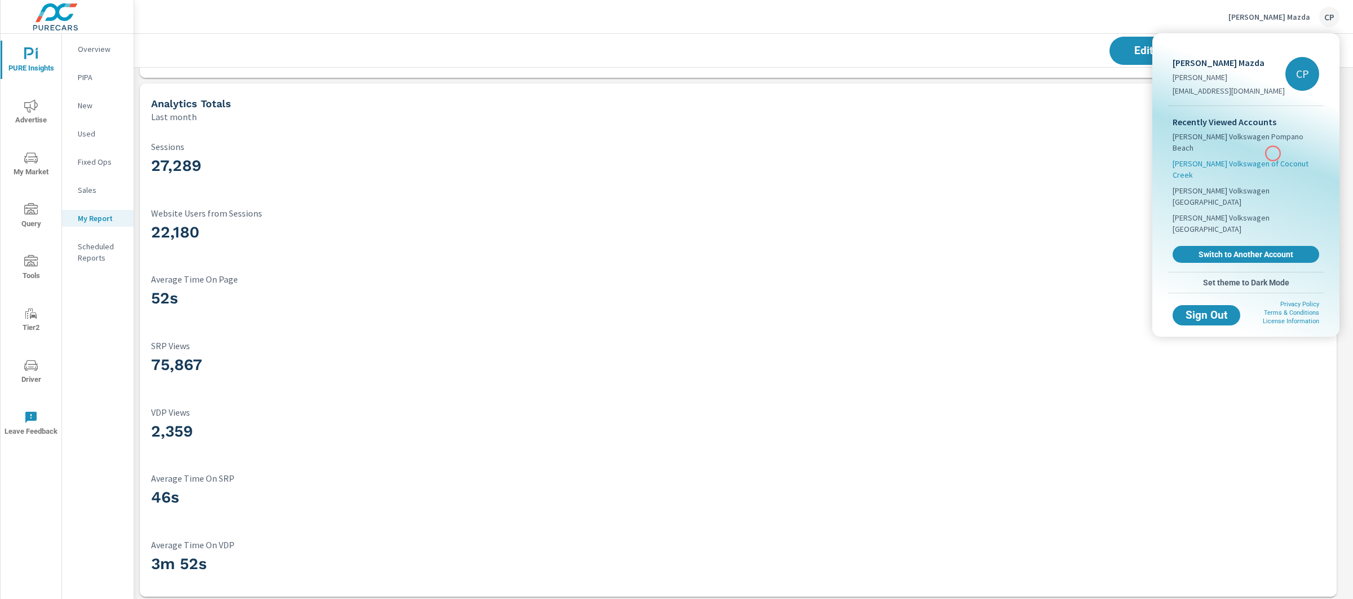
click at [1273, 158] on span "Gunther Volkswagen of Coconut Creek" at bounding box center [1246, 169] width 147 height 23
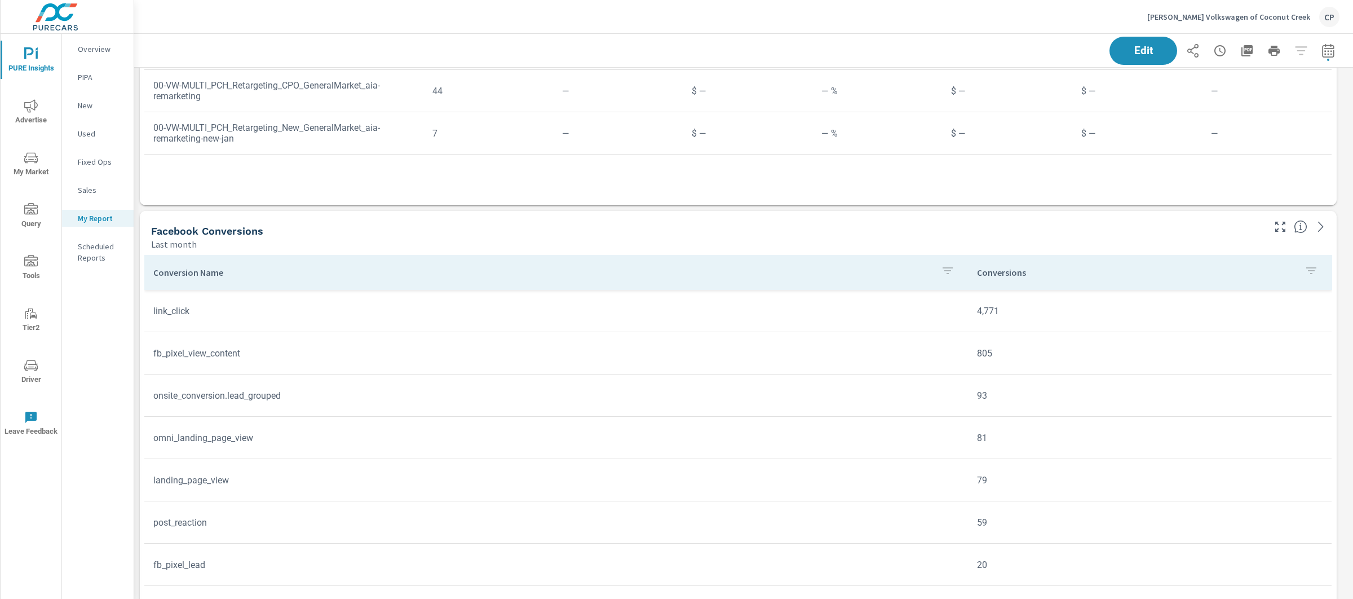
scroll to position [1286, 0]
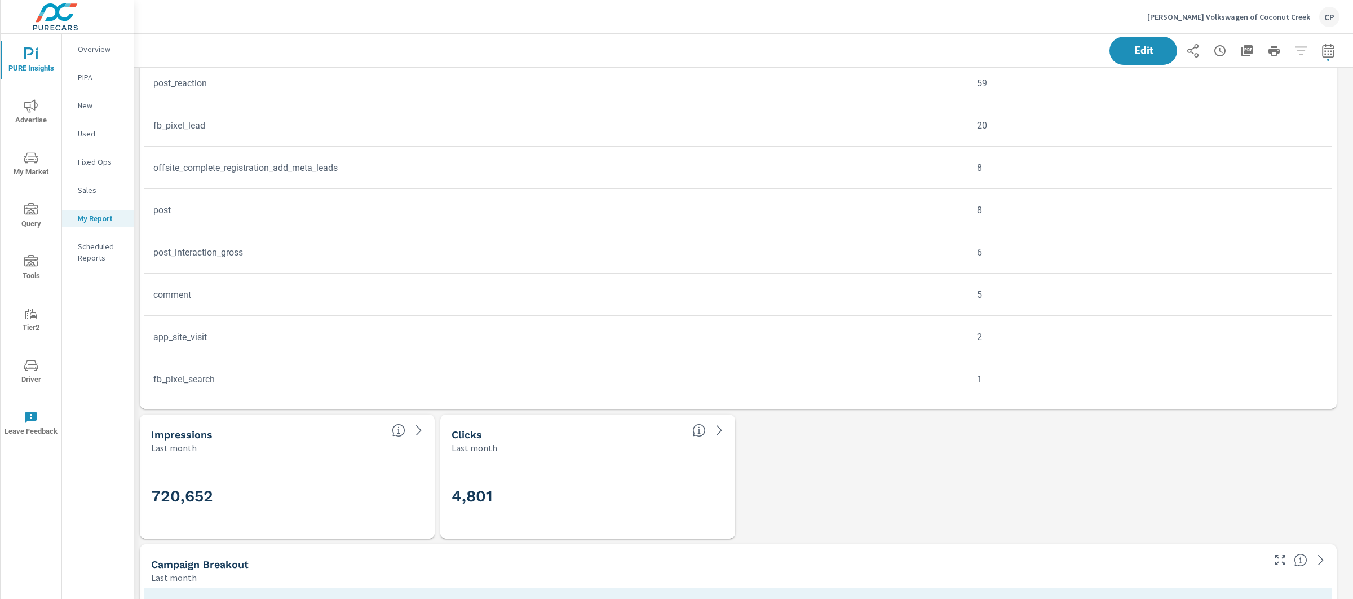
scroll to position [1608, 0]
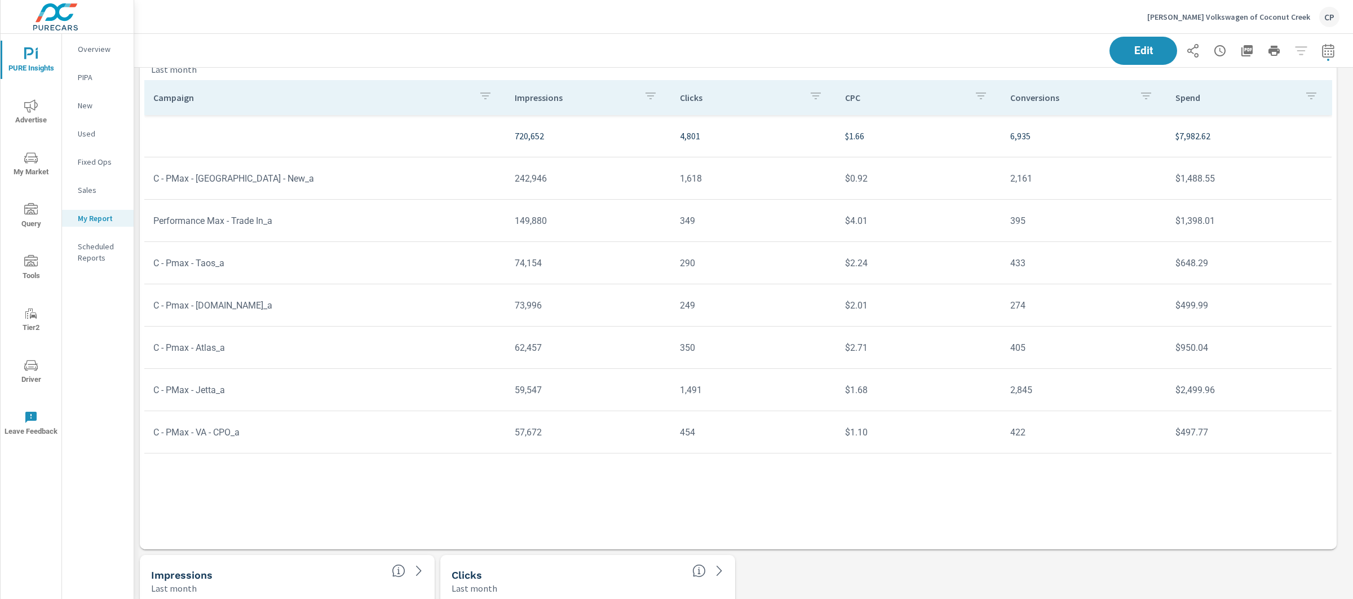
scroll to position [2102, 0]
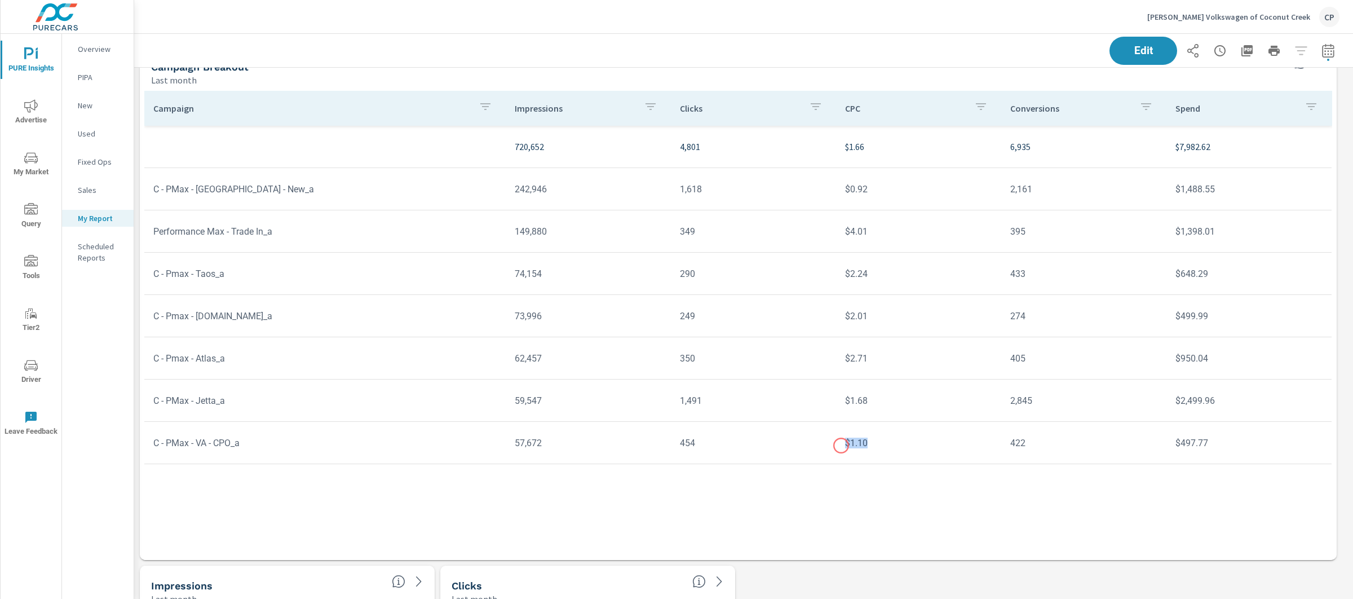
drag, startPoint x: 867, startPoint y: 448, endPoint x: 842, endPoint y: 444, distance: 25.1
click at [842, 444] on td "$1.10" at bounding box center [918, 443] width 165 height 29
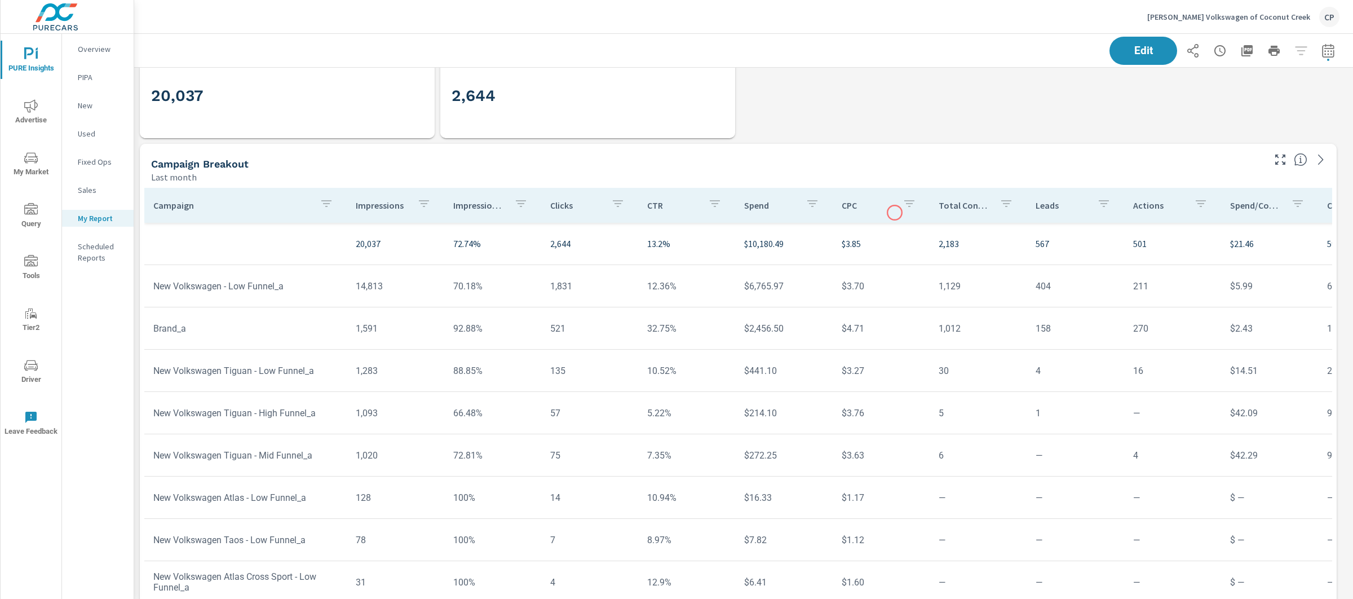
scroll to position [2700, 0]
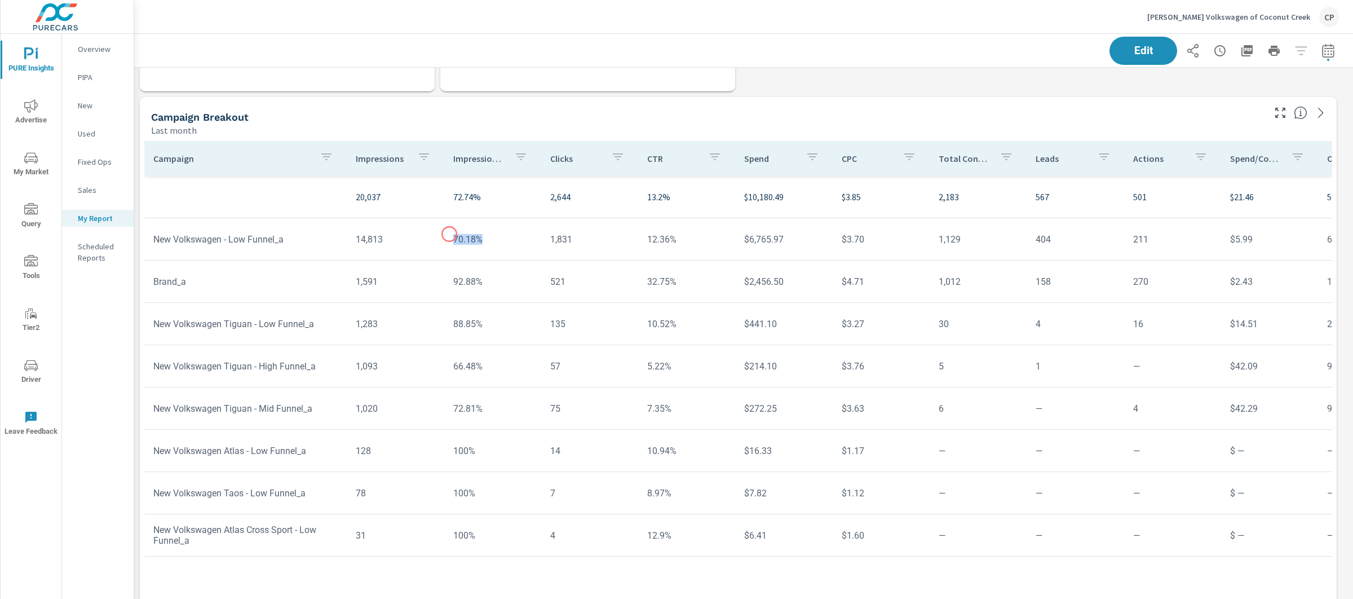
drag, startPoint x: 448, startPoint y: 234, endPoint x: 476, endPoint y: 234, distance: 28.2
click at [476, 234] on td "70.18%" at bounding box center [492, 239] width 97 height 29
drag, startPoint x: 476, startPoint y: 285, endPoint x: 453, endPoint y: 285, distance: 22.6
click at [453, 285] on td "92.88%" at bounding box center [492, 281] width 97 height 29
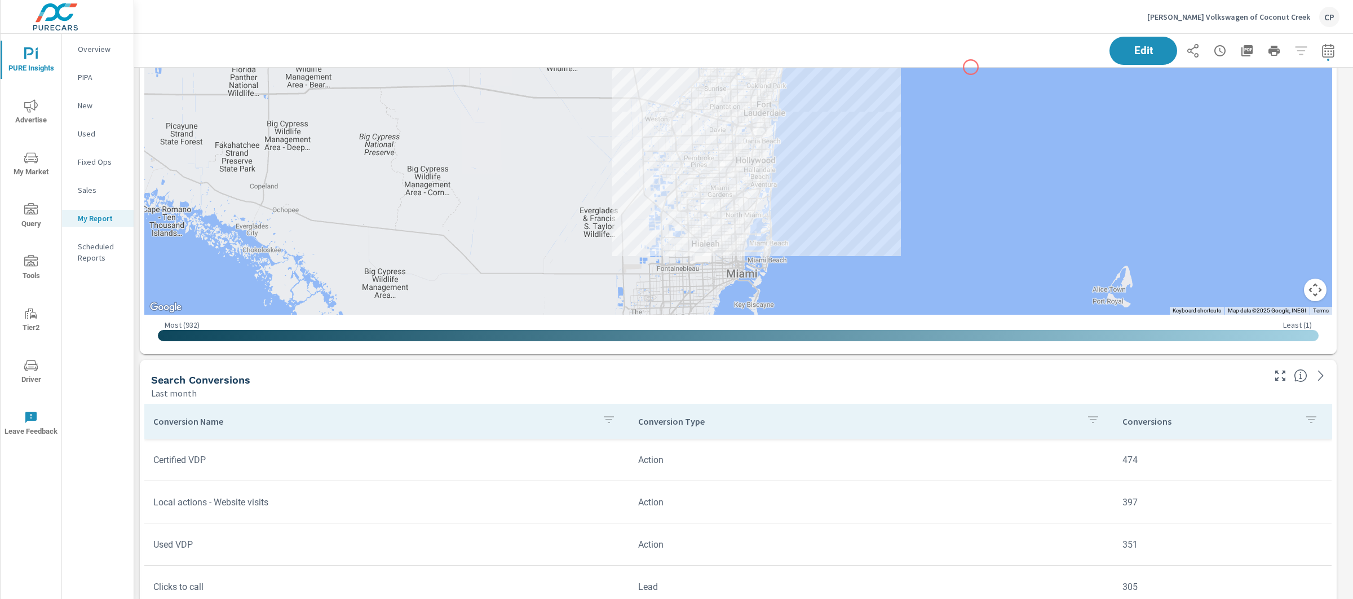
scroll to position [3697, 0]
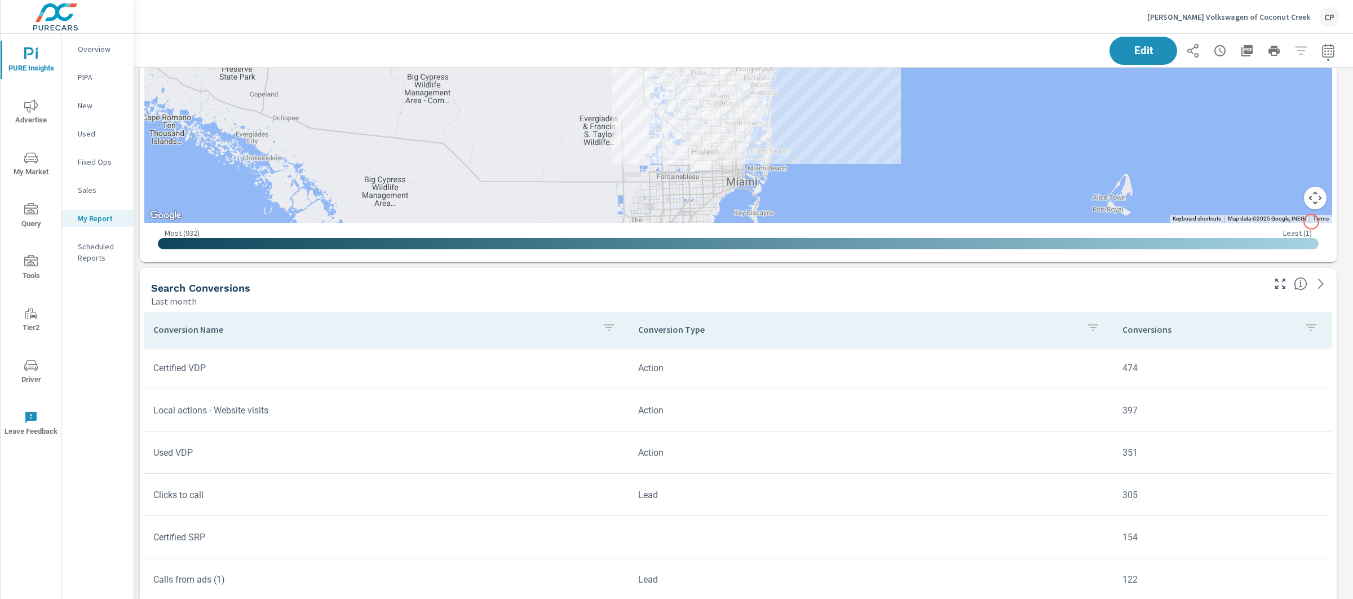
click at [1315, 197] on button "Map camera controls" at bounding box center [1315, 198] width 23 height 23
click at [1287, 142] on button "Zoom in" at bounding box center [1287, 141] width 23 height 23
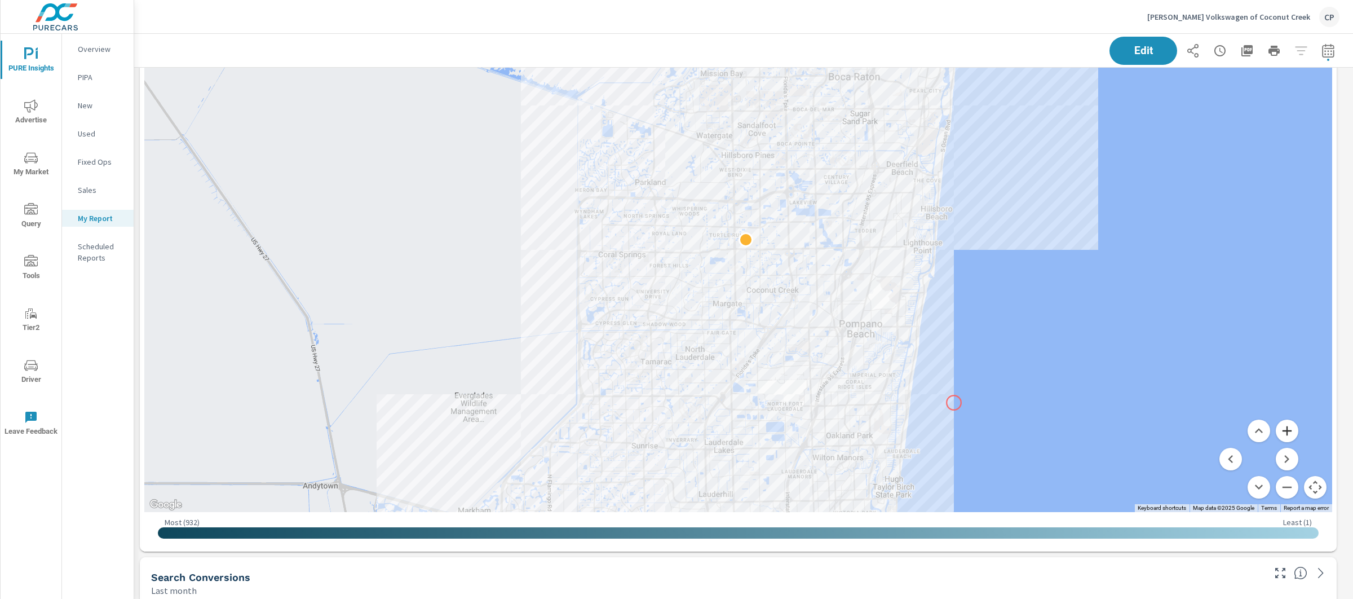
scroll to position [3400, 0]
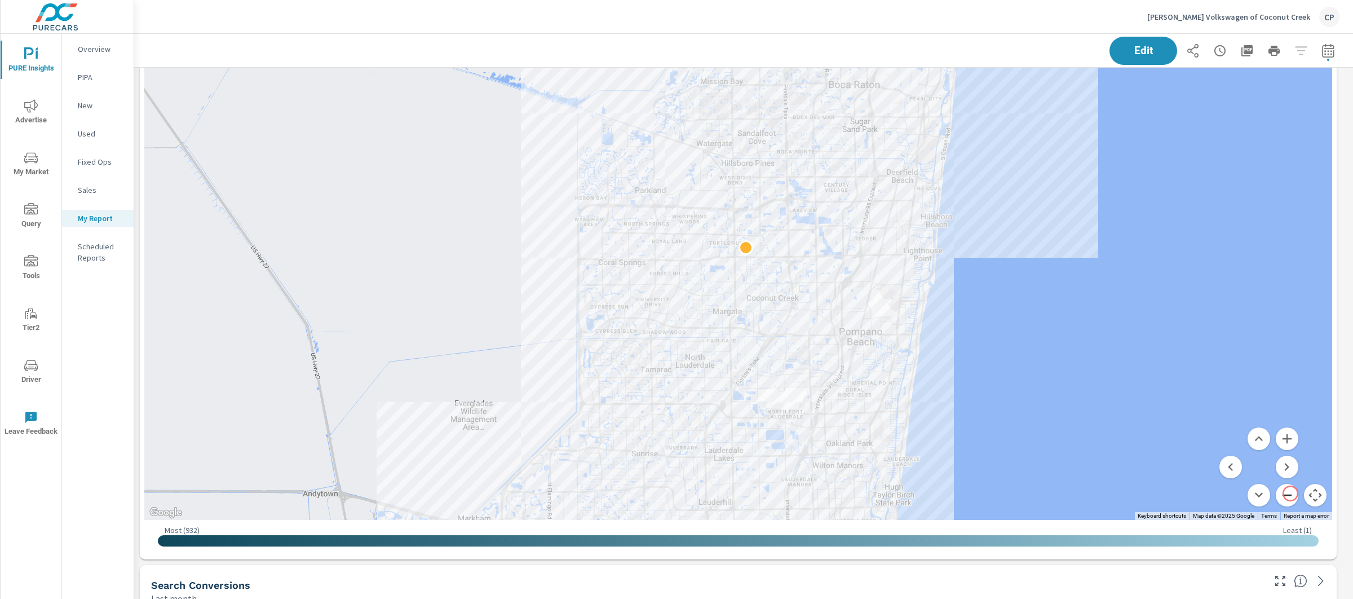
click at [1291, 493] on button "Zoom out" at bounding box center [1287, 495] width 23 height 23
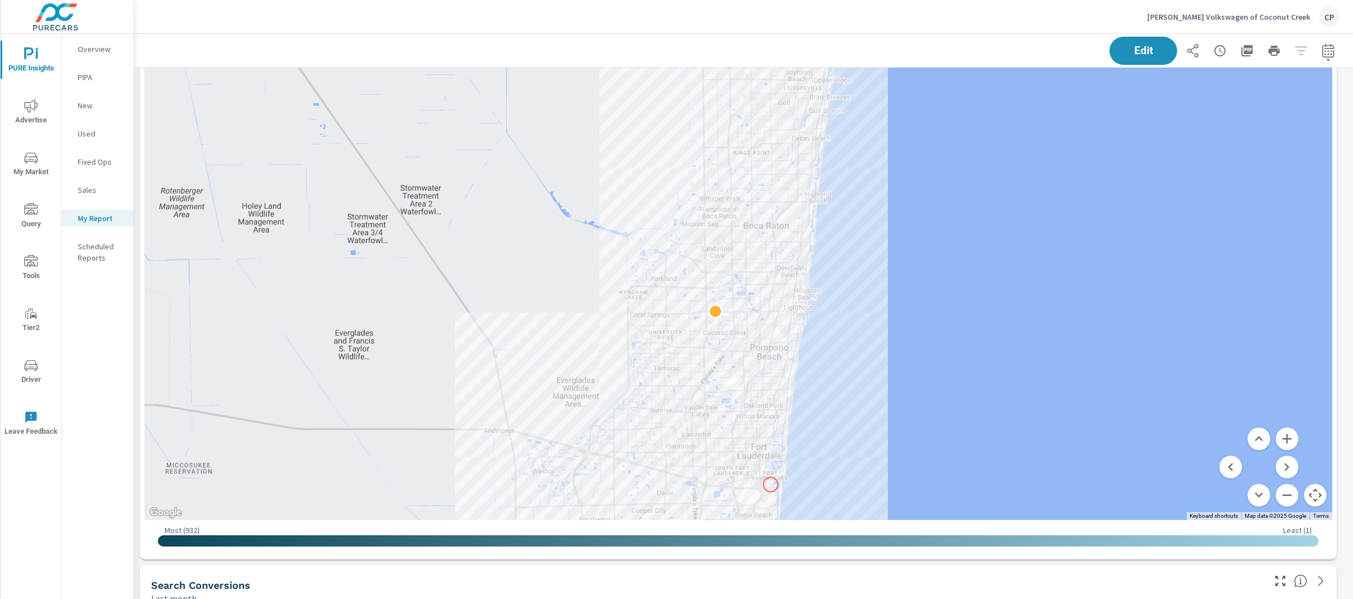
drag, startPoint x: 802, startPoint y: 418, endPoint x: 771, endPoint y: 484, distance: 72.9
click at [771, 484] on div at bounding box center [1249, 608] width 1083 height 609
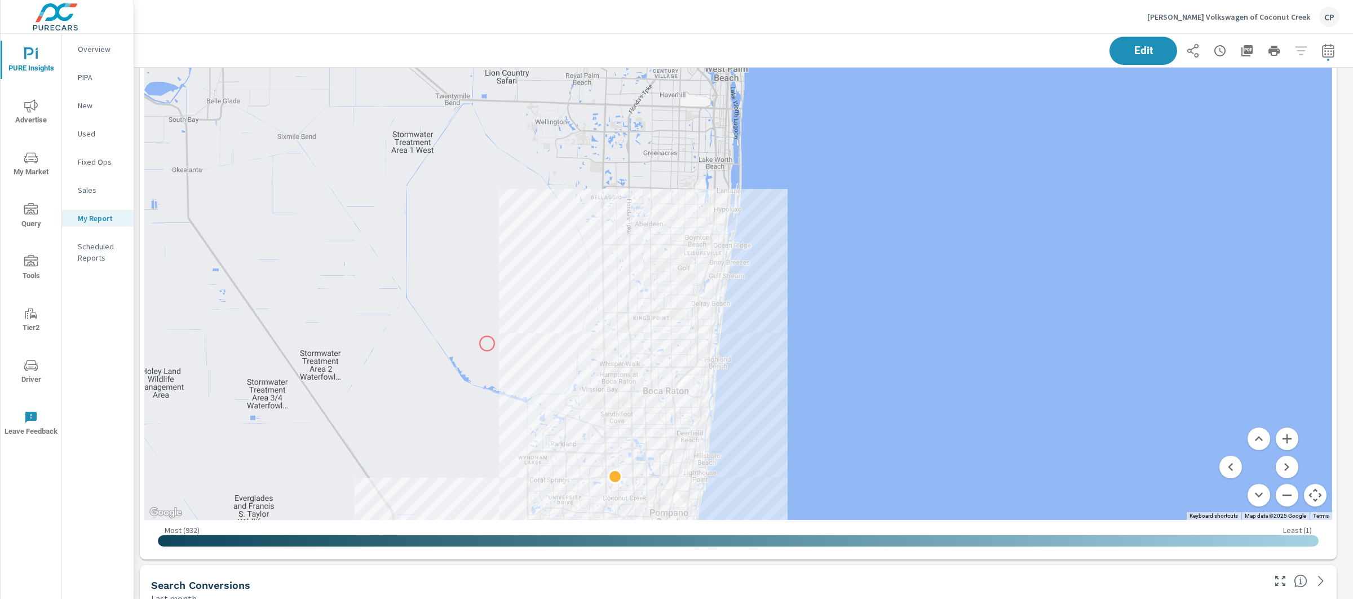
drag, startPoint x: 576, startPoint y: 197, endPoint x: 489, endPoint y: 342, distance: 169.0
click at [489, 342] on div at bounding box center [738, 240] width 1188 height 559
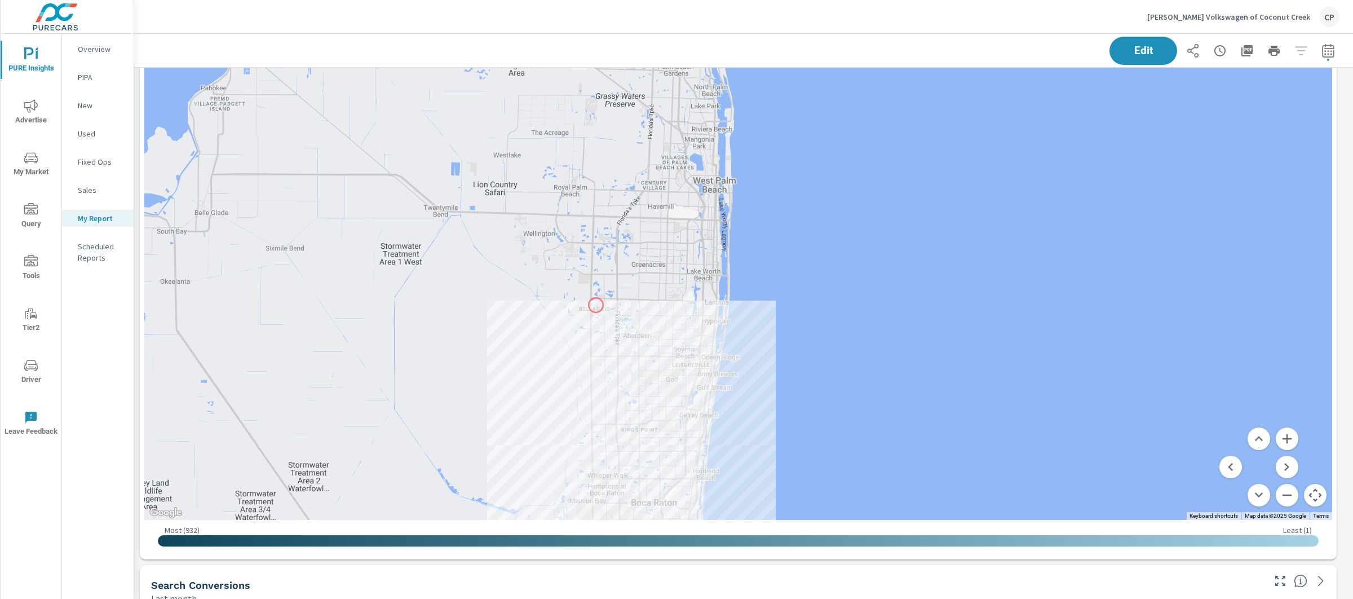
drag, startPoint x: 610, startPoint y: 184, endPoint x: 597, endPoint y: 305, distance: 120.9
click at [597, 305] on div at bounding box center [738, 240] width 1188 height 559
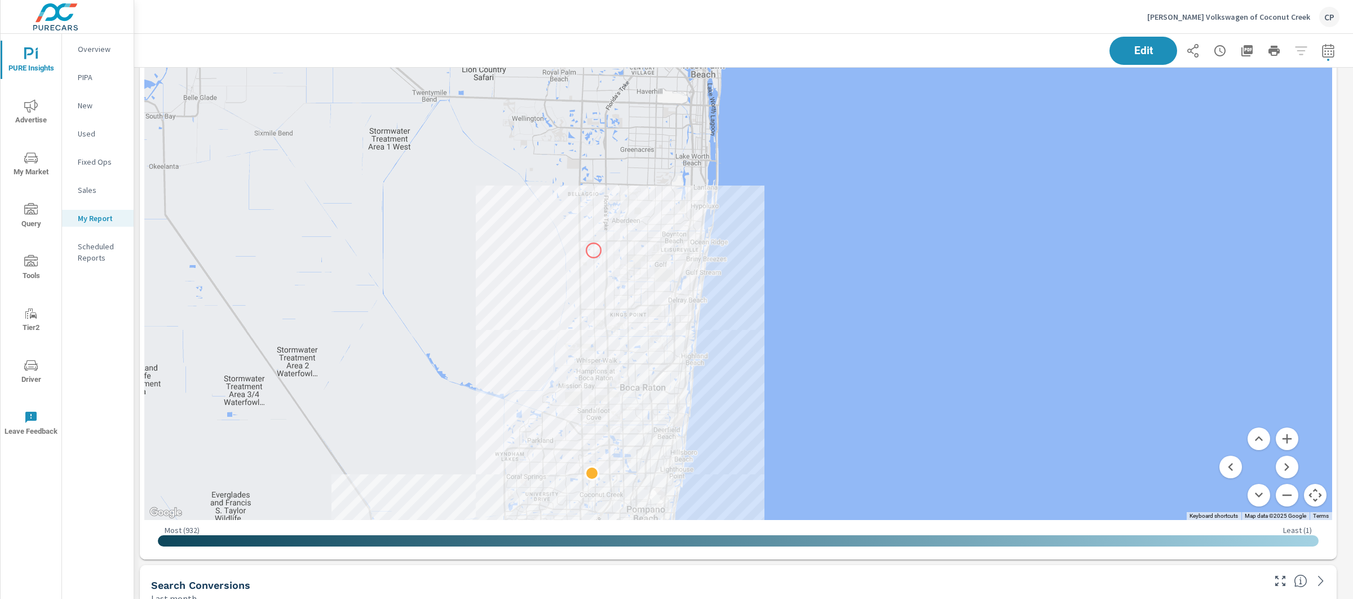
drag, startPoint x: 606, startPoint y: 366, endPoint x: 594, endPoint y: 235, distance: 131.3
click at [594, 235] on div at bounding box center [738, 240] width 1188 height 559
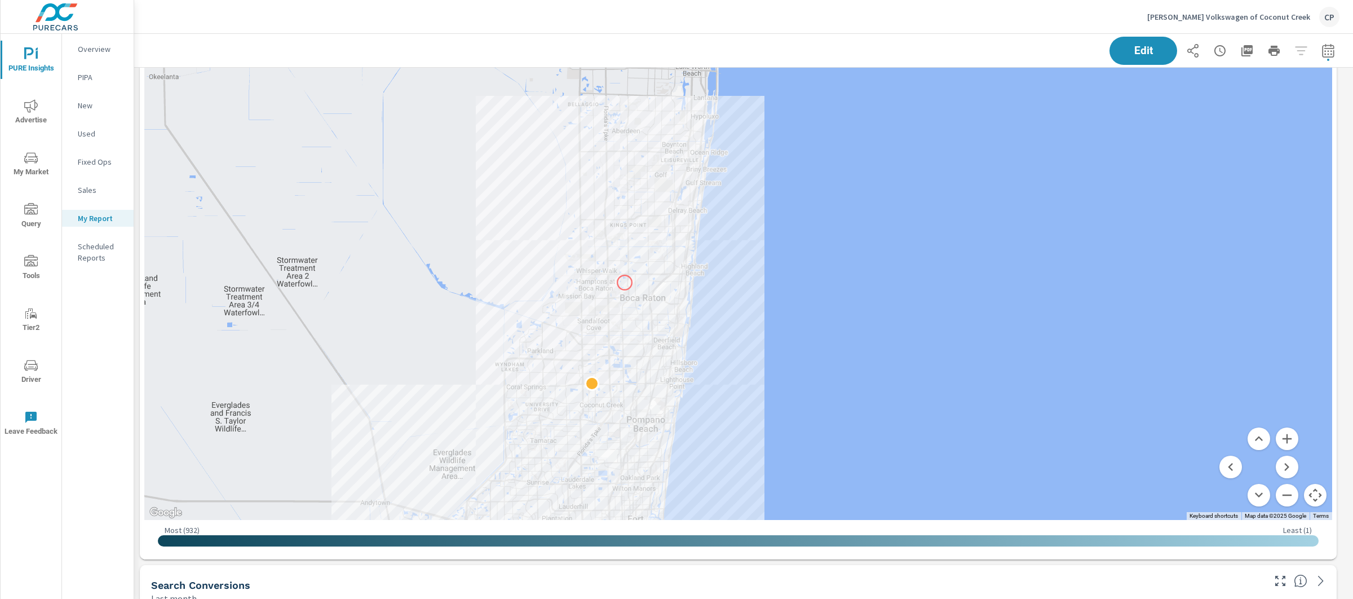
drag, startPoint x: 625, startPoint y: 359, endPoint x: 625, endPoint y: 284, distance: 75.0
click at [625, 284] on div at bounding box center [738, 240] width 1188 height 559
click at [1291, 437] on button "Zoom in" at bounding box center [1287, 438] width 23 height 23
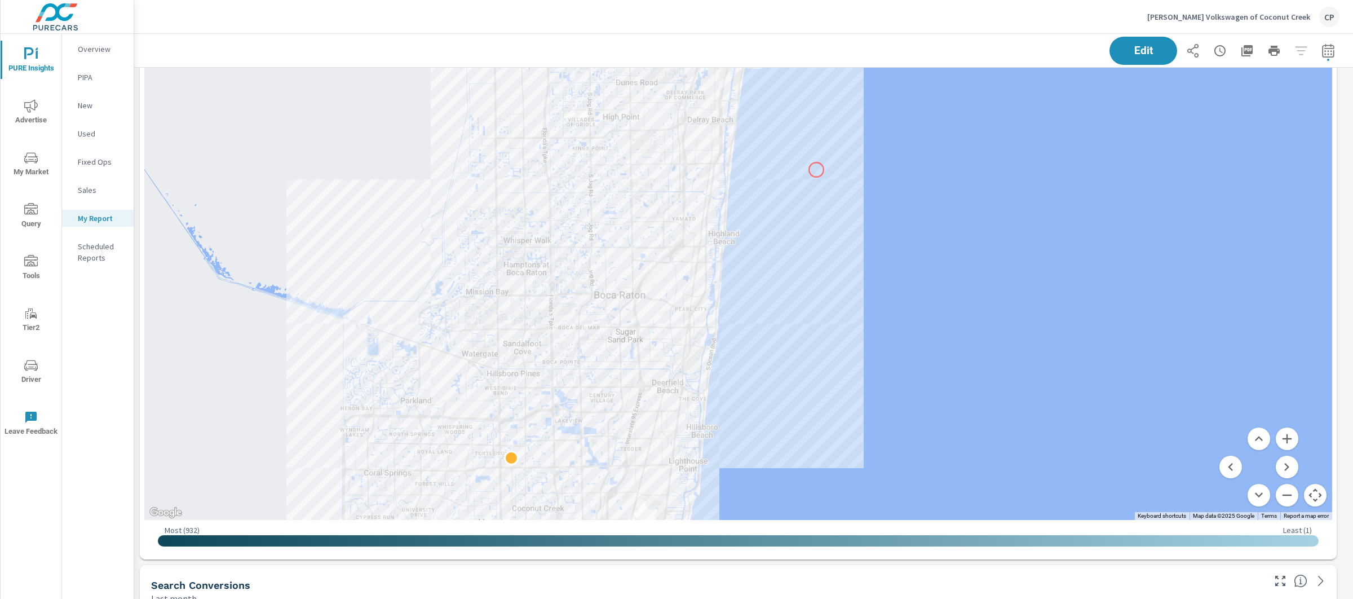
drag, startPoint x: 733, startPoint y: 246, endPoint x: 815, endPoint y: 171, distance: 111.8
click at [815, 171] on div at bounding box center [738, 240] width 1188 height 559
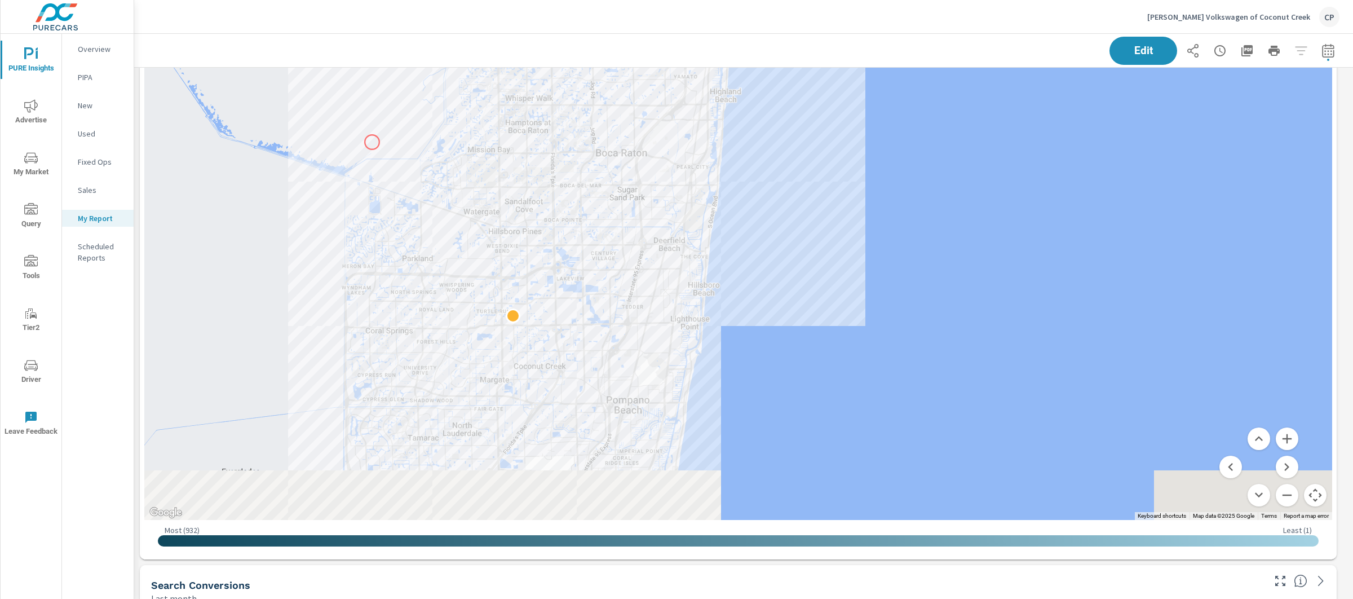
drag, startPoint x: 368, startPoint y: 289, endPoint x: 374, endPoint y: 134, distance: 154.6
click at [374, 134] on div at bounding box center [738, 240] width 1188 height 559
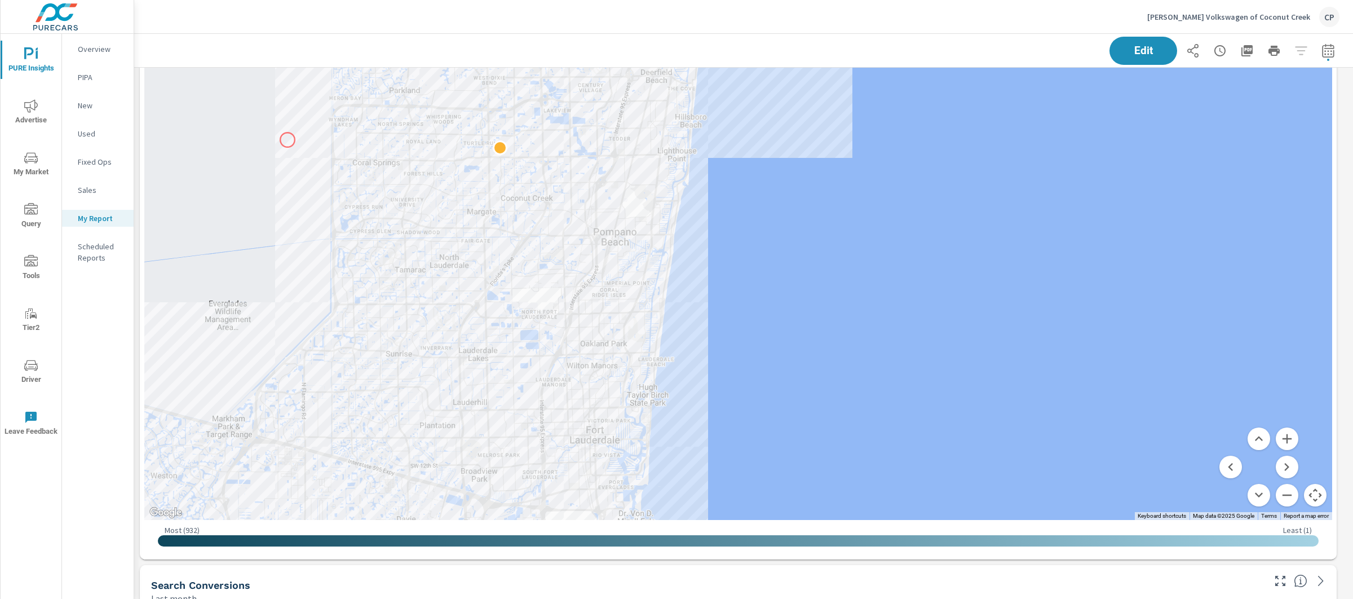
drag, startPoint x: 302, startPoint y: 304, endPoint x: 286, endPoint y: 143, distance: 162.1
click at [286, 142] on div at bounding box center [738, 240] width 1188 height 559
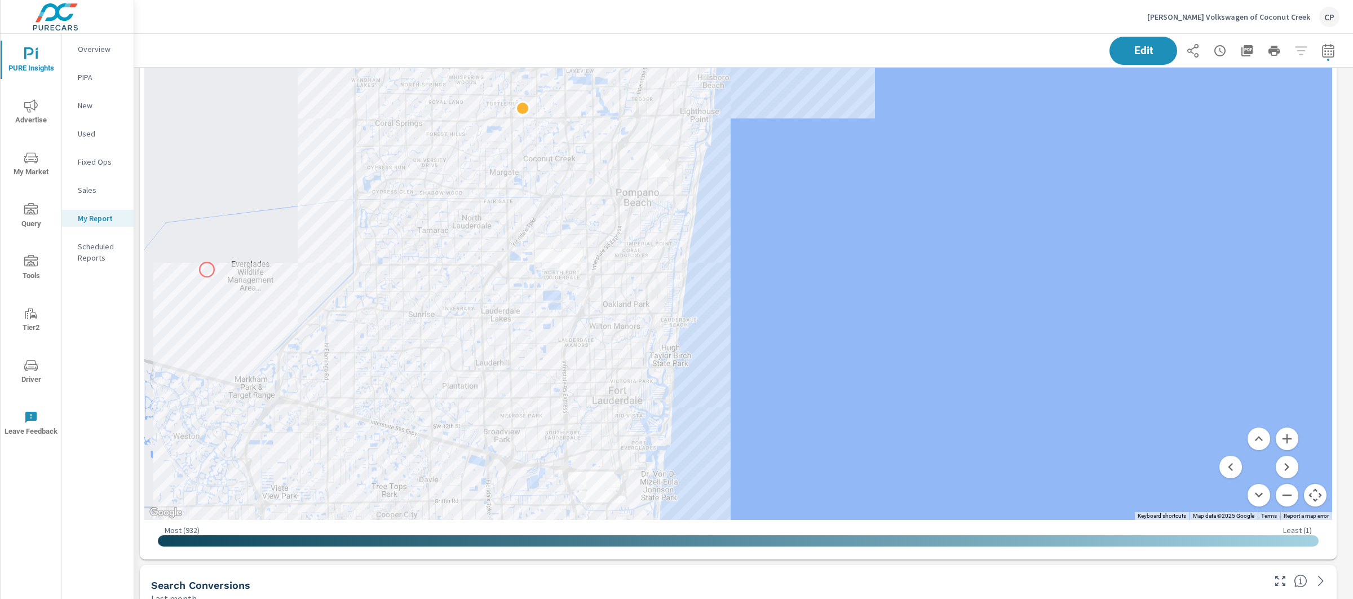
drag, startPoint x: 181, startPoint y: 319, endPoint x: 207, endPoint y: 270, distance: 55.5
click at [207, 270] on div at bounding box center [738, 240] width 1188 height 559
click at [584, 57] on div "Edit" at bounding box center [744, 50] width 1192 height 33
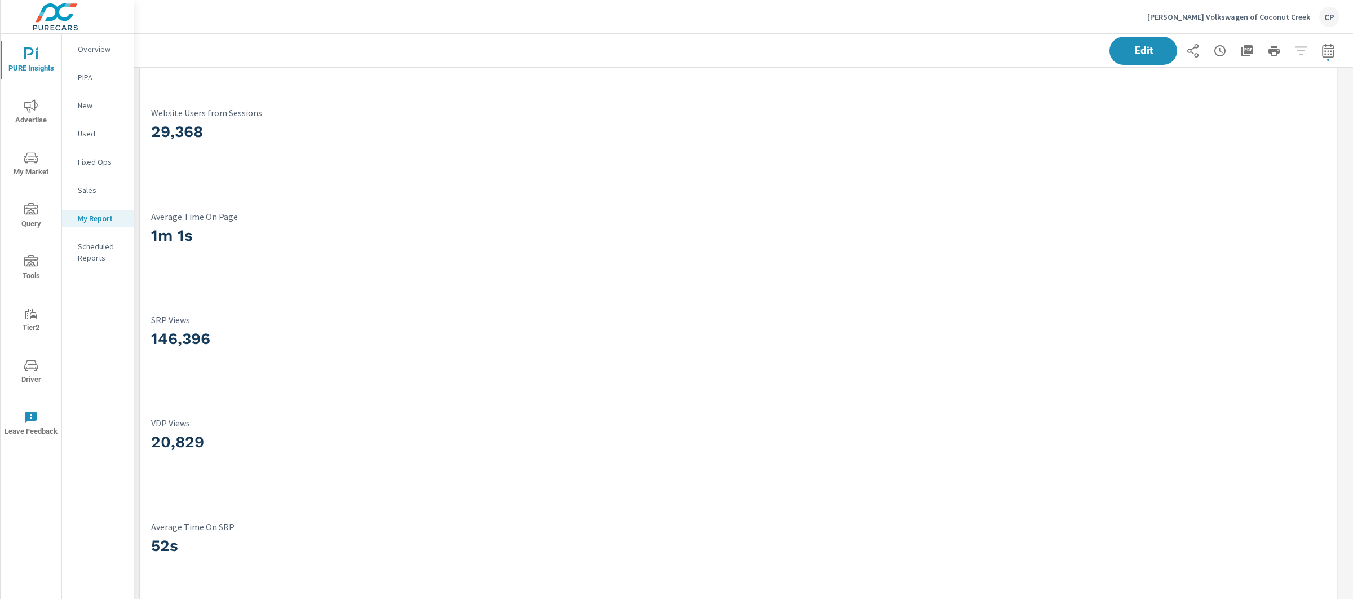
scroll to position [4922, 0]
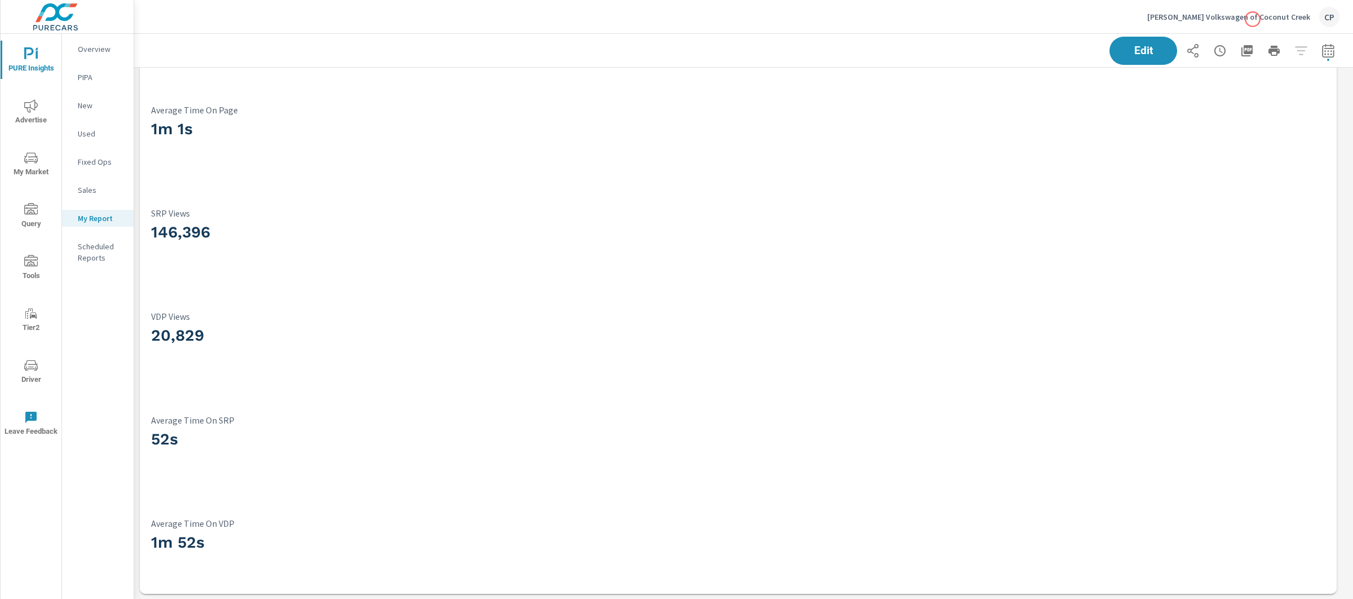
click at [1253, 19] on p "[PERSON_NAME] Volkswagen of Coconut Creek" at bounding box center [1229, 17] width 163 height 10
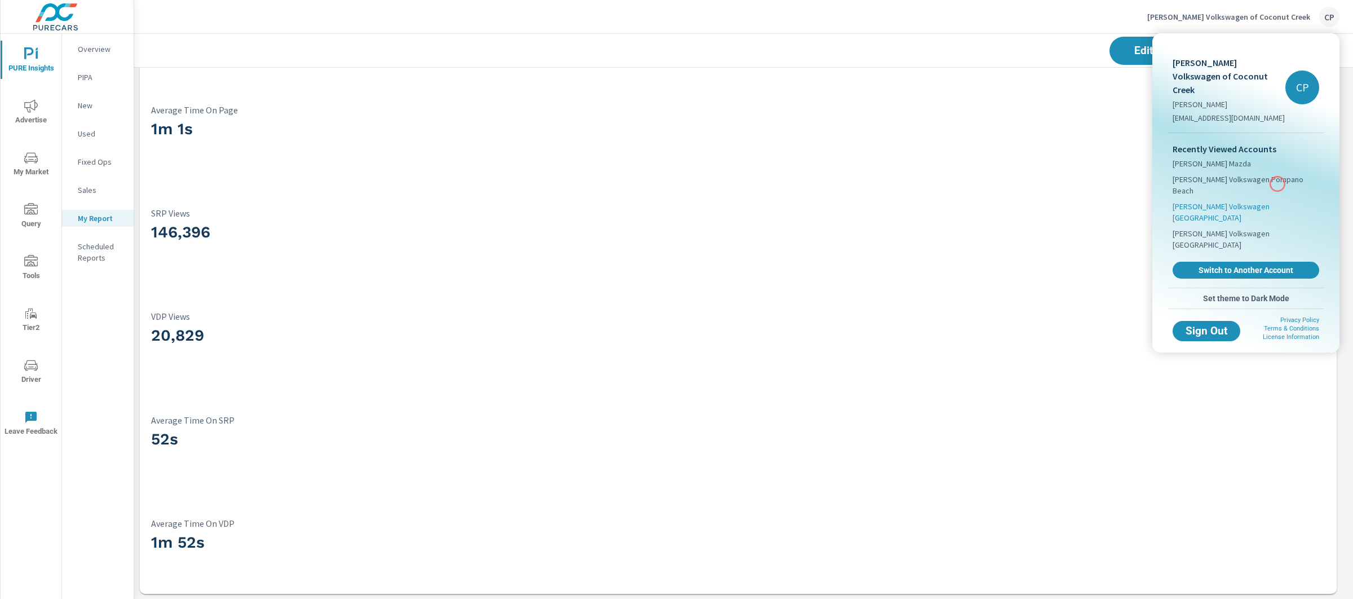
click at [1278, 201] on span "[PERSON_NAME] Volkswagen [GEOGRAPHIC_DATA]" at bounding box center [1246, 212] width 147 height 23
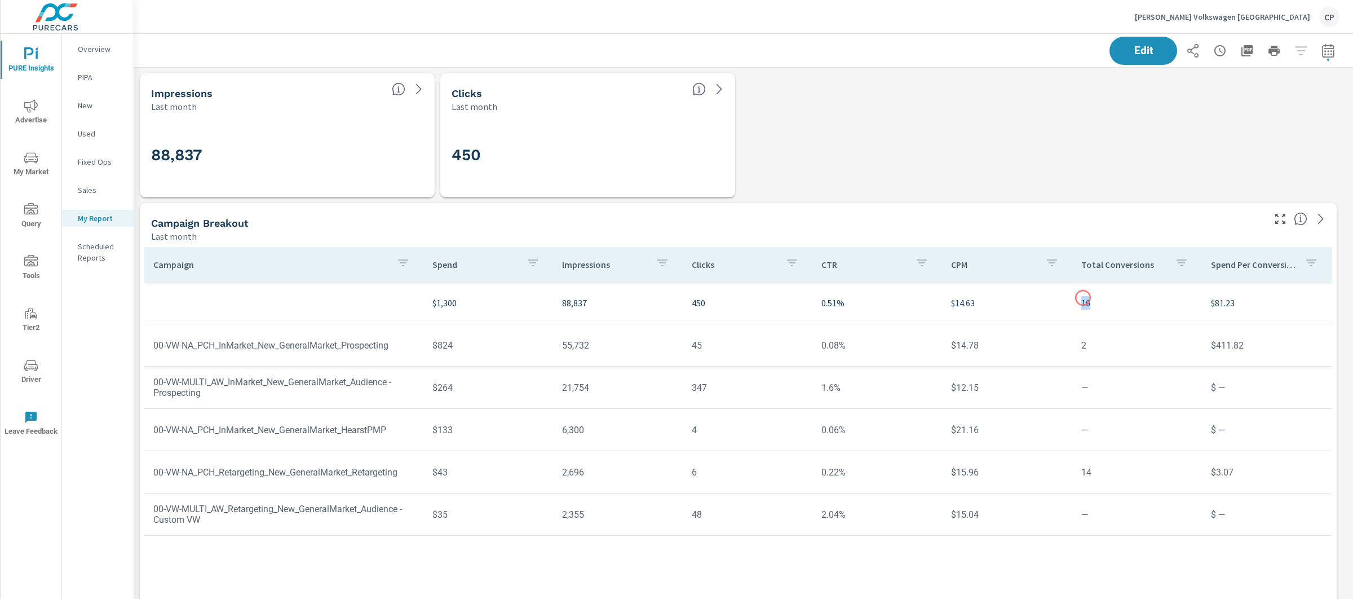
drag, startPoint x: 1091, startPoint y: 302, endPoint x: 1083, endPoint y: 298, distance: 8.8
click at [1083, 298] on p "16" at bounding box center [1138, 303] width 112 height 14
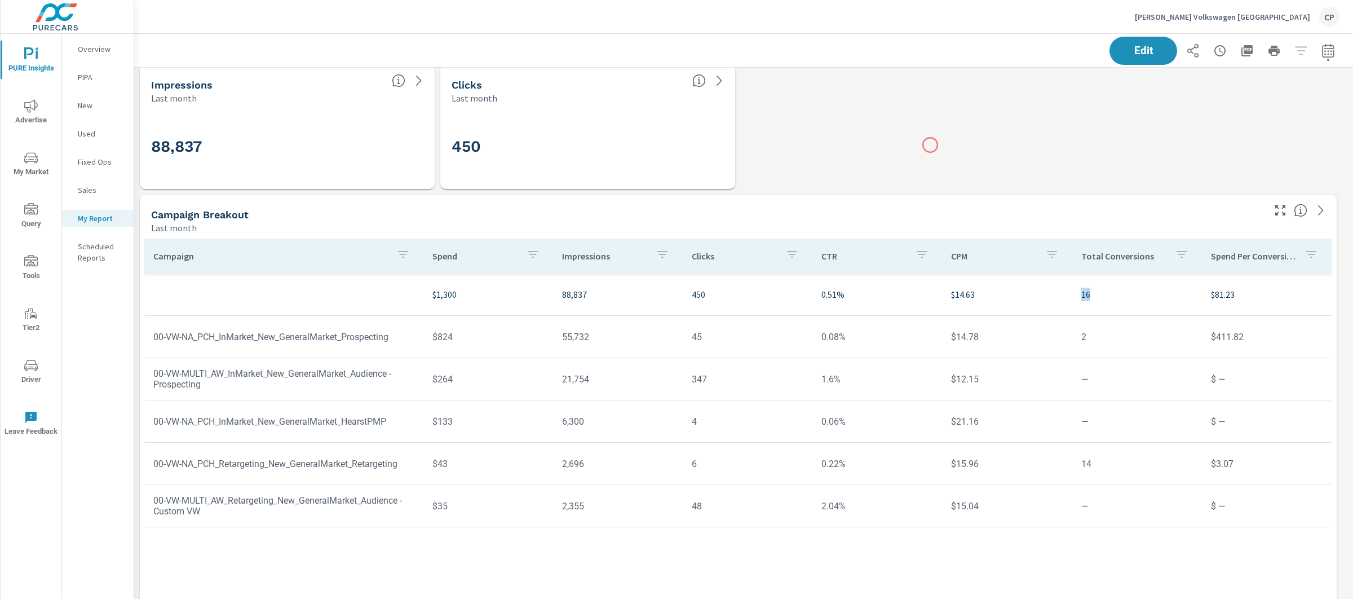
scroll to position [23, 0]
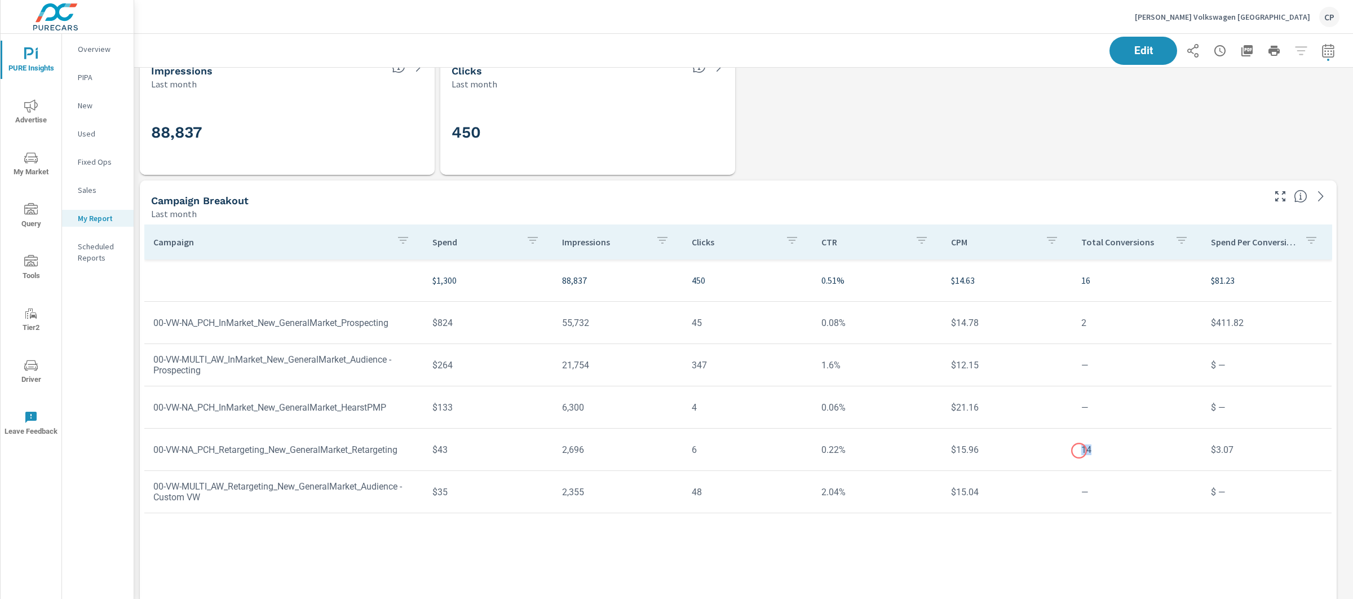
drag, startPoint x: 1091, startPoint y: 451, endPoint x: 1080, endPoint y: 451, distance: 11.3
click at [1080, 451] on td "14" at bounding box center [1138, 449] width 130 height 29
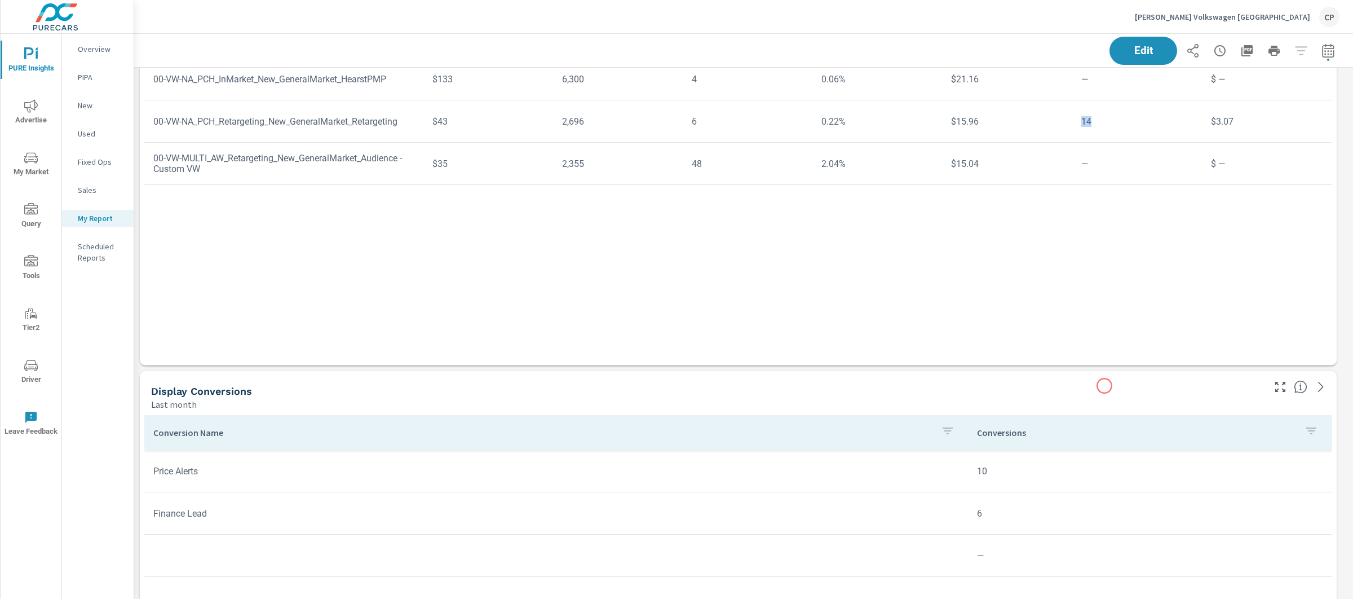
scroll to position [361, 0]
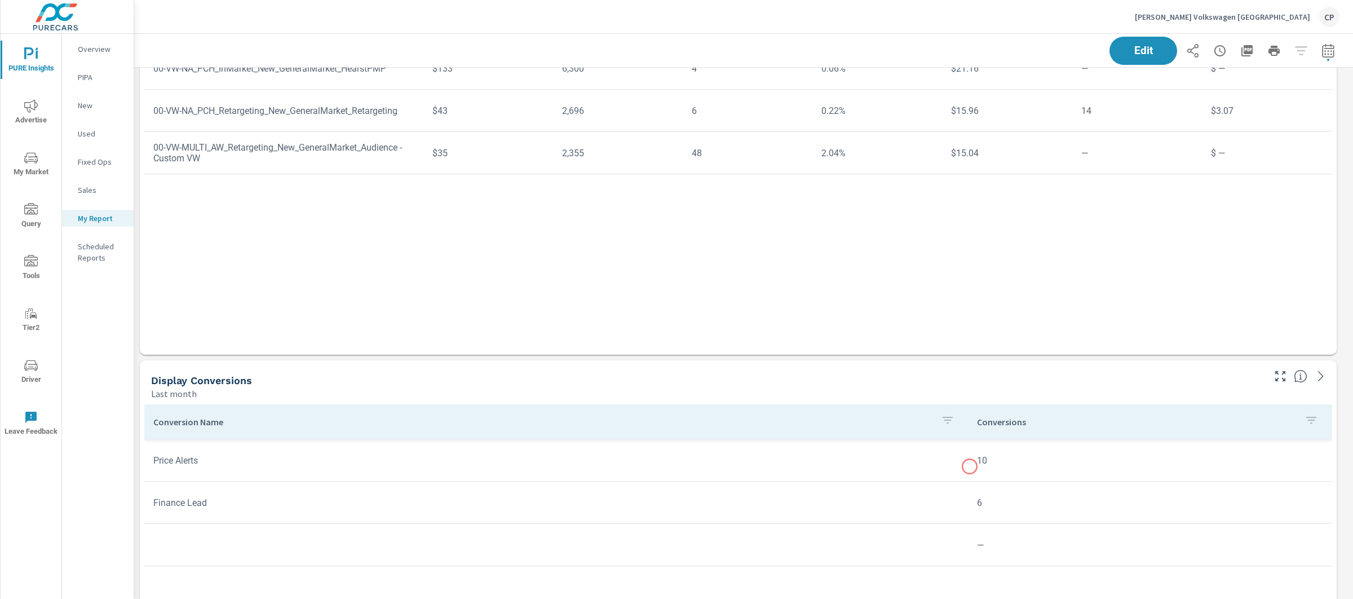
drag, startPoint x: 990, startPoint y: 466, endPoint x: 970, endPoint y: 466, distance: 19.7
click at [970, 466] on td "10" at bounding box center [1150, 460] width 364 height 29
drag, startPoint x: 973, startPoint y: 462, endPoint x: 995, endPoint y: 463, distance: 22.6
click at [995, 462] on td "10" at bounding box center [1150, 460] width 364 height 29
drag, startPoint x: 982, startPoint y: 502, endPoint x: 974, endPoint y: 502, distance: 7.9
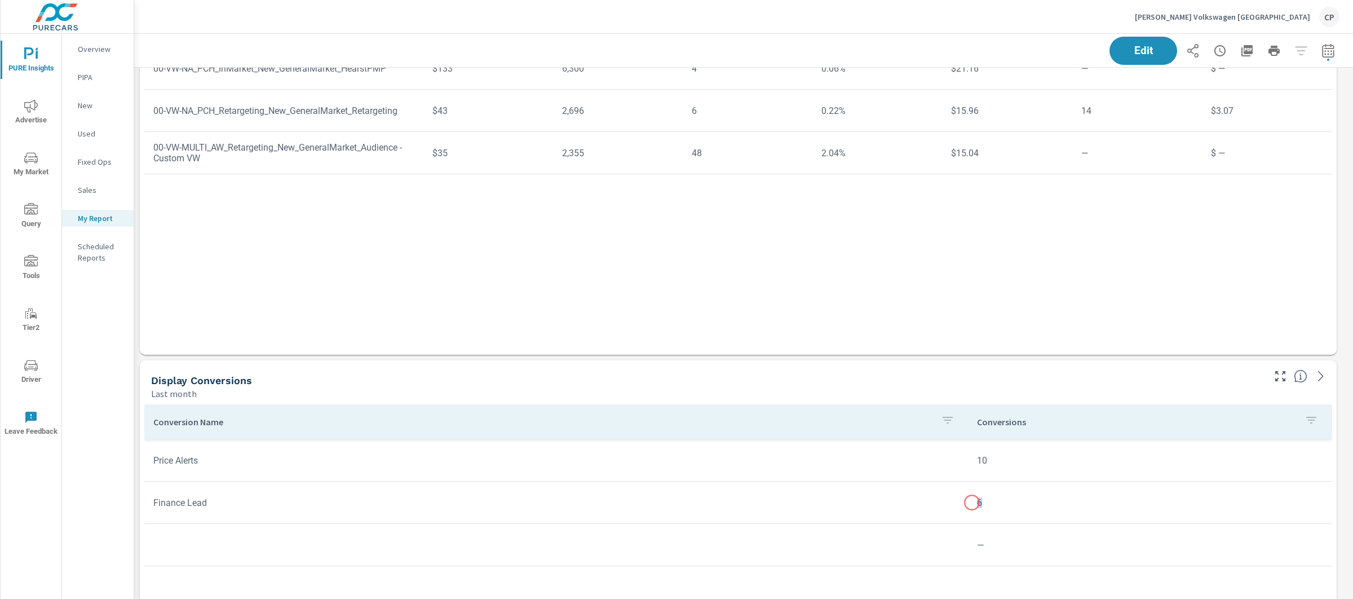
click at [973, 502] on td "6" at bounding box center [1150, 502] width 364 height 29
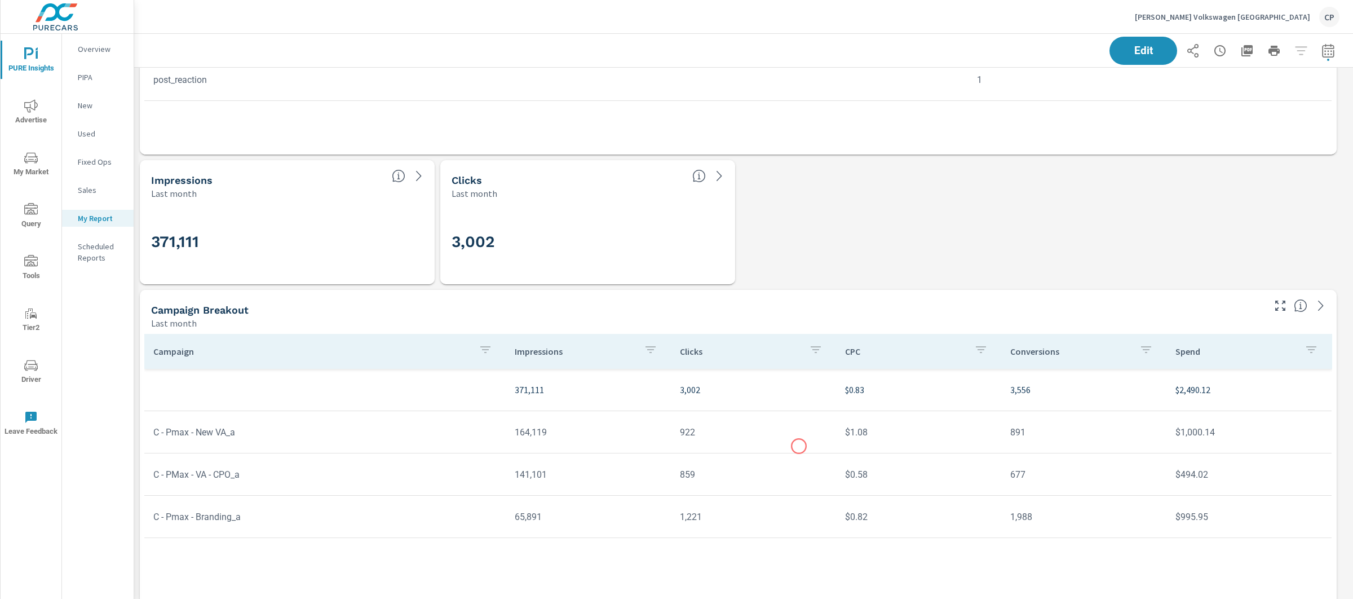
scroll to position [1870, 0]
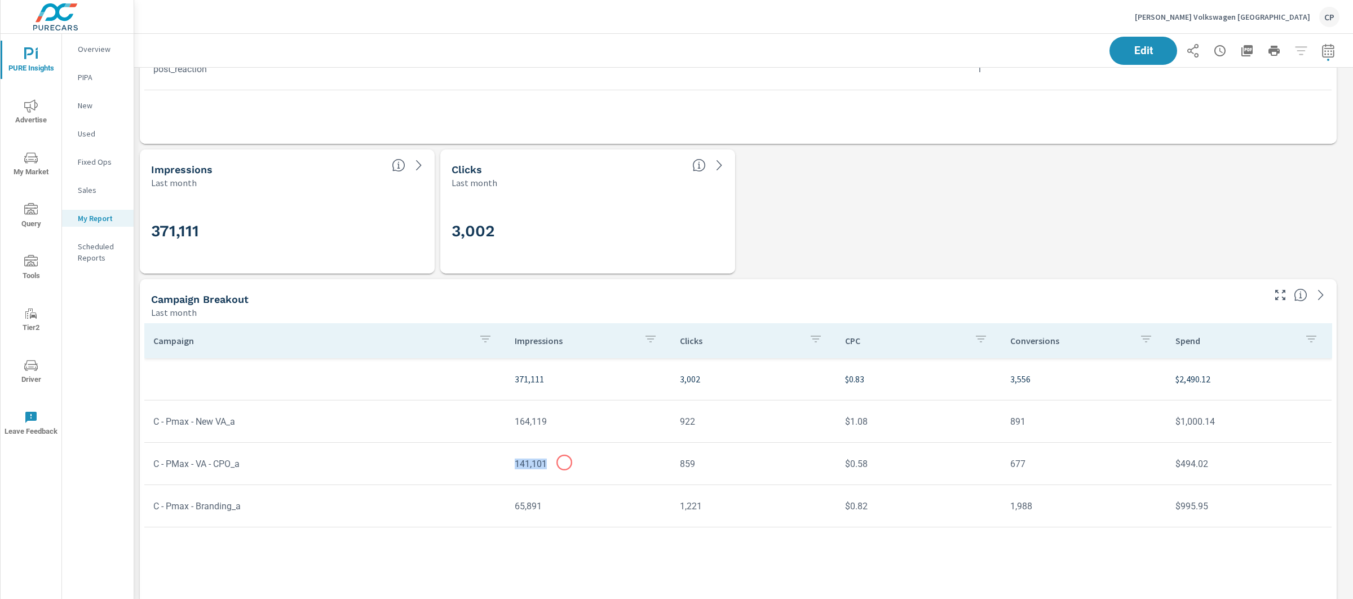
drag, startPoint x: 515, startPoint y: 462, endPoint x: 564, endPoint y: 464, distance: 49.1
click at [564, 464] on td "141,101" at bounding box center [588, 463] width 165 height 29
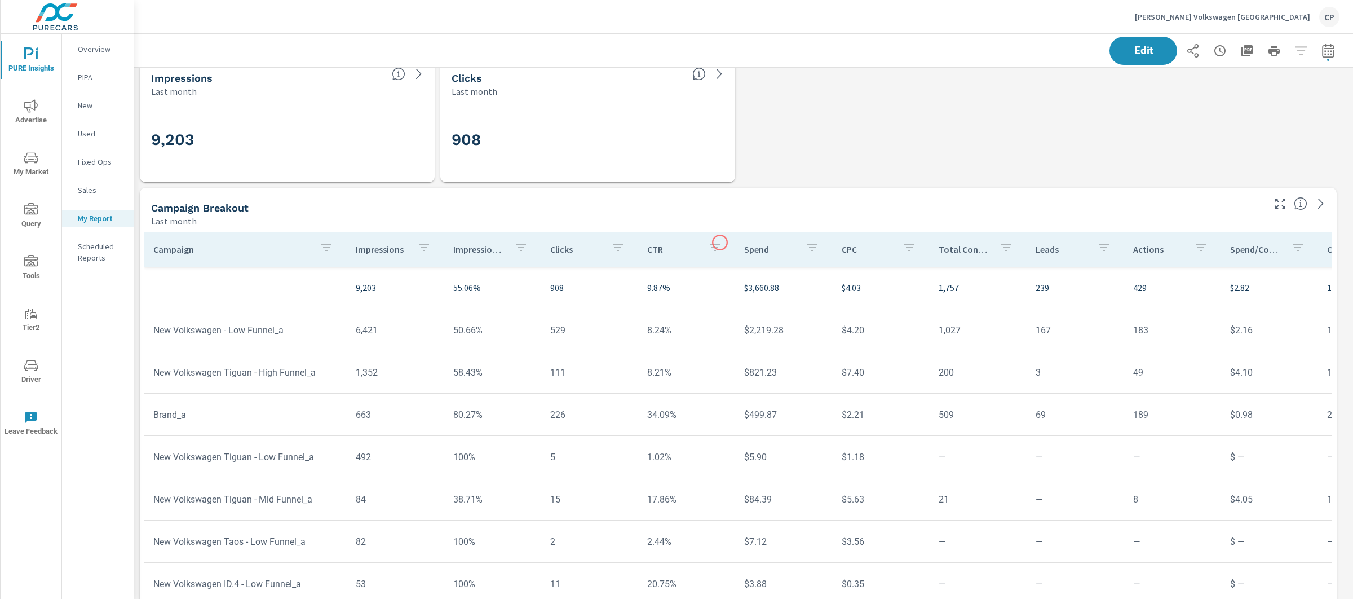
scroll to position [2621, 0]
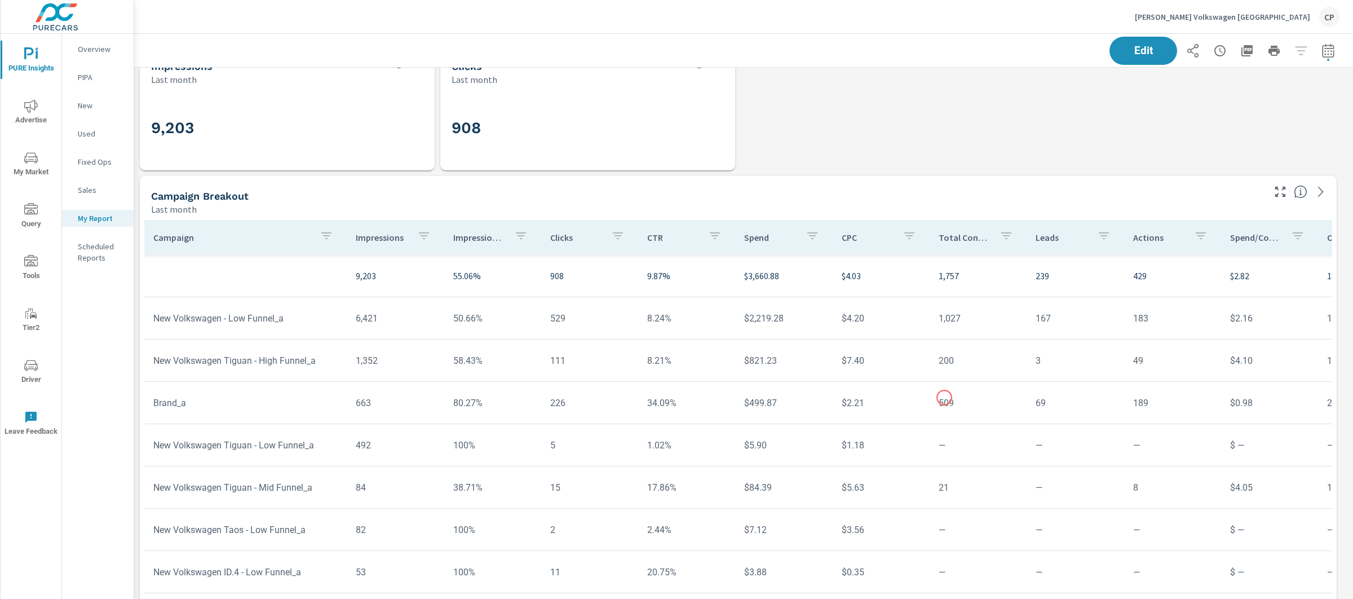
click at [945, 398] on td "509" at bounding box center [978, 403] width 97 height 29
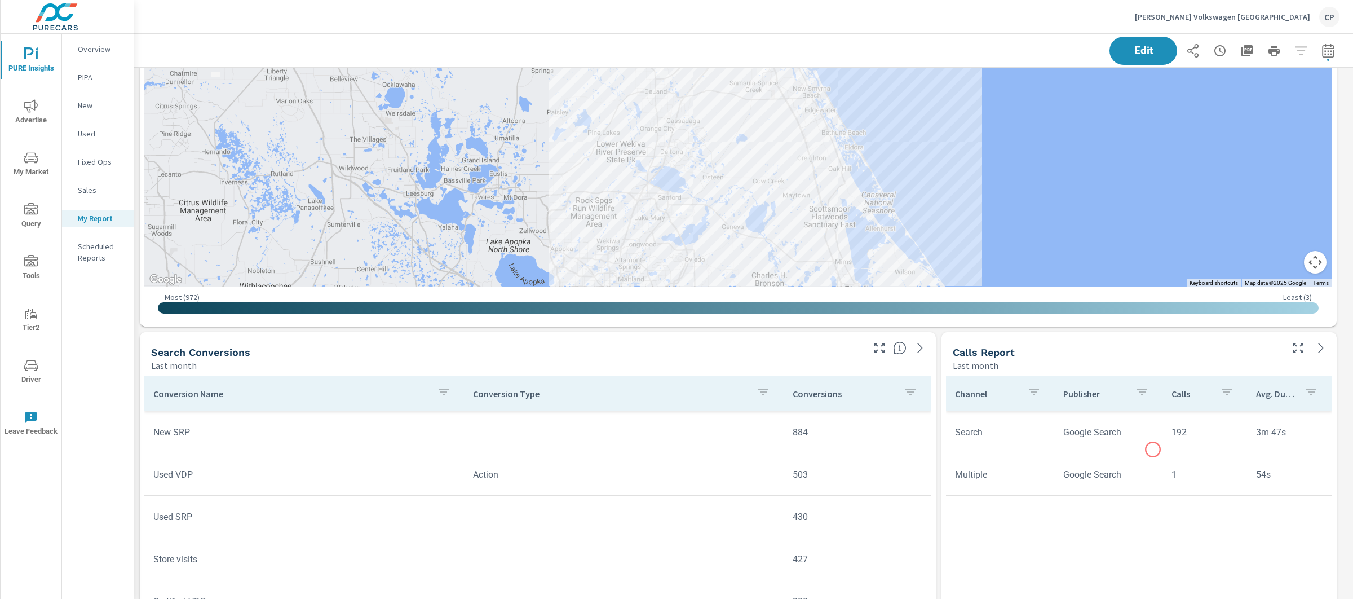
scroll to position [4956, 1231]
click at [1120, 457] on tr "Multiple Google Search 1 54s" at bounding box center [1139, 474] width 386 height 42
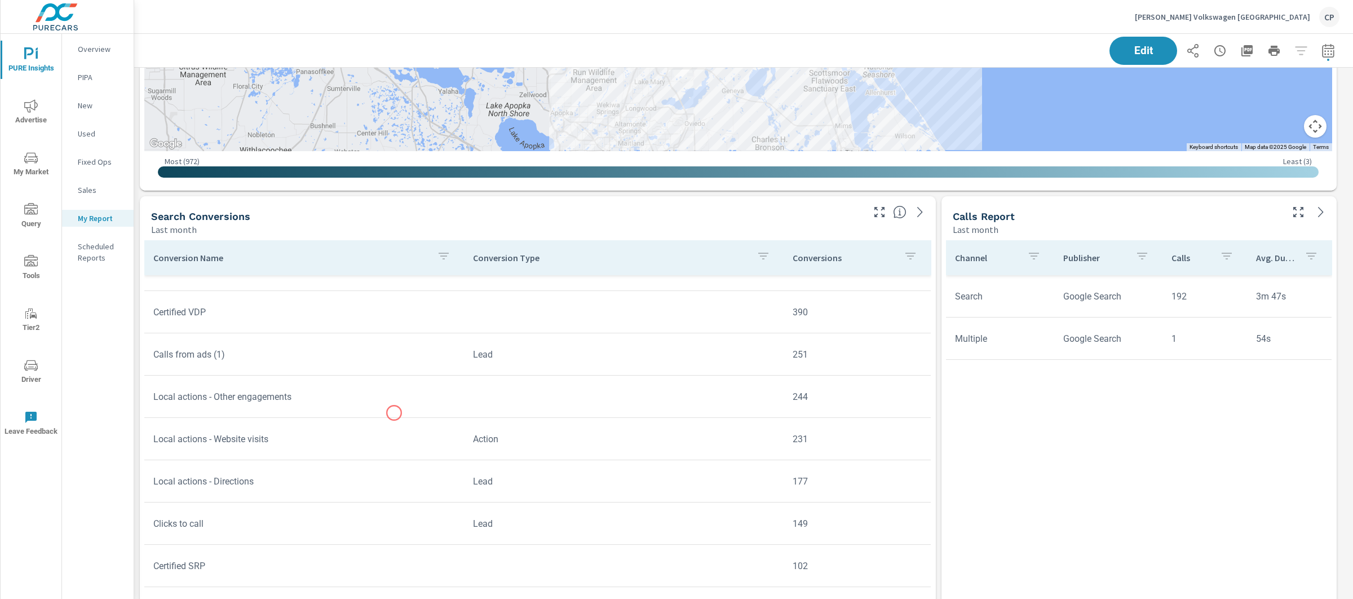
scroll to position [3484, 0]
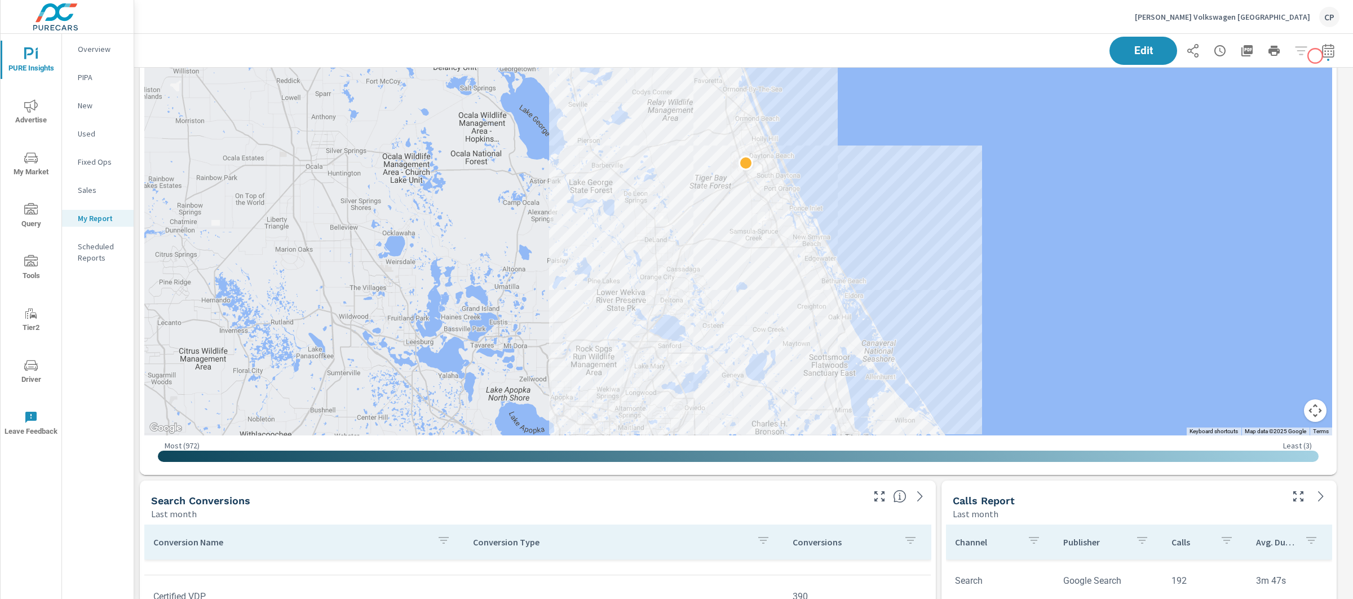
click at [1322, 56] on icon "button" at bounding box center [1328, 50] width 12 height 14
select select "Last month"
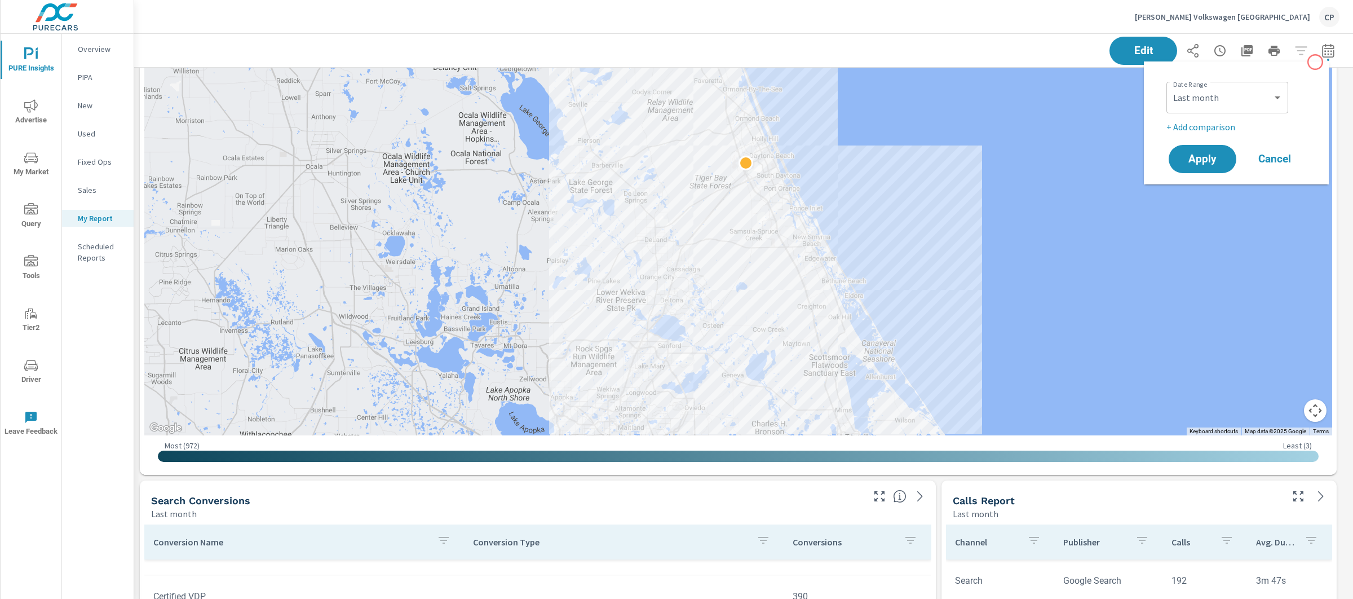
scroll to position [4956, 1231]
click at [1284, 21] on p "Gunther Volkswagen Daytona Beach" at bounding box center [1222, 17] width 175 height 10
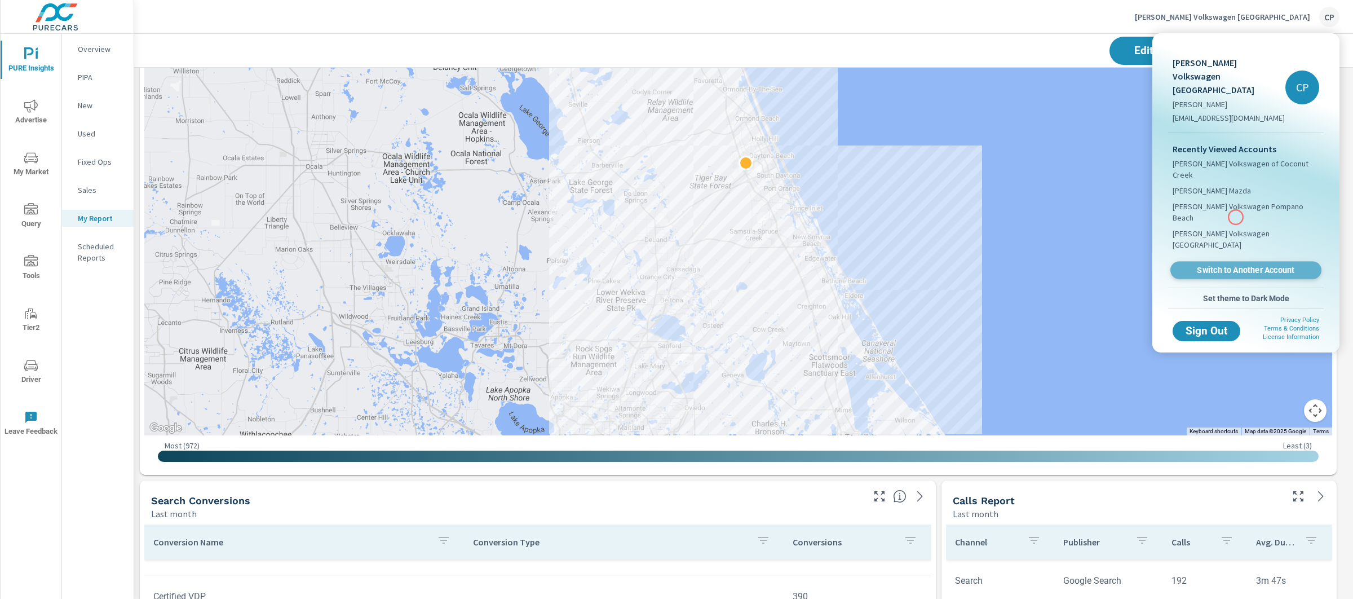
click at [1236, 265] on span "Switch to Another Account" at bounding box center [1246, 270] width 138 height 11
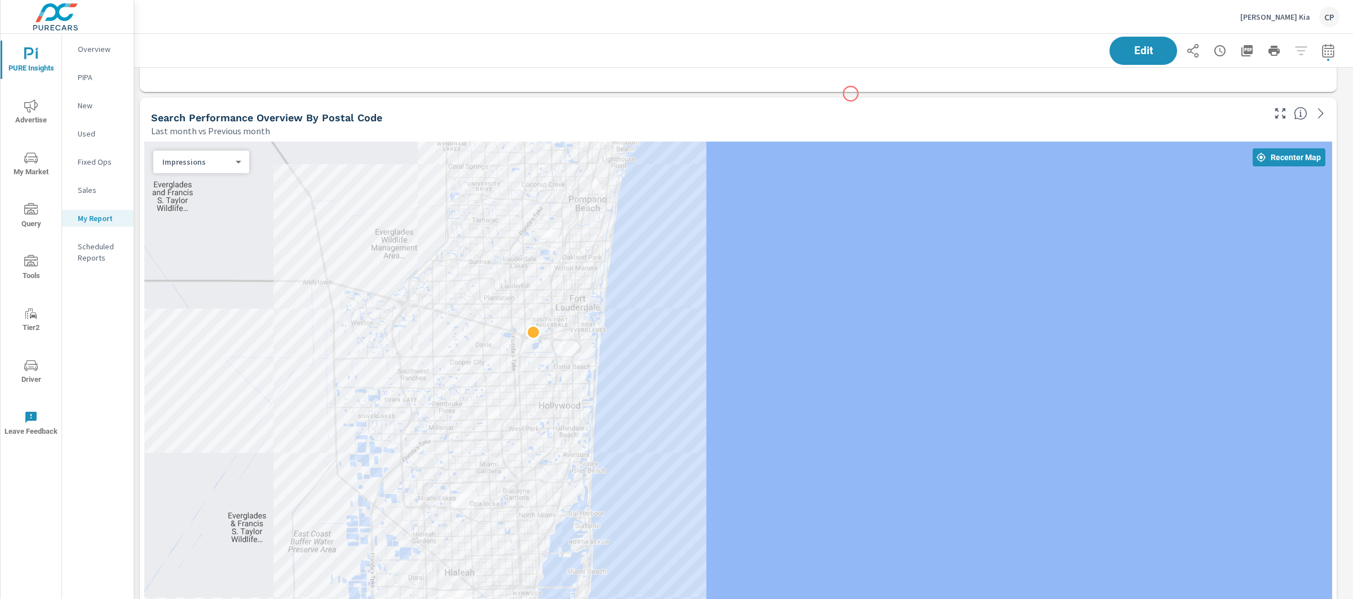
scroll to position [2533, 0]
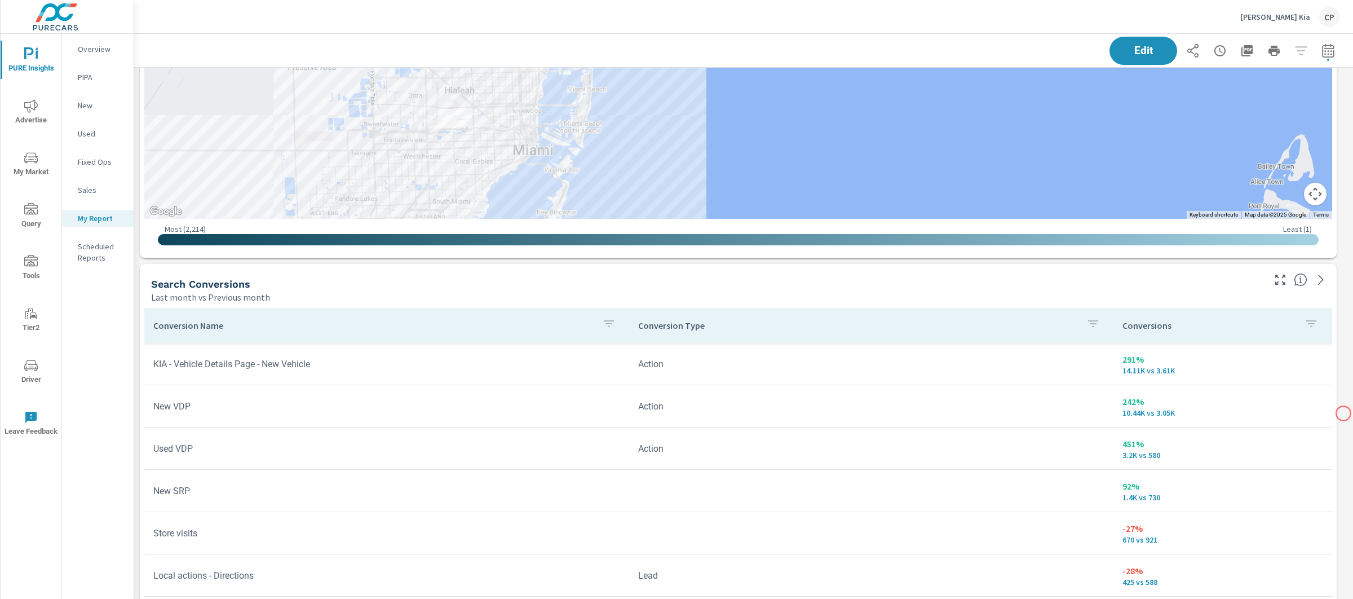
scroll to position [4178, 1231]
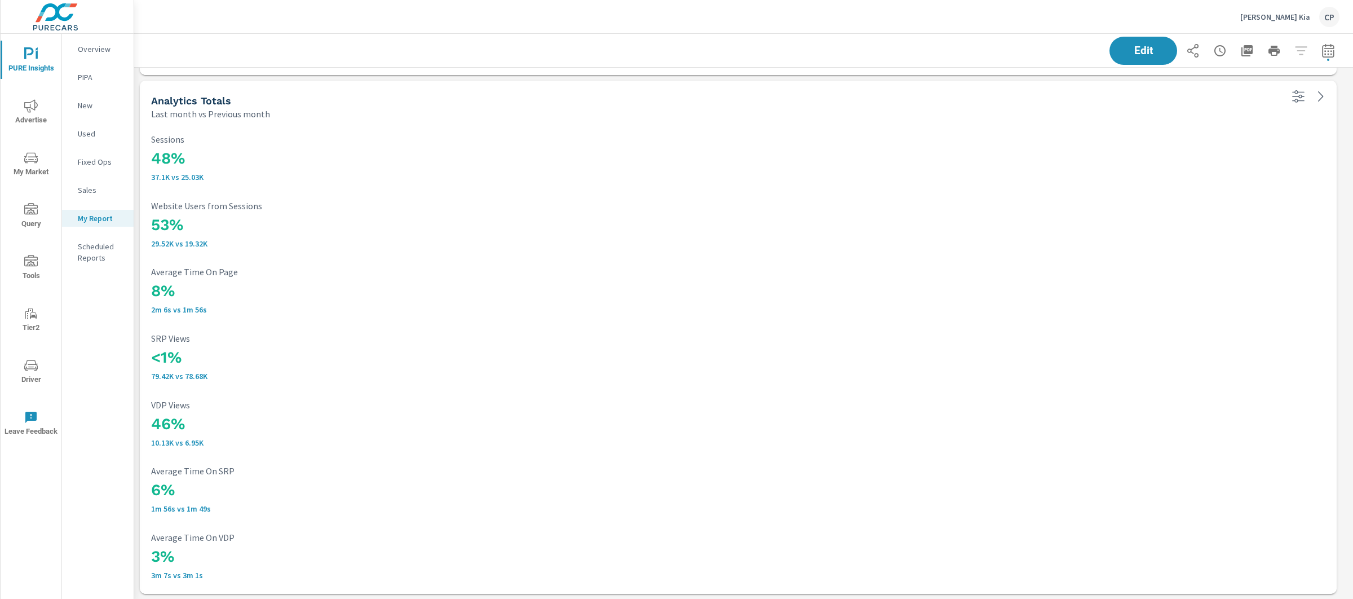
scroll to position [4178, 1231]
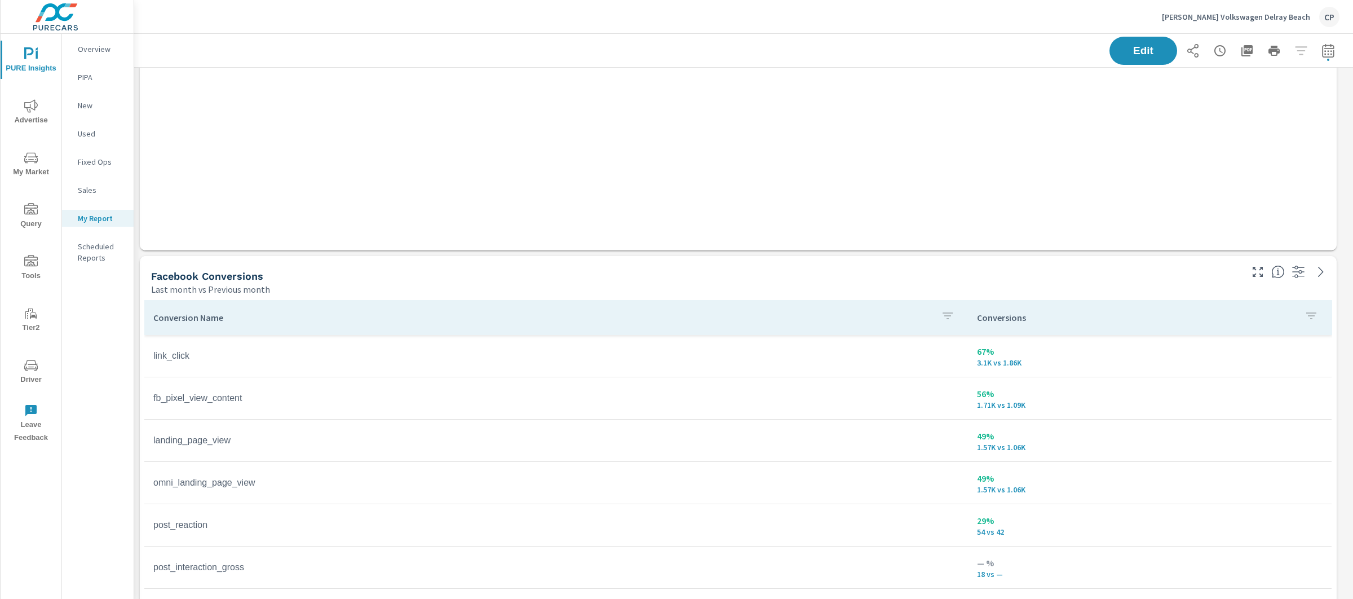
scroll to position [1161, 0]
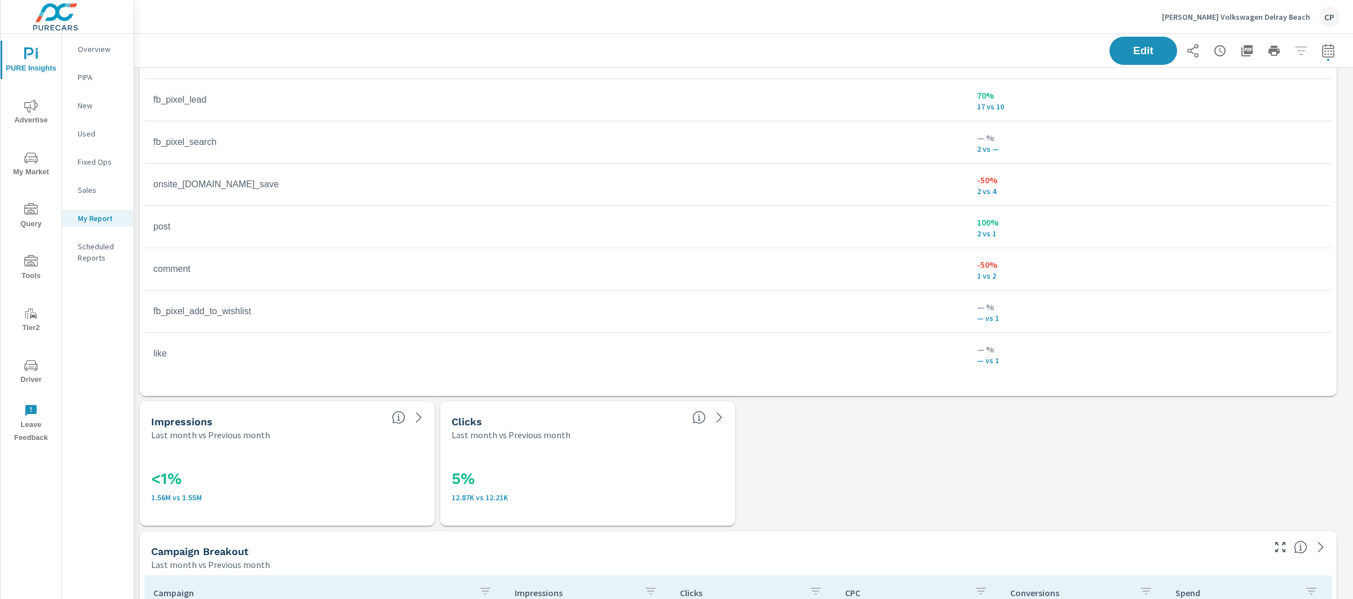
scroll to position [1465, 0]
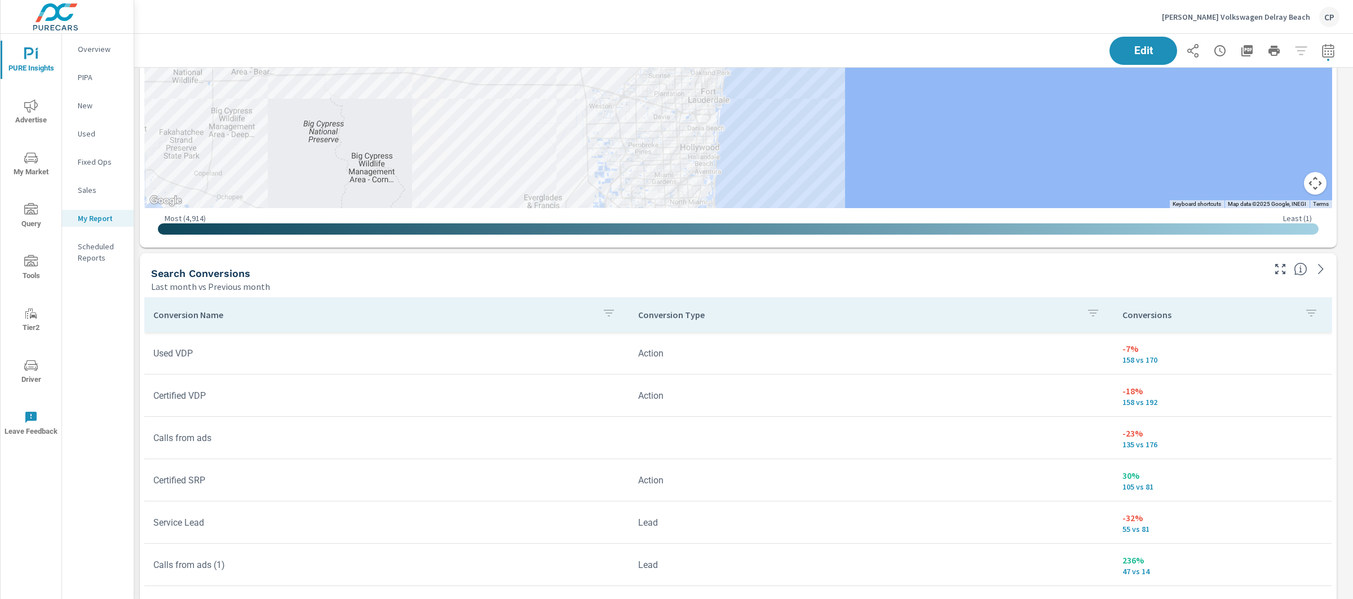
scroll to position [3625, 0]
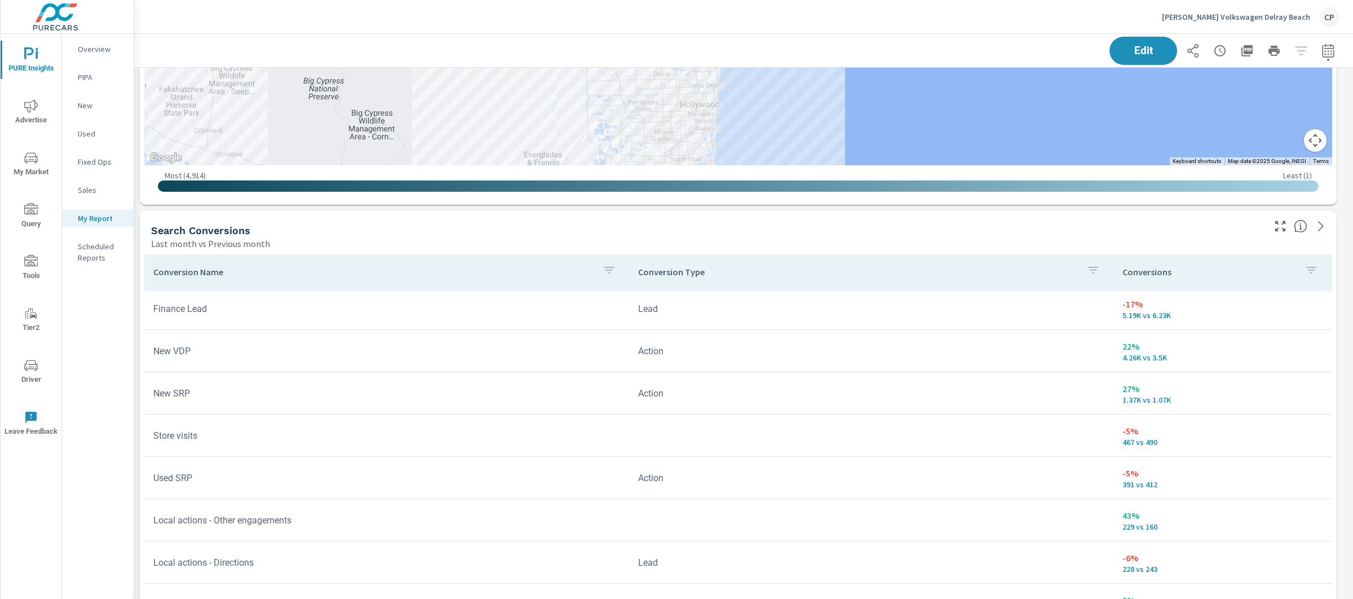
scroll to position [17, 0]
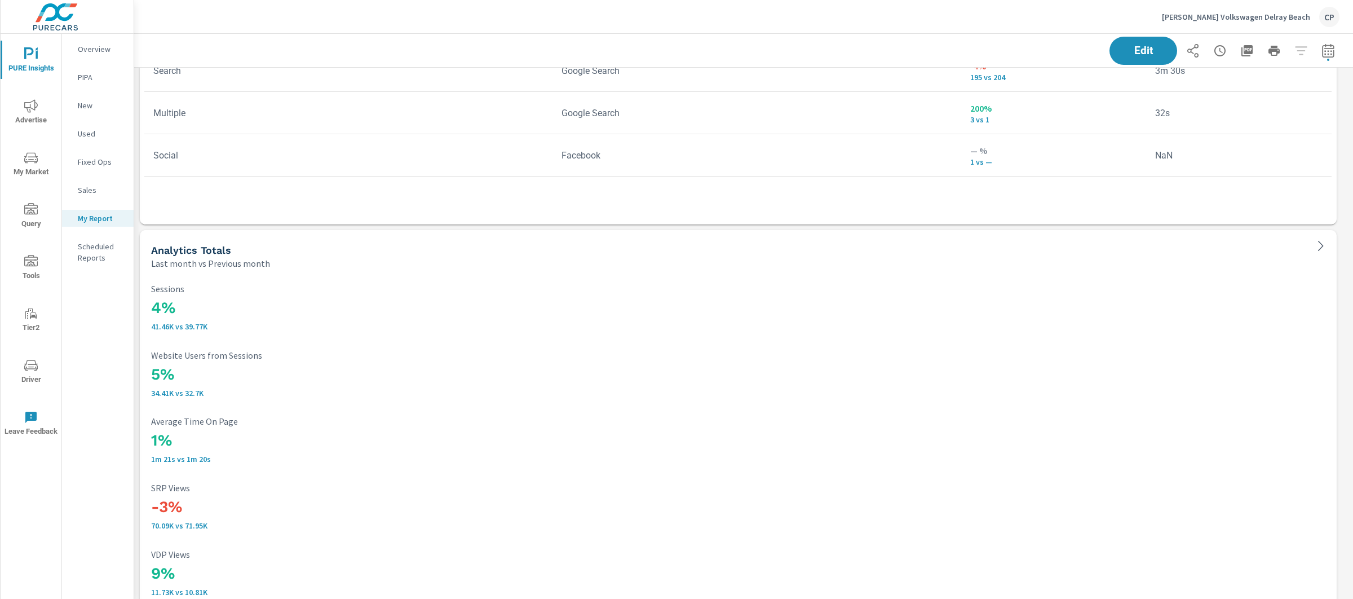
scroll to position [4533, 0]
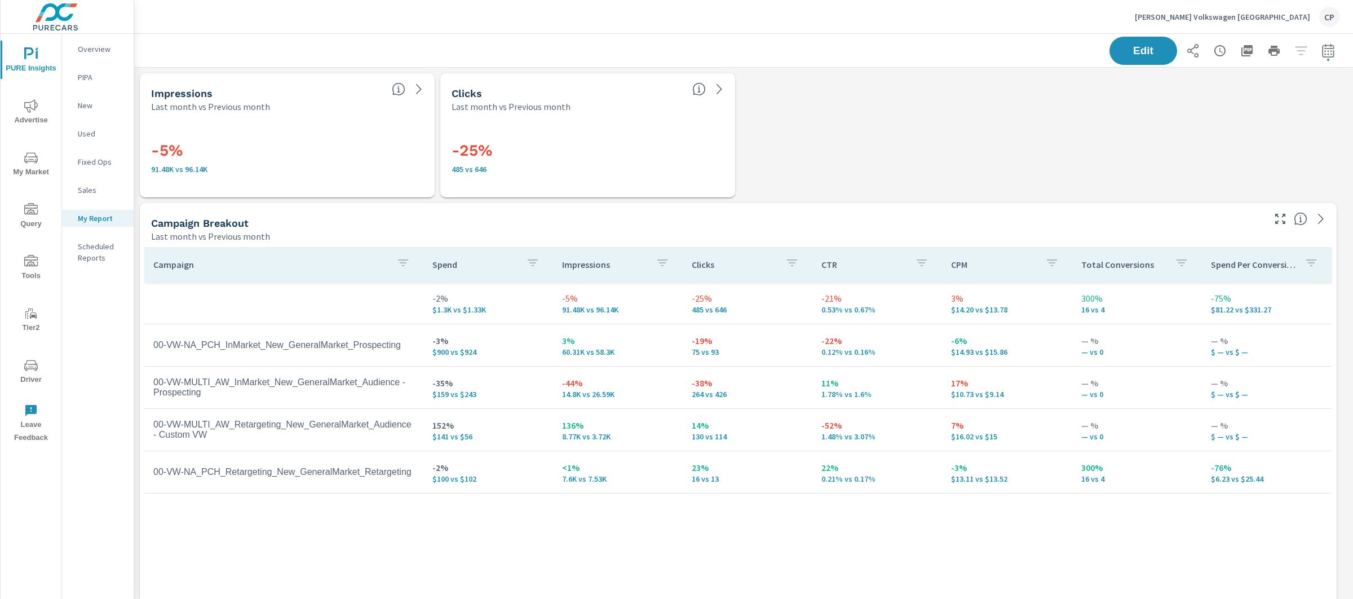
scroll to position [5345, 1231]
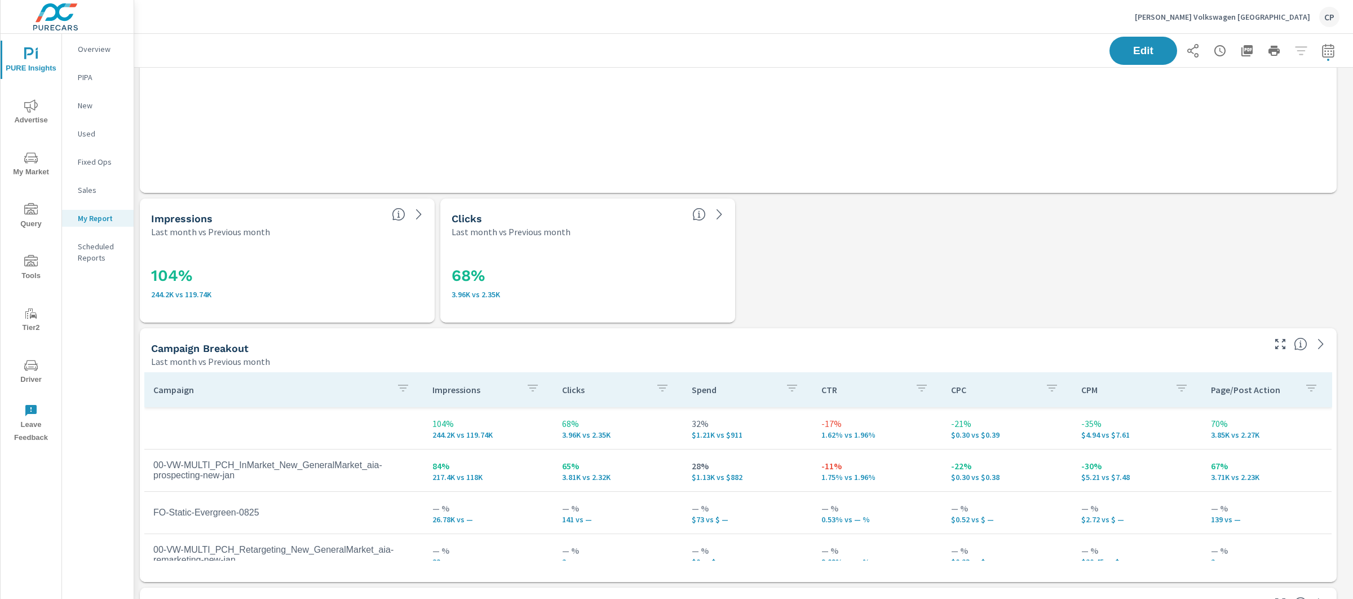
scroll to position [946, 0]
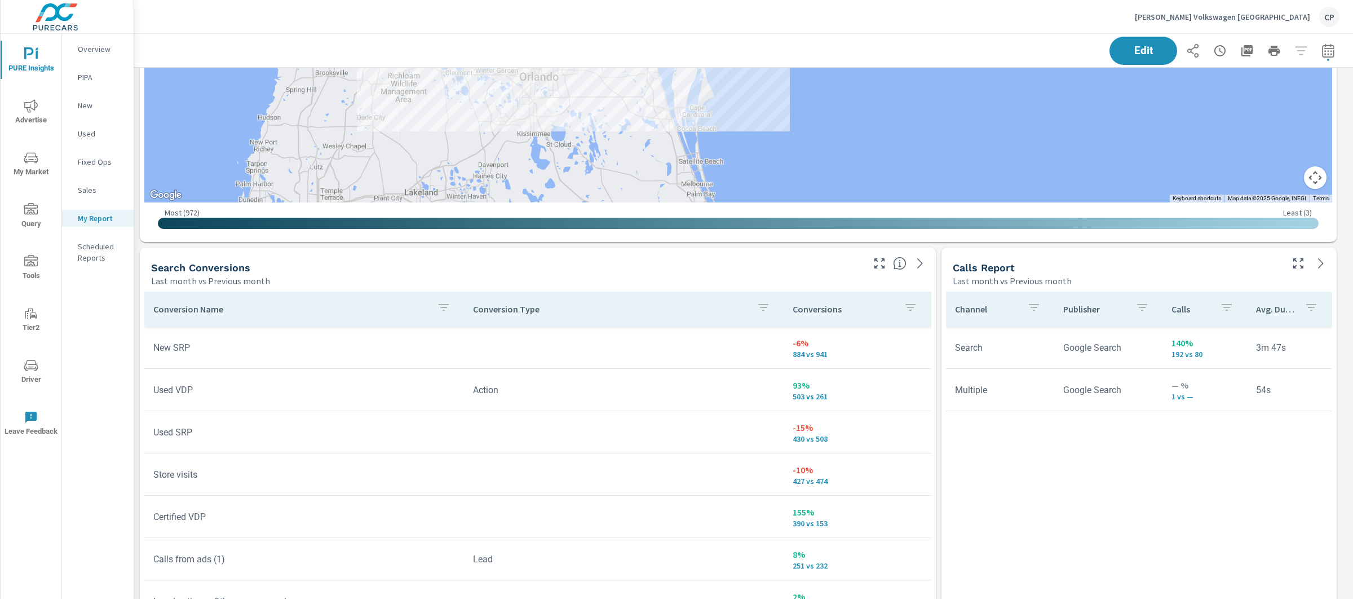
scroll to position [3754, 0]
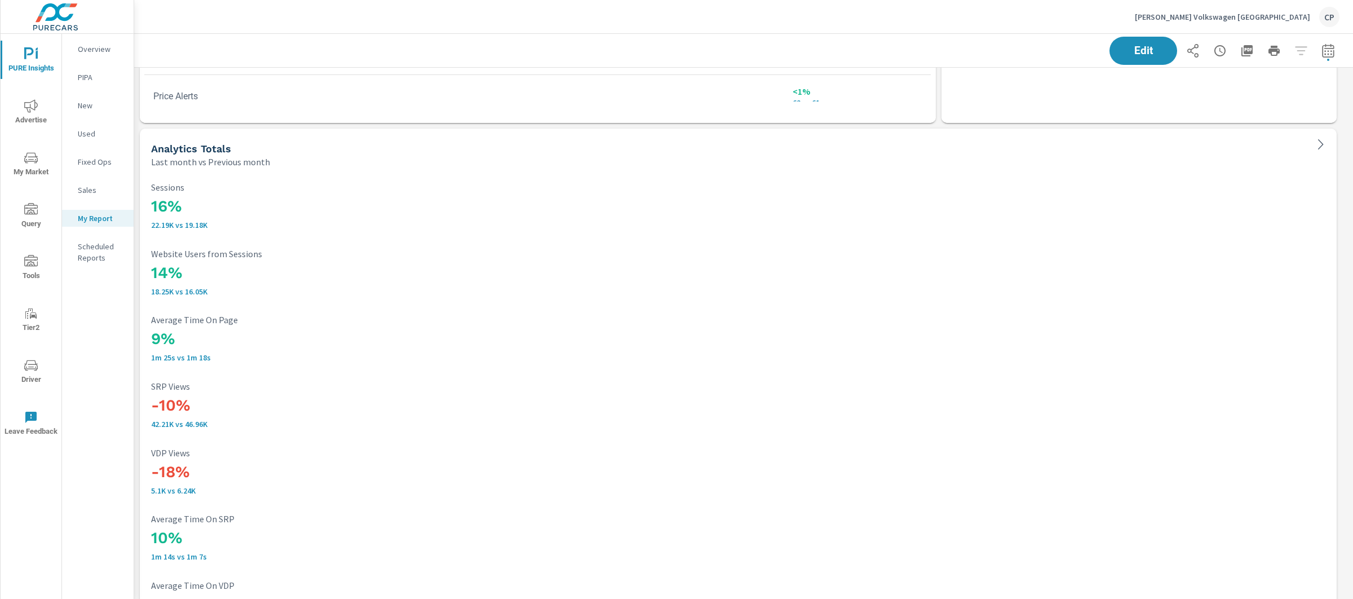
scroll to position [4403, 0]
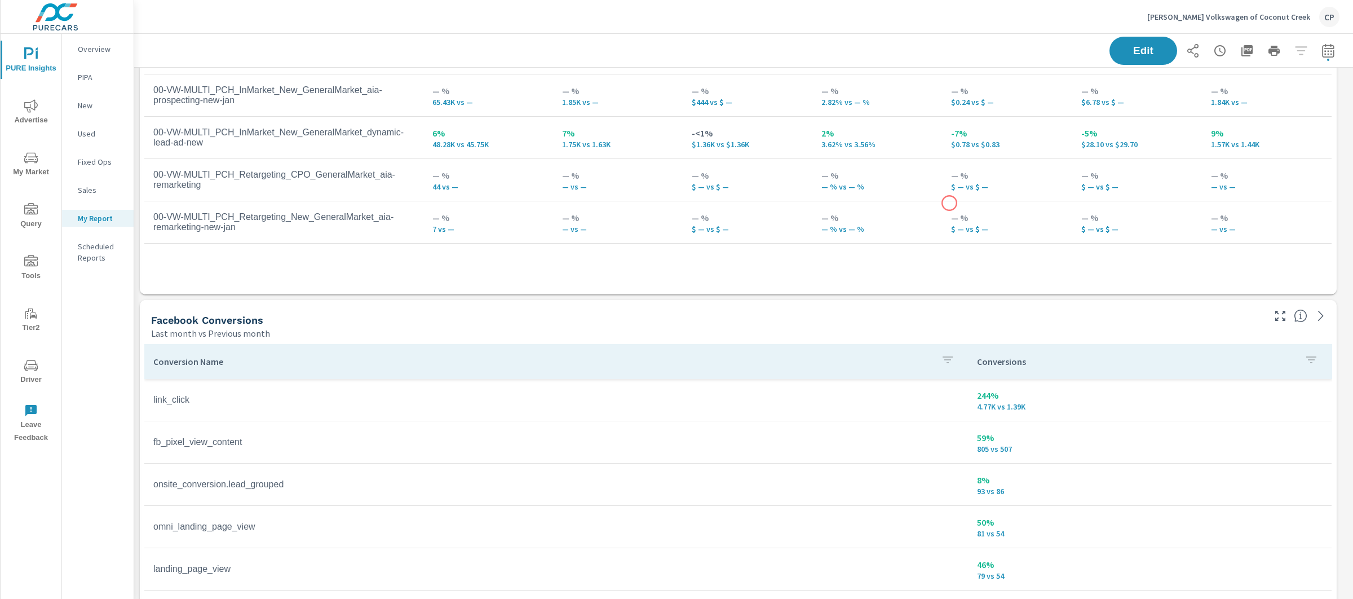
scroll to position [1304, 0]
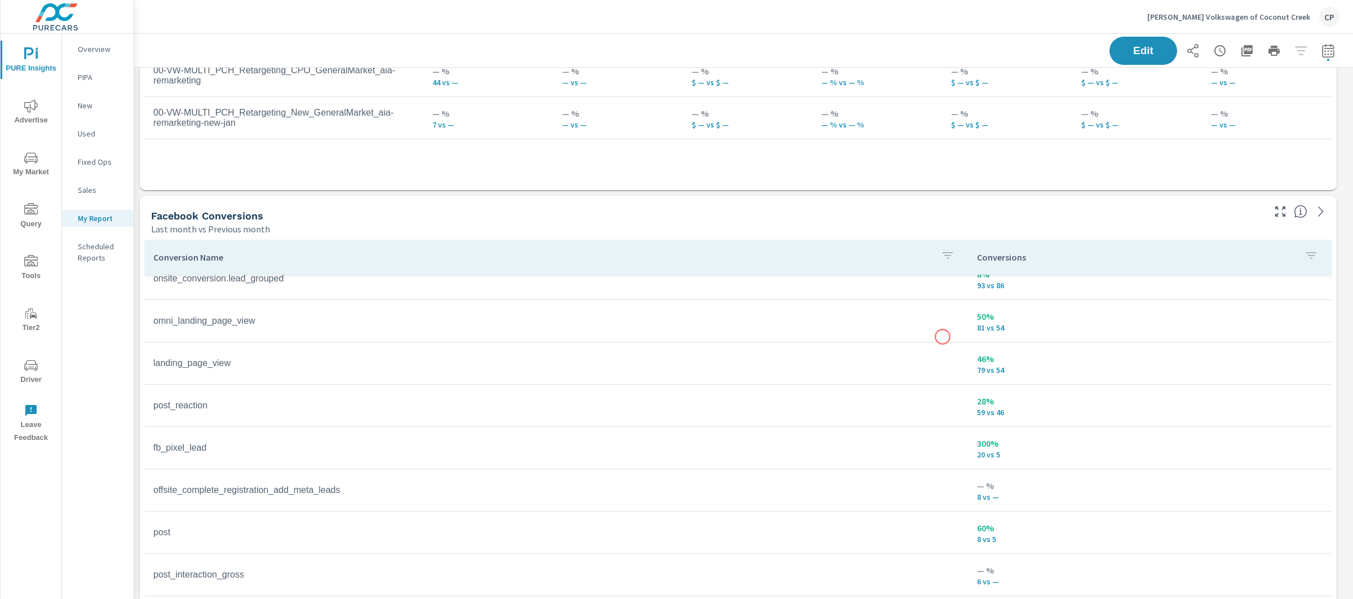
scroll to position [263, 0]
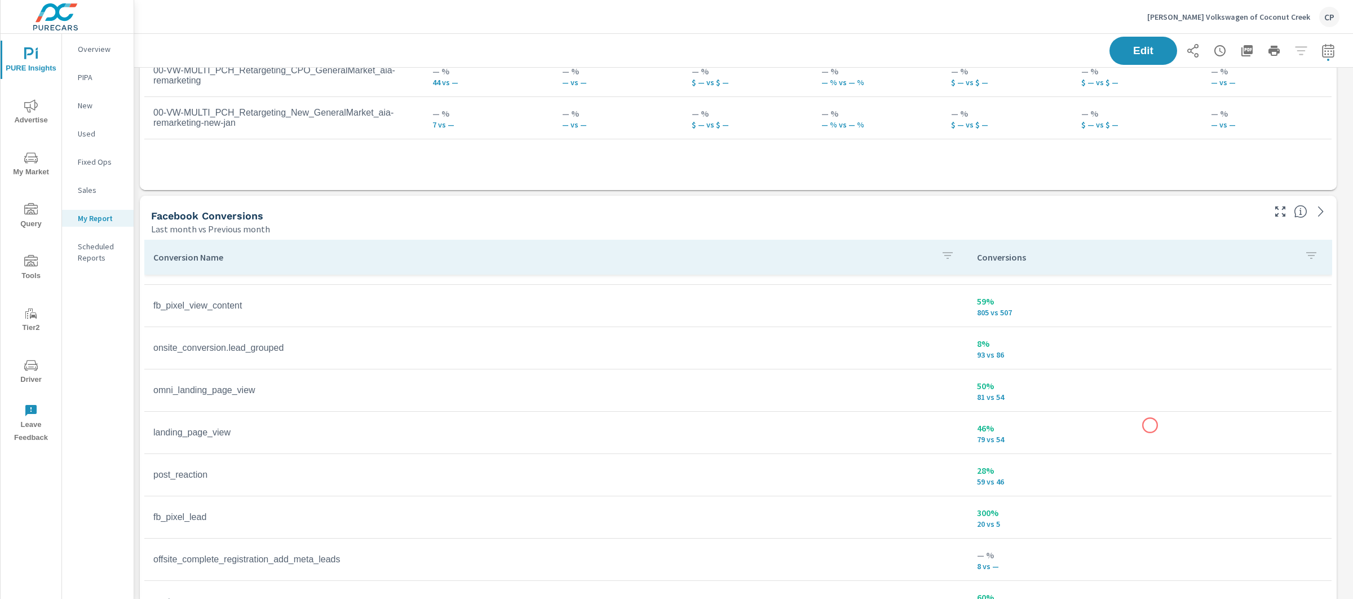
scroll to position [34, 0]
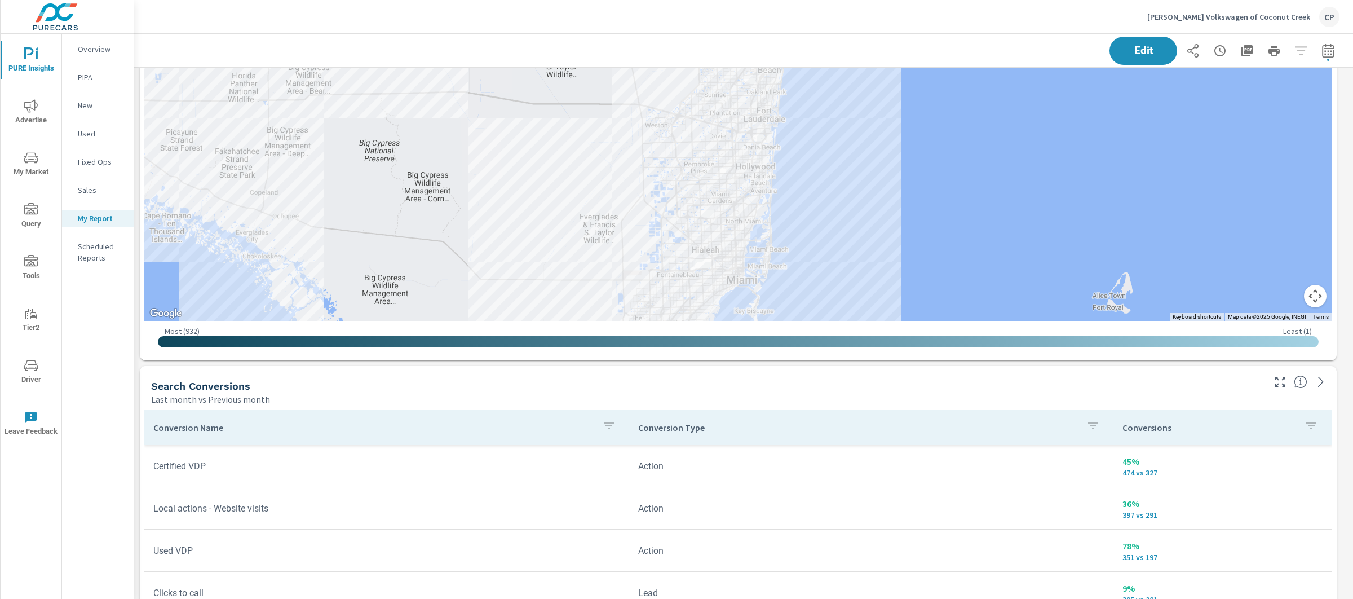
scroll to position [3862, 0]
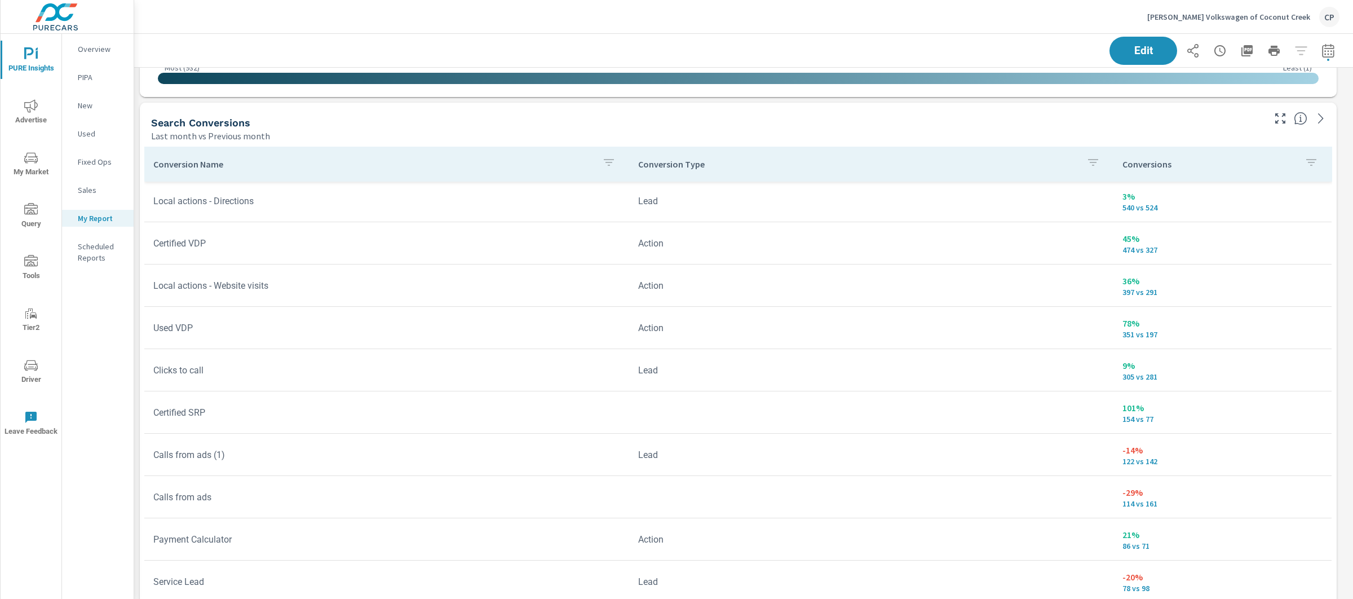
scroll to position [8, 0]
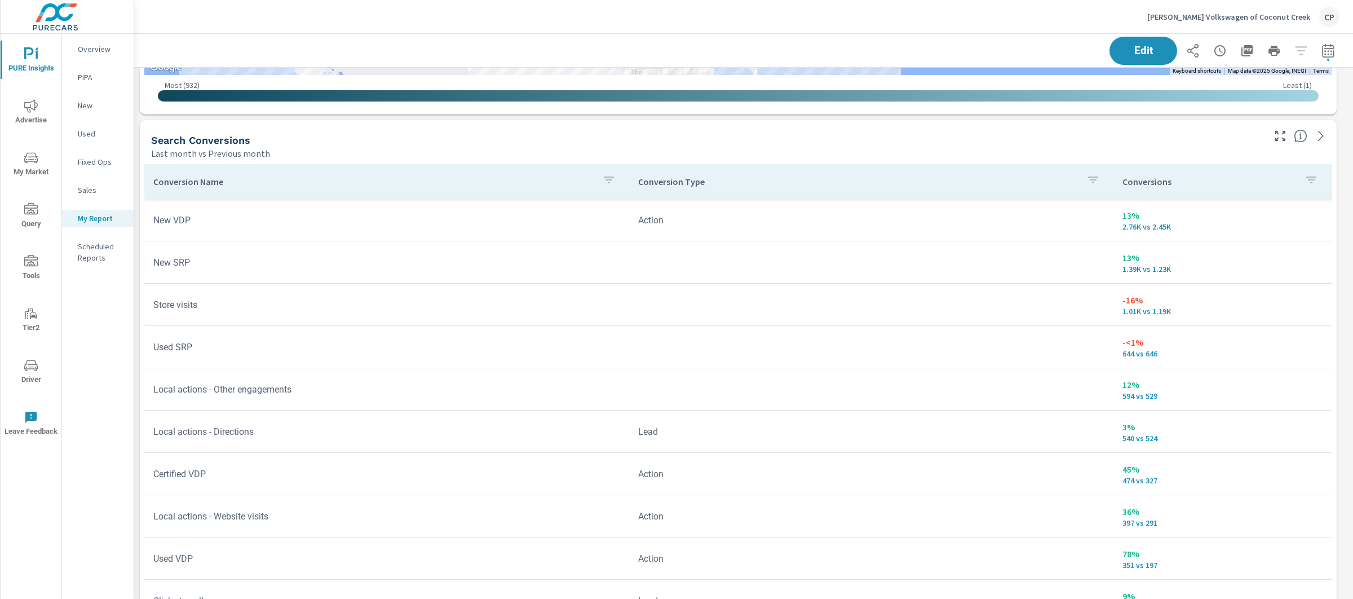
scroll to position [3841, 0]
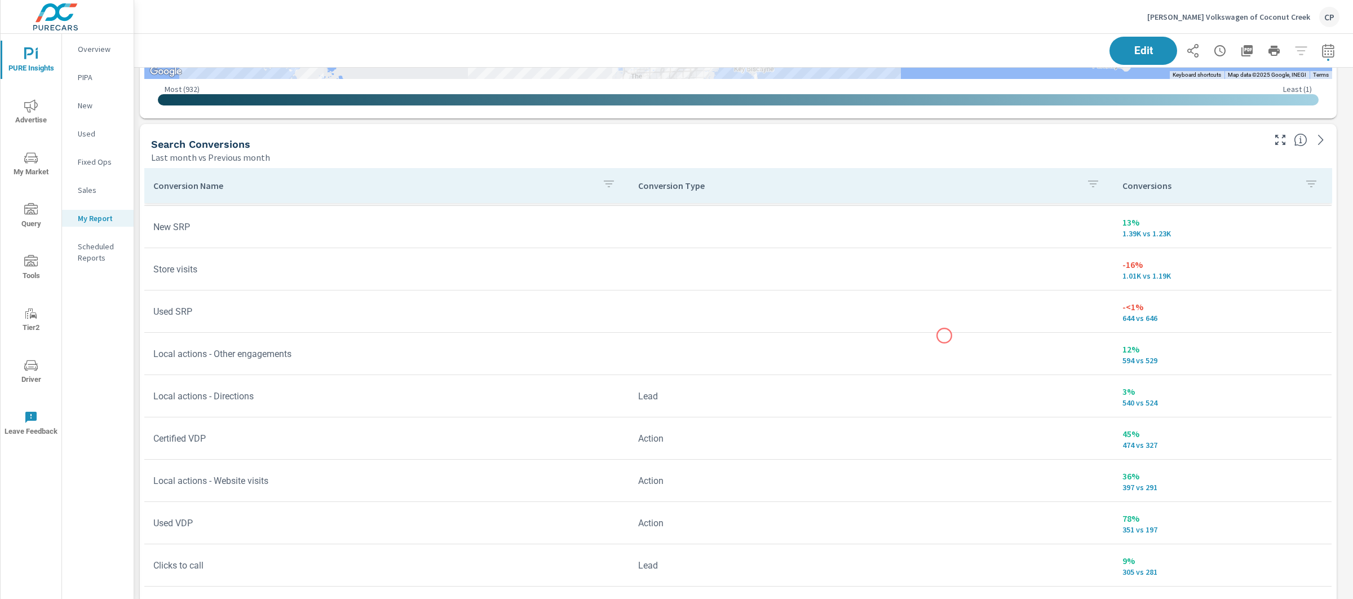
scroll to position [517, 0]
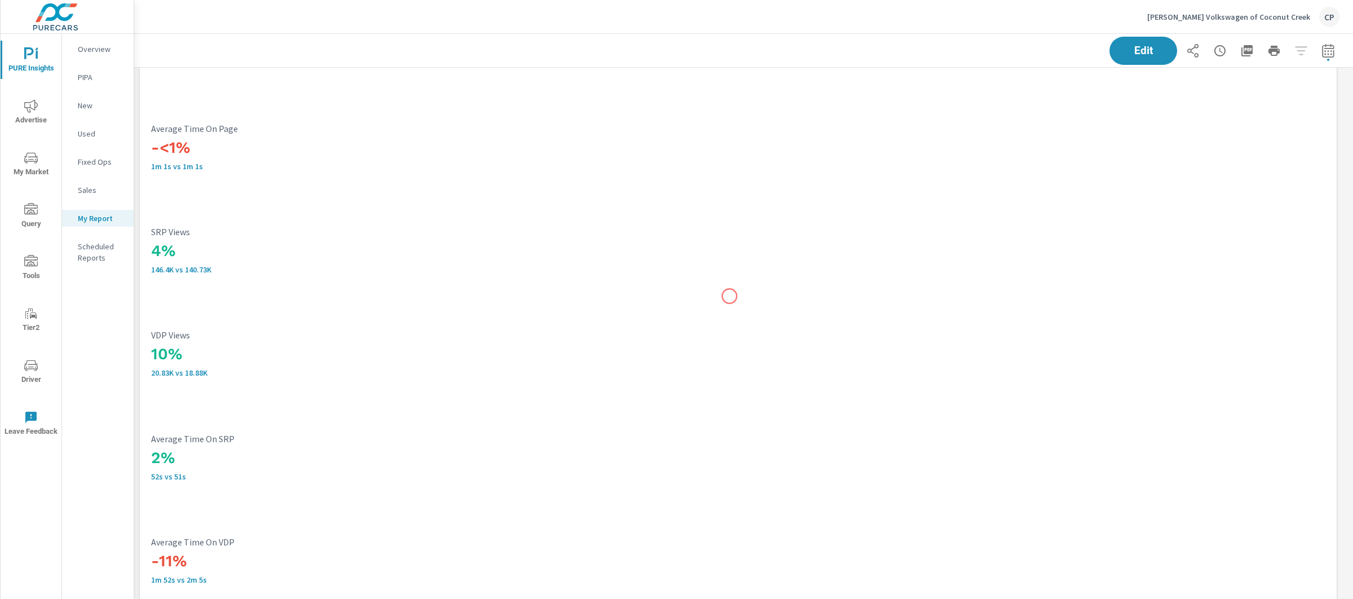
scroll to position [4891, 0]
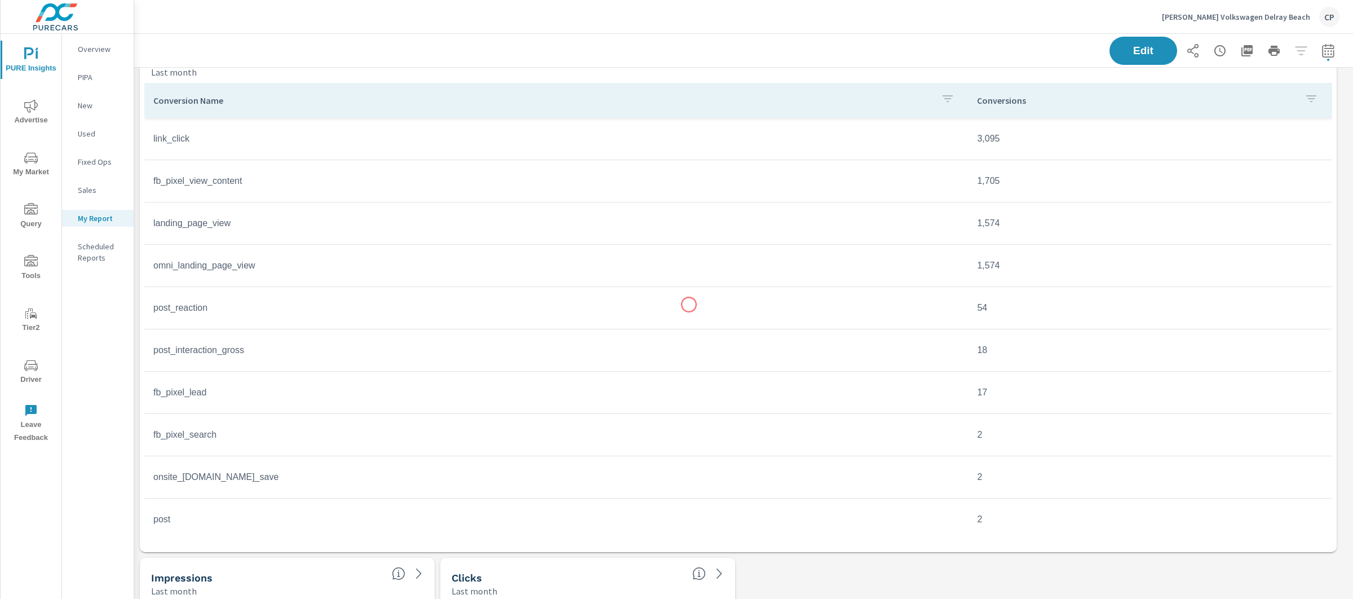
scroll to position [1329, 0]
drag, startPoint x: 969, startPoint y: 144, endPoint x: 1005, endPoint y: 144, distance: 35.5
click at [1006, 144] on td "3,095" at bounding box center [1150, 141] width 364 height 28
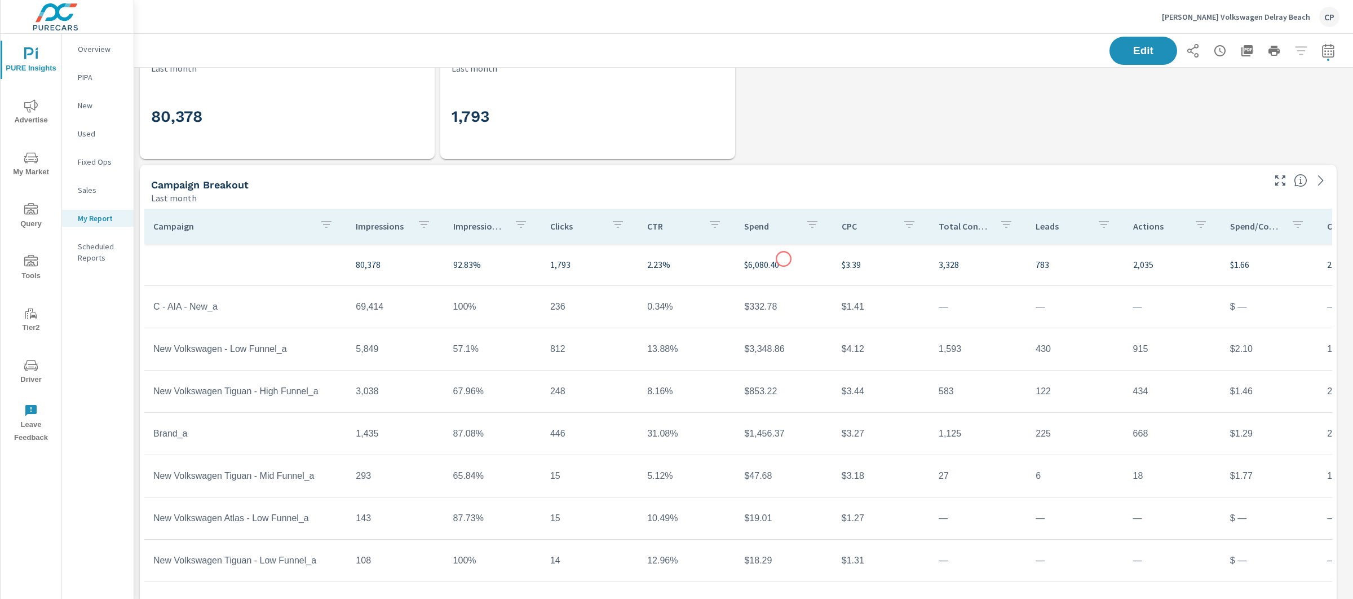
scroll to position [2561, 0]
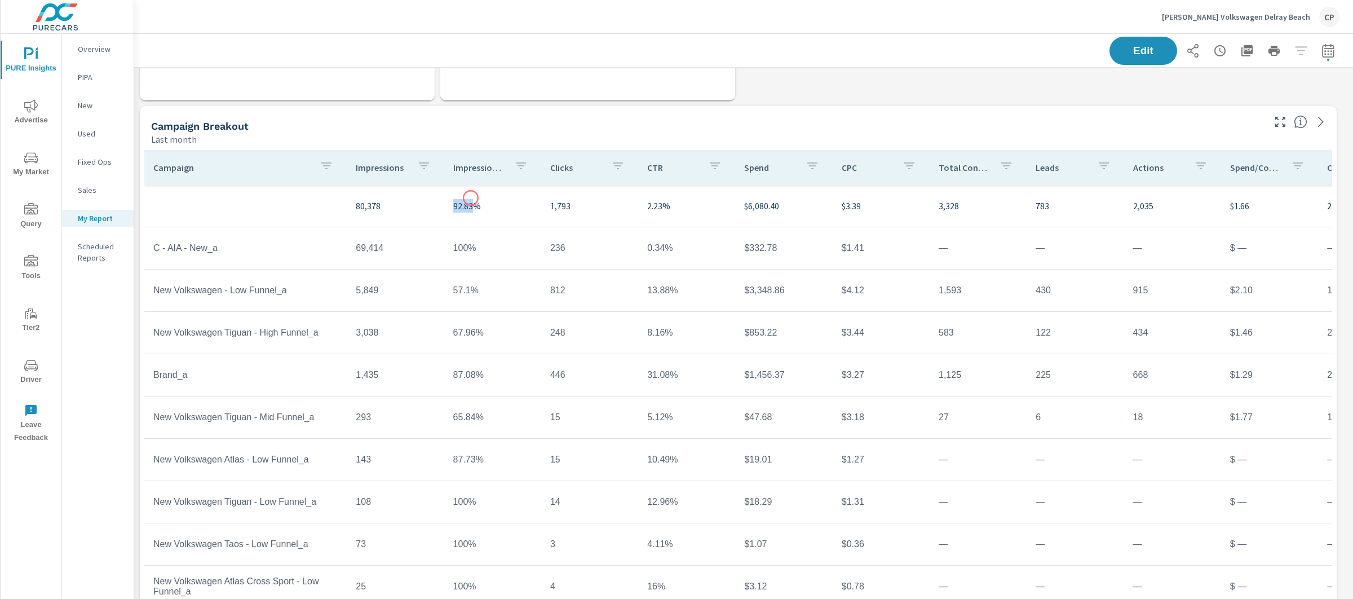
click at [470, 199] on p "92.83%" at bounding box center [492, 206] width 79 height 14
click at [453, 208] on p "92.83%" at bounding box center [492, 211] width 79 height 14
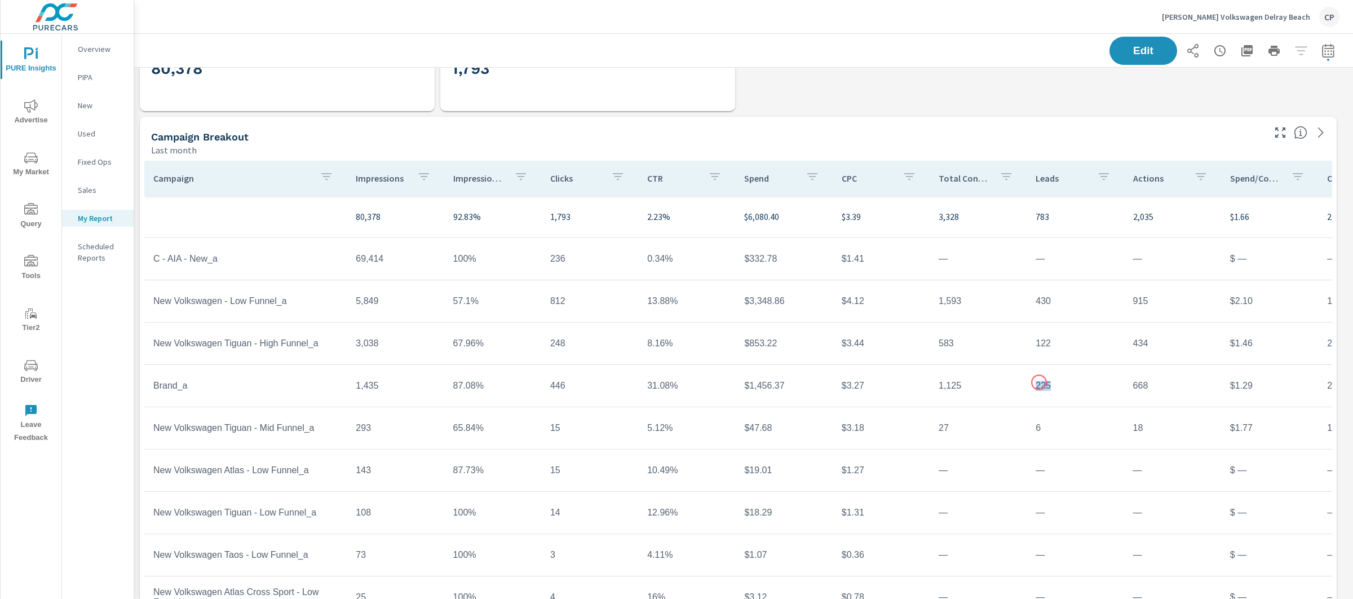
drag, startPoint x: 1018, startPoint y: 382, endPoint x: 1043, endPoint y: 382, distance: 24.8
click at [1043, 382] on td "225" at bounding box center [1075, 386] width 97 height 28
drag, startPoint x: 1024, startPoint y: 298, endPoint x: 1066, endPoint y: 298, distance: 42.9
click at [1066, 298] on td "430" at bounding box center [1075, 301] width 97 height 28
click at [466, 382] on td "87.08%" at bounding box center [492, 386] width 97 height 28
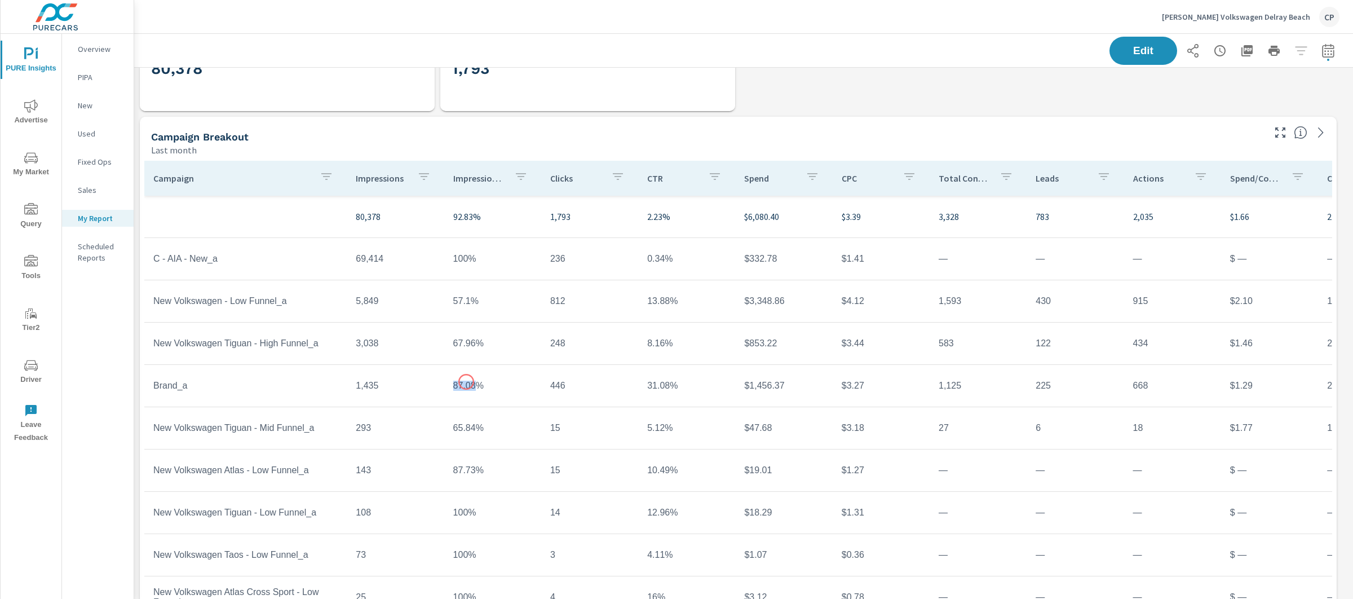
click at [466, 382] on td "87.08%" at bounding box center [492, 386] width 97 height 28
click at [449, 300] on td "57.1%" at bounding box center [492, 301] width 97 height 28
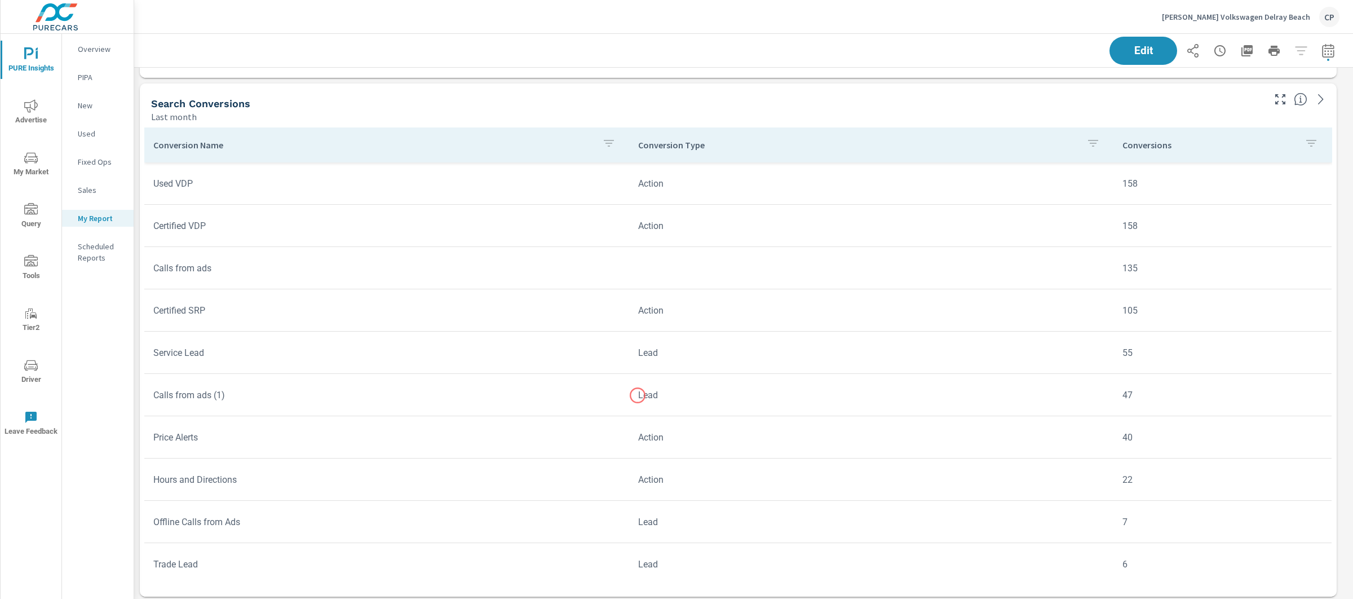
scroll to position [3766, 0]
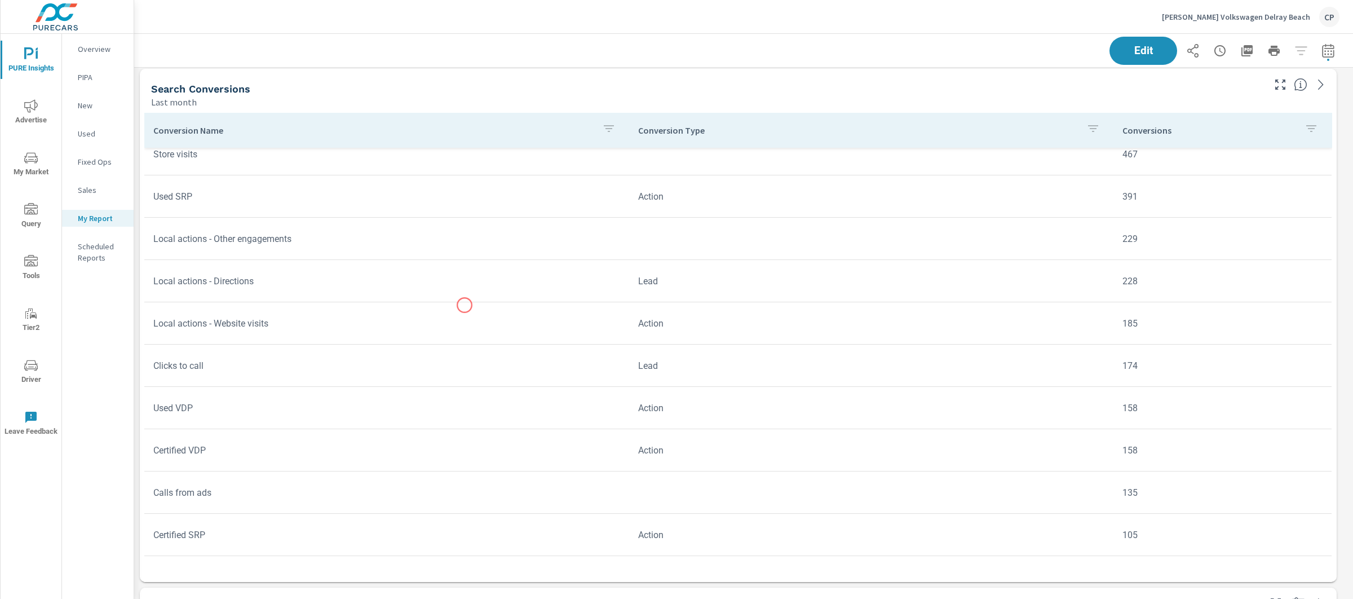
scroll to position [104, 0]
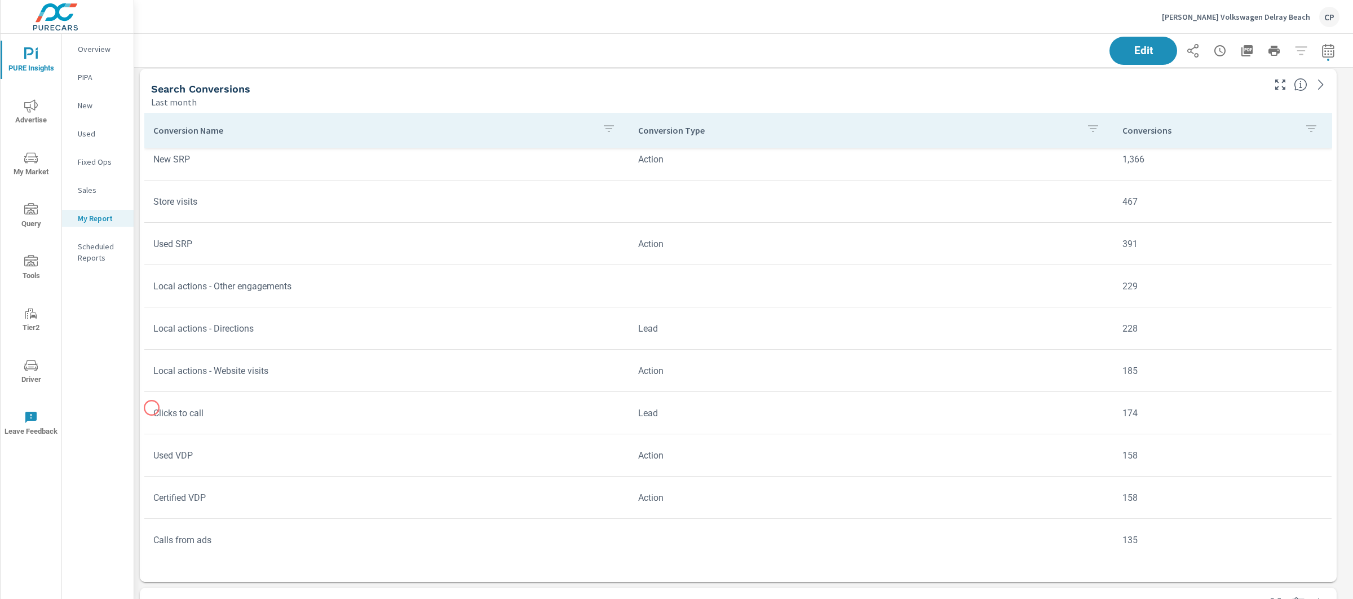
scroll to position [297, 0]
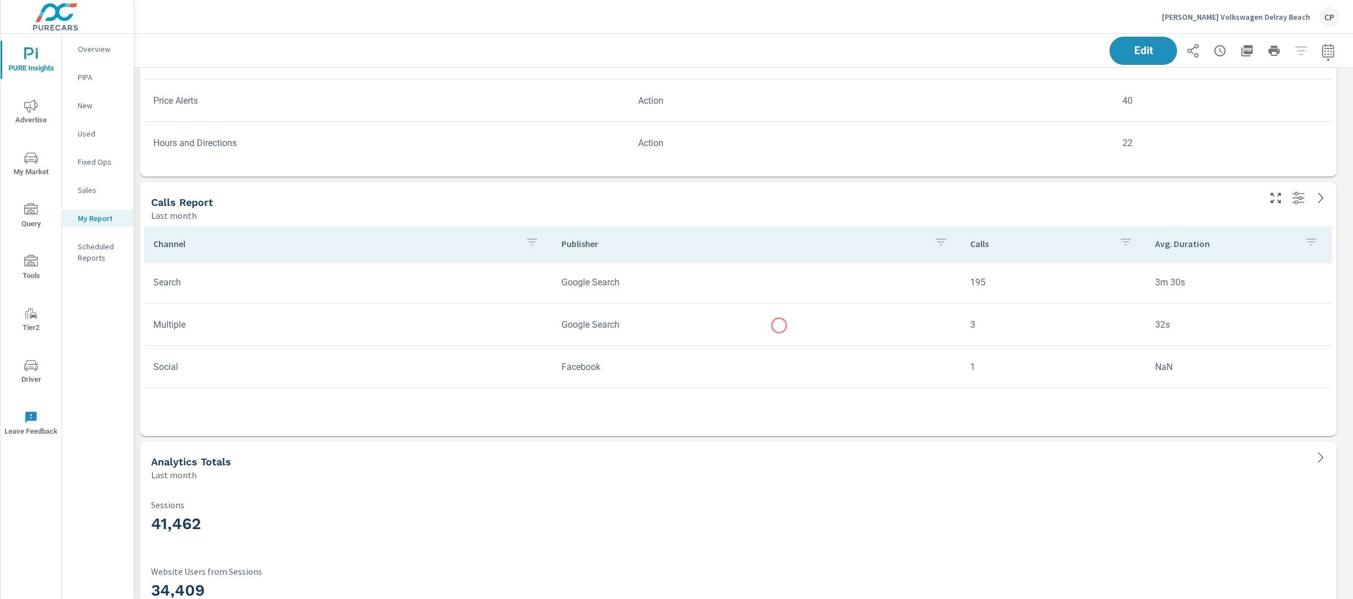
scroll to position [4185, 0]
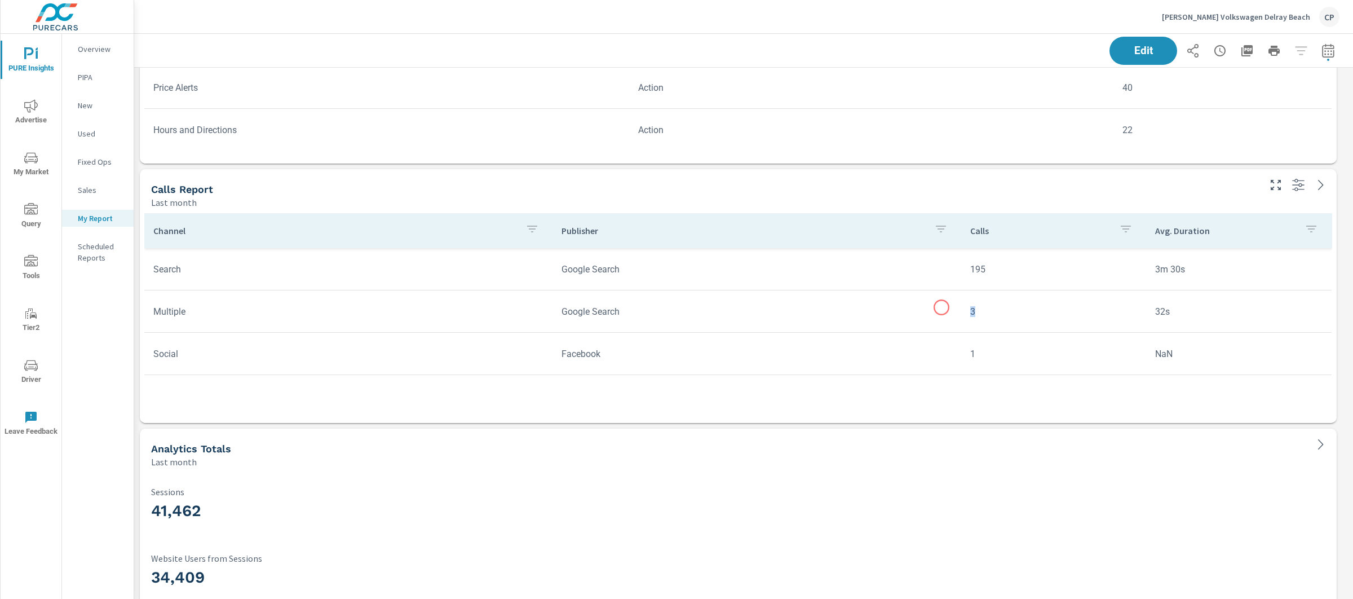
drag, startPoint x: 942, startPoint y: 307, endPoint x: 1019, endPoint y: 307, distance: 76.7
click at [1019, 307] on tr "Multiple Google Search 3 32s" at bounding box center [738, 311] width 1188 height 42
click at [583, 293] on tr "Multiple Google Search 3 32s" at bounding box center [738, 311] width 1188 height 42
drag, startPoint x: 620, startPoint y: 299, endPoint x: 975, endPoint y: 347, distance: 358.4
click at [968, 347] on tbody "Search Google Search 195 3m 30s Multiple Google Search 3 32s Social Facebook 1 …" at bounding box center [738, 311] width 1188 height 127
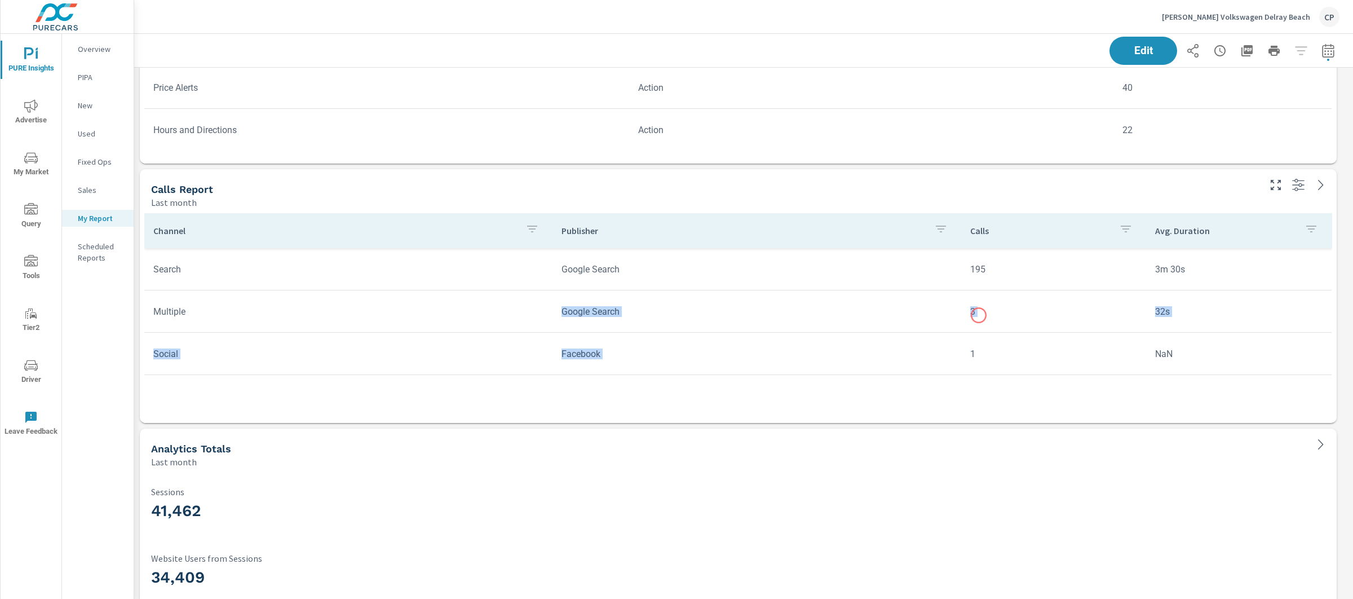
click at [980, 308] on td "3" at bounding box center [1055, 311] width 186 height 29
drag, startPoint x: 977, startPoint y: 308, endPoint x: 954, endPoint y: 308, distance: 23.1
click at [954, 308] on tr "Multiple Google Search 3 32s" at bounding box center [738, 311] width 1188 height 42
click at [975, 316] on td "3" at bounding box center [1055, 311] width 186 height 29
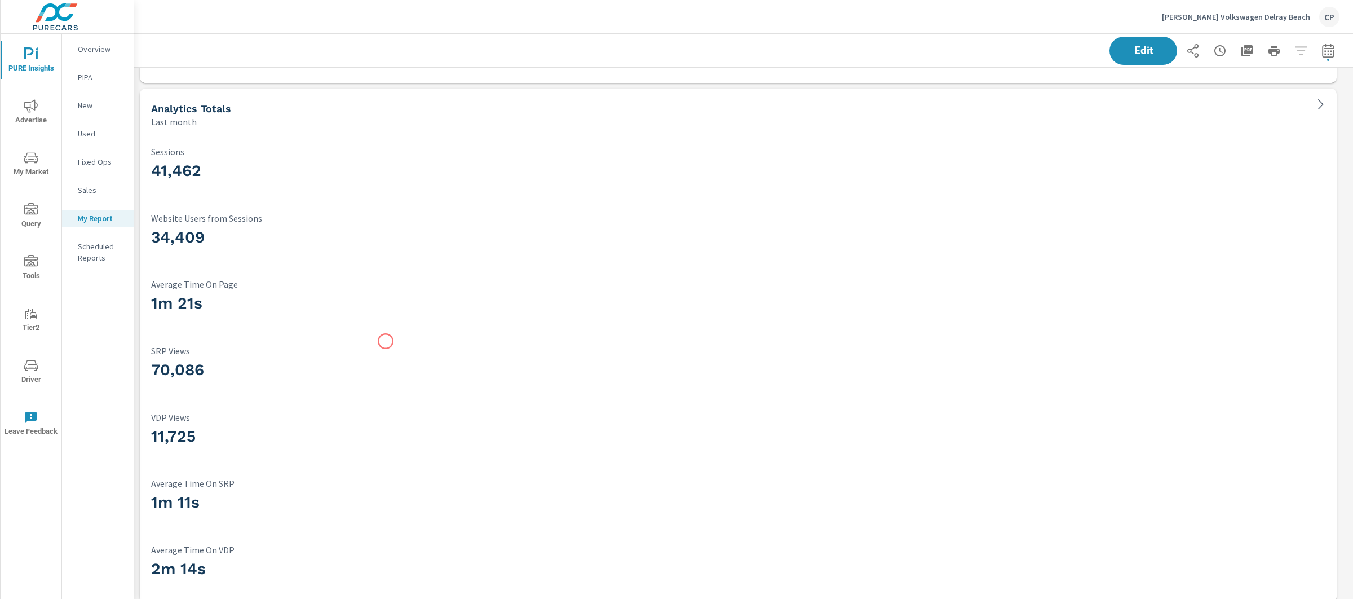
scroll to position [4533, 0]
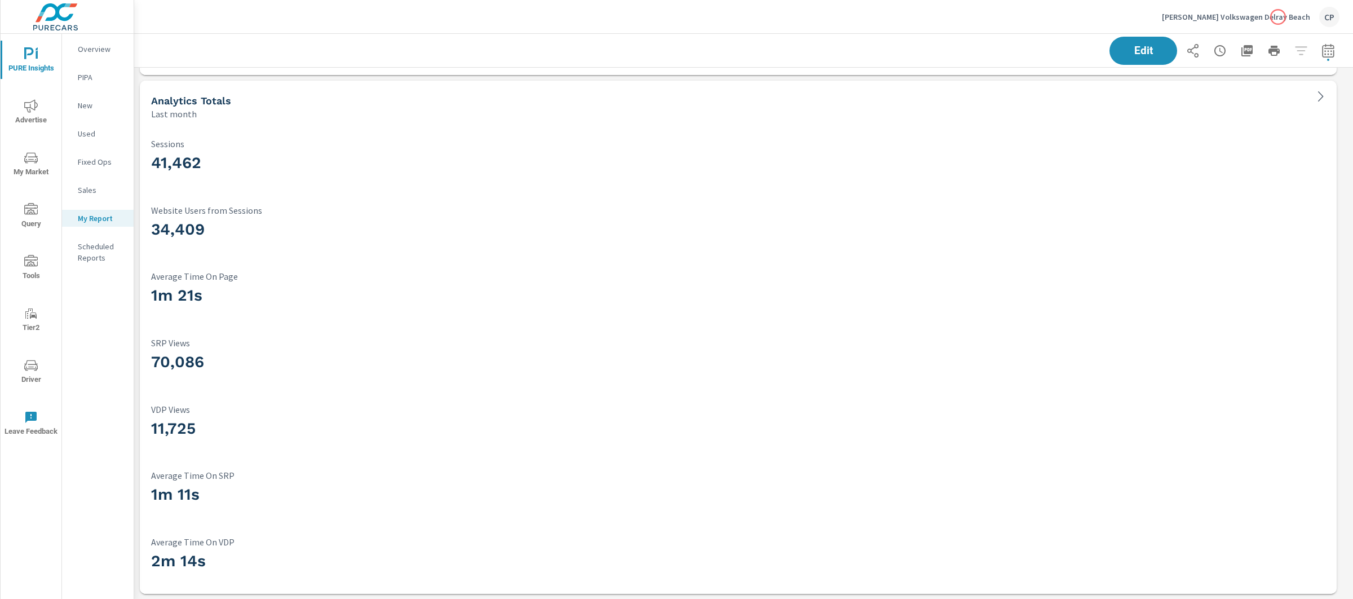
click at [1278, 17] on p "Gunther Volkswagen Delray Beach" at bounding box center [1236, 17] width 148 height 10
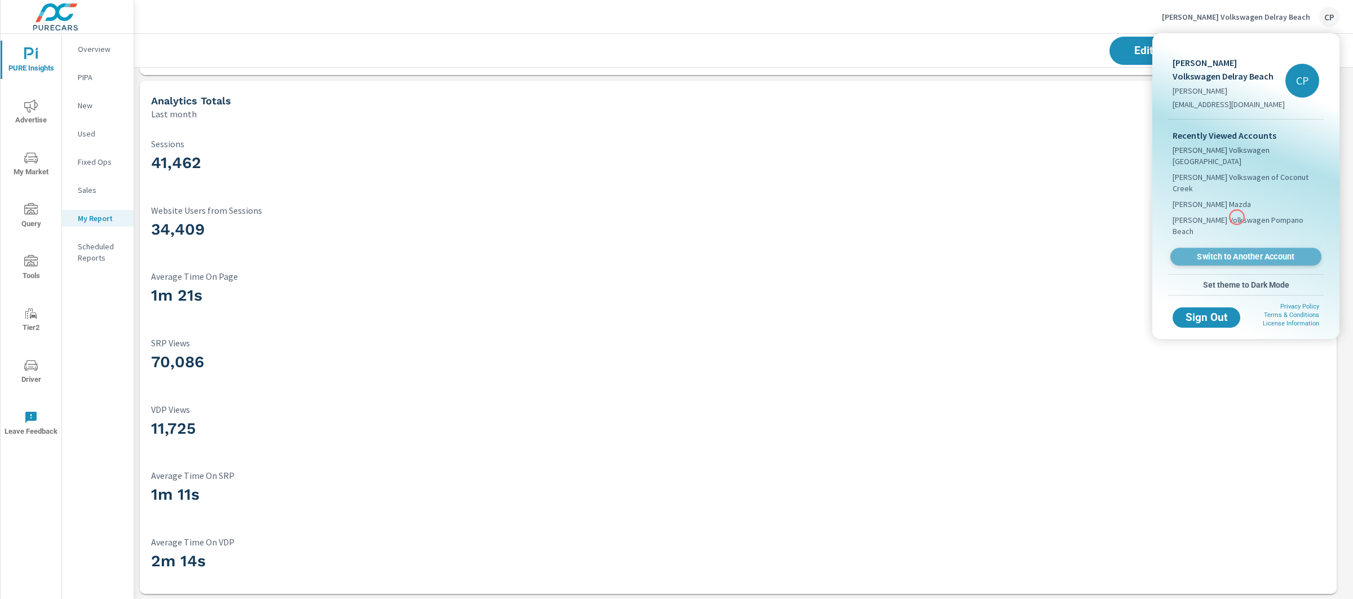
click at [1237, 252] on span "Switch to Another Account" at bounding box center [1246, 257] width 138 height 11
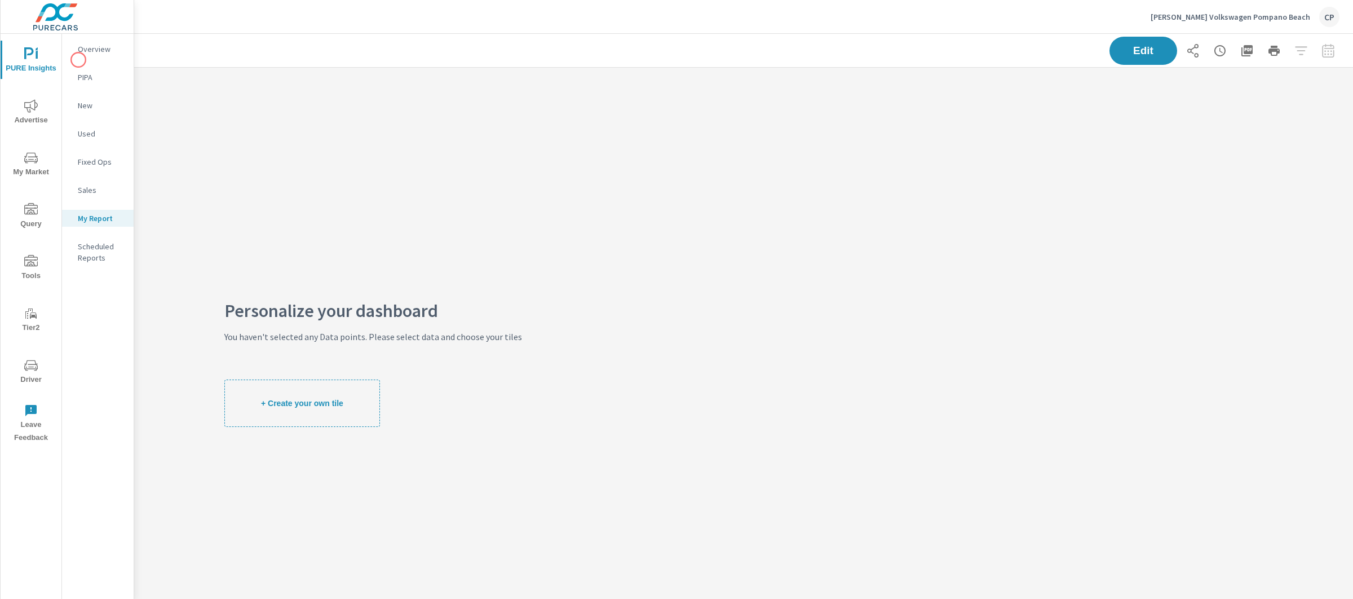
click at [85, 47] on p "Overview" at bounding box center [101, 48] width 47 height 11
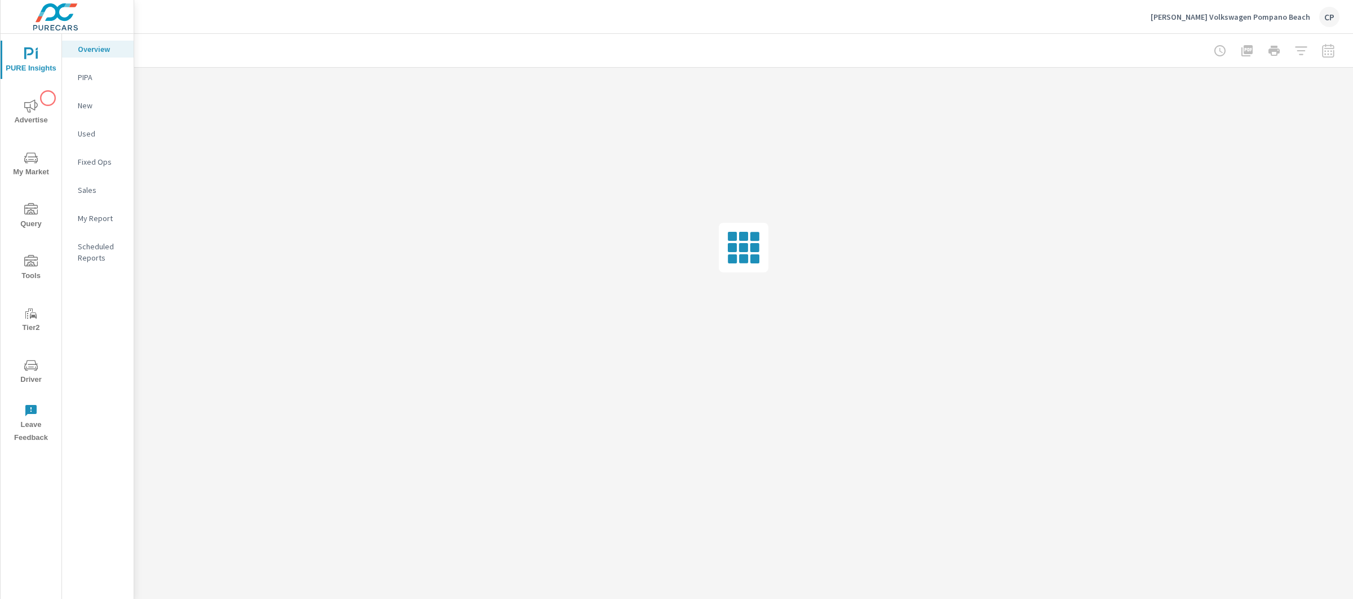
click at [32, 113] on span "Advertise" at bounding box center [31, 113] width 54 height 28
click at [95, 72] on p "Search" at bounding box center [101, 77] width 47 height 11
click at [102, 138] on p "Display" at bounding box center [101, 133] width 47 height 11
click at [1327, 50] on div at bounding box center [1274, 50] width 131 height 23
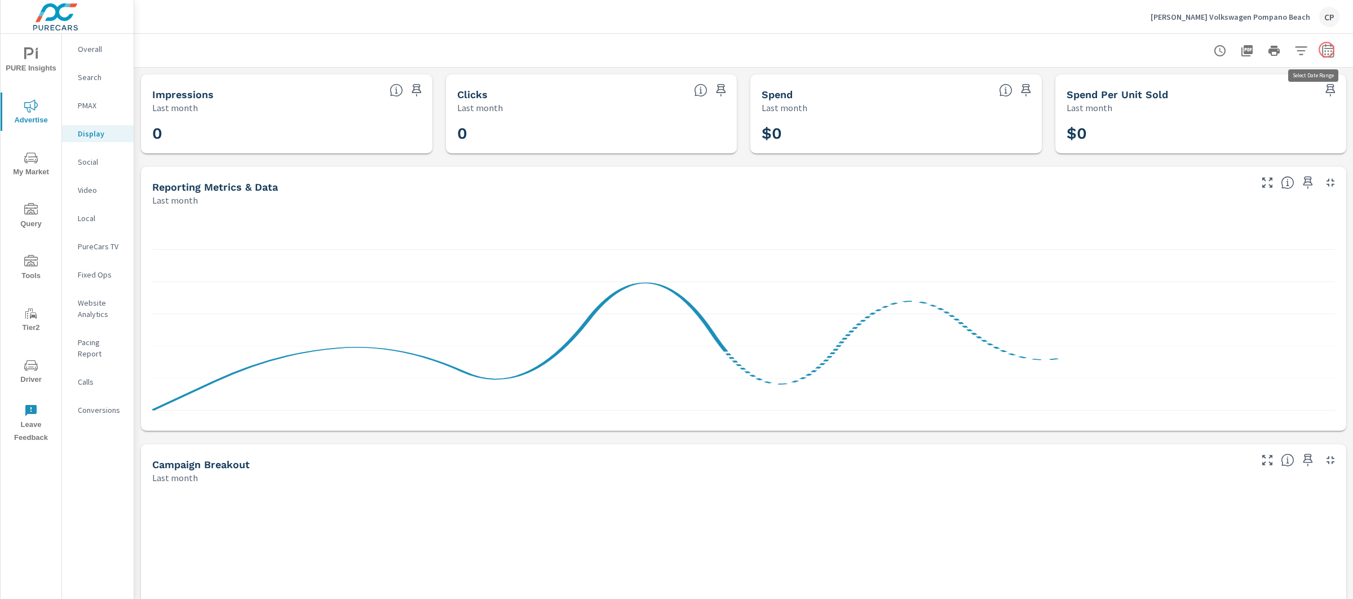
click at [1327, 50] on button "button" at bounding box center [1328, 50] width 23 height 23
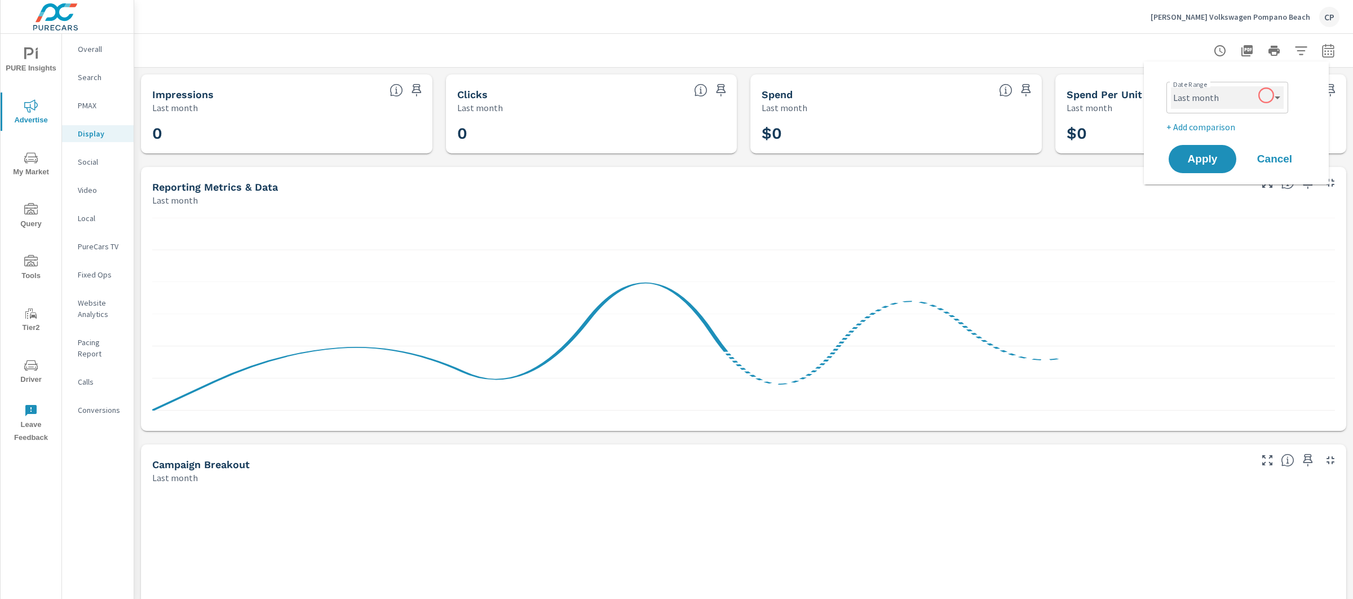
click at [1267, 95] on select "Custom [DATE] Last week Last 7 days Last 14 days Last 30 days Last 45 days Last…" at bounding box center [1227, 97] width 113 height 23
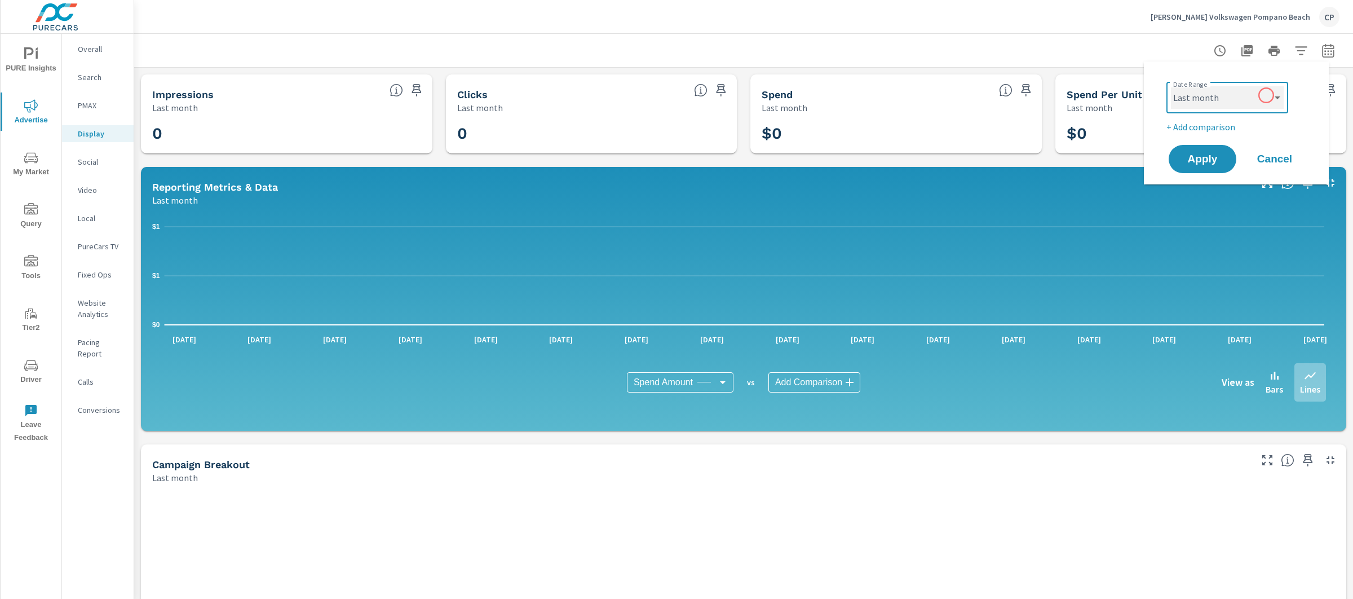
select select "Month to date"
click at [1211, 151] on button "Apply" at bounding box center [1203, 158] width 70 height 29
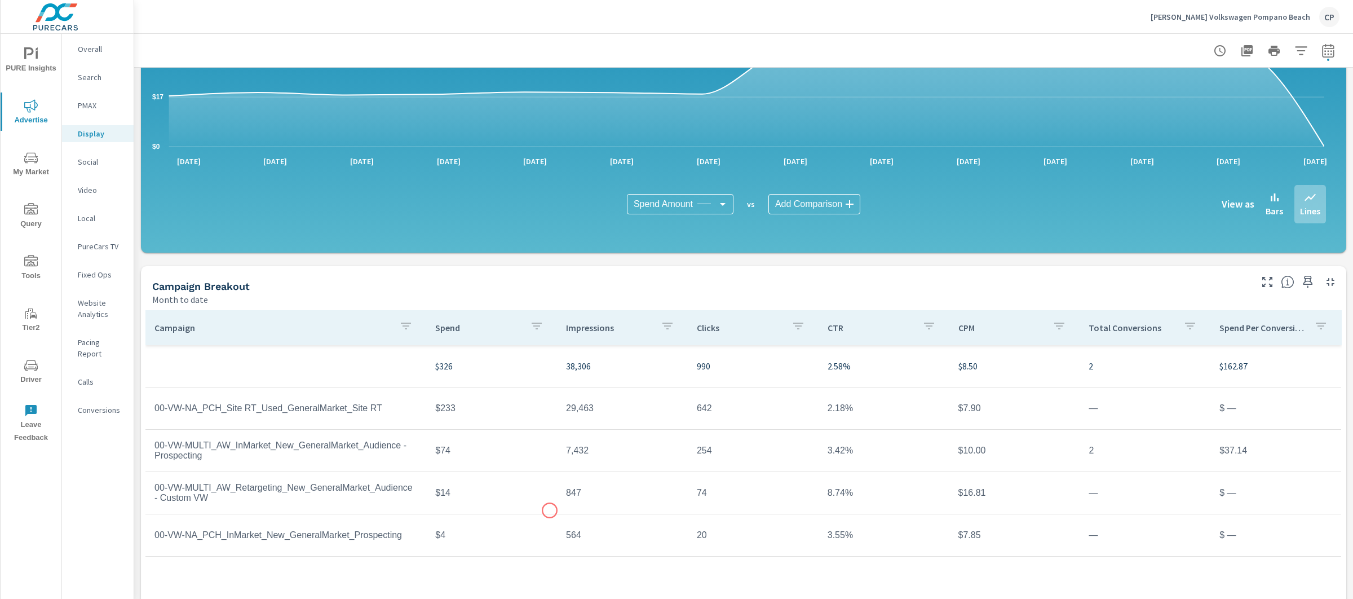
scroll to position [187, 0]
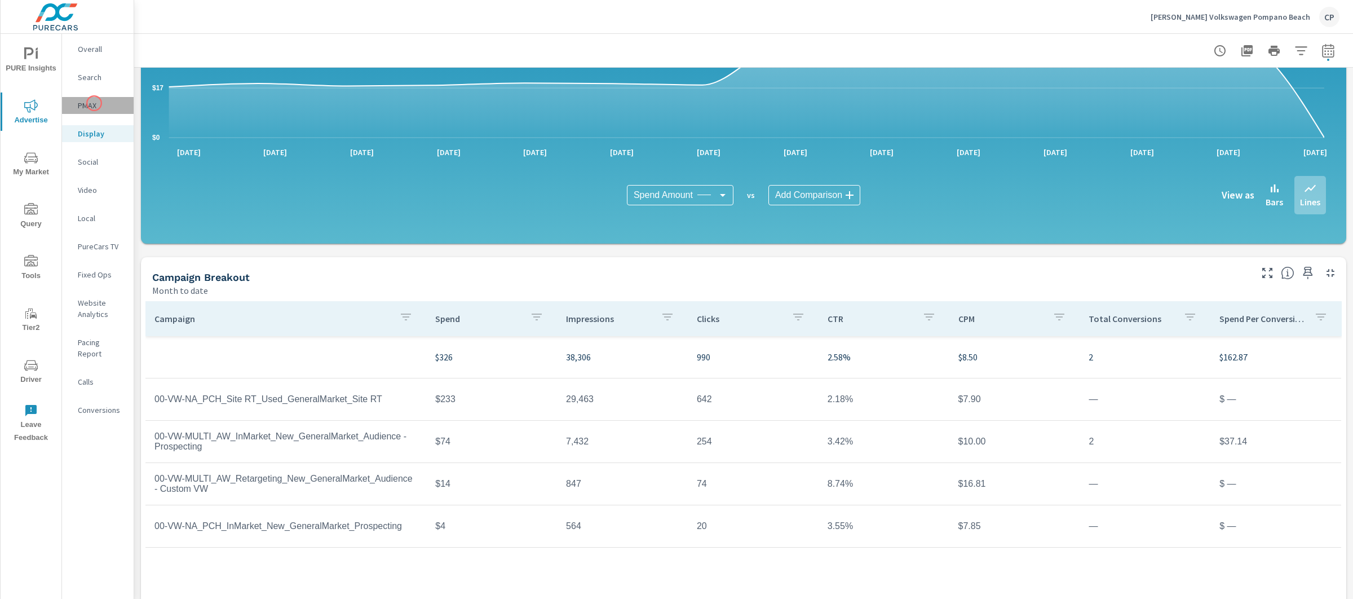
click at [94, 103] on p "PMAX" at bounding box center [101, 105] width 47 height 11
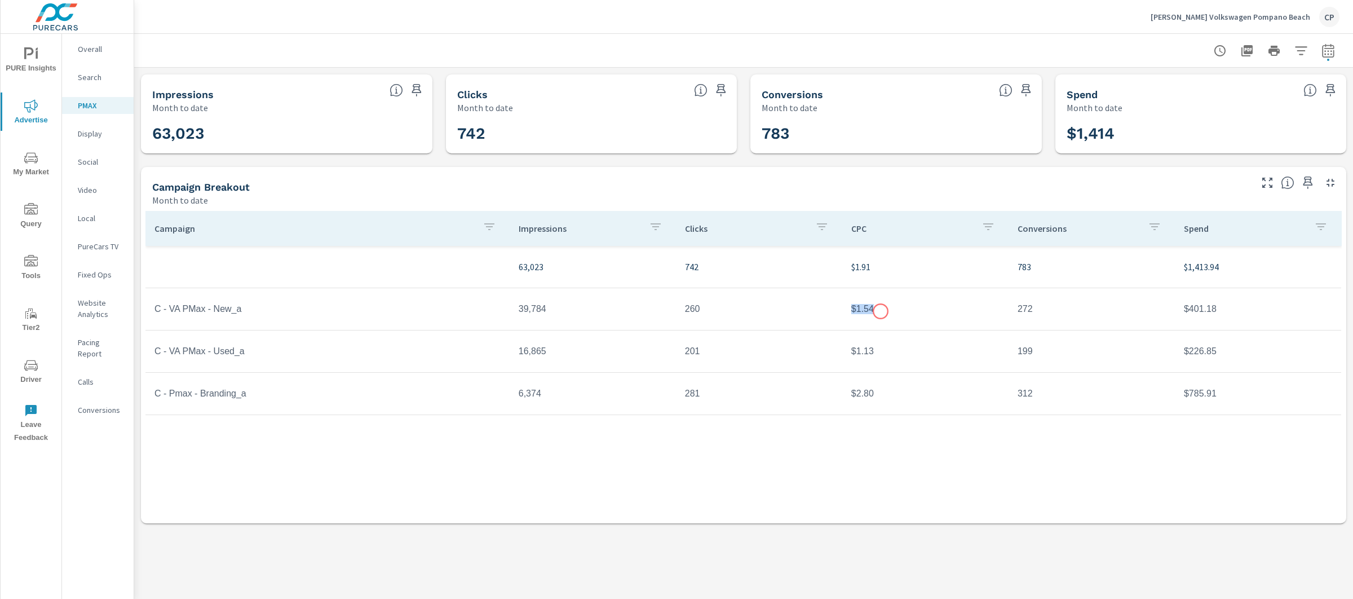
drag, startPoint x: 843, startPoint y: 311, endPoint x: 887, endPoint y: 312, distance: 44.0
click at [887, 312] on td "$1.54" at bounding box center [926, 309] width 166 height 28
click at [862, 309] on td "$1.54" at bounding box center [926, 309] width 166 height 28
drag, startPoint x: 862, startPoint y: 309, endPoint x: 910, endPoint y: 310, distance: 48.5
click at [910, 310] on td "$1.54" at bounding box center [926, 309] width 166 height 28
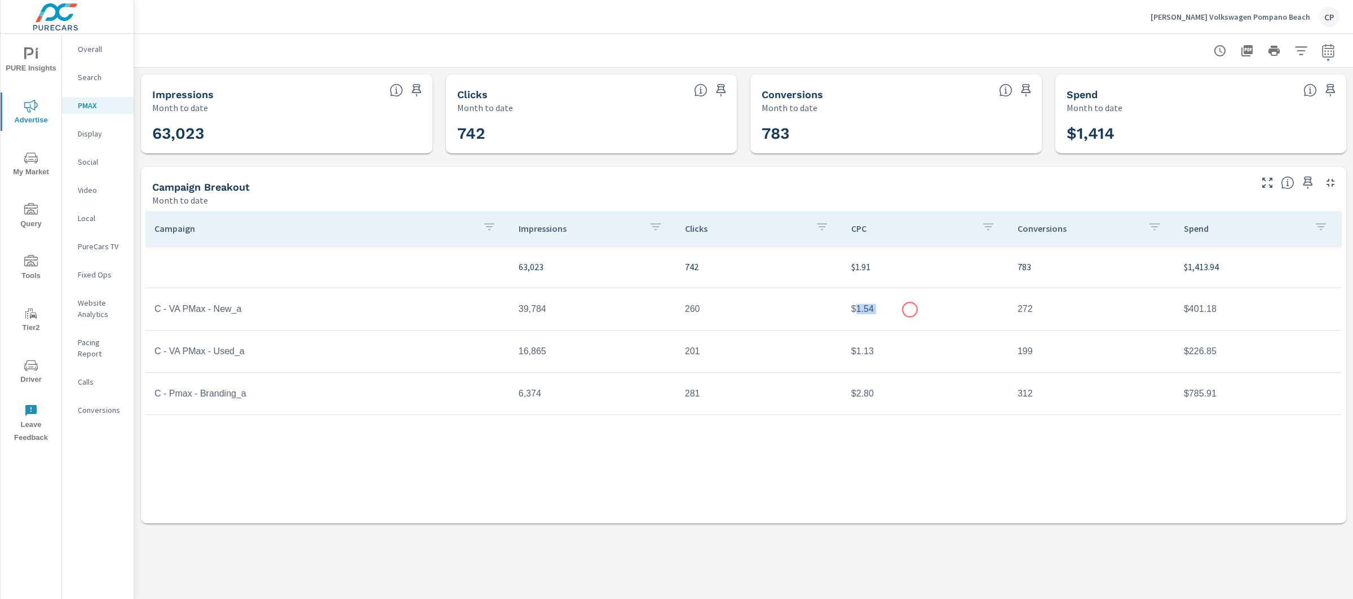
click at [910, 310] on td "$1.54" at bounding box center [926, 309] width 166 height 28
drag, startPoint x: 883, startPoint y: 307, endPoint x: 797, endPoint y: 307, distance: 86.3
click at [797, 307] on tr "C - VA PMax - New_a 39,784 260 $1.54 272 $401.18" at bounding box center [744, 309] width 1196 height 42
click at [108, 79] on p "Search" at bounding box center [101, 77] width 47 height 11
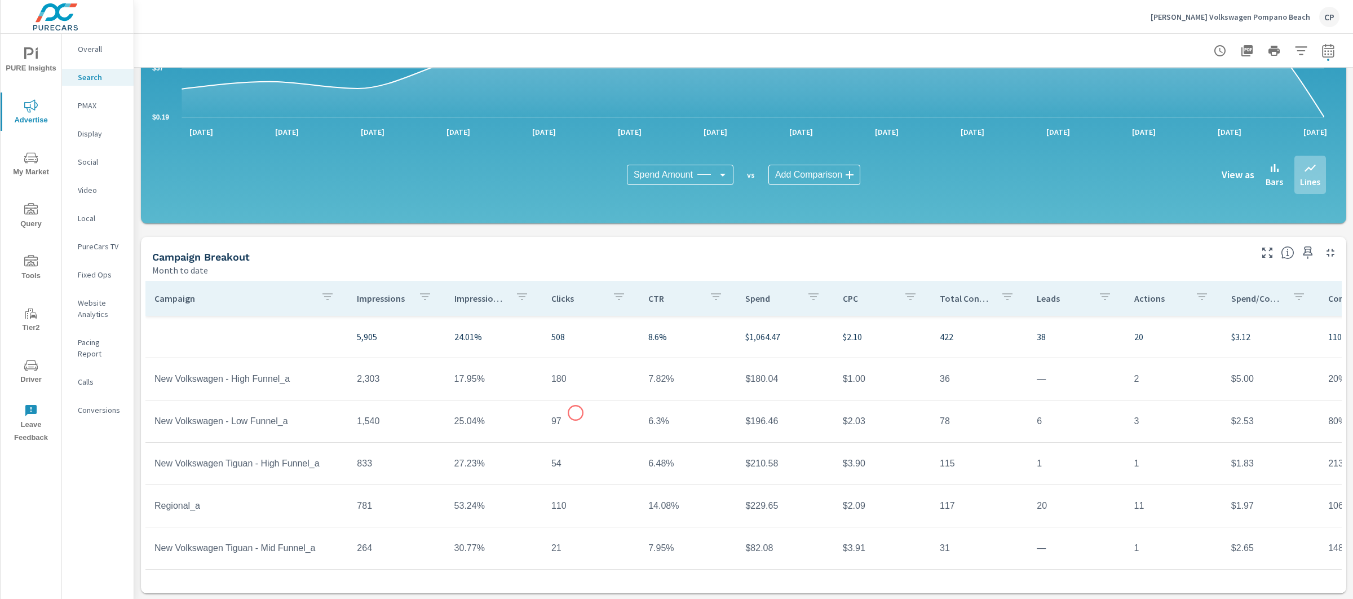
scroll to position [43, 0]
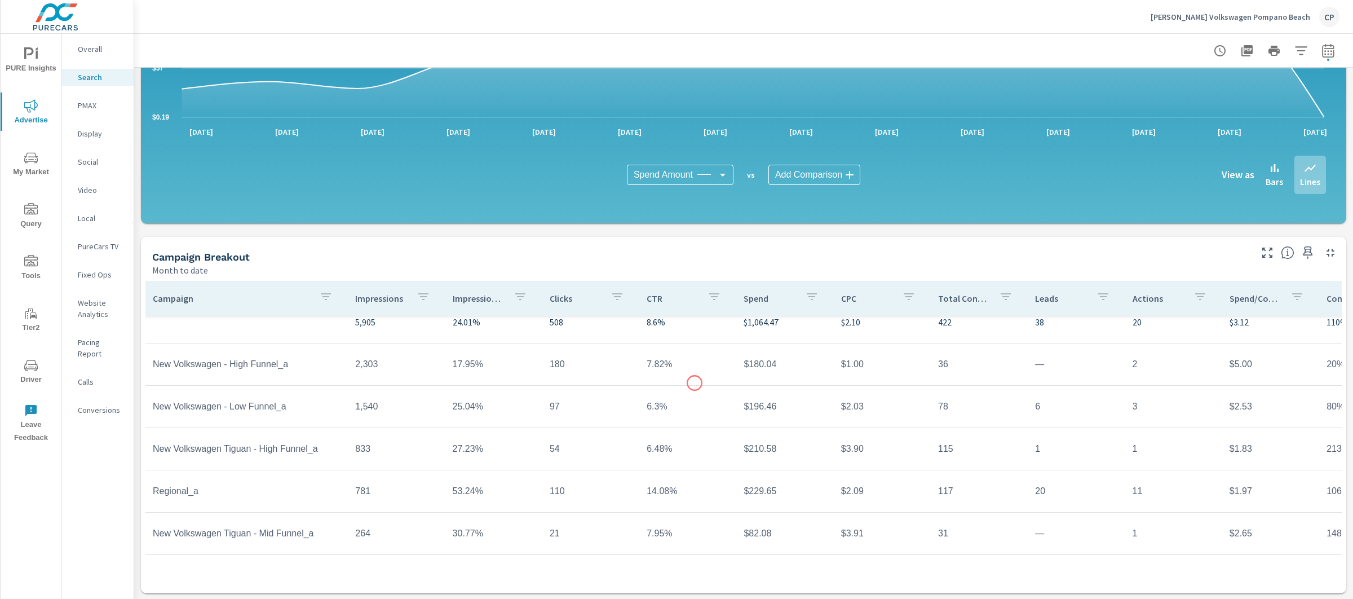
scroll to position [11, 0]
drag, startPoint x: 1042, startPoint y: 495, endPoint x: 1006, endPoint y: 495, distance: 36.7
click at [1005, 495] on tr "Regional_a 781 53.24% 110 14.08% $229.65 $2.09 117 20 11 $1.97 106% 16.77% 29.1…" at bounding box center [879, 495] width 1466 height 42
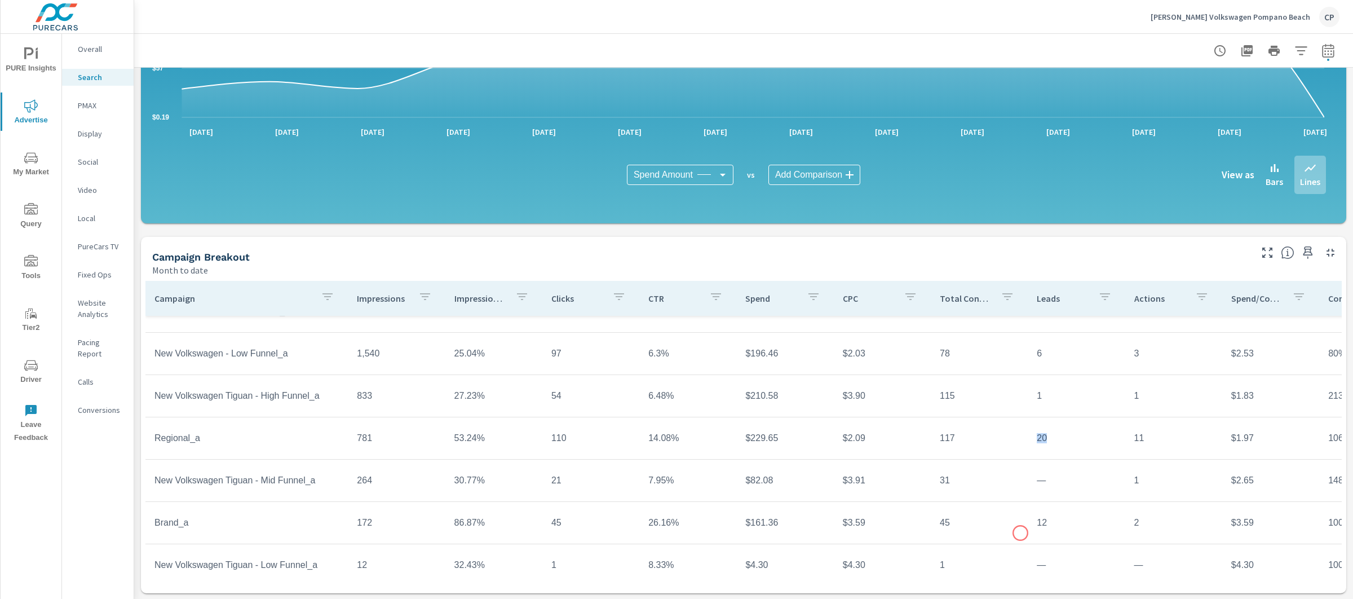
scroll to position [93, 0]
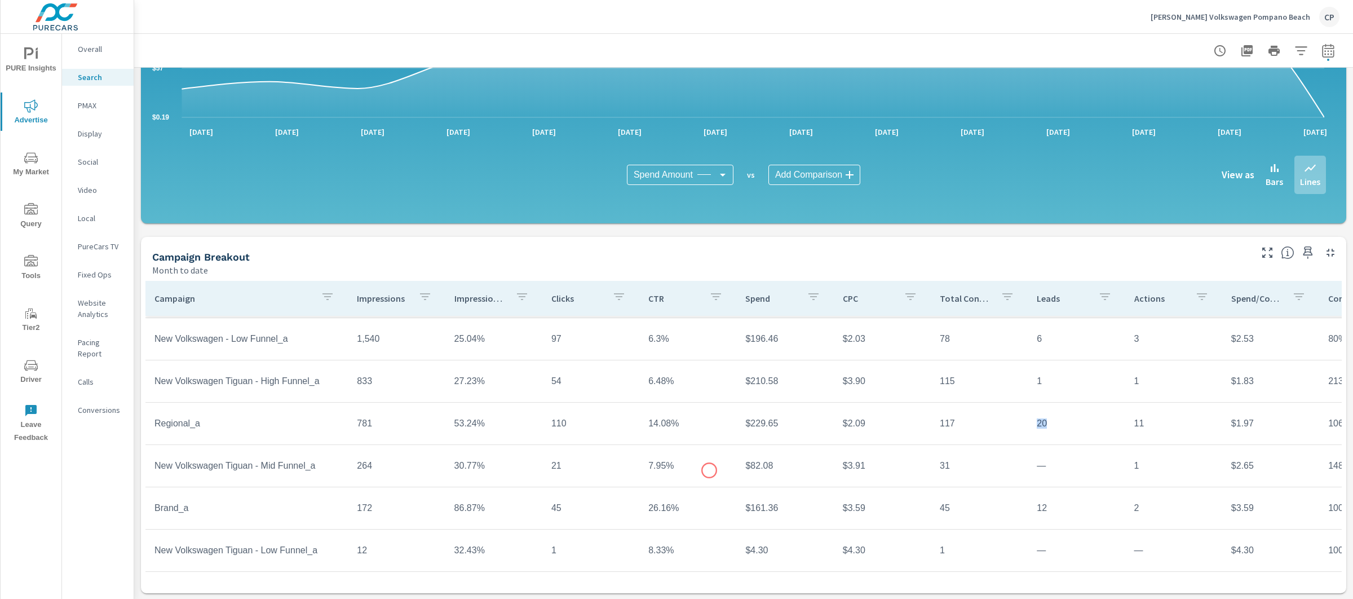
scroll to position [80, 0]
click at [631, 245] on div "Campaign Breakout Month to date" at bounding box center [697, 257] width 1113 height 40
click at [634, 247] on div "Campaign Breakout Month to date" at bounding box center [697, 257] width 1113 height 40
